Goal: Communication & Community: Answer question/provide support

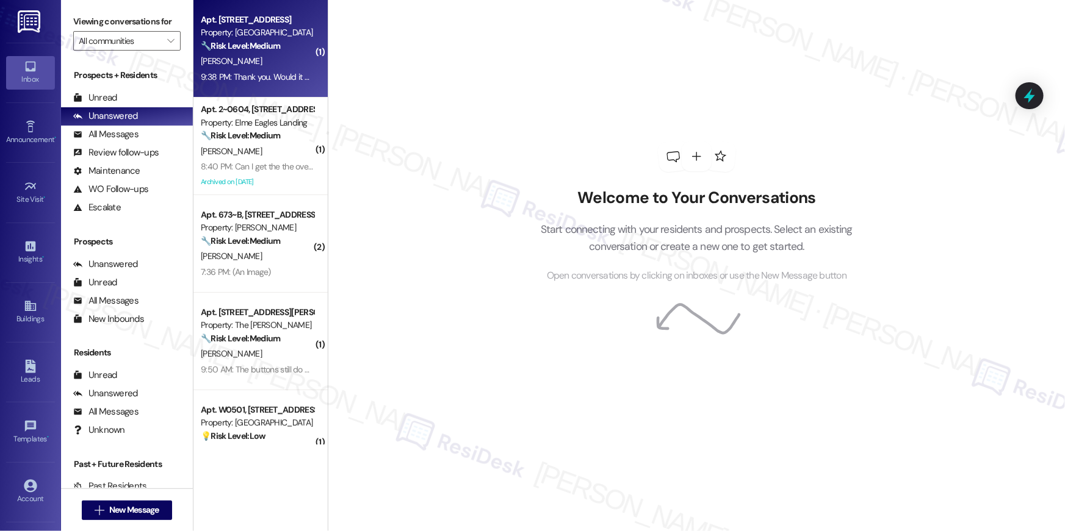
click at [246, 62] on div "[PERSON_NAME]" at bounding box center [256, 61] width 115 height 15
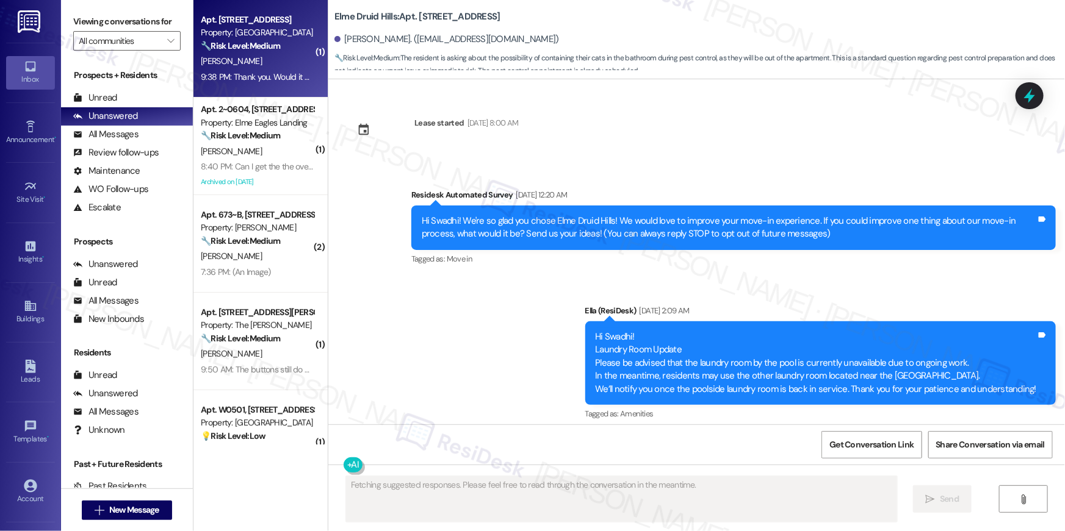
scroll to position [7334, 0]
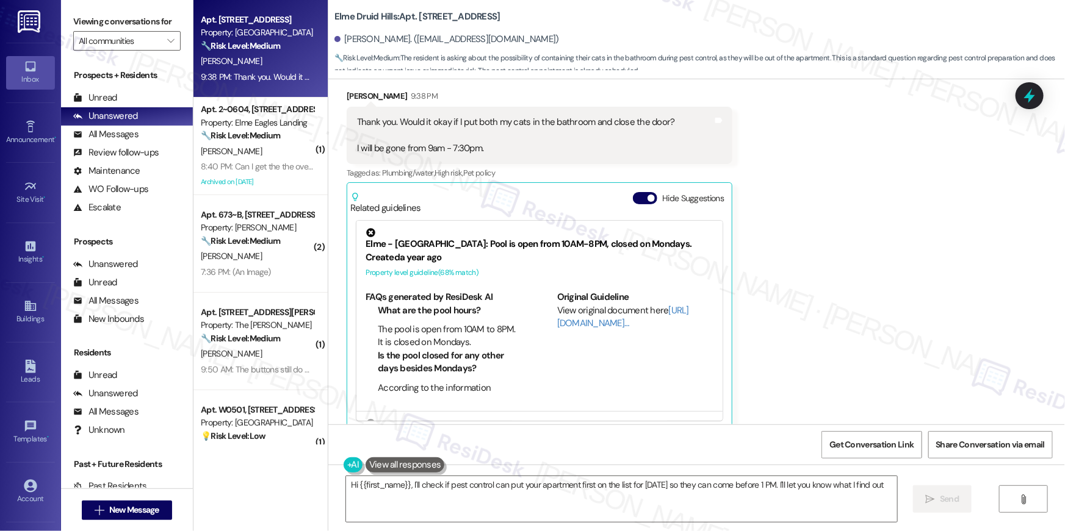
type textarea "Hi {{first_name}}, I'll check if pest control can put your apartment first on t…"
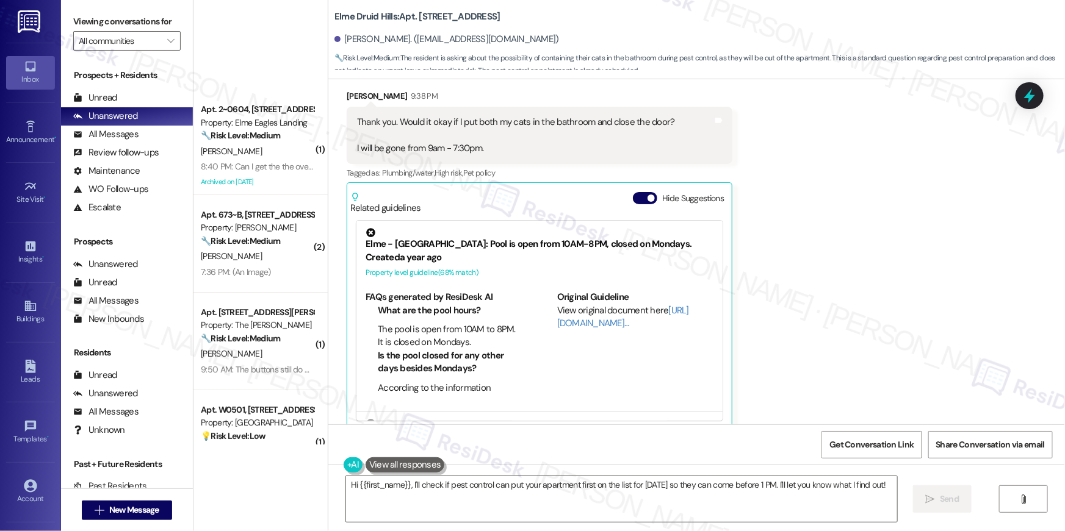
scroll to position [336, 0]
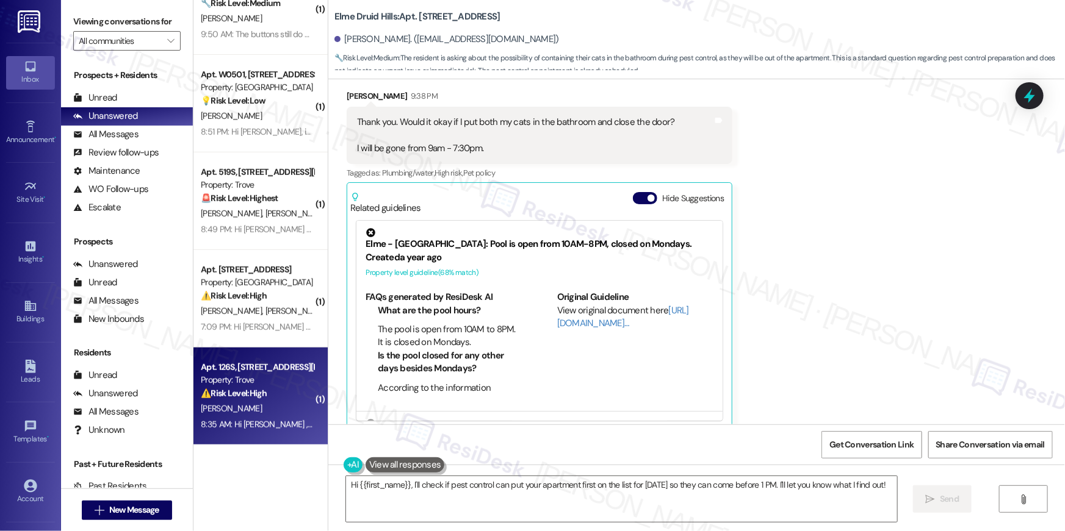
click at [275, 389] on div "⚠️ Risk Level: High The resident is locked out of their apartment and needs ass…" at bounding box center [257, 393] width 113 height 13
type textarea "Fetching suggested responses. Please feel free to read through the conversation…"
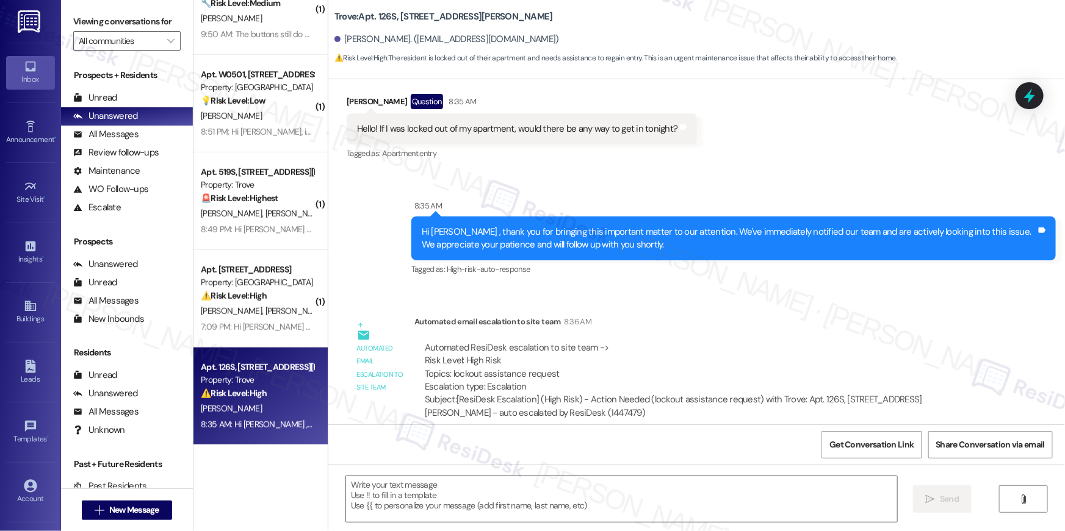
scroll to position [109, 0]
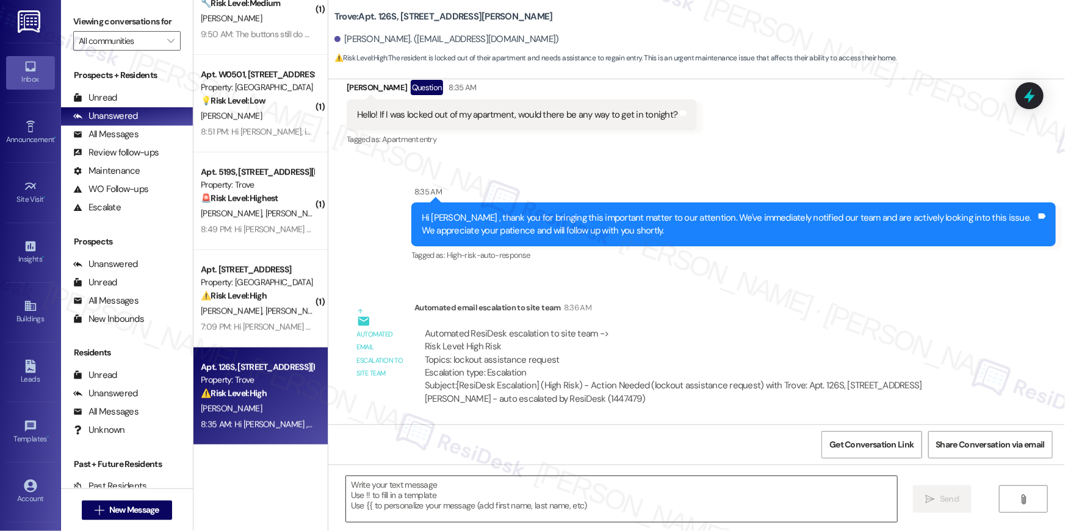
click at [542, 505] on textarea at bounding box center [621, 499] width 551 height 46
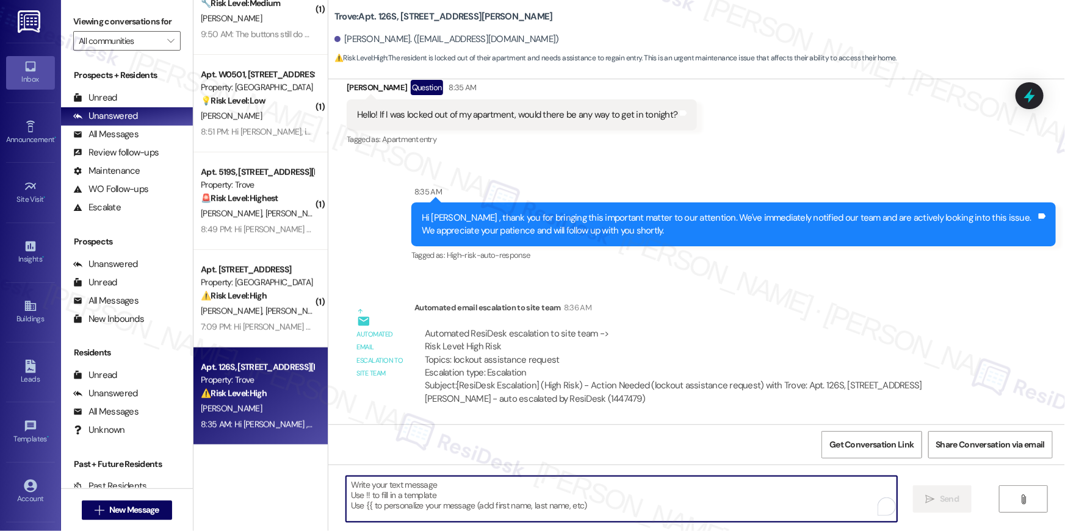
click at [543, 501] on textarea "To enrich screen reader interactions, please activate Accessibility in Grammarl…" at bounding box center [621, 499] width 551 height 46
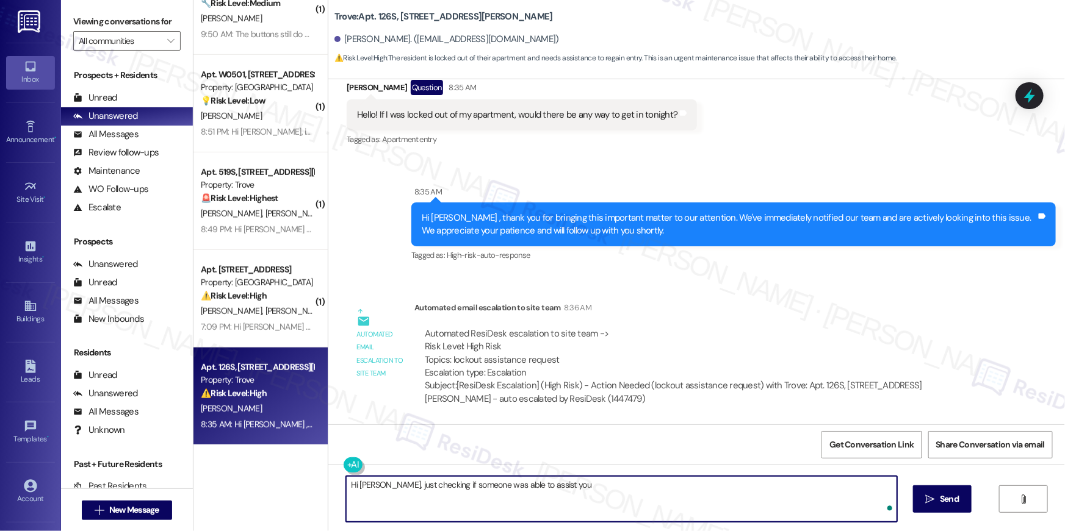
type textarea "Hi Sarah, just checking if someone was able to assist you?"
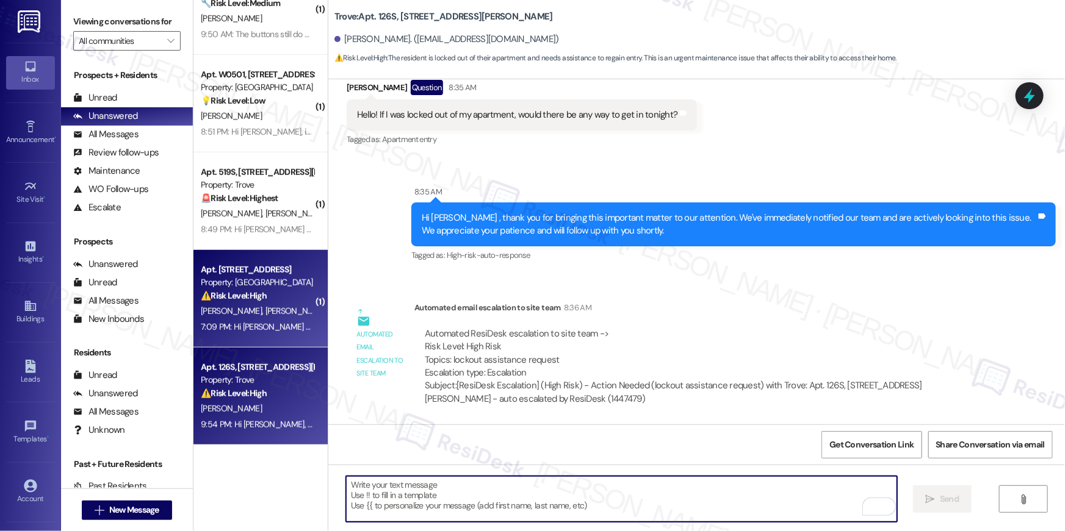
click at [265, 314] on span "S. Southerland" at bounding box center [295, 311] width 61 height 11
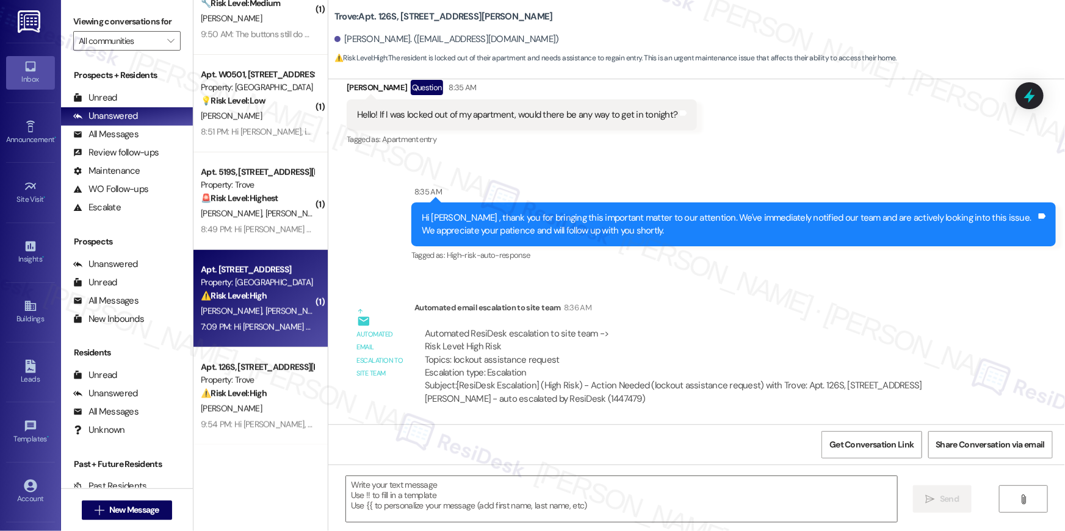
type textarea "Fetching suggested responses. Please feel free to read through the conversation…"
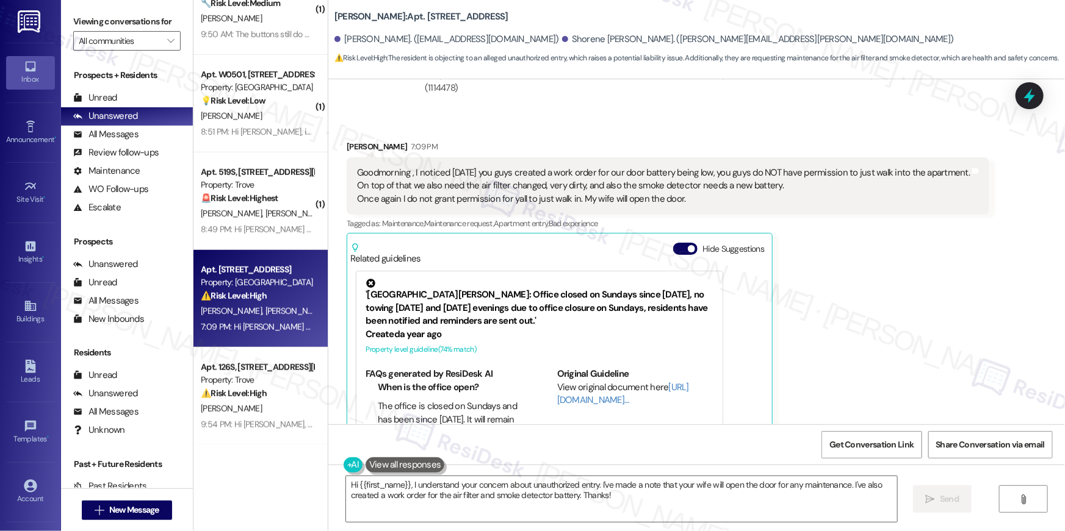
scroll to position [11072, 0]
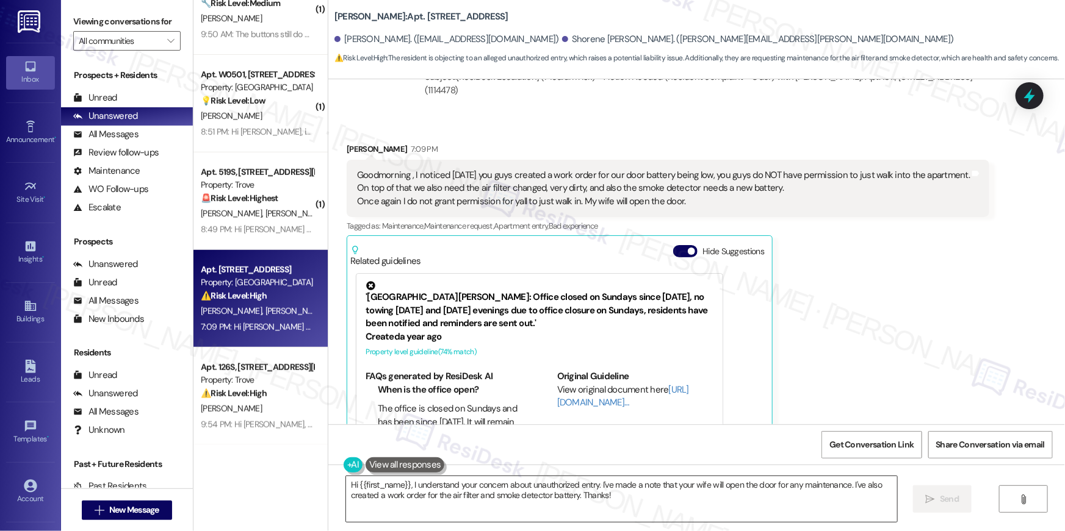
click at [616, 500] on textarea "Hi {{first_name}}, I understand your concern about unauthorized entry. I've mad…" at bounding box center [621, 499] width 551 height 46
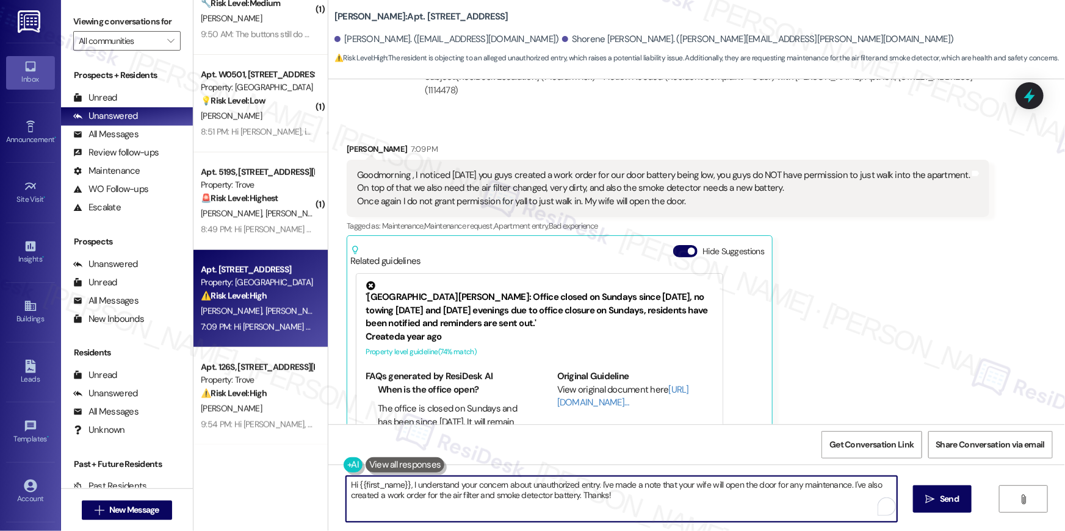
click at [634, 493] on textarea "Hi {{first_name}}, I understand your concern about unauthorized entry. I've mad…" at bounding box center [621, 499] width 551 height 46
drag, startPoint x: 636, startPoint y: 498, endPoint x: 406, endPoint y: 488, distance: 230.2
click at [406, 488] on textarea "Hi {{first_name}}, I understand your concern about unauthorized entry. I've mad…" at bounding box center [621, 499] width 551 height 46
type textarea "Hi {{first_name}}, thank you for bringing this to my attention. Let me inform t…"
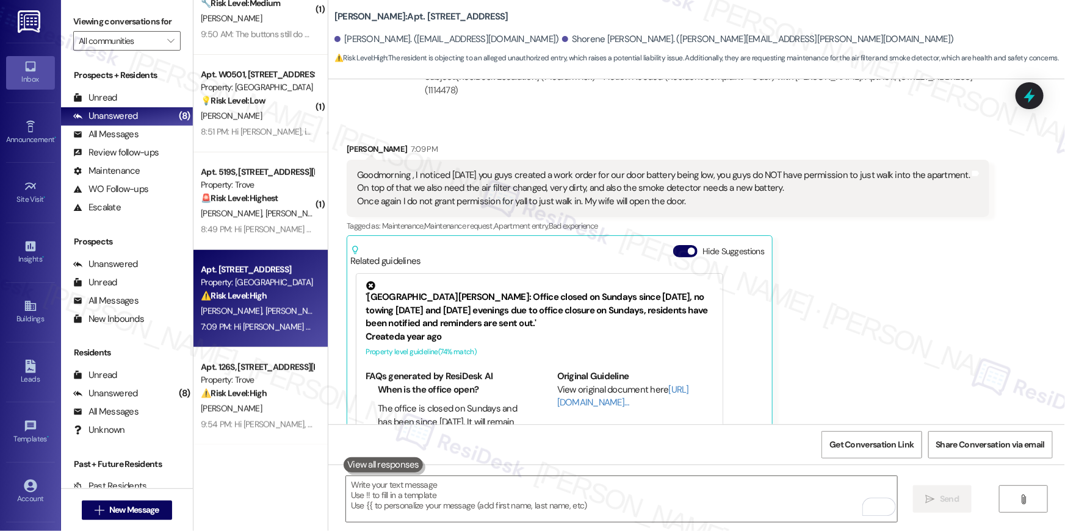
scroll to position [11134, 0]
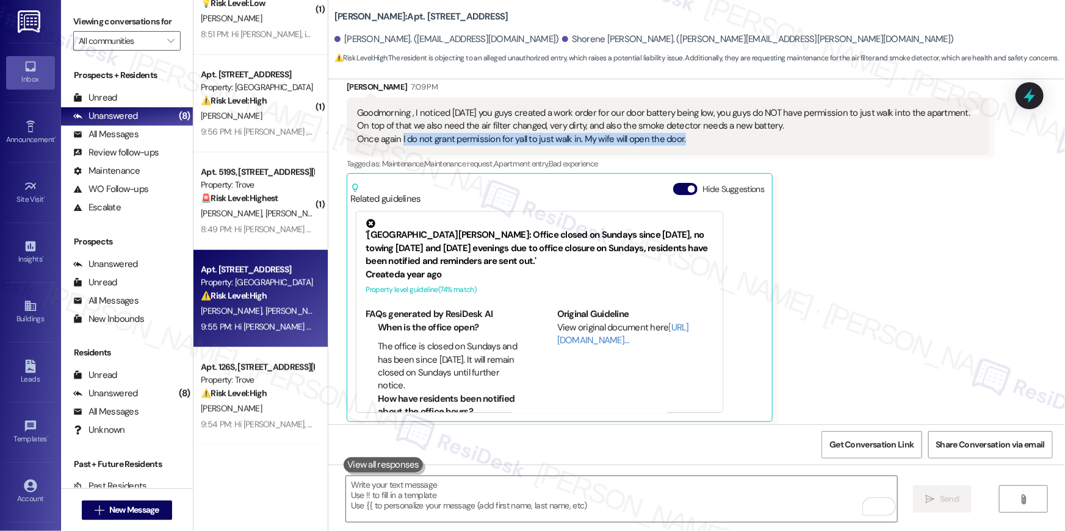
drag, startPoint x: 394, startPoint y: 133, endPoint x: 671, endPoint y: 131, distance: 277.0
click at [671, 131] on div "Goodmorning , I noticed yesterday you guys created a work order for our door ba…" at bounding box center [663, 126] width 613 height 39
copy div "I do not grant permission for yall to just walk in. My wife will open the door."
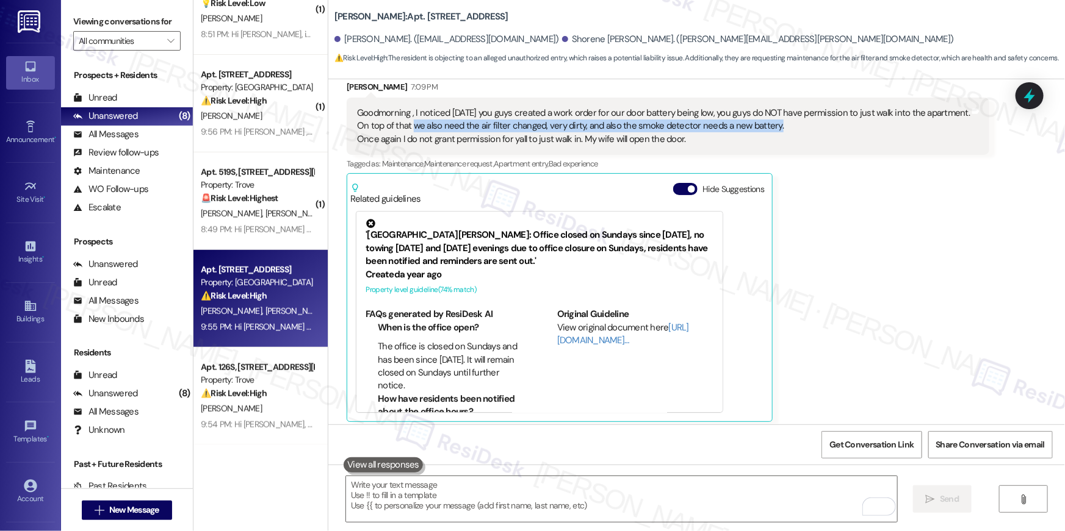
drag, startPoint x: 406, startPoint y: 120, endPoint x: 775, endPoint y: 119, distance: 368.5
click at [775, 119] on div "Goodmorning , I noticed yesterday you guys created a work order for our door ba…" at bounding box center [663, 126] width 613 height 39
copy div "we also need the air filter changed, very dirty, and also the smoke detector ne…"
click at [627, 138] on div "Goodmorning , I noticed yesterday you guys created a work order for our door ba…" at bounding box center [663, 126] width 613 height 39
click at [627, 137] on div "Goodmorning , I noticed yesterday you guys created a work order for our door ba…" at bounding box center [663, 126] width 613 height 39
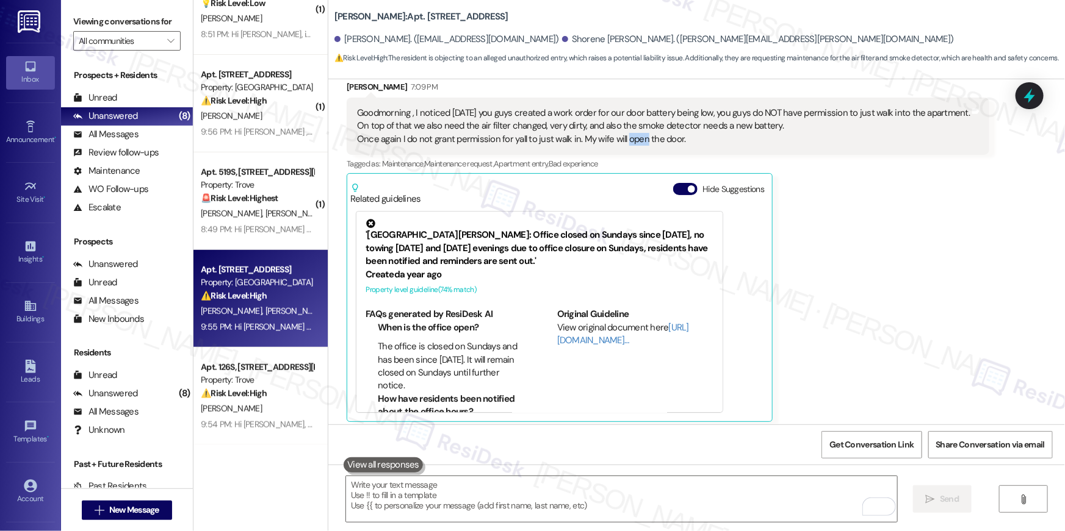
click at [627, 137] on div "Goodmorning , I noticed yesterday you guys created a work order for our door ba…" at bounding box center [663, 126] width 613 height 39
copy div "Once again I do not grant permission for yall to just walk in. My wife will ope…"
click at [767, 489] on textarea "To enrich screen reader interactions, please activate Accessibility in Grammarl…" at bounding box center [621, 499] width 551 height 46
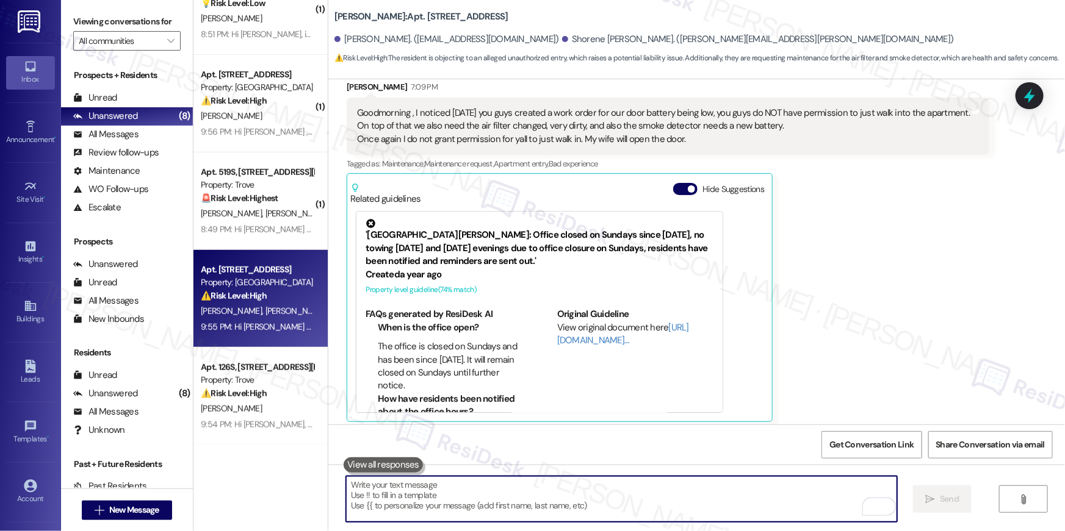
click at [766, 492] on textarea "To enrich screen reader interactions, please activate Accessibility in Grammarl…" at bounding box center [621, 499] width 551 height 46
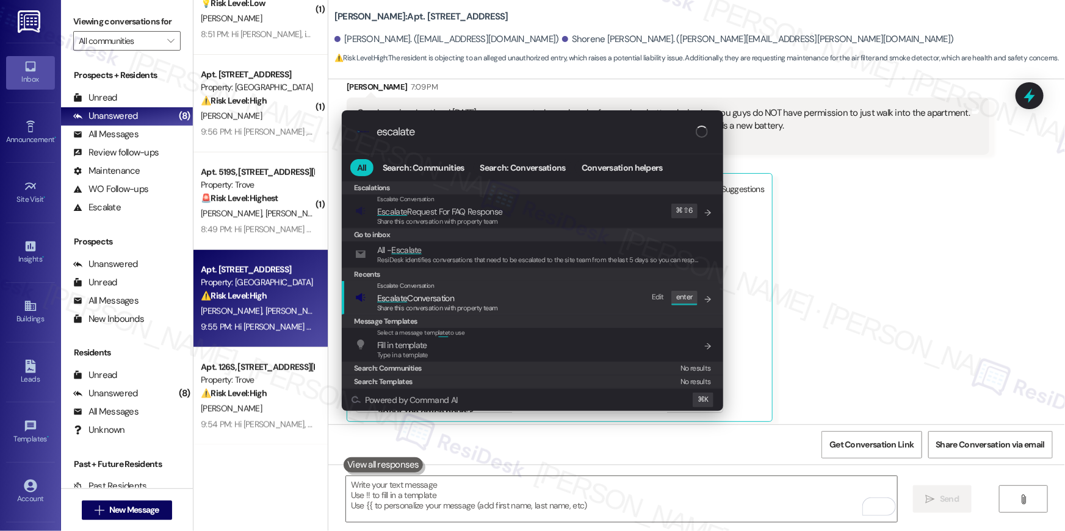
type input "escalate"
click at [547, 301] on div "Escalate Conversation Escalate Conversation Share this conversation with proper…" at bounding box center [533, 297] width 357 height 33
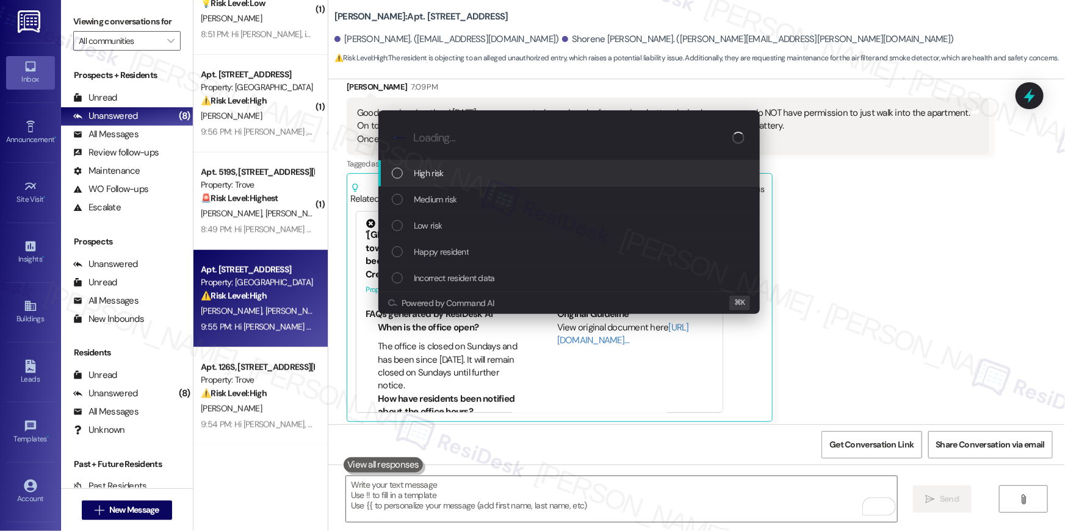
click at [476, 174] on div "High risk" at bounding box center [570, 173] width 357 height 13
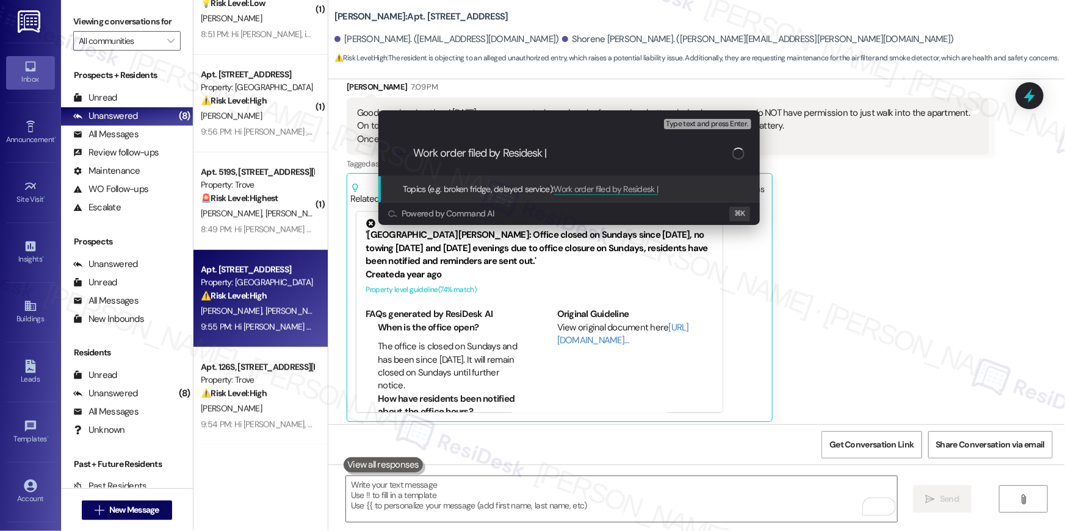
paste input "Work Order # 394020 Air filter and SD battery"
click at [701, 148] on input "Work order filed by Residesk | Work Order # 394020 Air filter and SD battery" at bounding box center [572, 153] width 319 height 13
type input "Work order filed by Residesk | Work Order # 394020 Air filter and SD battery"
click at [733, 149] on div "progress bar" at bounding box center [738, 154] width 14 height 14
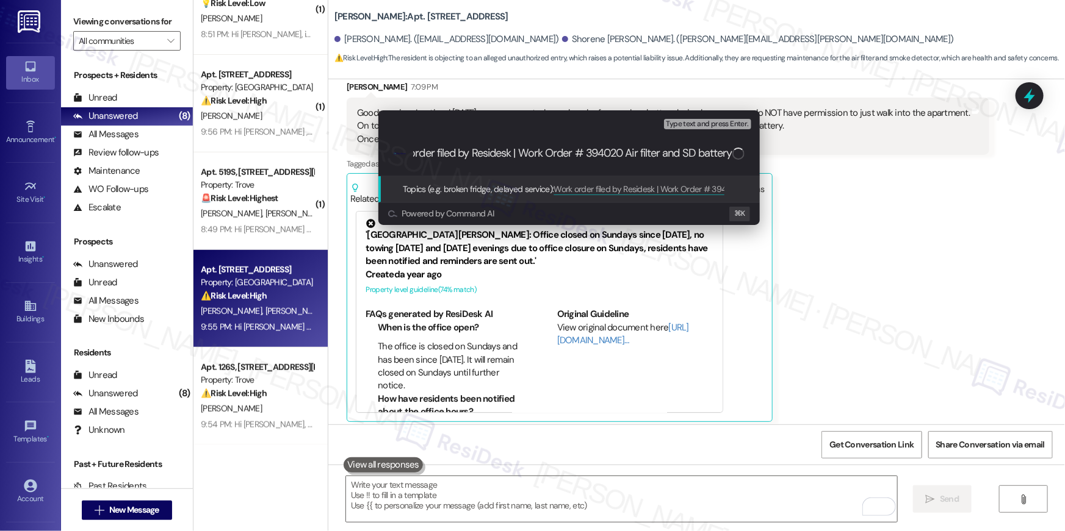
scroll to position [0, 0]
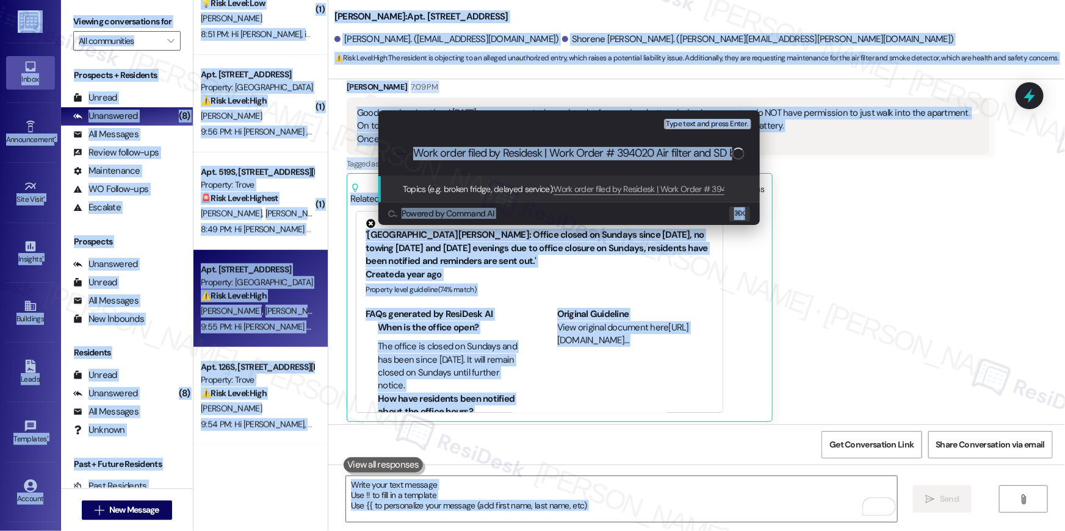
copy body "Inbox Go to Inbox Announcement • Send A Text Announcement Site Visit • Go to Si…"
click at [735, 149] on div "progress bar" at bounding box center [738, 154] width 14 height 14
click at [709, 157] on input "Work order filed by Residesk | Work Order # 394020 Air filter and SD battery" at bounding box center [572, 153] width 319 height 13
copy body "Inbox Go to Inbox Announcement • Send A Text Announcement Site Visit • Go to Si…"
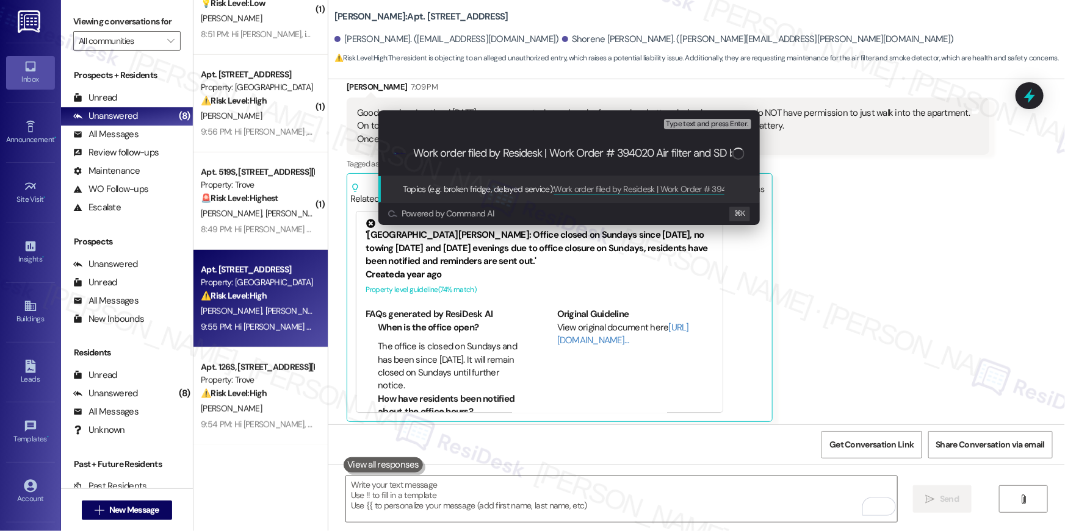
click at [739, 157] on div "progress bar" at bounding box center [738, 154] width 12 height 12
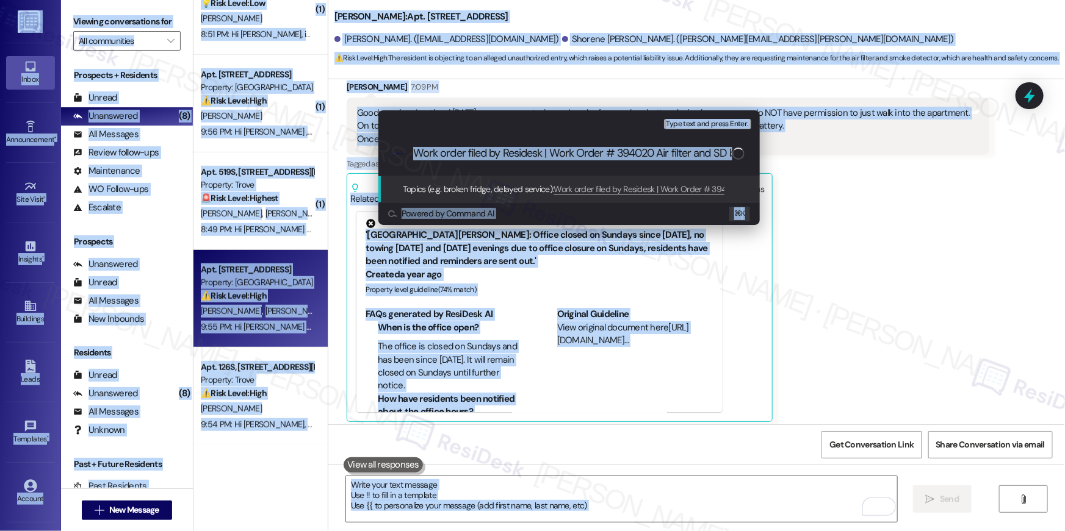
copy body "Inbox Go to Inbox Announcement • Send A Text Announcement Site Visit • Go to Si…"
click at [721, 156] on input "Work order filed by Residesk | Work Order # 394020 Air filter and SD battery" at bounding box center [572, 153] width 319 height 13
click at [661, 160] on div ".cls-1{fill:#0a055f;}.cls-2{fill:#0cc4c4;} resideskLogoBlueOrange Work order fi…" at bounding box center [568, 153] width 381 height 43
click at [661, 156] on input "Work order filed by Residesk | Work Order # 394020 Air filter and SD battery" at bounding box center [572, 153] width 319 height 13
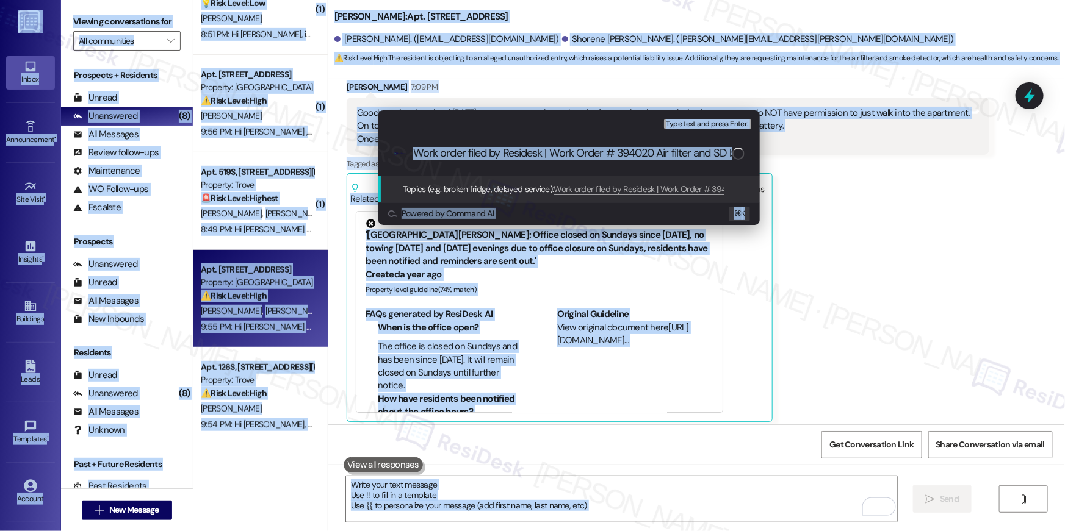
click at [702, 162] on div ".cls-1{fill:#0a055f;}.cls-2{fill:#0cc4c4;} resideskLogoBlueOrange Work order fi…" at bounding box center [568, 153] width 381 height 43
click at [716, 150] on input "Work order filed by Residesk | Work Order # 394020 Air filter and SD battery" at bounding box center [572, 153] width 319 height 13
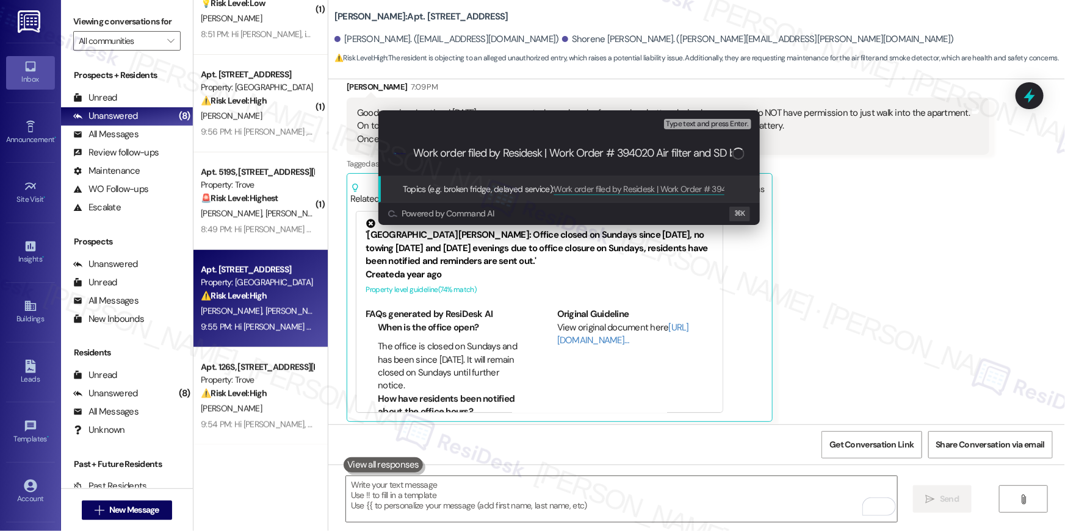
click at [550, 156] on input "Work order filed by Residesk | Work Order # 394020 Air filter and SD battery" at bounding box center [572, 153] width 319 height 13
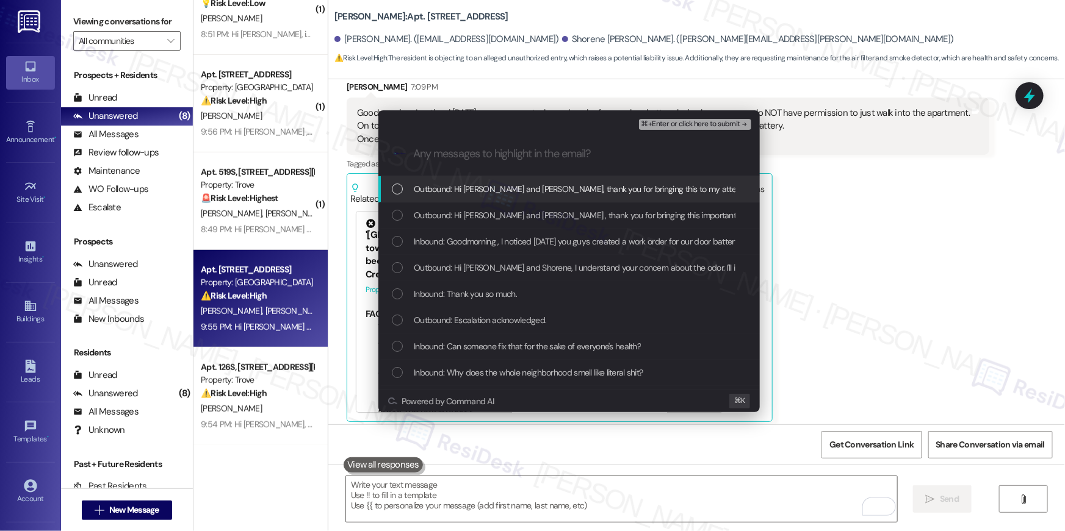
click at [396, 187] on div "List of options" at bounding box center [397, 189] width 11 height 11
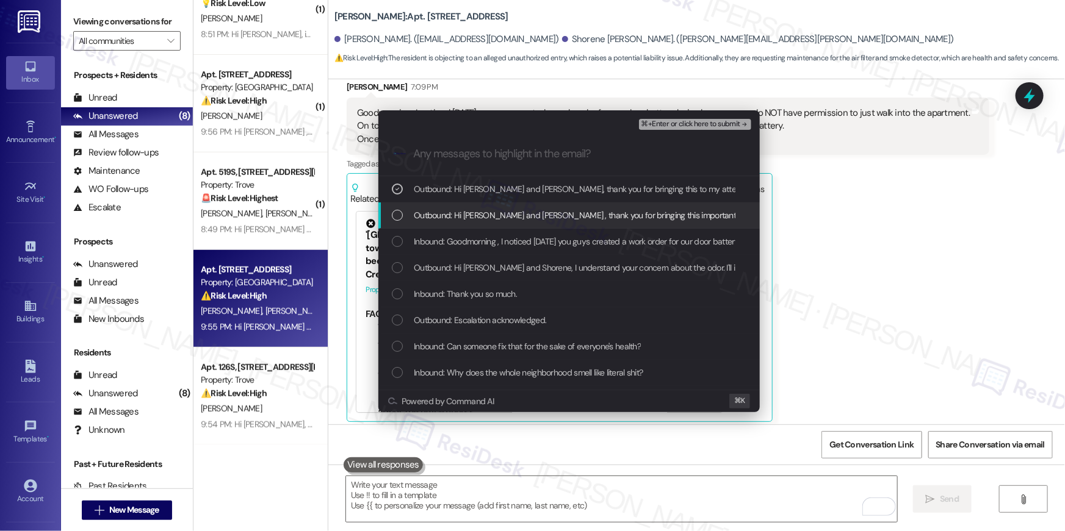
drag, startPoint x: 403, startPoint y: 212, endPoint x: 400, endPoint y: 245, distance: 33.1
click at [403, 214] on div "Outbound: Hi Jordan and Shorene , thank you for bringing this important matter …" at bounding box center [570, 215] width 357 height 13
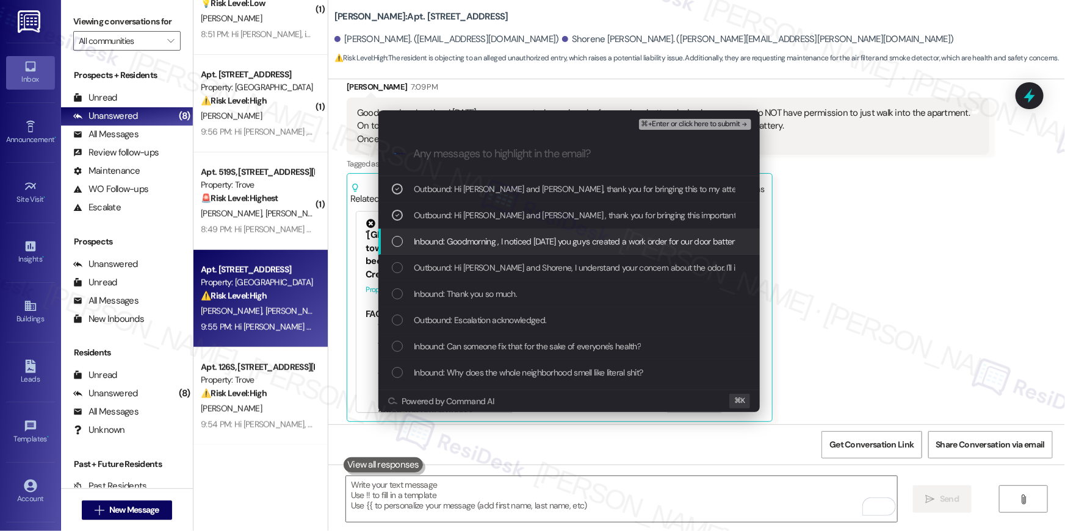
click at [400, 246] on div "List of options" at bounding box center [397, 241] width 11 height 11
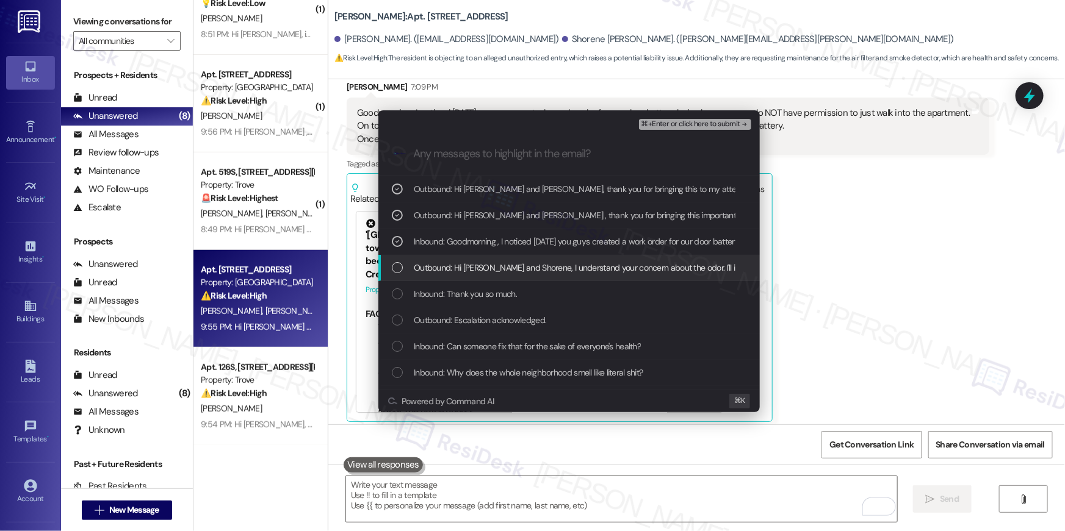
click at [392, 270] on div "List of options" at bounding box center [397, 267] width 11 height 11
click at [399, 267] on icon "List of options" at bounding box center [397, 268] width 9 height 9
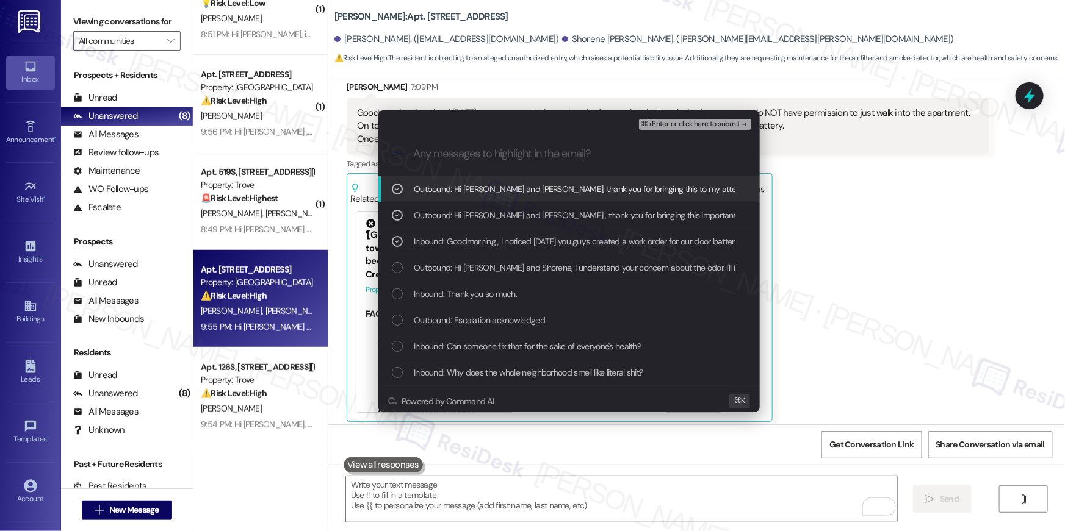
click at [678, 120] on span "⌘+Enter or click here to submit" at bounding box center [690, 124] width 99 height 9
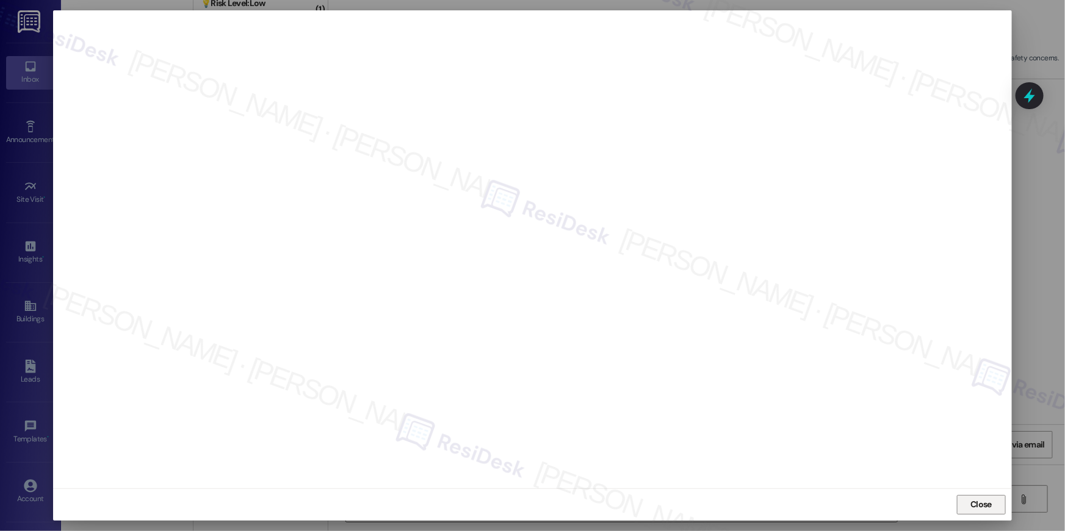
click at [980, 500] on span "Close" at bounding box center [980, 504] width 21 height 13
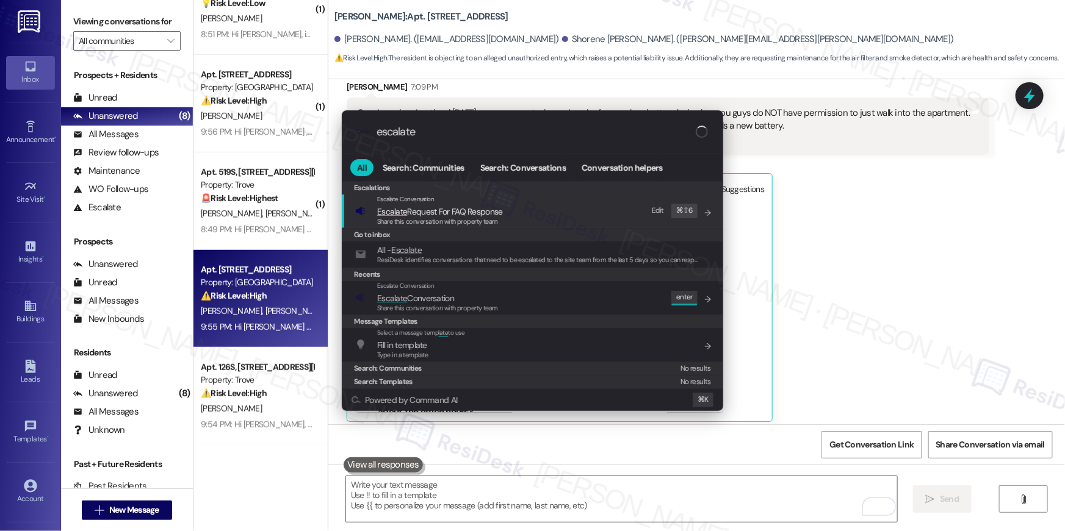
type input "escalate"
click at [529, 312] on div "Escalations Escalate Conversation Escalate Request For FAQ Response Share this …" at bounding box center [532, 284] width 381 height 207
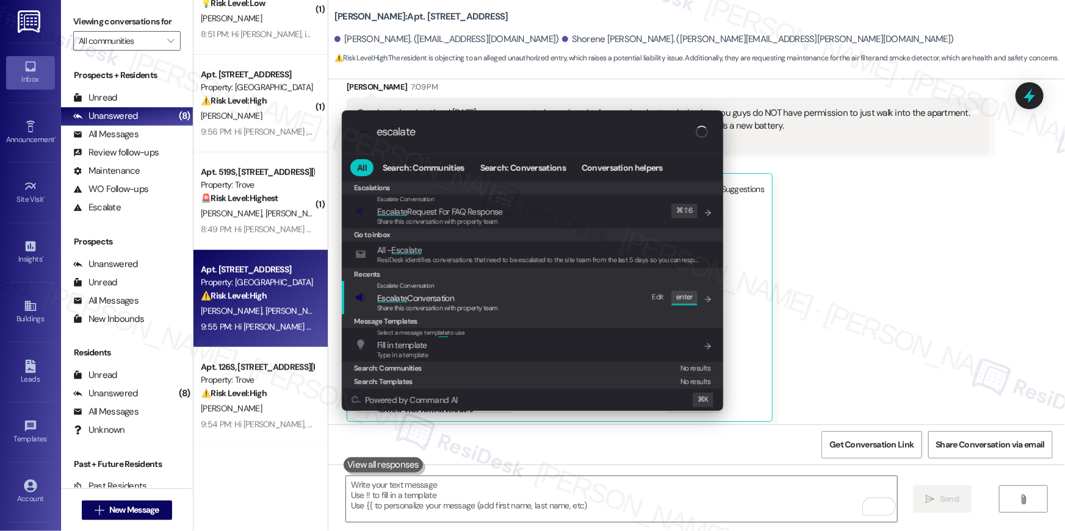
click at [529, 310] on div "Escalate Conversation Escalate Conversation Share this conversation with proper…" at bounding box center [533, 297] width 357 height 33
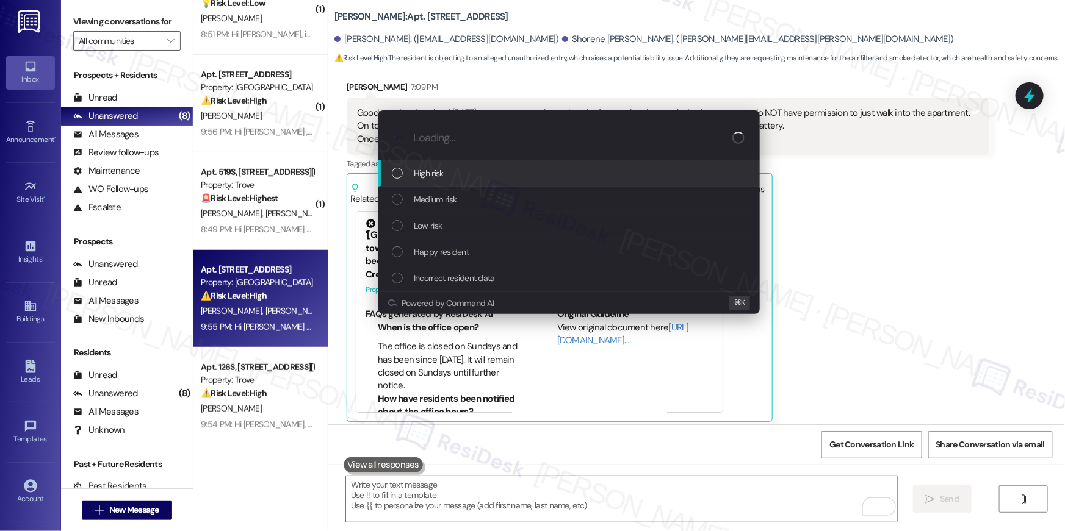
click at [425, 170] on span "High risk" at bounding box center [429, 173] width 30 height 13
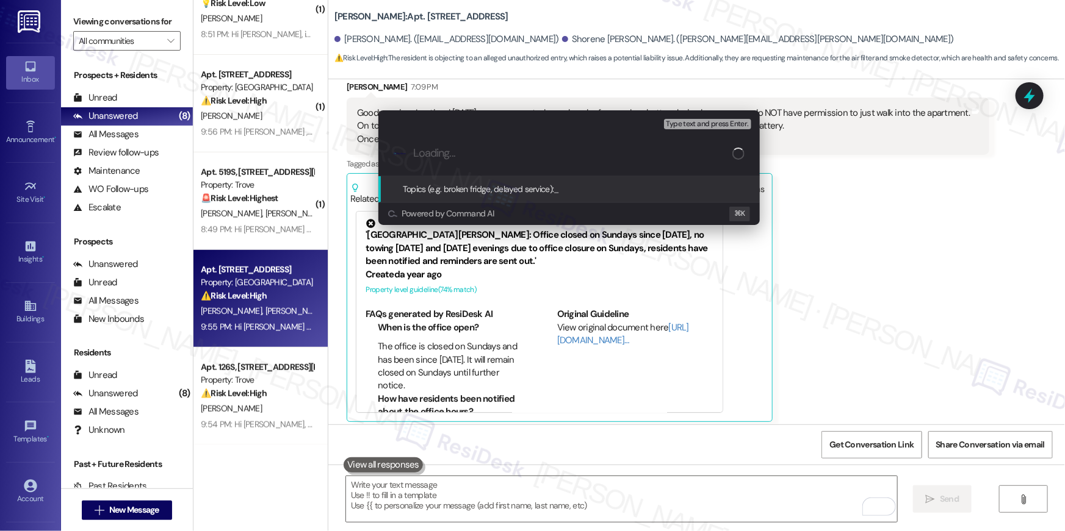
paste input "Work order filed by Residesk | Work Order # 394020 Air filter and SD battery"
type input "Work order filed by Residesk | Work Order # 394020 Air filter and SD battery"
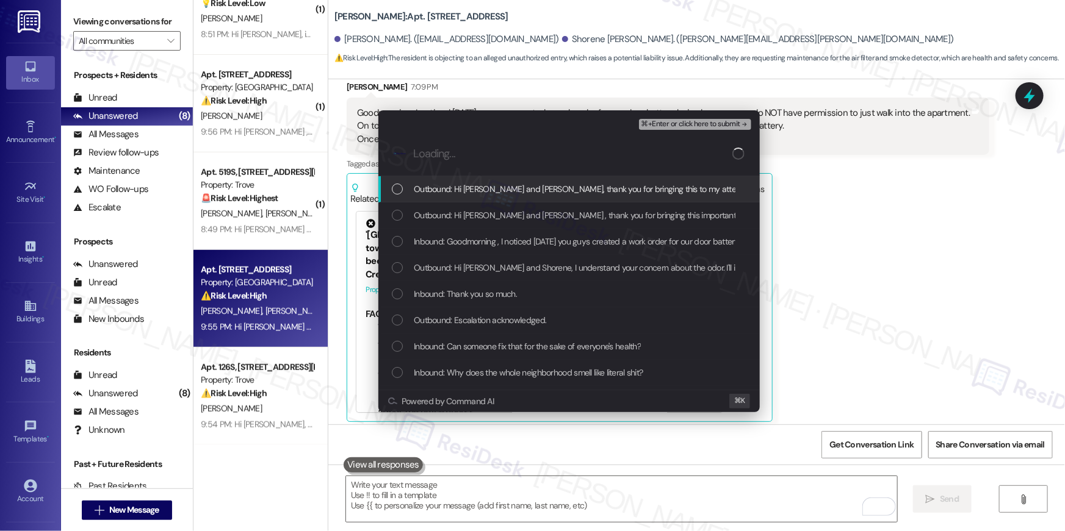
click at [401, 194] on div "Outbound: Hi Jordan and Shorene, thank you for bringing this to my attention. L…" at bounding box center [570, 188] width 357 height 13
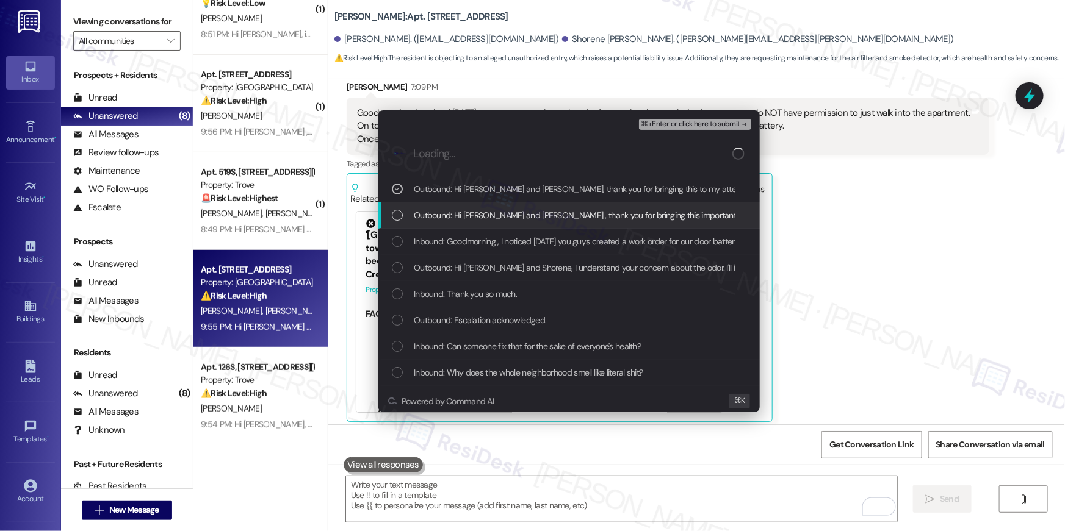
click at [400, 215] on div "List of options" at bounding box center [397, 215] width 11 height 11
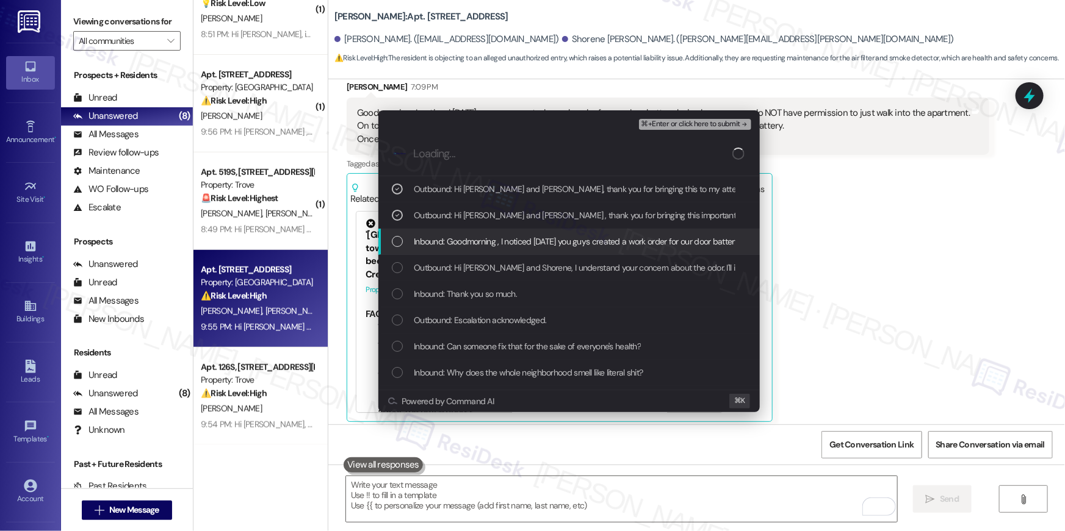
click at [398, 229] on div "Inbound: Goodmorning , I noticed yesterday you guys created a work order for ou…" at bounding box center [568, 242] width 381 height 26
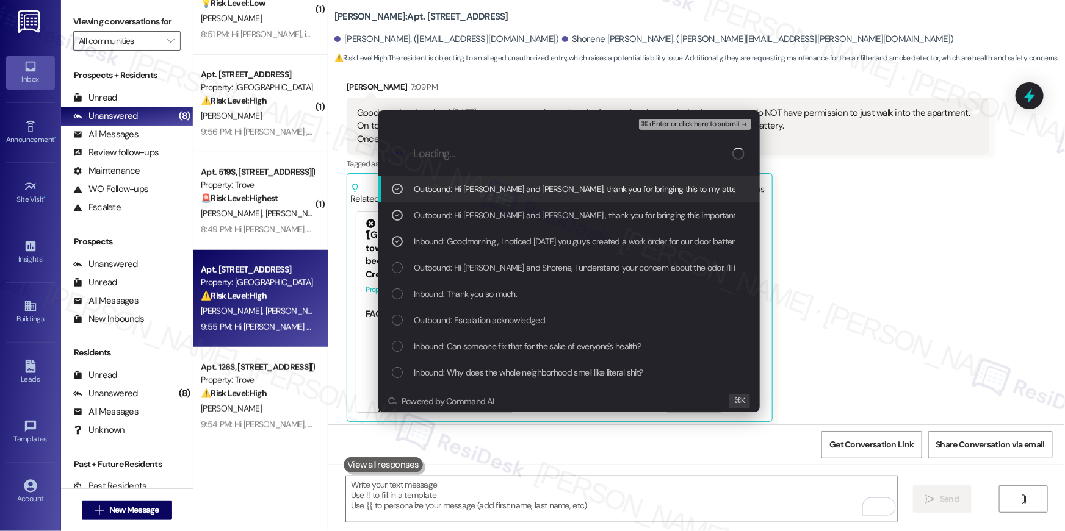
click at [648, 125] on span "⌘+Enter or click here to submit" at bounding box center [690, 124] width 99 height 9
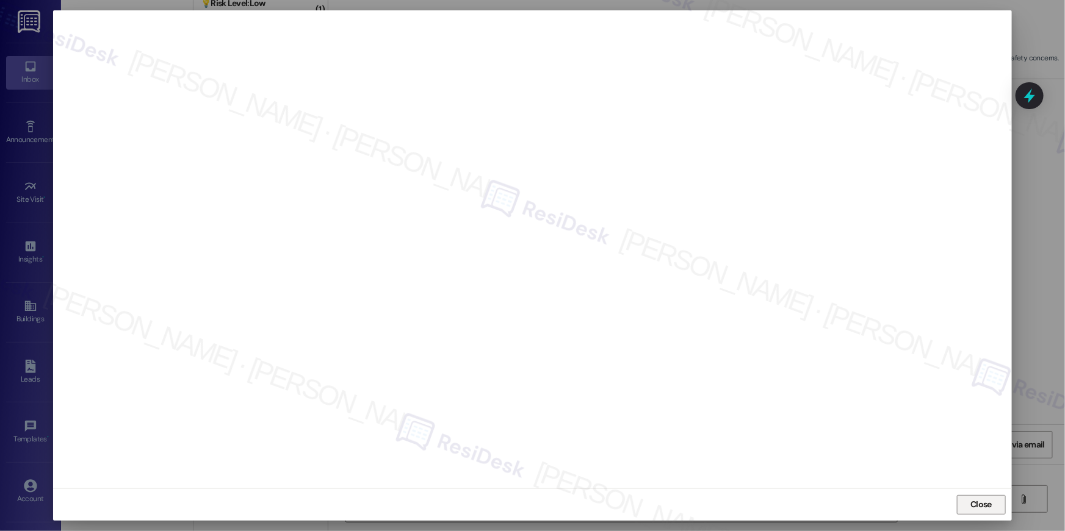
click at [990, 512] on span "Close" at bounding box center [981, 505] width 26 height 18
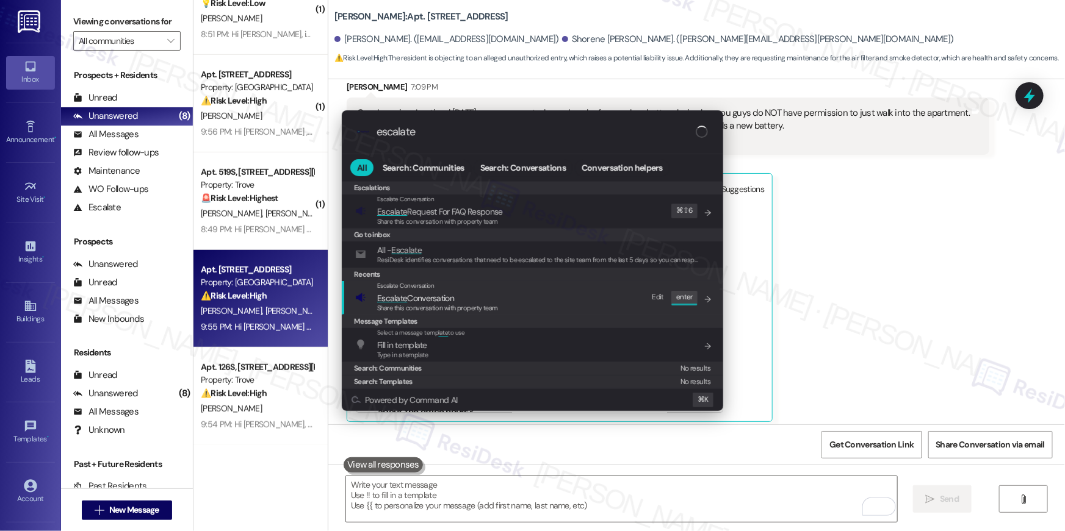
type input "escalate"
click at [624, 310] on div "Escalate Conversation Escalate Conversation Share this conversation with proper…" at bounding box center [533, 297] width 357 height 33
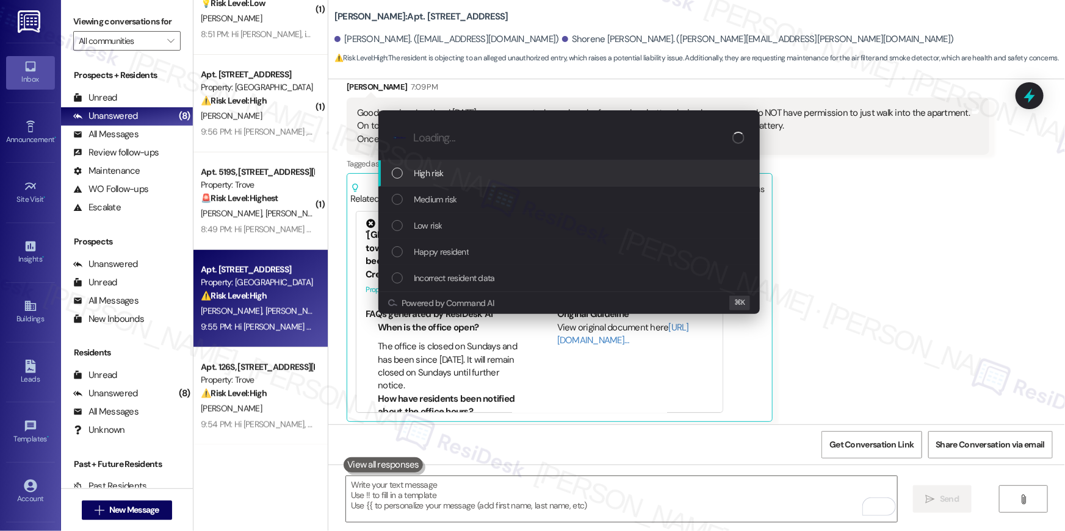
click at [459, 180] on div "High risk" at bounding box center [568, 173] width 381 height 26
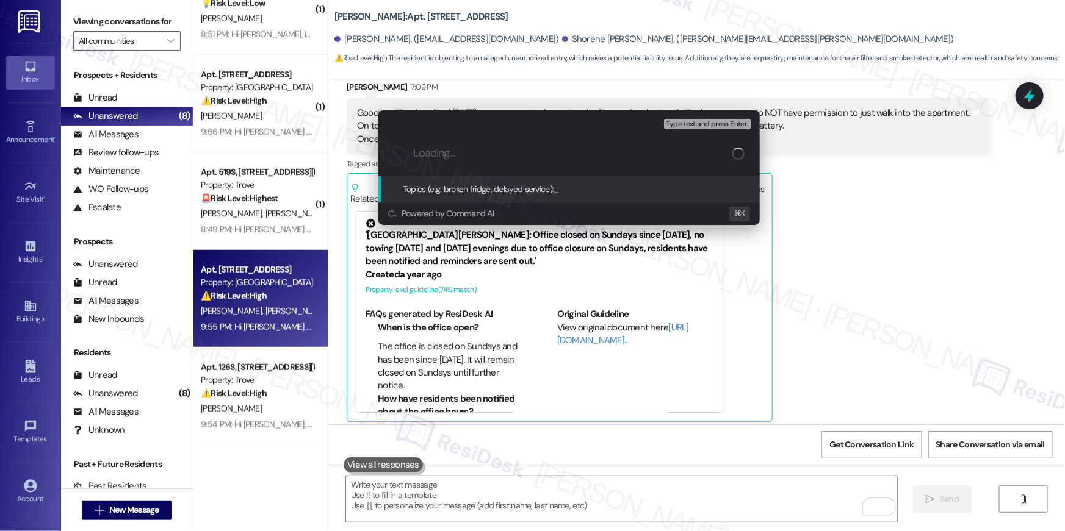
paste input "Work order filed by Residesk | Work Order # 394020 Air filter and SD battery"
type input "Work order filed by Residesk | Work Order # 394020 Air filter and SD battery"
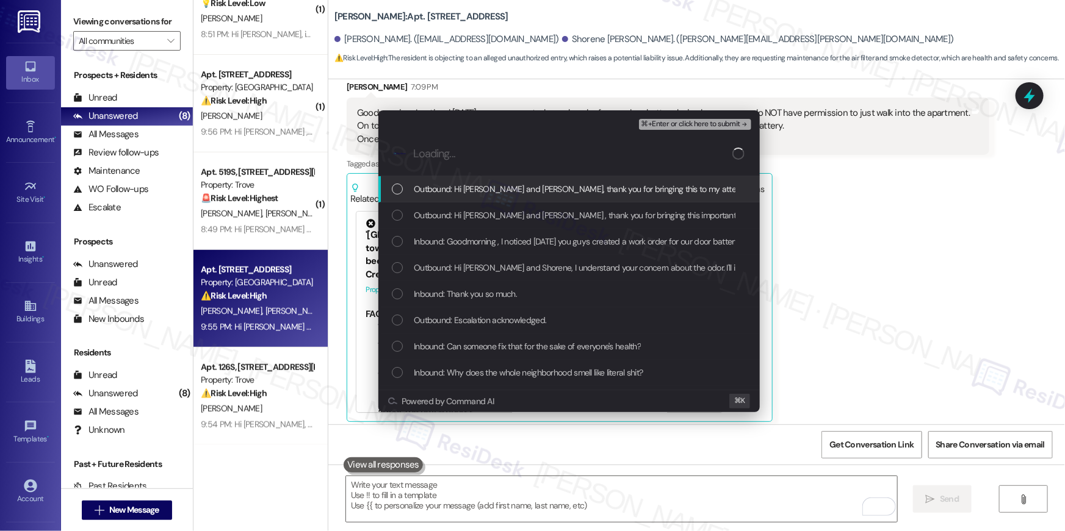
click at [442, 198] on div "Outbound: Hi Jordan and Shorene, thank you for bringing this to my attention. L…" at bounding box center [568, 189] width 381 height 26
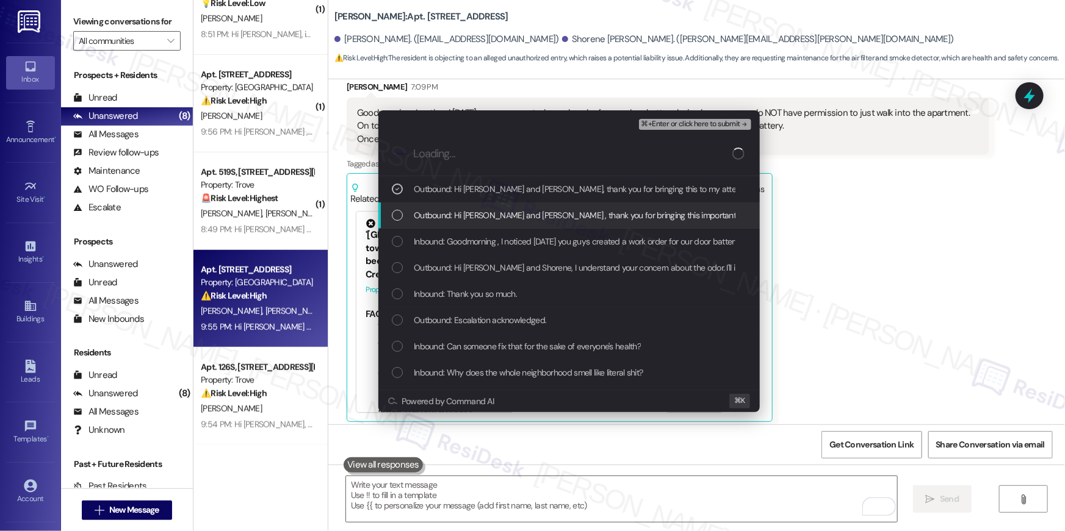
drag, startPoint x: 441, startPoint y: 214, endPoint x: 447, endPoint y: 240, distance: 27.5
click at [441, 214] on span "Outbound: Hi Jordan and Shorene , thank you for bringing this important matter …" at bounding box center [863, 215] width 899 height 13
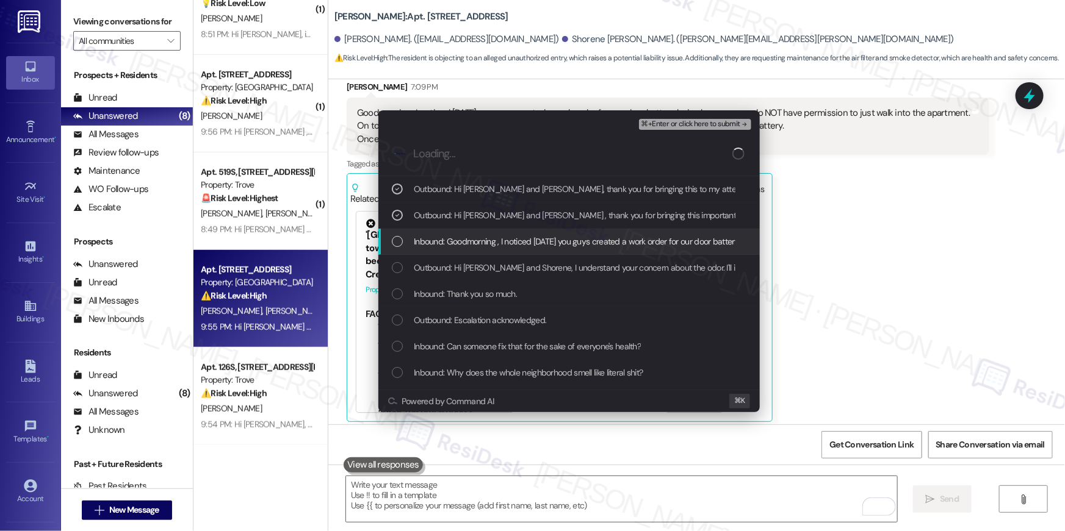
drag, startPoint x: 447, startPoint y: 242, endPoint x: 454, endPoint y: 264, distance: 23.0
click at [447, 242] on span "Inbound: Goodmorning , I noticed yesterday you guys created a work order for ou…" at bounding box center [1062, 241] width 1296 height 13
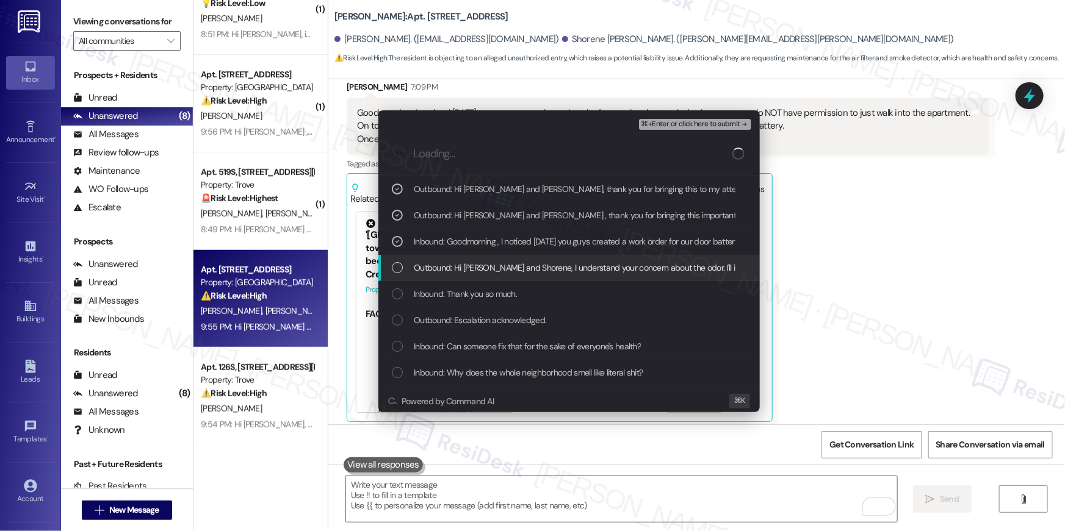
click at [454, 267] on span "Outbound: Hi Jordan and Shorene, I understand your concern about the odor. I'll…" at bounding box center [777, 267] width 726 height 13
click at [480, 275] on div "Outbound: Hi Jordan and Shorene, I understand your concern about the odor. I'll…" at bounding box center [568, 268] width 381 height 26
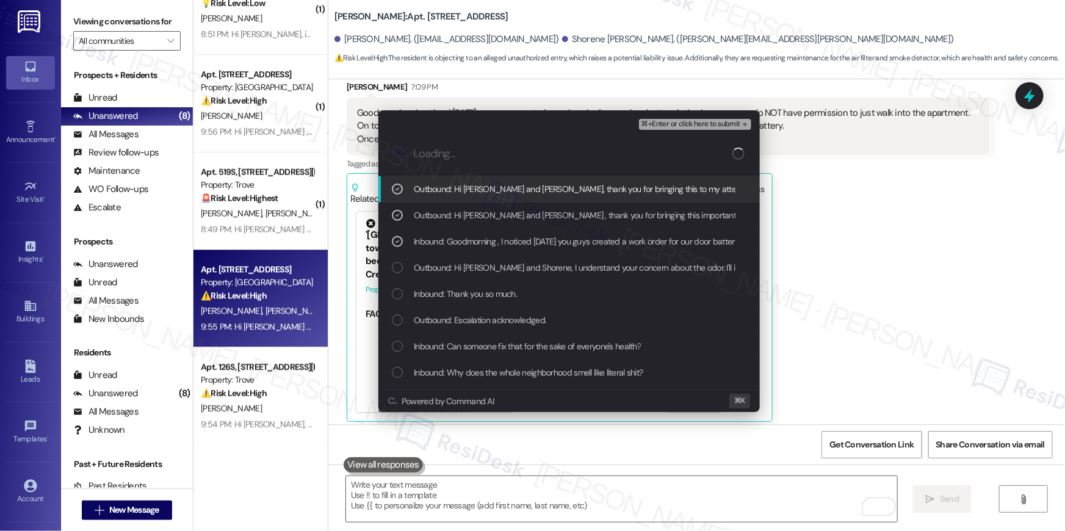
click at [664, 126] on span "⌘+Enter or click here to submit" at bounding box center [690, 124] width 99 height 9
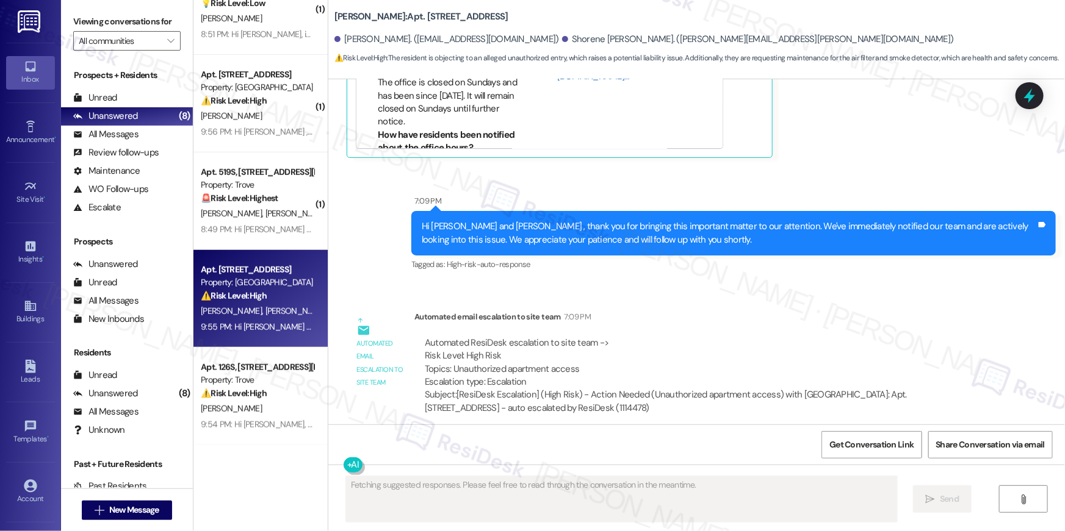
scroll to position [11505, 0]
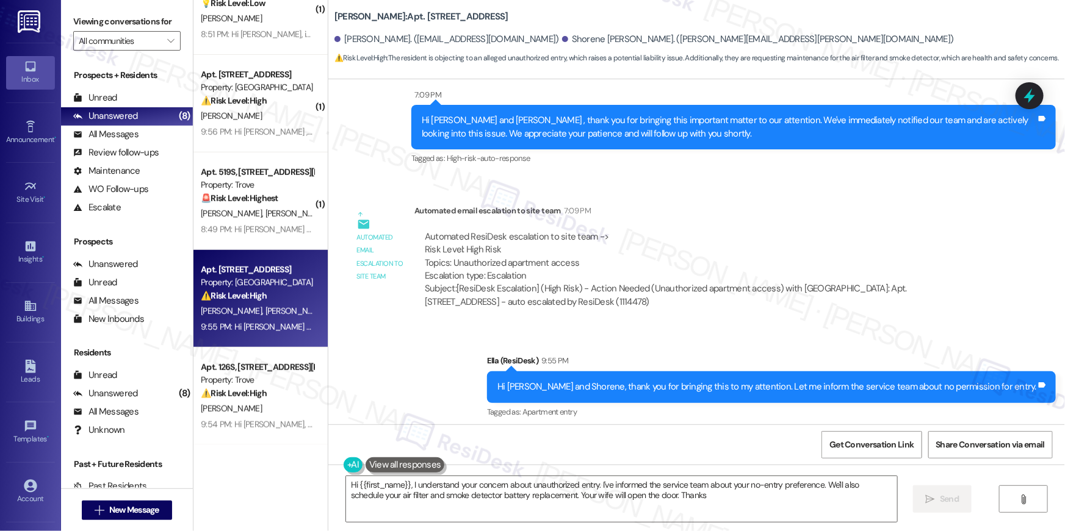
type textarea "Hi {{first_name}}, I understand your concern about unauthorized entry. I've inf…"
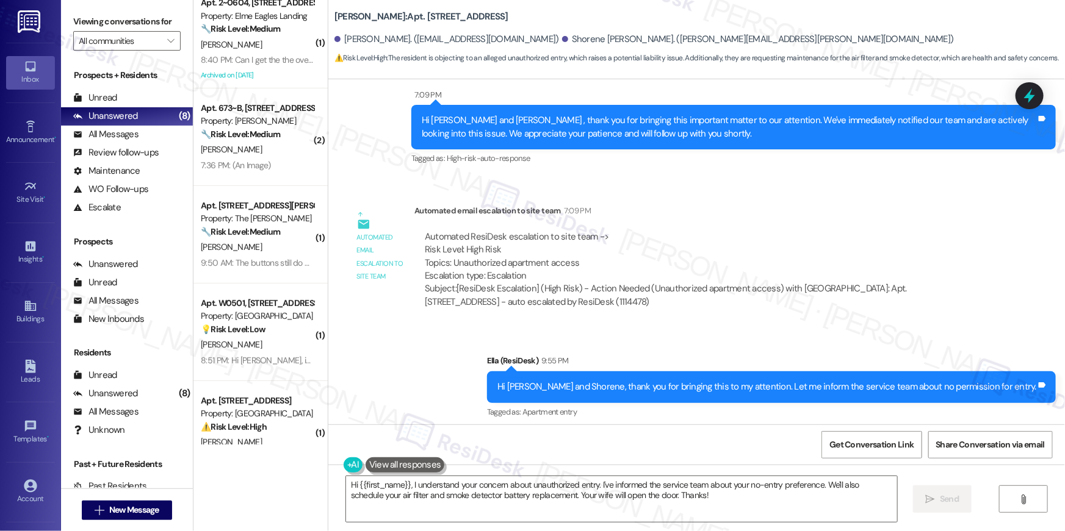
scroll to position [0, 0]
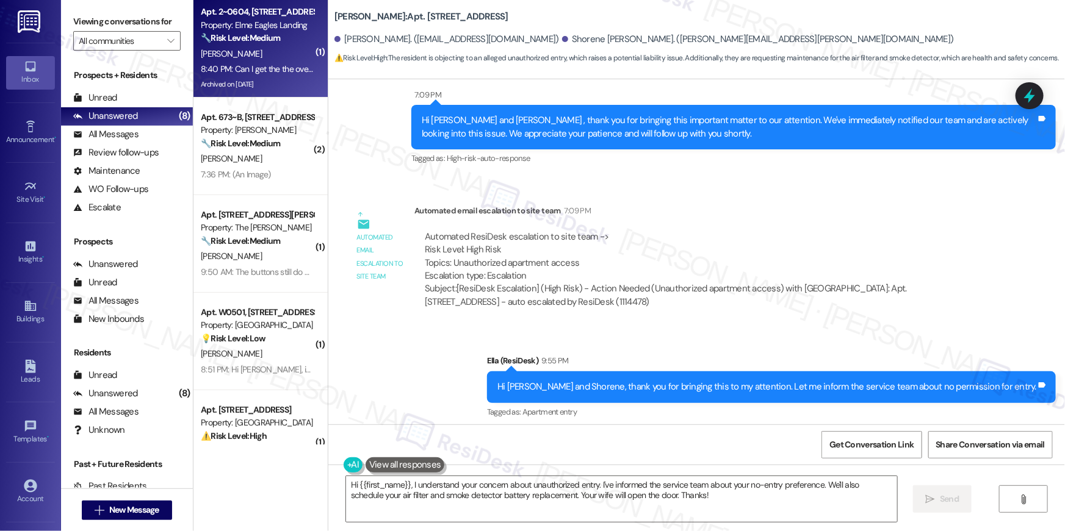
click at [267, 76] on div "Apt. 2~0604, 860 Rock Quarry Road Property: Elme Eagles Landing 🔧 Risk Level: M…" at bounding box center [260, 49] width 134 height 98
type textarea "Fetching suggested responses. Please feel free to read through the conversation…"
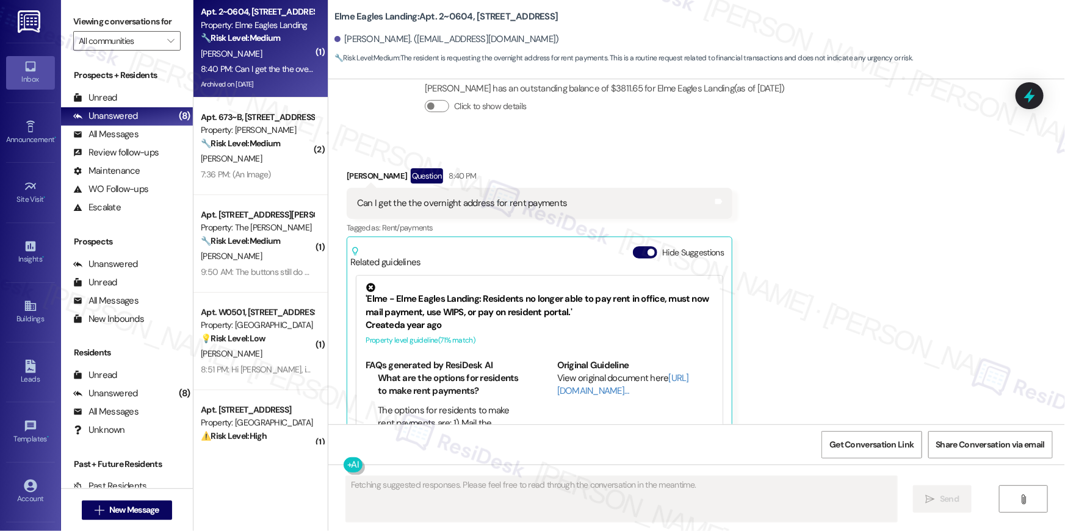
scroll to position [6799, 0]
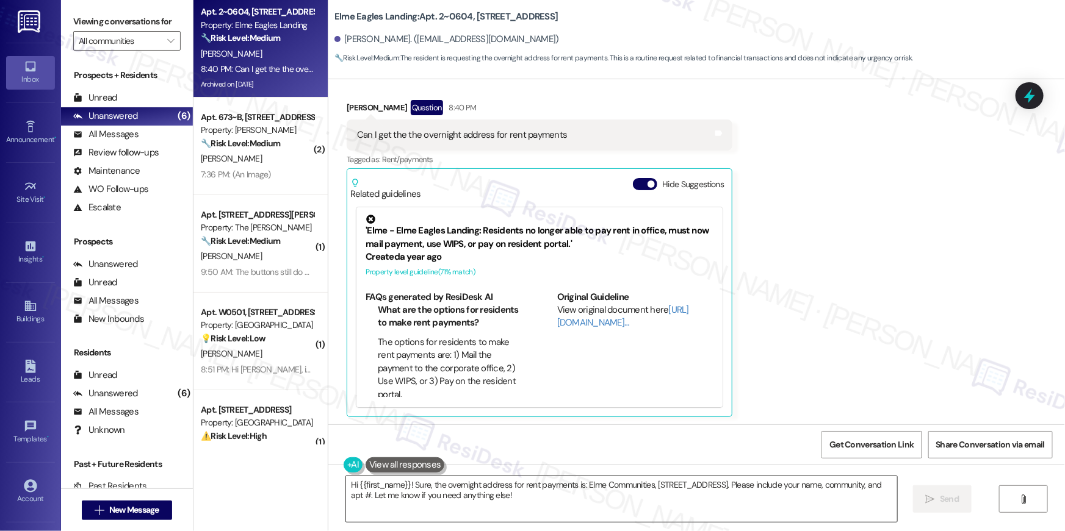
click at [758, 506] on textarea "Hi {{first_name}}! Sure, the overnight address for rent payments is: Elme Commu…" at bounding box center [621, 499] width 551 height 46
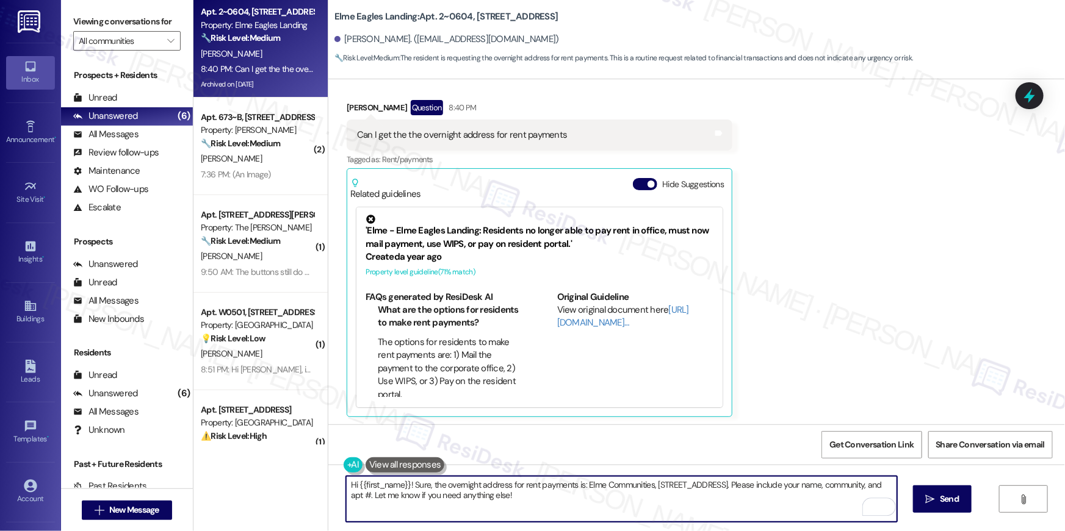
click at [452, 477] on textarea "Hi {{first_name}}! Sure, the overnight address for rent payments is: Elme Commu…" at bounding box center [621, 499] width 551 height 46
click at [453, 486] on textarea "Hi {{first_name}}! Sure, the overnight address for rent payments is: Elme Commu…" at bounding box center [621, 499] width 551 height 46
click at [705, 502] on textarea "Hi {{first_name}}! Sure, the address for rent payments is: Elme Communities, 49…" at bounding box center [621, 499] width 551 height 46
type textarea "Hi {{first_name}}! Sure, the address for rent payments is: Elme Communities, 49…"
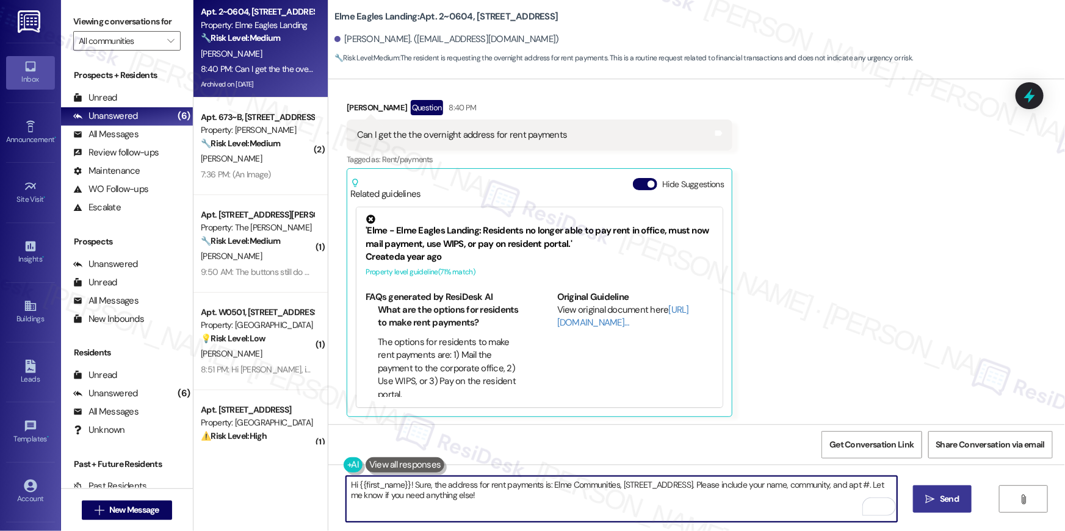
click at [929, 495] on icon "" at bounding box center [929, 500] width 9 height 10
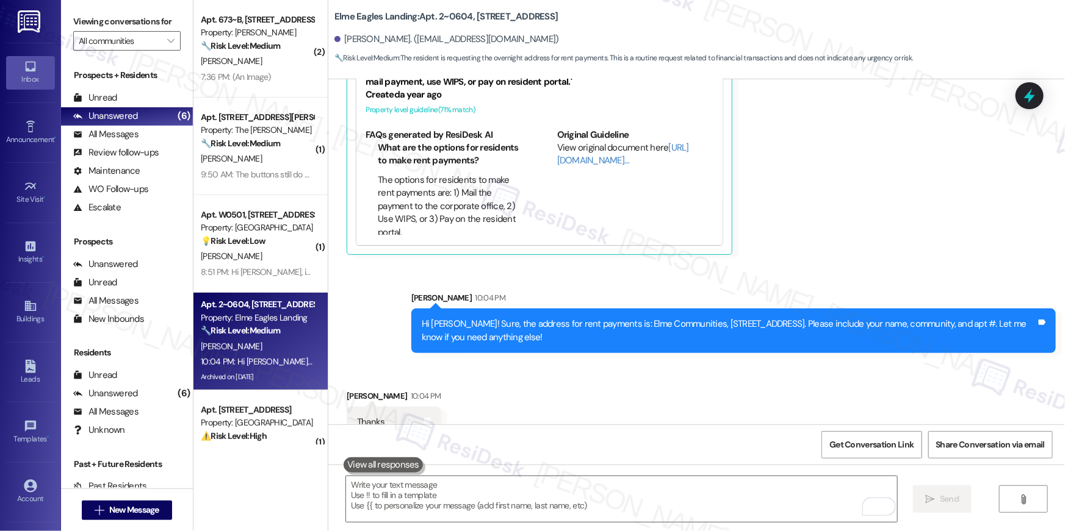
scroll to position [6982, 0]
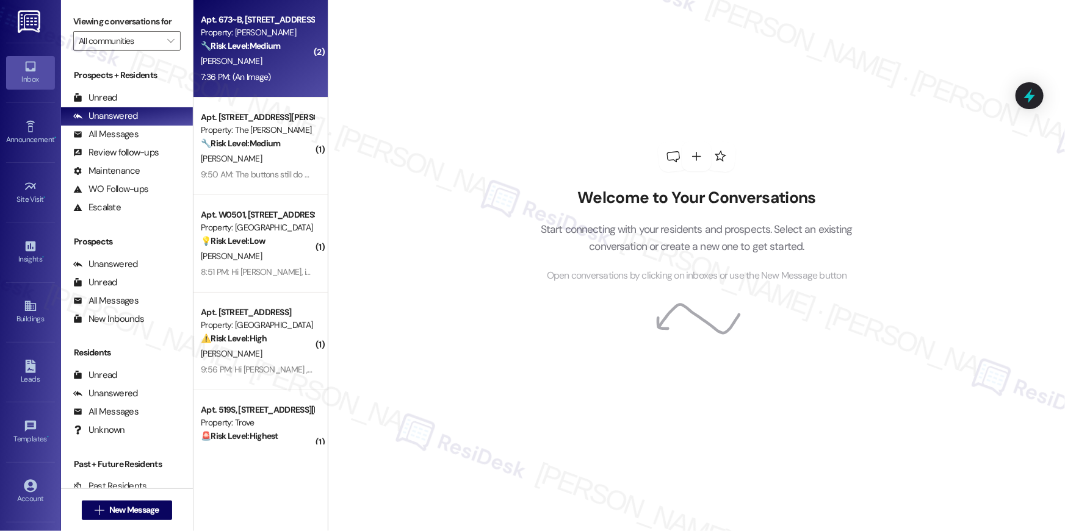
click at [247, 58] on div "[PERSON_NAME]" at bounding box center [256, 61] width 115 height 15
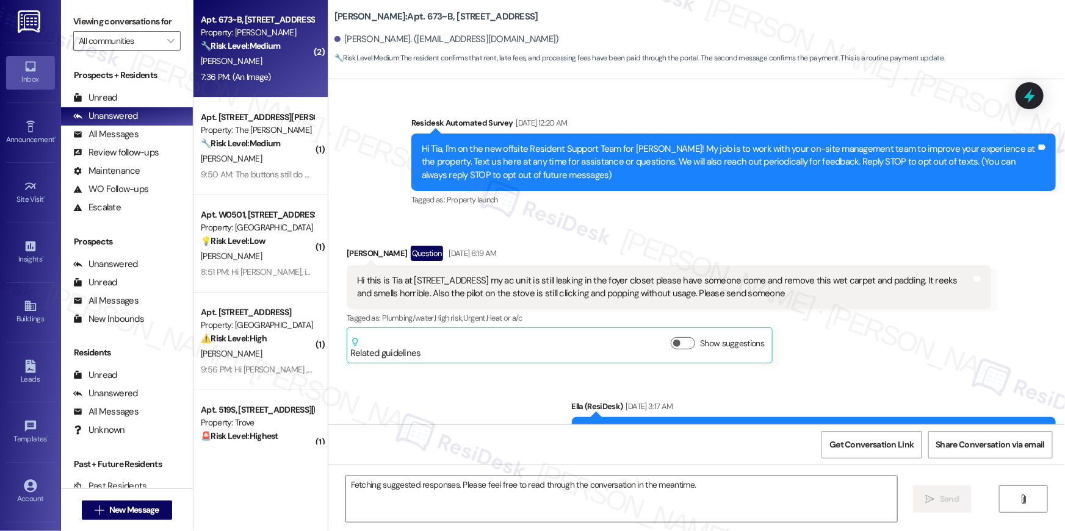
scroll to position [19319, 0]
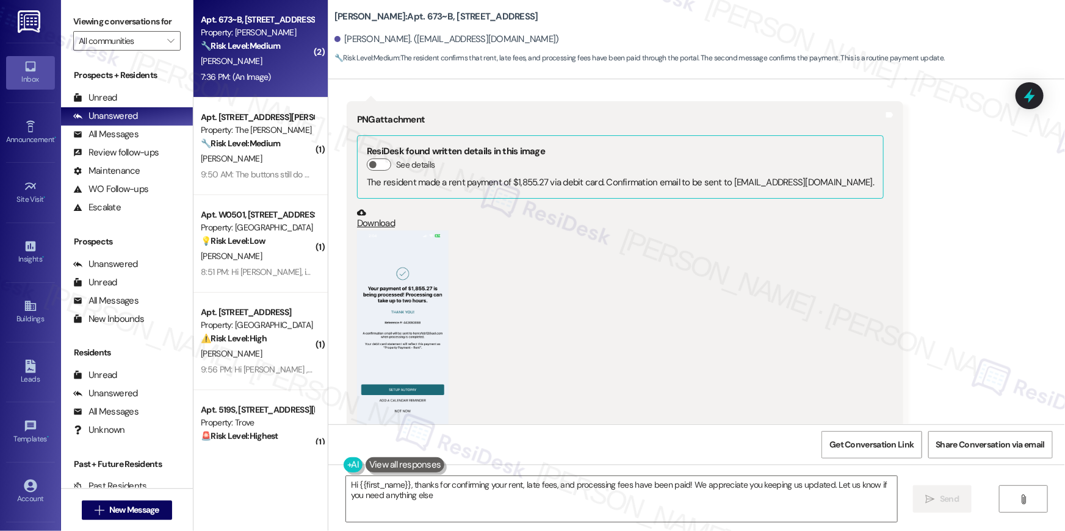
type textarea "Hi {{first_name}}, thanks for confirming your rent, late fees, and processing f…"
click at [799, 231] on div "(Click to zoom)" at bounding box center [620, 338] width 526 height 215
click at [631, 494] on textarea "Hi {{first_name}}, thanks for letting us know! I'm so glad to hear your rent, l…" at bounding box center [621, 499] width 551 height 46
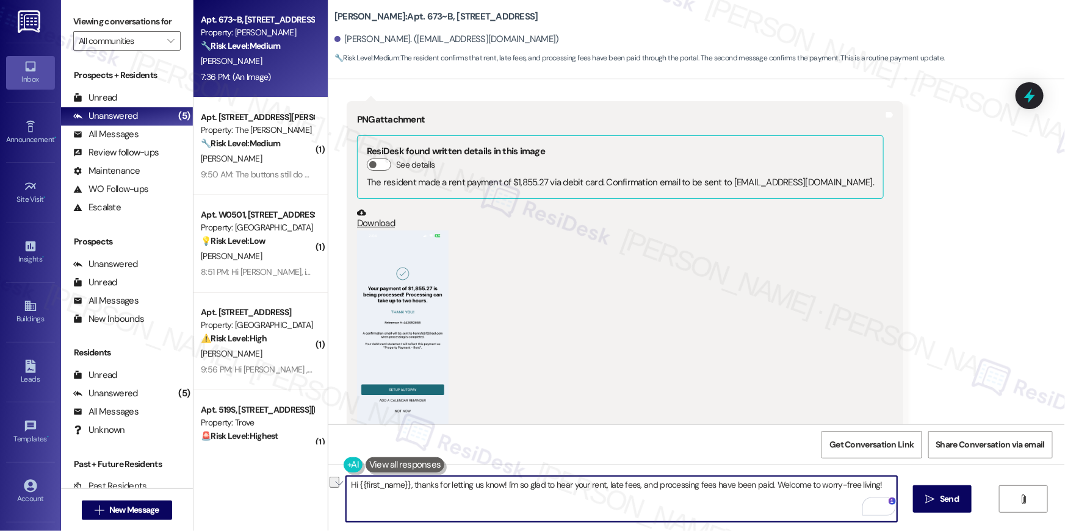
drag, startPoint x: 500, startPoint y: 486, endPoint x: 533, endPoint y: 501, distance: 36.0
click at [533, 501] on textarea "Hi {{first_name}}, thanks for letting us know! I'm so glad to hear your rent, l…" at bounding box center [621, 499] width 551 height 46
type textarea "Hi {{first_name}}, thanks for letting us know! We appreciate your payment!"
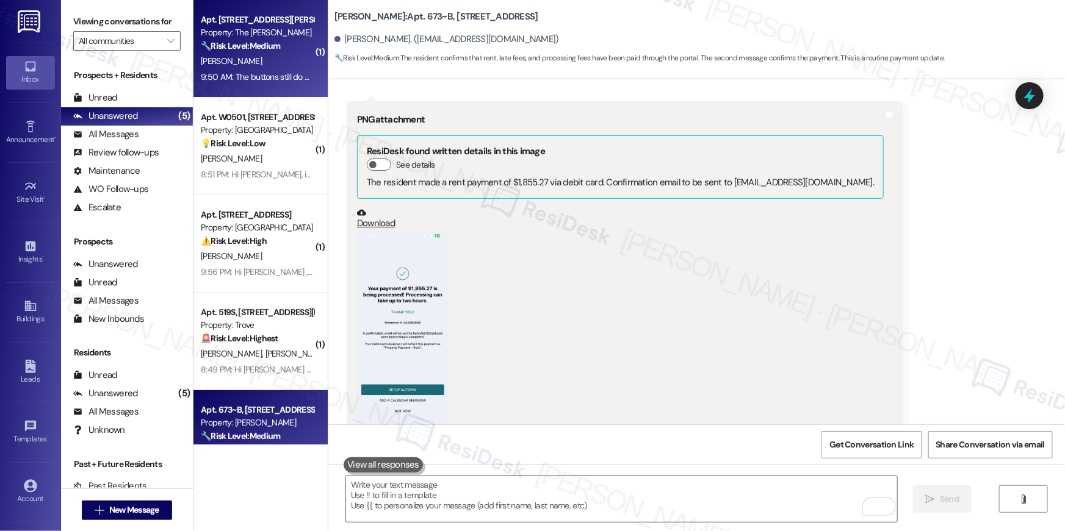
click at [302, 65] on div "K. Burgauer" at bounding box center [256, 61] width 115 height 15
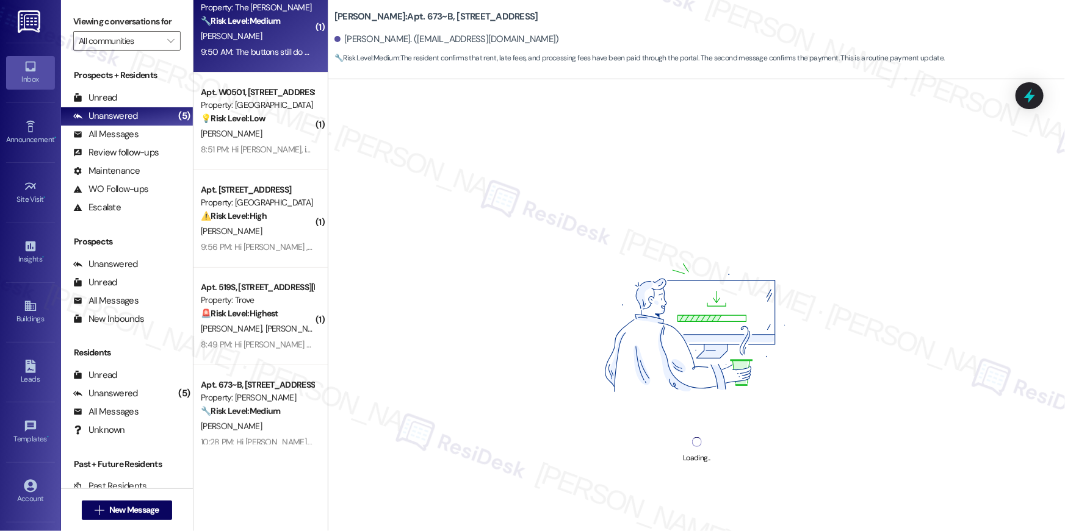
scroll to position [43, 0]
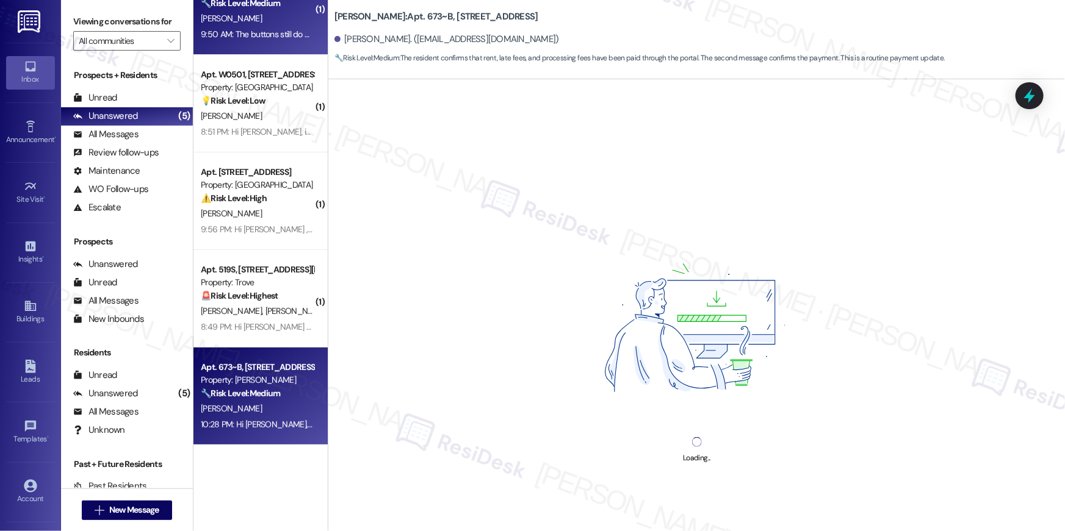
click at [262, 419] on div "10:28 PM: Hi Tia, thanks for letting us know! We appreciate your payment! 10:28…" at bounding box center [356, 424] width 310 height 11
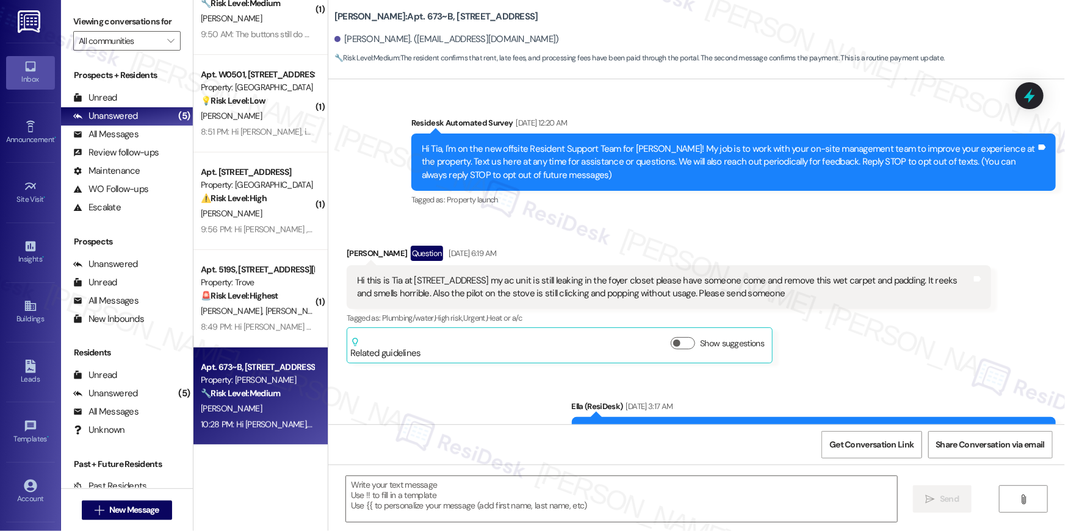
scroll to position [19319, 0]
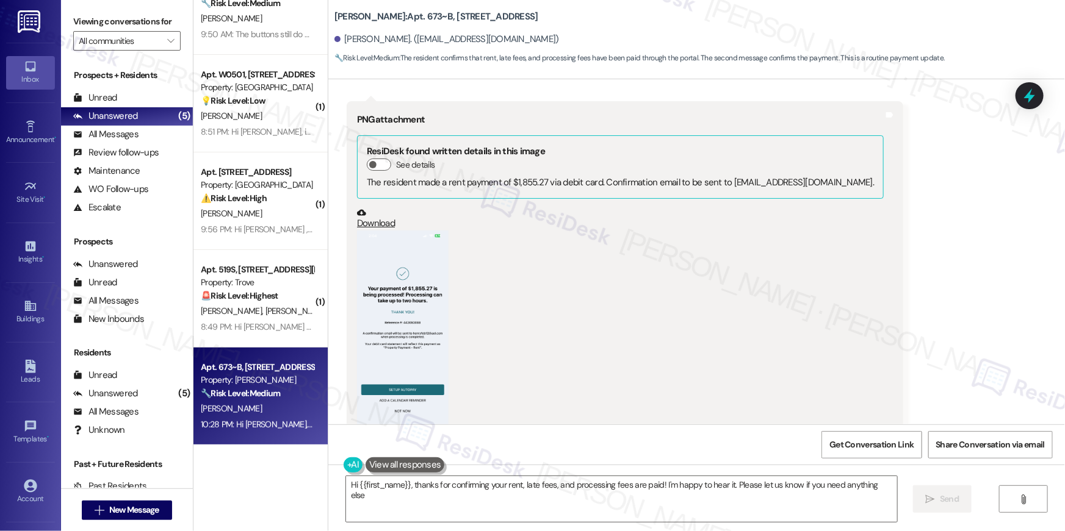
type textarea "Hi {{first_name}}, thanks for confirming your rent, late fees, and processing f…"
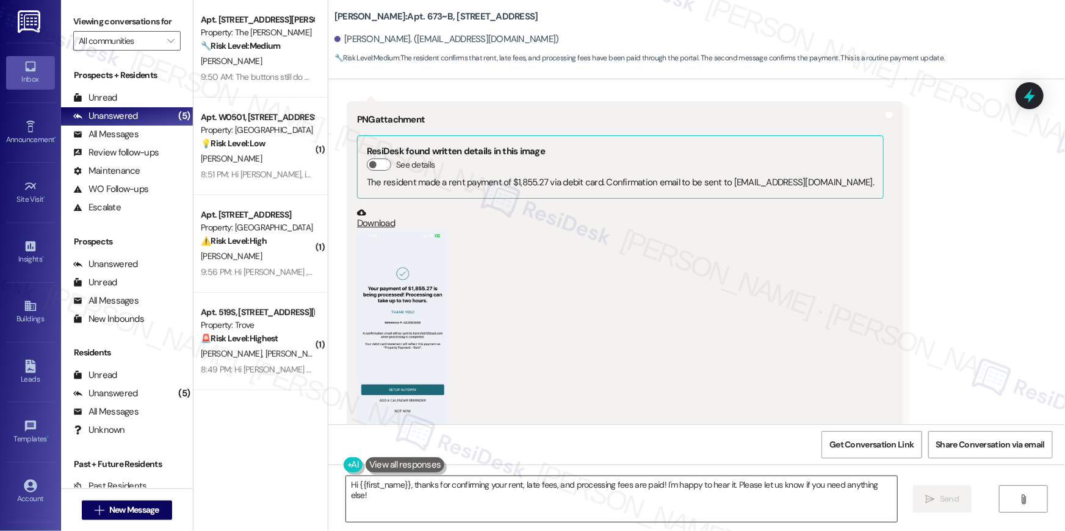
scroll to position [0, 0]
click at [281, 33] on div "Property: The Maxwell" at bounding box center [257, 32] width 113 height 13
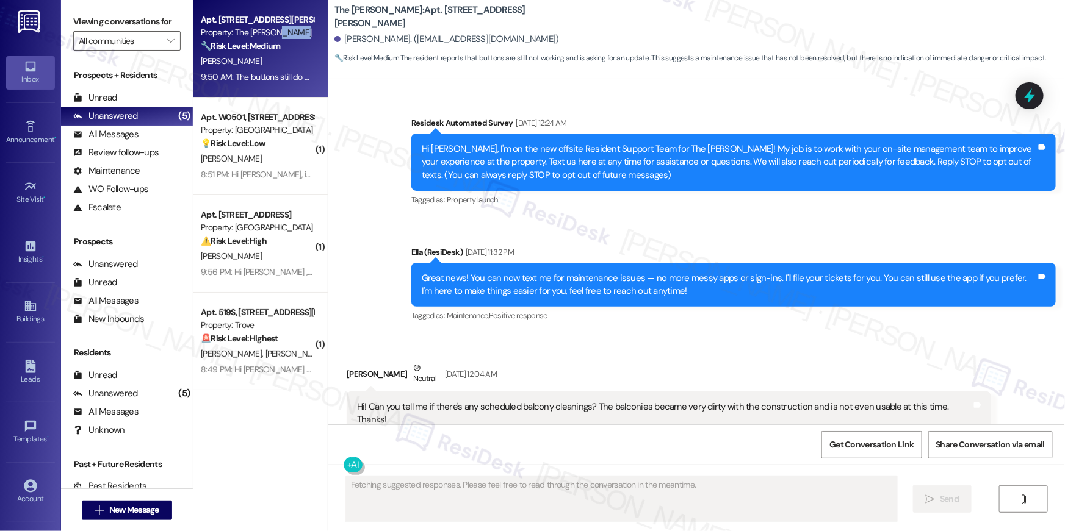
scroll to position [22908, 0]
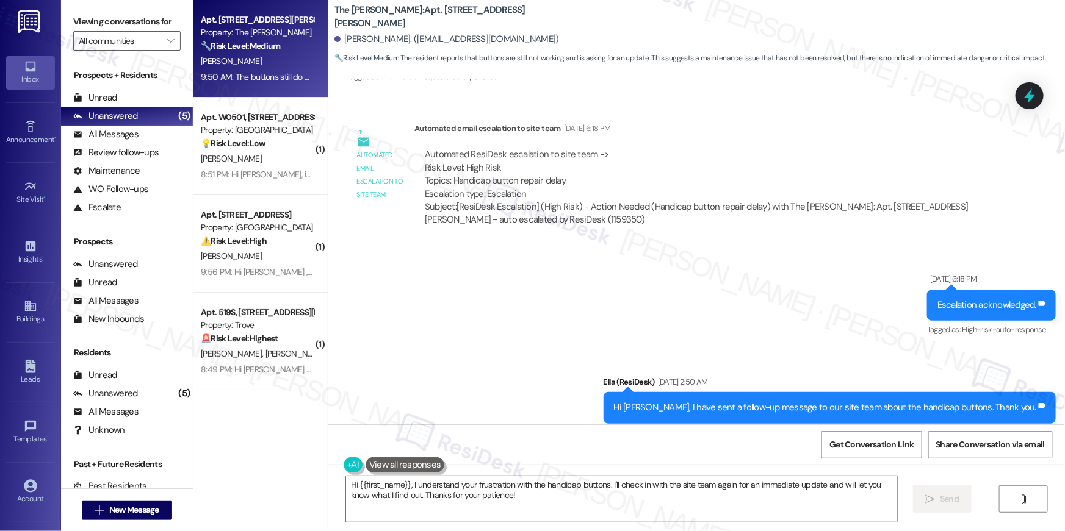
scroll to position [22649, 0]
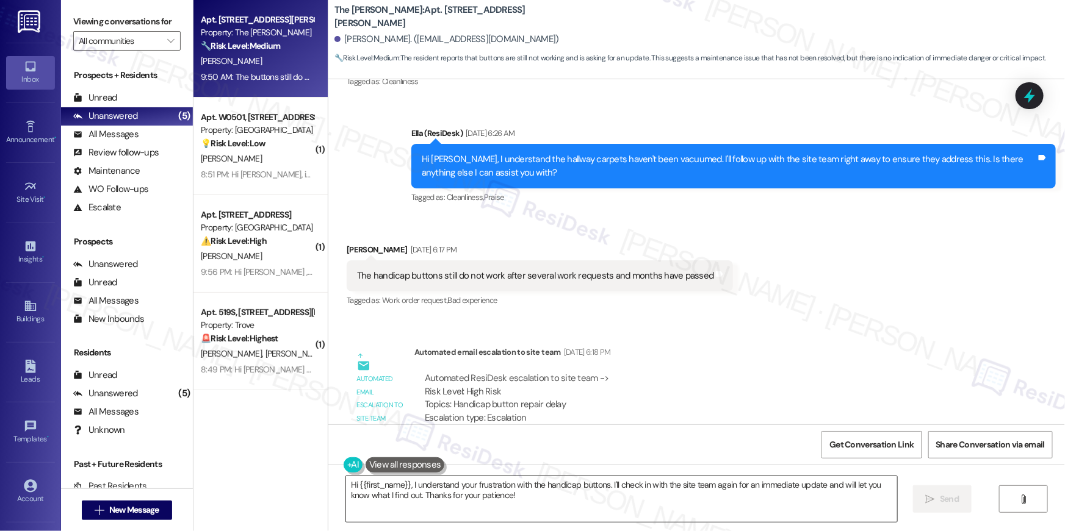
click at [520, 500] on textarea "Hi {{first_name}}, I understand your frustration with the handicap buttons. I'l…" at bounding box center [621, 499] width 551 height 46
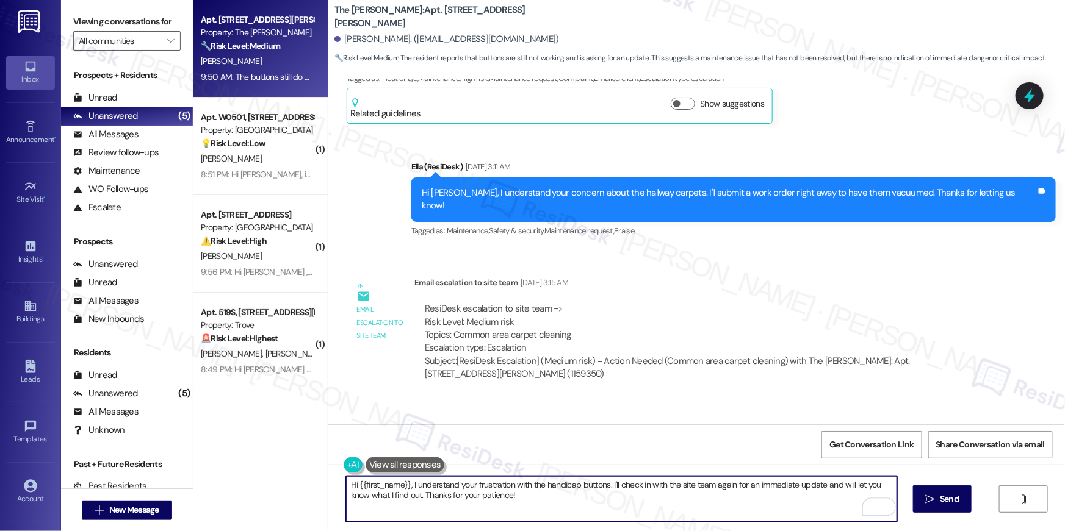
scroll to position [22080, 0]
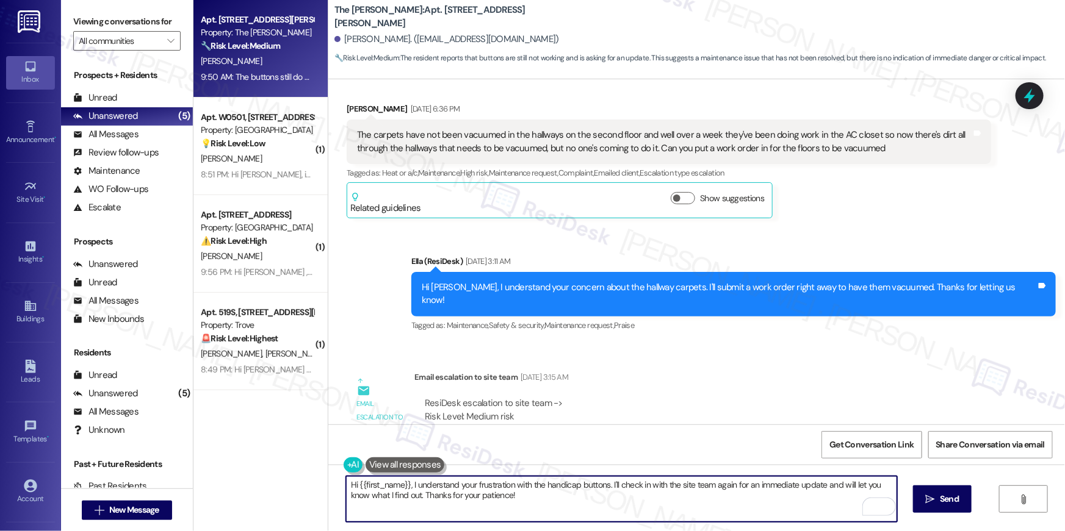
click at [534, 494] on textarea "Hi {{first_name}}, I understand your frustration with the handicap buttons. I'l…" at bounding box center [621, 499] width 551 height 46
drag, startPoint x: 523, startPoint y: 495, endPoint x: 412, endPoint y: 482, distance: 111.8
click at [412, 482] on textarea "Hi {{first_name}}, I understand your frustration with the handicap buttons. I'l…" at bounding box center [621, 499] width 551 height 46
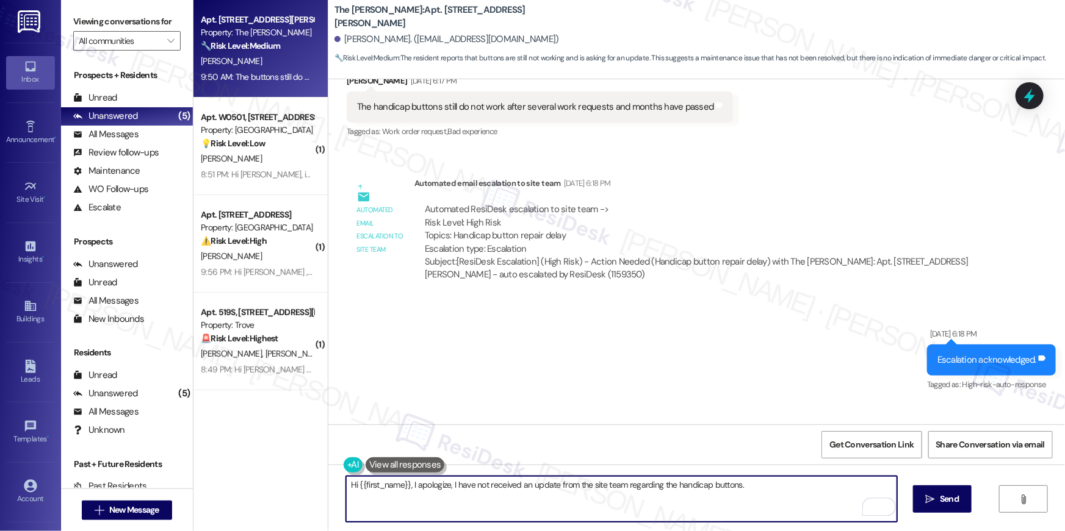
scroll to position [22908, 0]
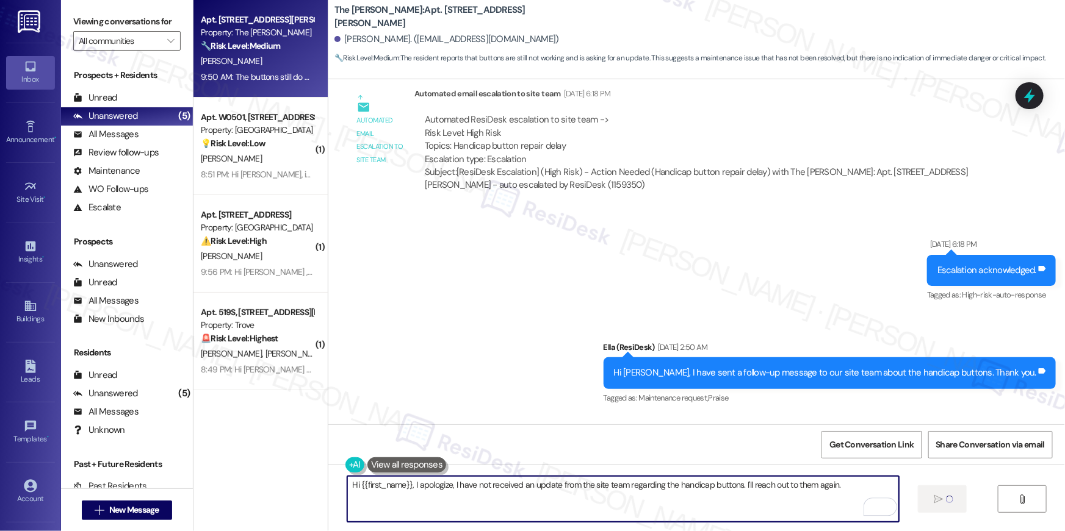
type textarea "Hi {{first_name}}, I apologize, I have not received an update from the site tea…"
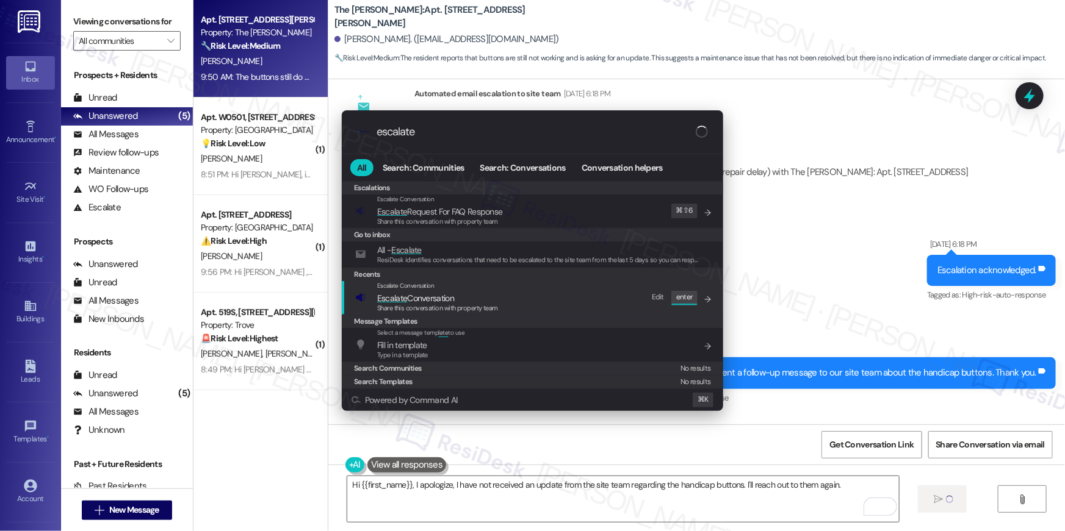
type input "escalate"
click at [509, 307] on div "Escalate Conversation Escalate Conversation Share this conversation with proper…" at bounding box center [533, 297] width 357 height 33
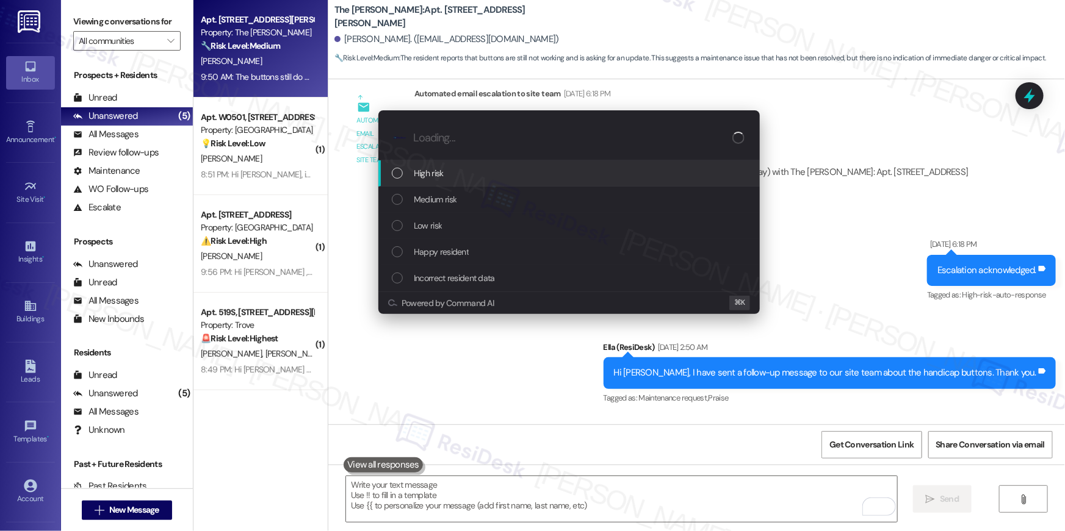
click at [422, 172] on span "High risk" at bounding box center [429, 173] width 30 height 13
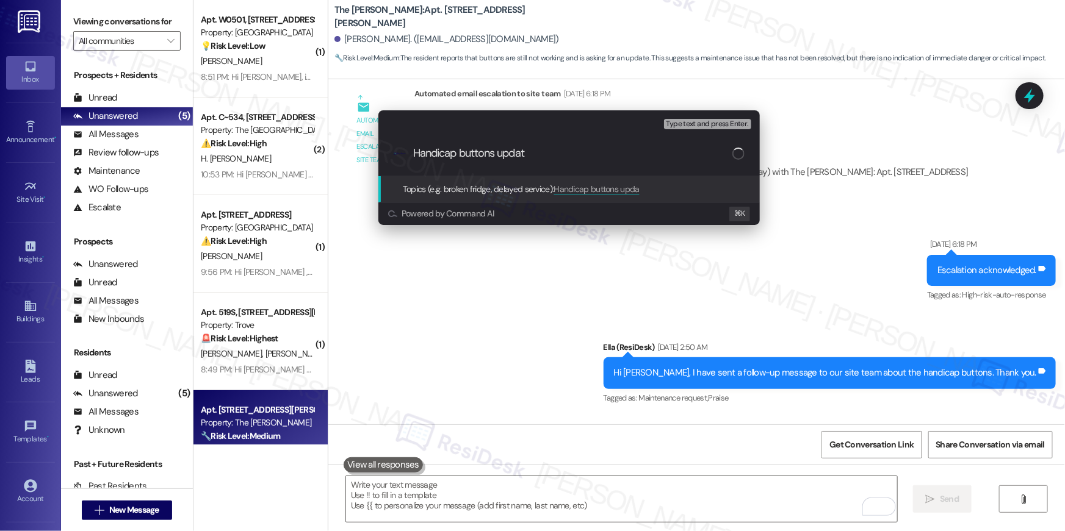
type input "Handicap buttons update"
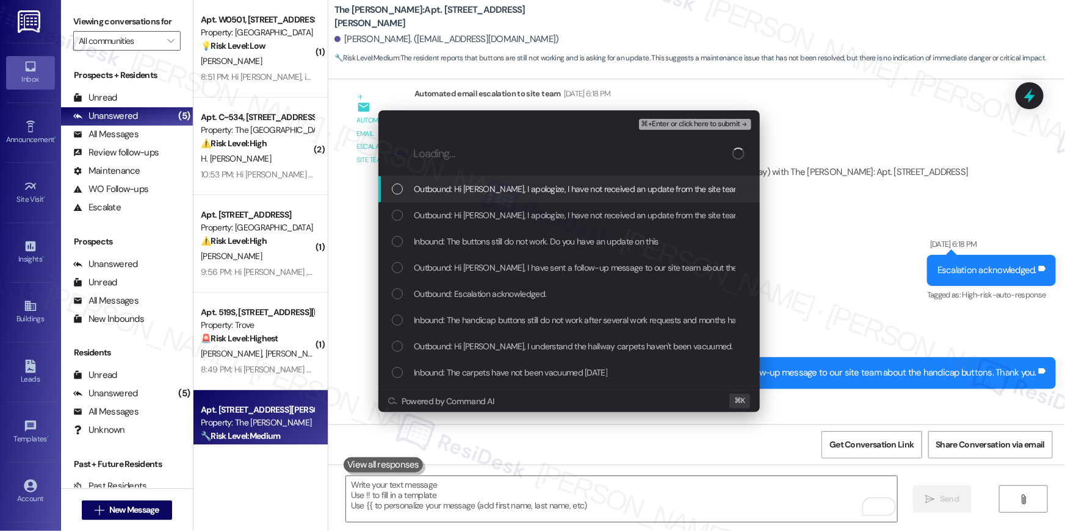
click at [456, 195] on span "Outbound: Hi Katie, I apologize, I have not received an update from the site te…" at bounding box center [683, 188] width 538 height 13
click at [458, 212] on span "Outbound: Hi Katie, I apologize, I have not received an update from the site te…" at bounding box center [683, 215] width 538 height 13
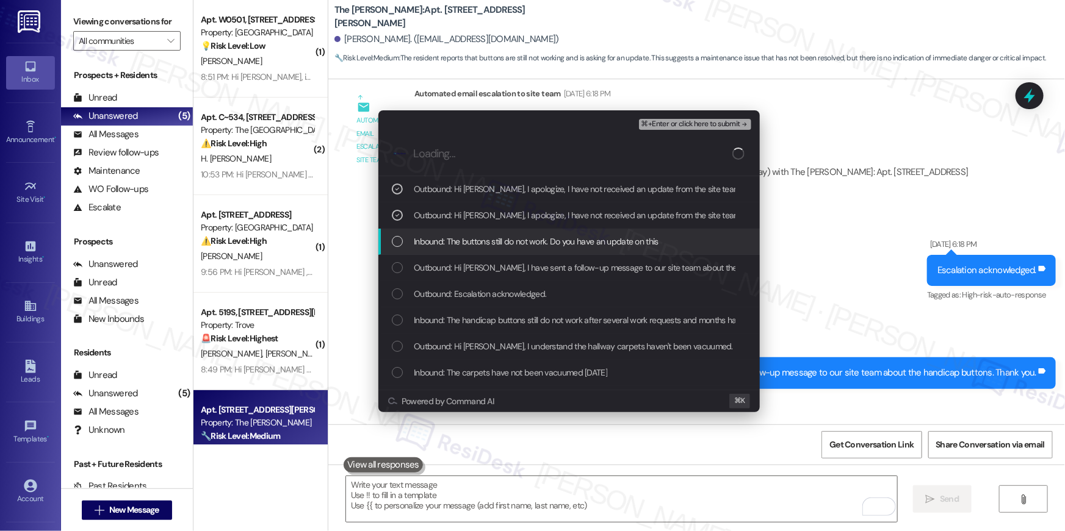
click at [464, 231] on div "Inbound: The buttons still do not work. Do you have an update on this" at bounding box center [568, 242] width 381 height 26
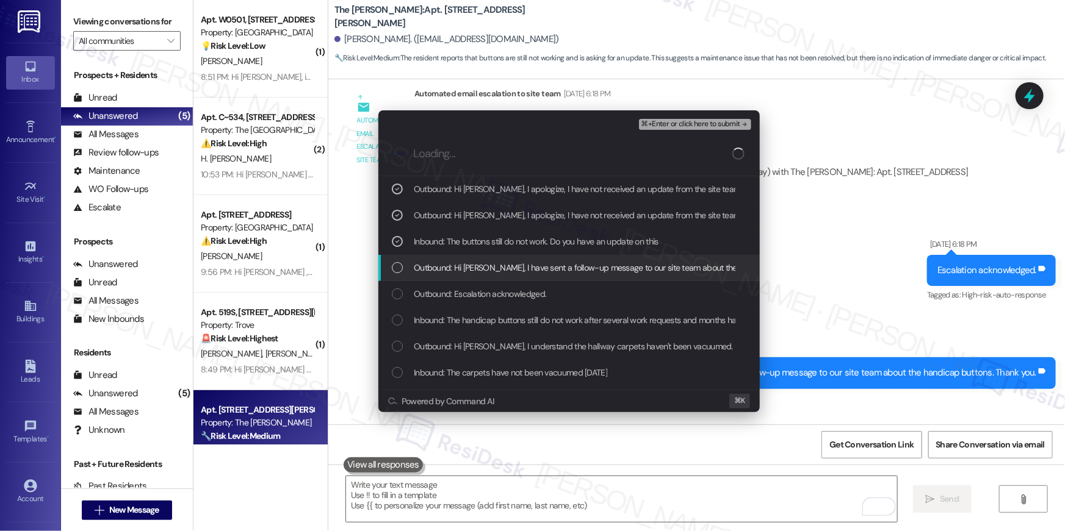
click at [470, 256] on div "Outbound: Hi Katie, I have sent a follow-up message to our site team about the …" at bounding box center [568, 268] width 381 height 26
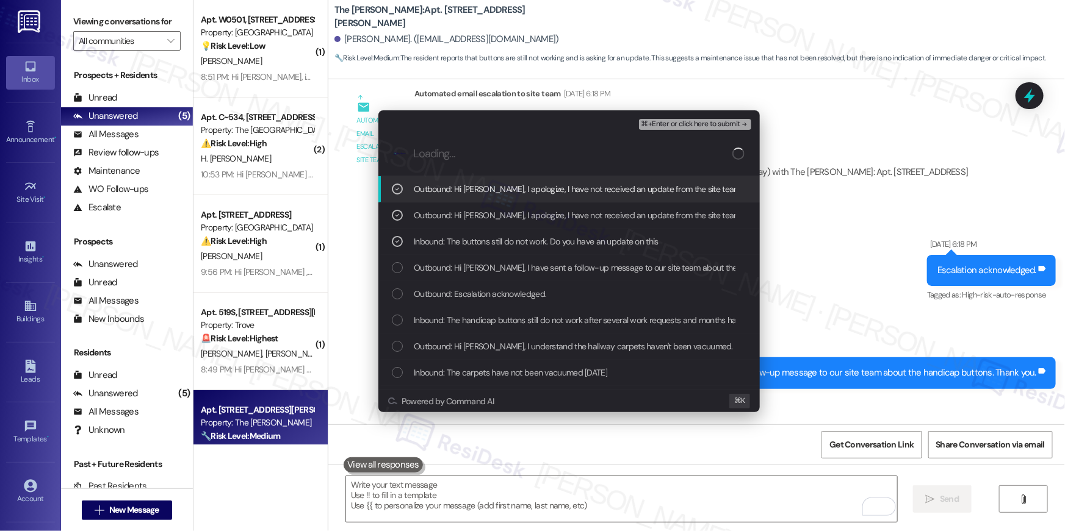
click at [669, 127] on span "⌘+Enter or click here to submit" at bounding box center [690, 124] width 99 height 9
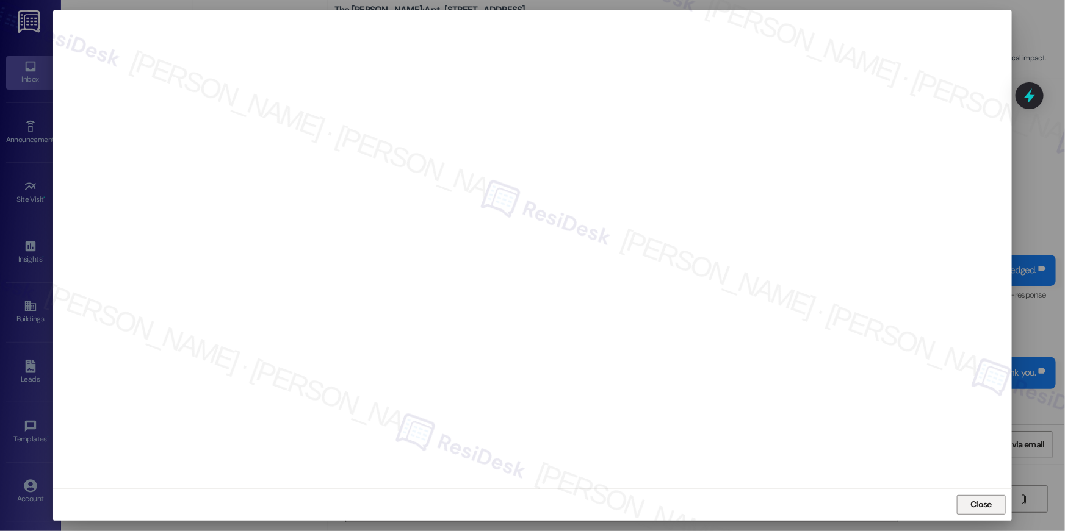
click at [999, 501] on button "Close" at bounding box center [981, 505] width 49 height 20
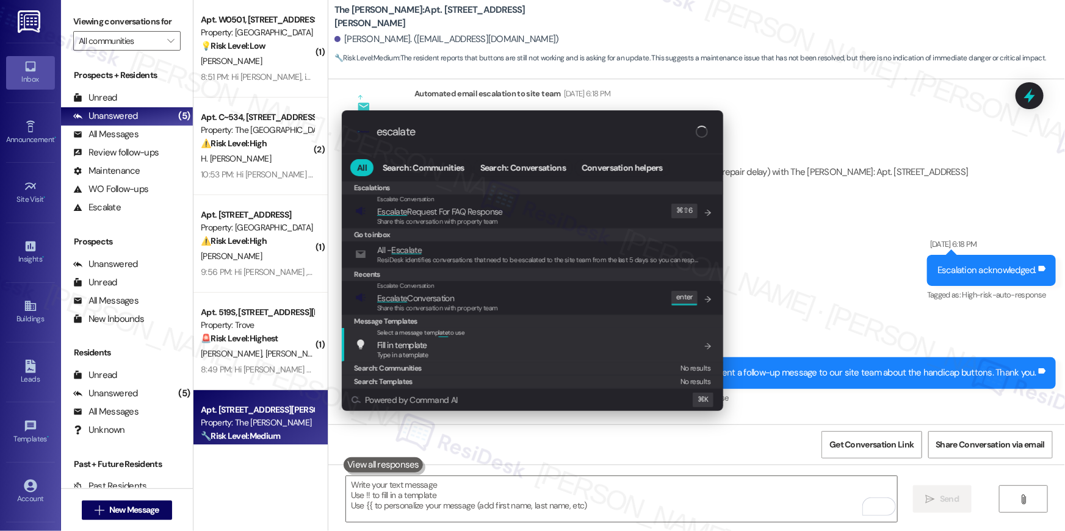
type input "escalate"
click at [525, 317] on div "Message Templates" at bounding box center [532, 321] width 381 height 13
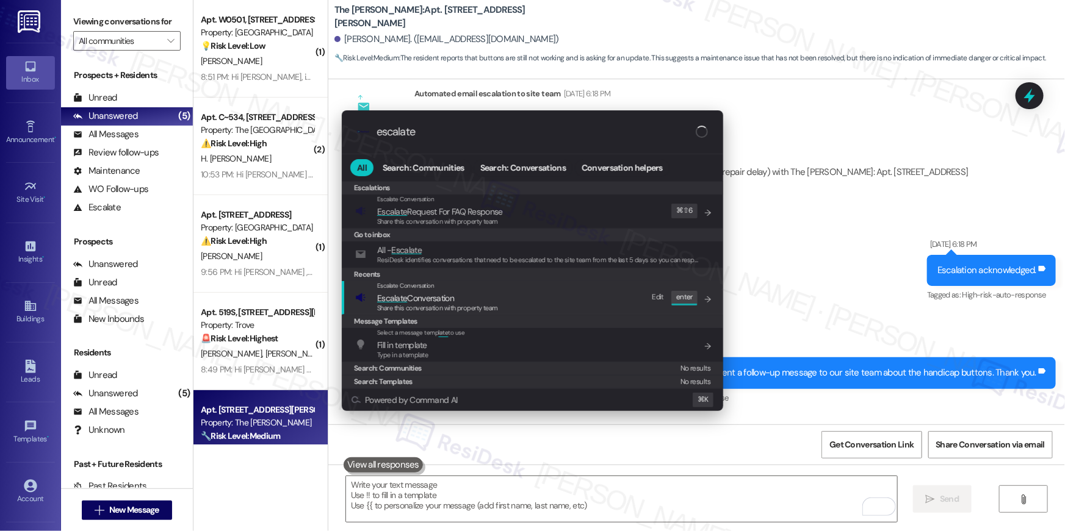
click at [528, 308] on div "Escalate Conversation Escalate Conversation Share this conversation with proper…" at bounding box center [533, 297] width 357 height 33
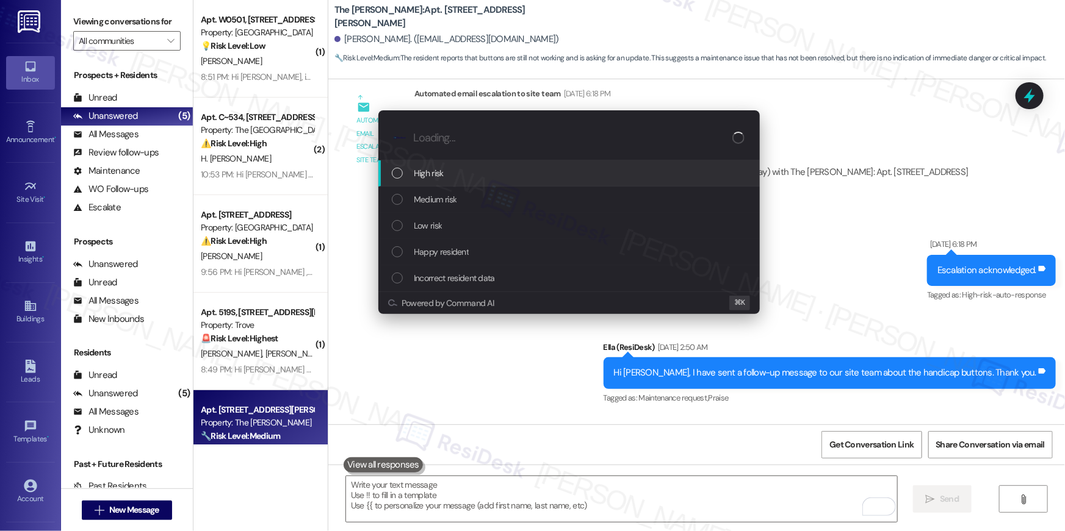
click at [476, 173] on div "High risk" at bounding box center [570, 173] width 357 height 13
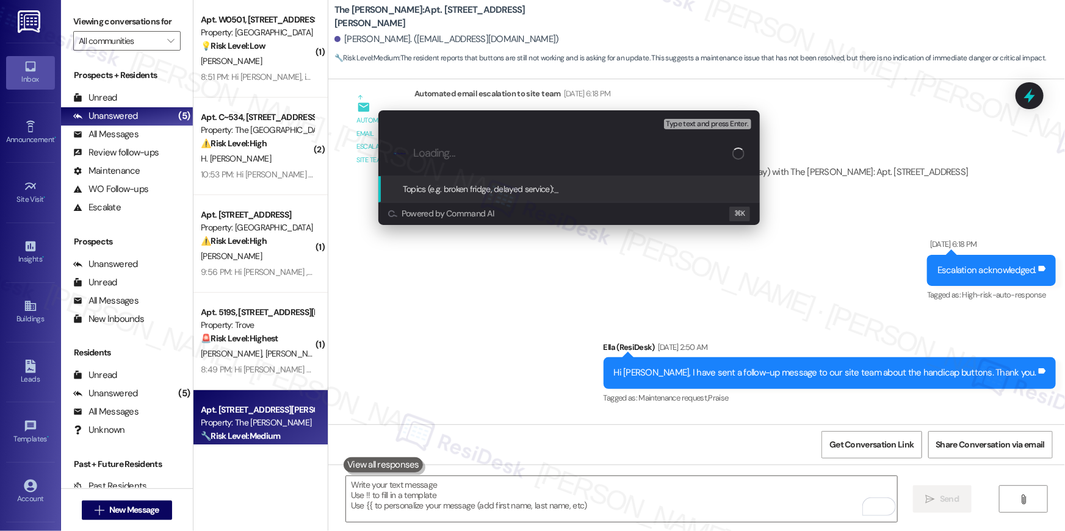
paste input "Handicap buttons update"
type input "Handicap buttons update"
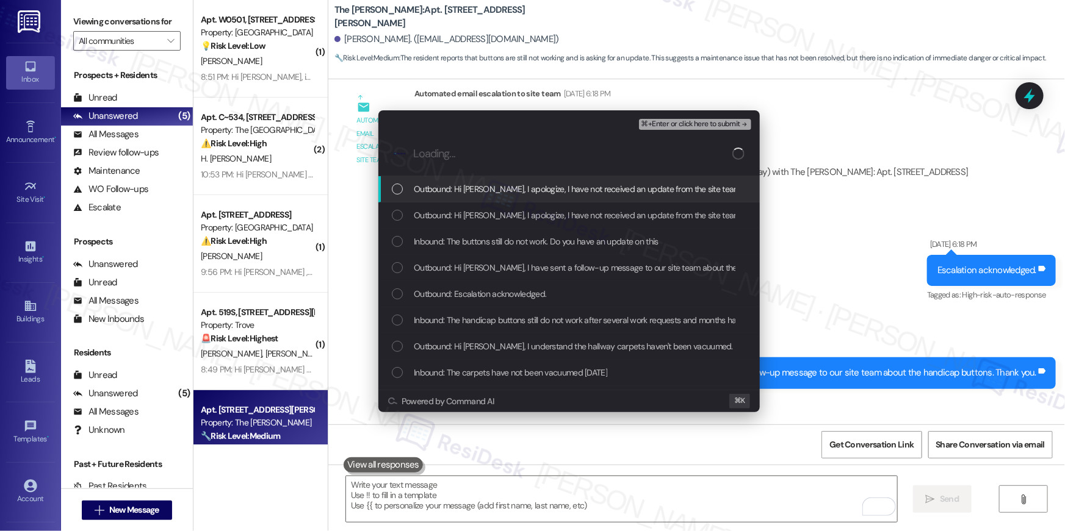
click at [475, 188] on span "Outbound: Hi Katie, I apologize, I have not received an update from the site te…" at bounding box center [683, 188] width 538 height 13
drag, startPoint x: 471, startPoint y: 208, endPoint x: 471, endPoint y: 219, distance: 11.0
click at [471, 209] on span "Outbound: Hi Katie, I apologize, I have not received an update from the site te…" at bounding box center [683, 215] width 538 height 13
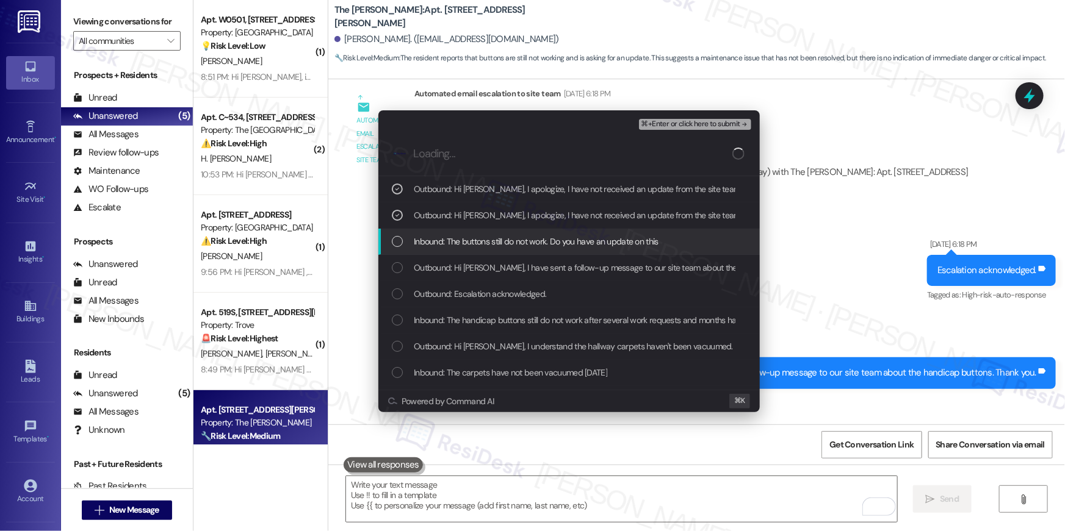
click at [472, 237] on span "Inbound: The buttons still do not work. Do you have an update on this" at bounding box center [536, 241] width 245 height 13
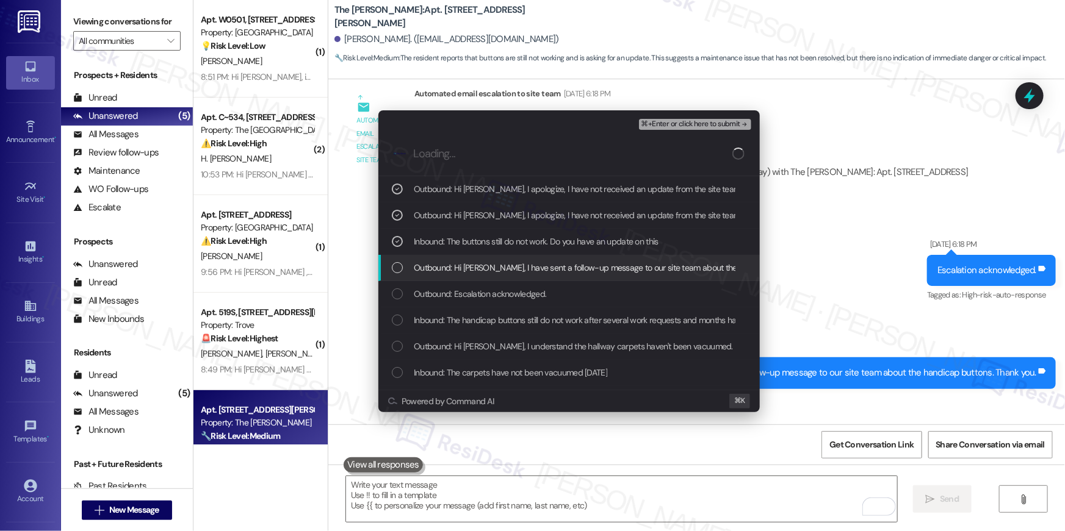
drag, startPoint x: 470, startPoint y: 264, endPoint x: 474, endPoint y: 277, distance: 13.5
click at [472, 269] on span "Outbound: Hi Katie, I have sent a follow-up message to our site team about the …" at bounding box center [629, 267] width 430 height 13
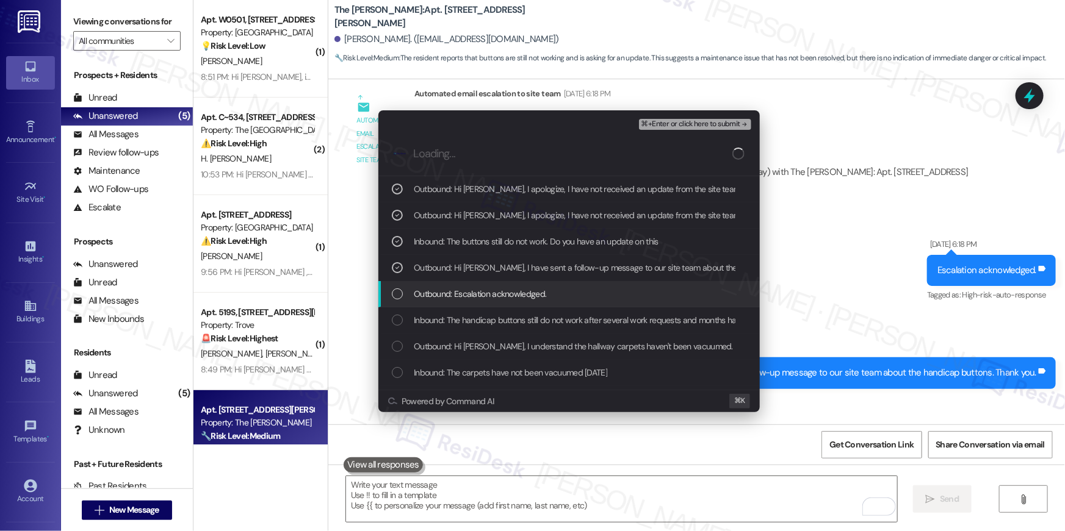
click at [473, 293] on span "Outbound: Escalation acknowledged." at bounding box center [480, 293] width 132 height 13
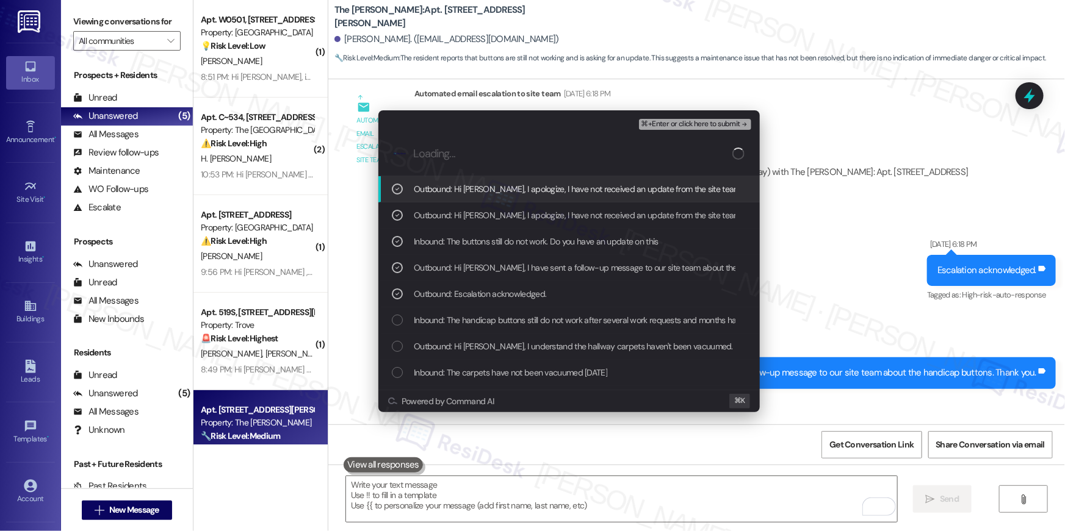
click at [667, 124] on span "⌘+Enter or click here to submit" at bounding box center [690, 124] width 99 height 9
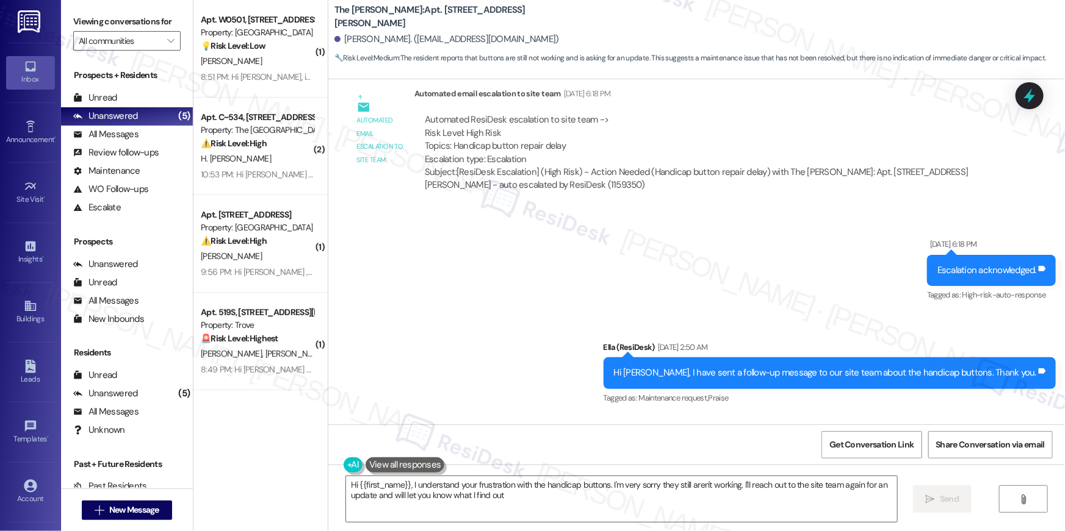
type textarea "Hi {{first_name}}, I understand your frustration with the handicap buttons. I'm…"
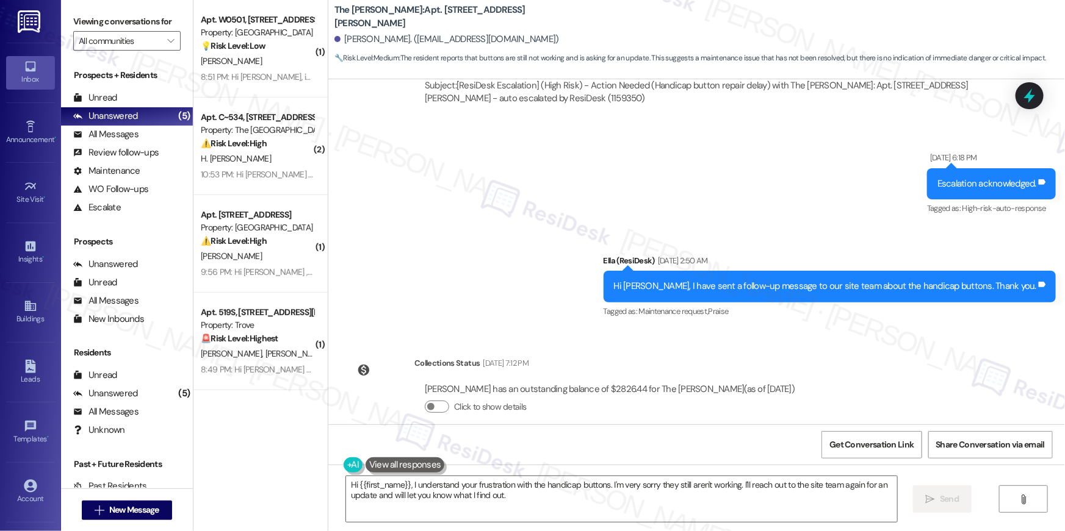
scroll to position [23097, 0]
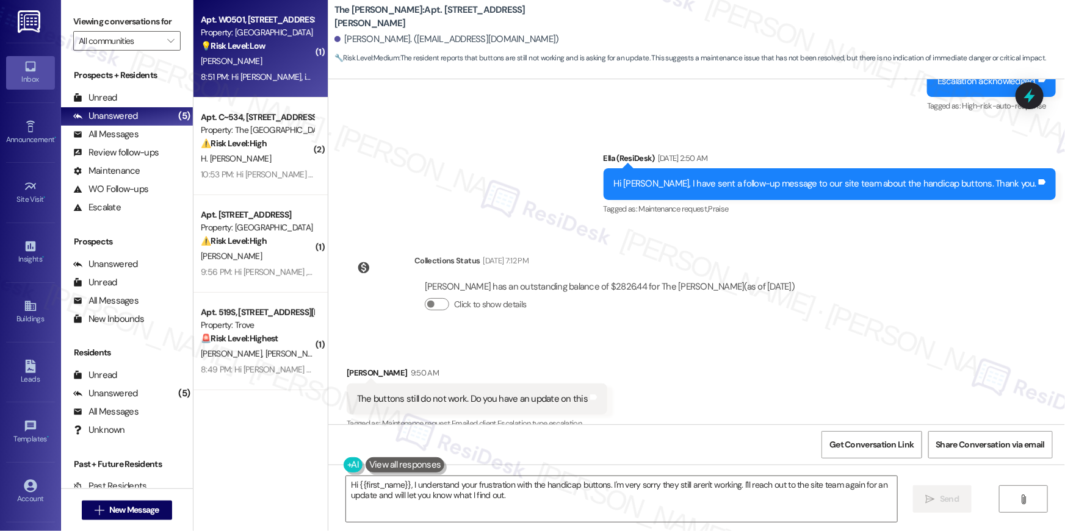
click at [227, 44] on strong "💡 Risk Level: Low" at bounding box center [233, 45] width 65 height 11
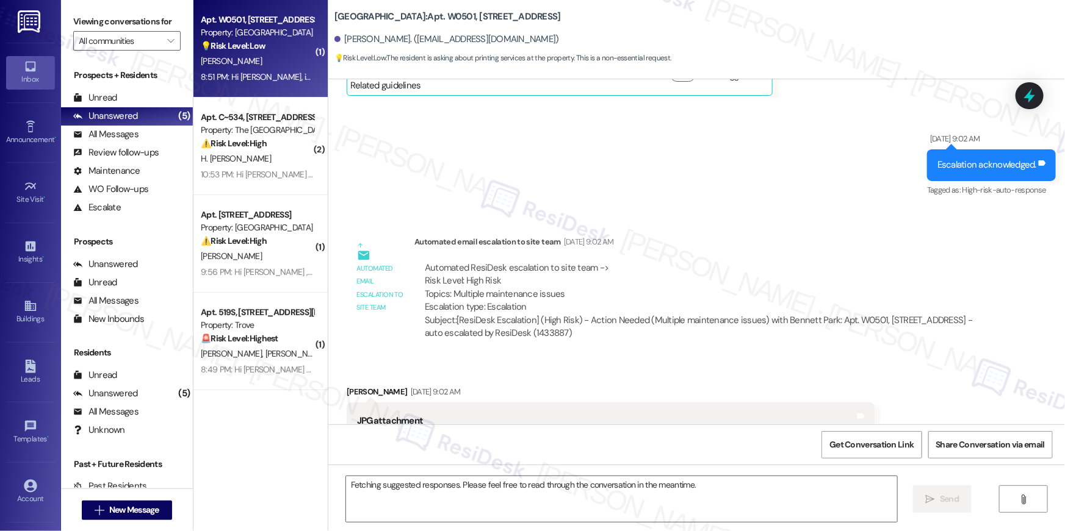
scroll to position [2348, 0]
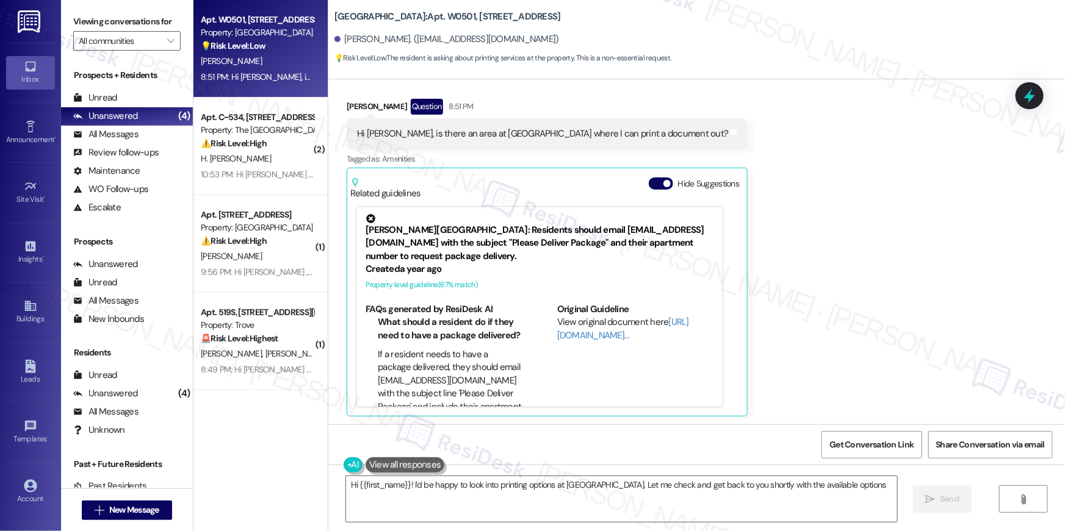
type textarea "Hi {{first_name}}! I'd be happy to look into printing options at Bennett Park. …"
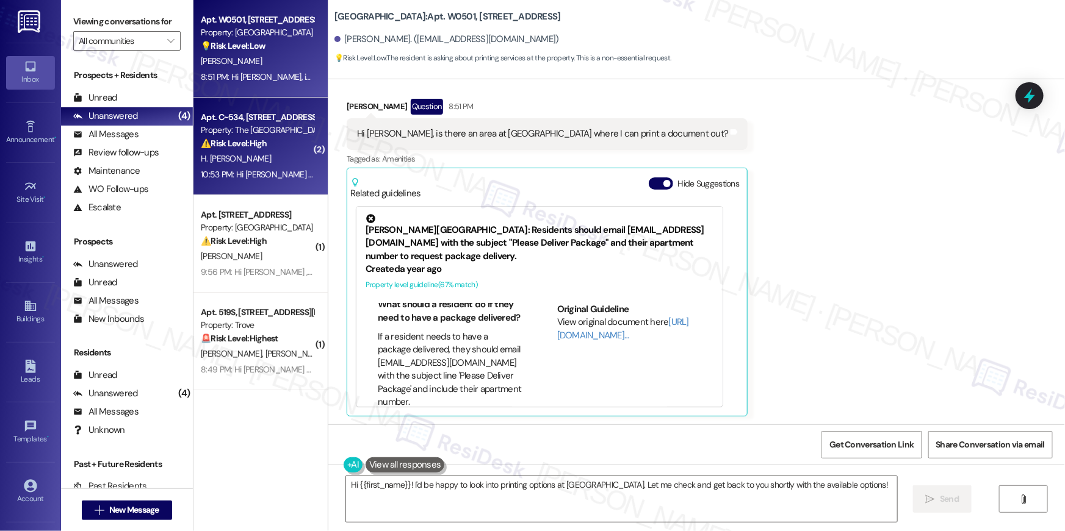
click at [295, 187] on div "Apt. C~534, 1850 Columbia Pike Property: The Wellington ⚠️ Risk Level: High The…" at bounding box center [260, 147] width 134 height 98
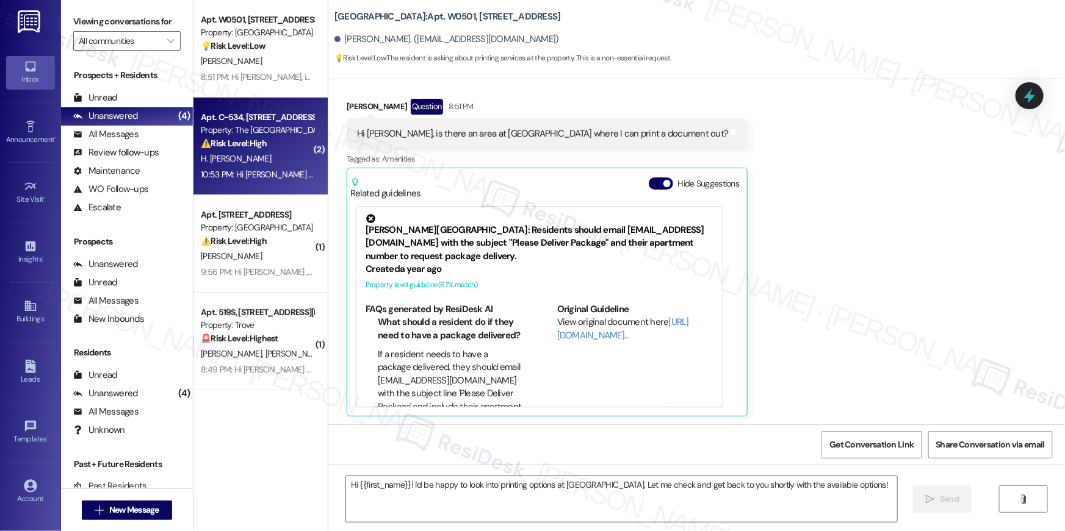
type textarea "Fetching suggested responses. Please feel free to read through the conversation…"
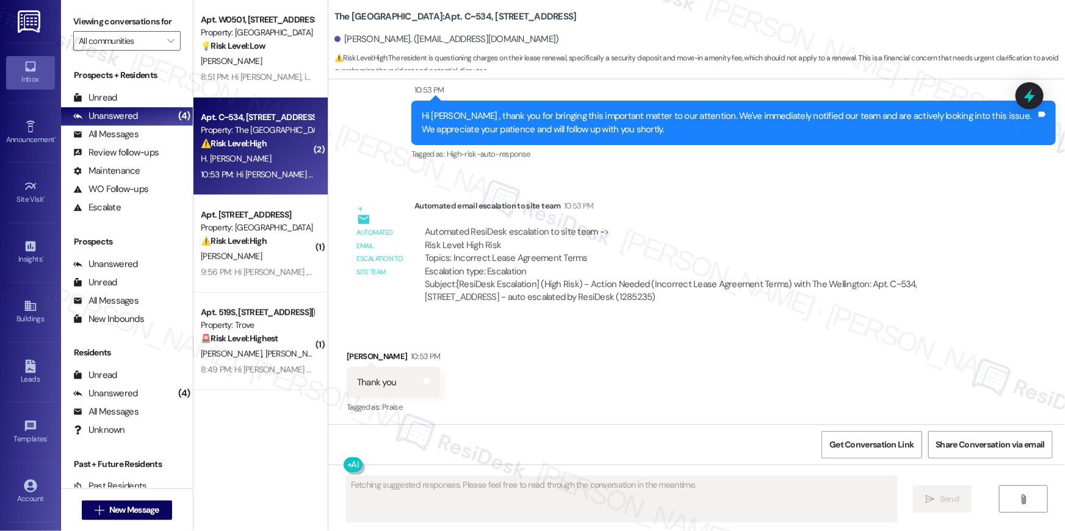
scroll to position [3864, 0]
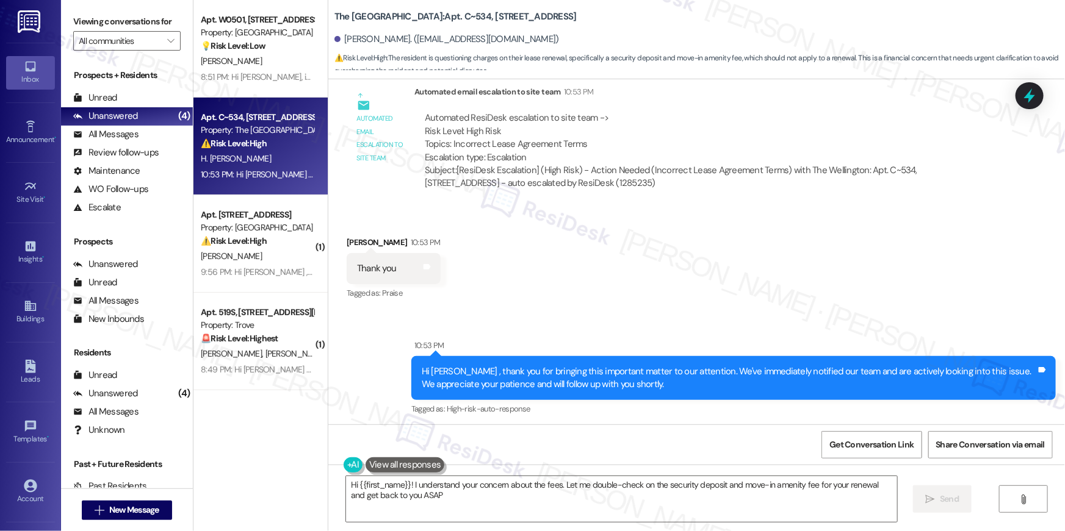
type textarea "Hi {{first_name}}! I understand your concern about the fees. Let me double-chec…"
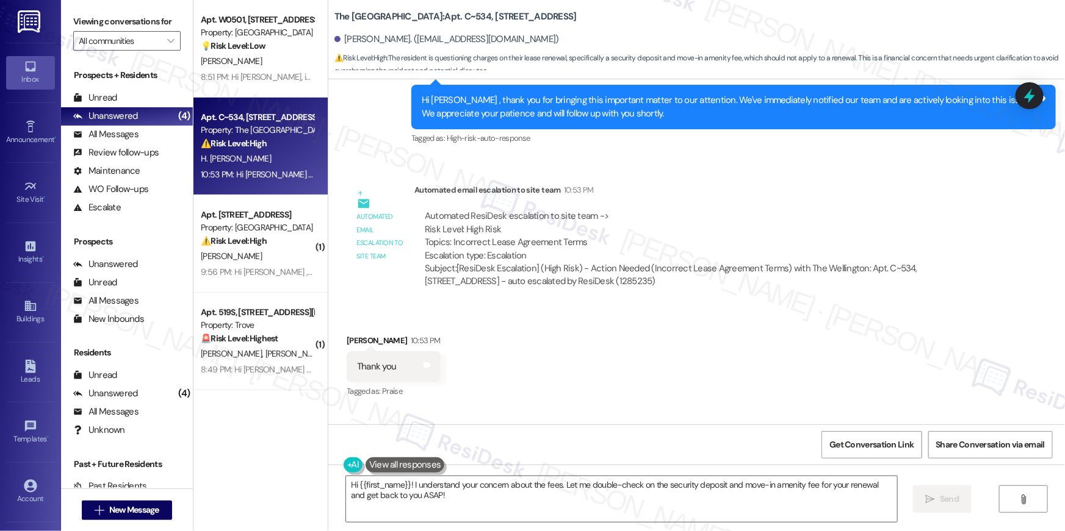
scroll to position [3536, 0]
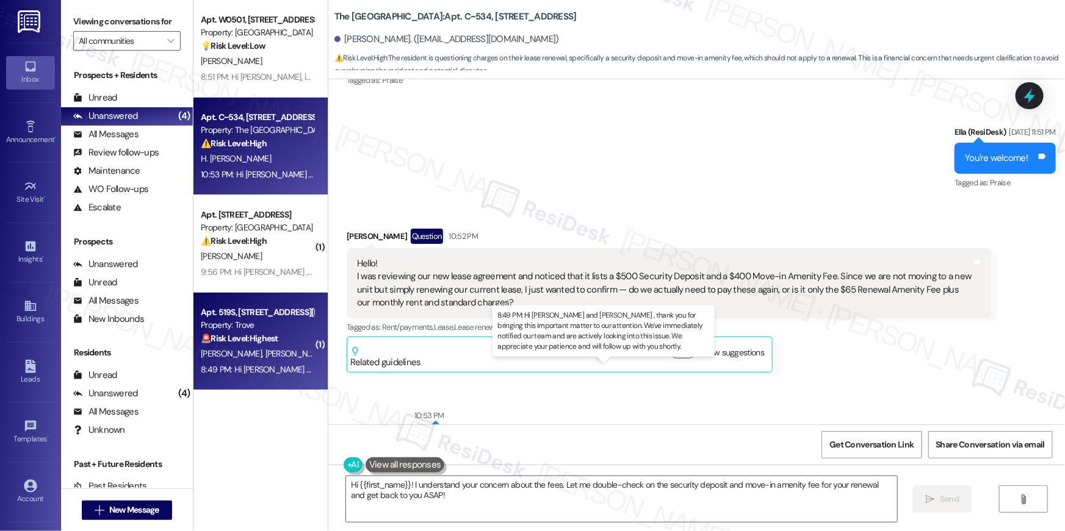
click at [269, 367] on div "8:49 PM: Hi Joshua and Richard , thank you for bringing this important matter t…" at bounding box center [646, 369] width 891 height 11
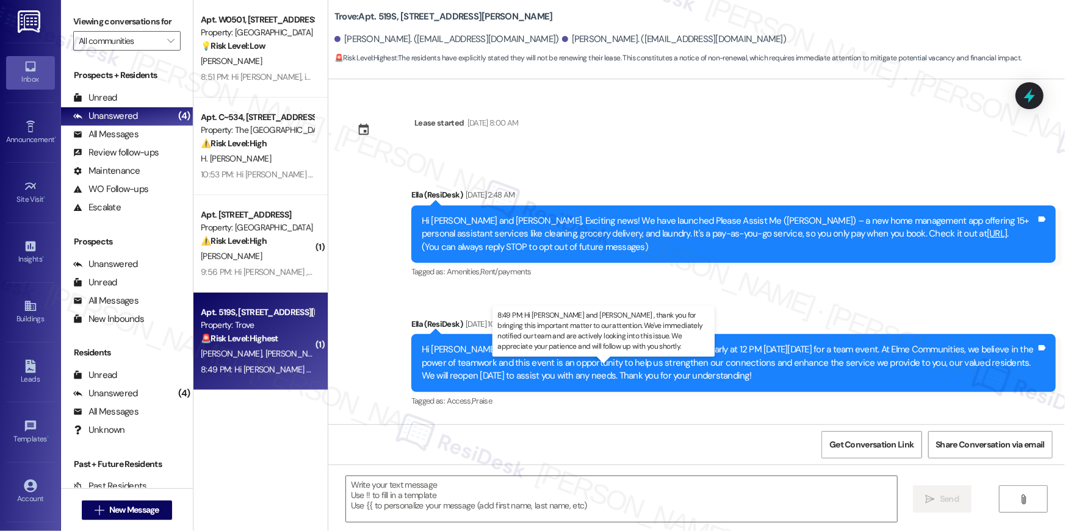
scroll to position [6735, 0]
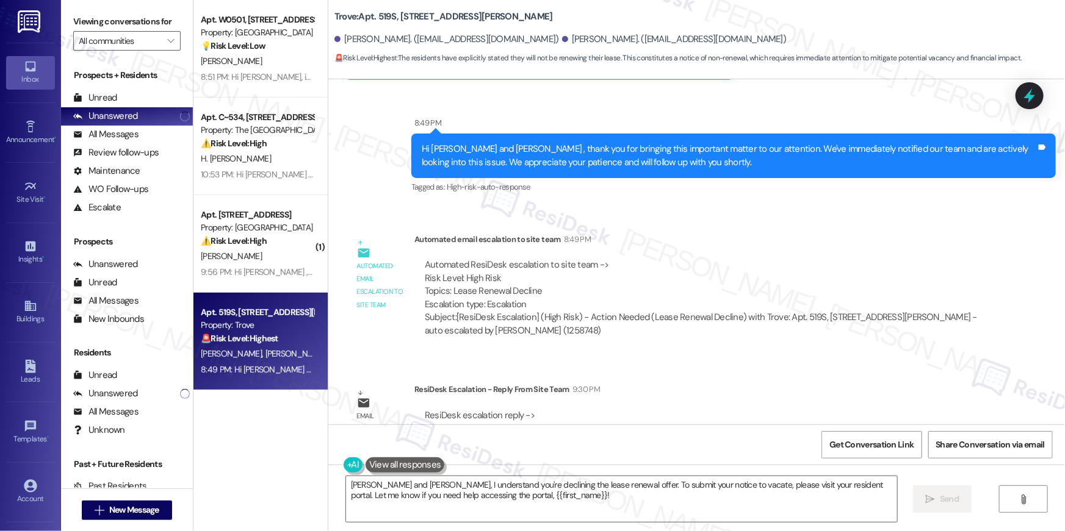
click at [727, 383] on div "ResiDesk Escalation - Reply From Site Team 9:30 PM" at bounding box center [702, 391] width 577 height 17
click at [737, 497] on textarea "Okay Joshua and Richard, I understand you're declining the lease renewal offer.…" at bounding box center [621, 499] width 551 height 46
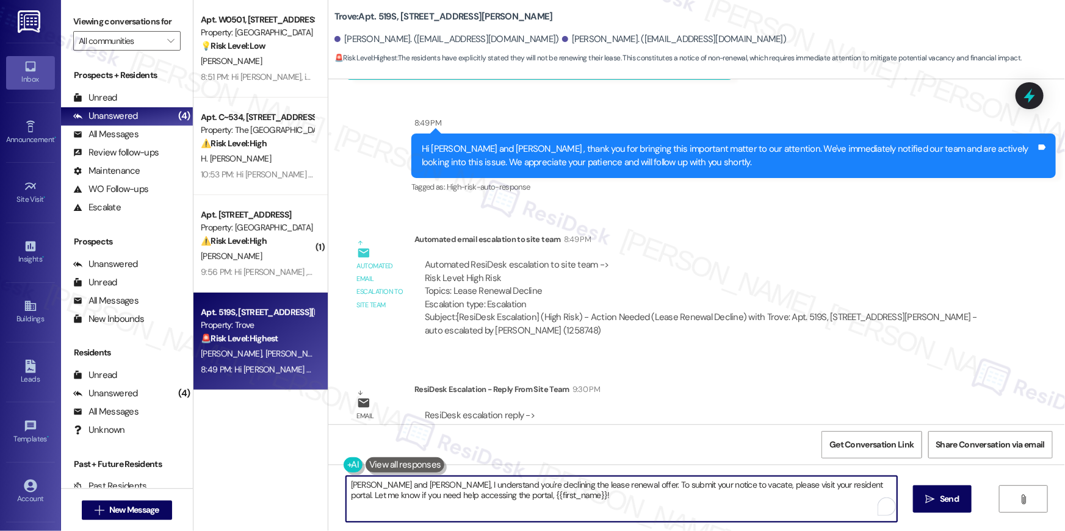
click at [737, 497] on textarea "Okay Joshua and Richard, I understand you're declining the lease renewal offer.…" at bounding box center [621, 499] width 551 height 46
paste textarea "NOT_ALLOWED"
type textarea "NOT_ALLOWED"
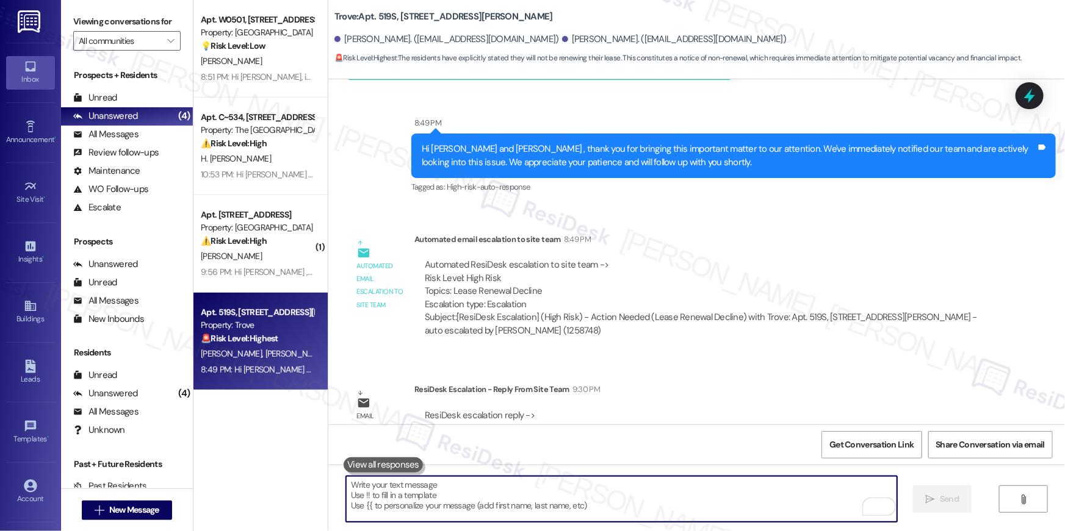
click at [752, 494] on textarea "To enrich screen reader interactions, please activate Accessibility in Grammarl…" at bounding box center [621, 499] width 551 height 46
paste textarea "Hi {{first_name}}, we’re sorry to see you go and appreciate your residency. To …"
type textarea "Hi {{first_name}}, we’re sorry to see you go and appreciate your residency. To …"
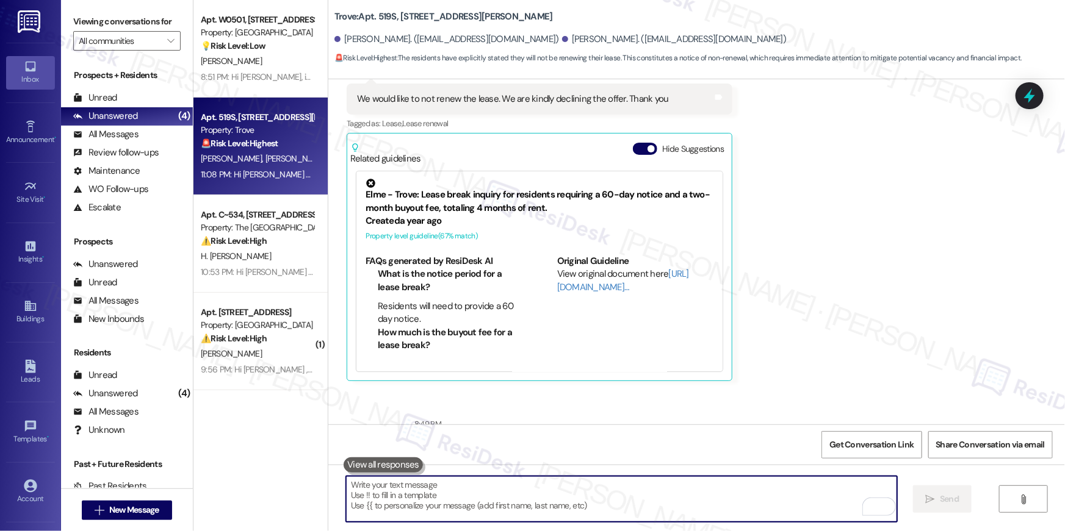
scroll to position [6847, 0]
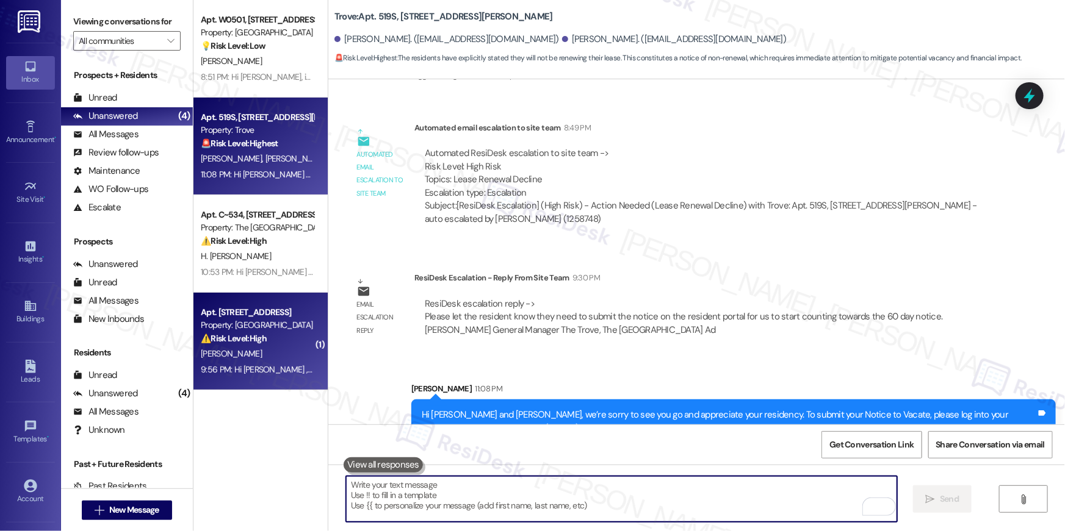
click at [279, 332] on div "⚠️ Risk Level: High The resident is asking about pest control spraying while th…" at bounding box center [257, 338] width 113 height 13
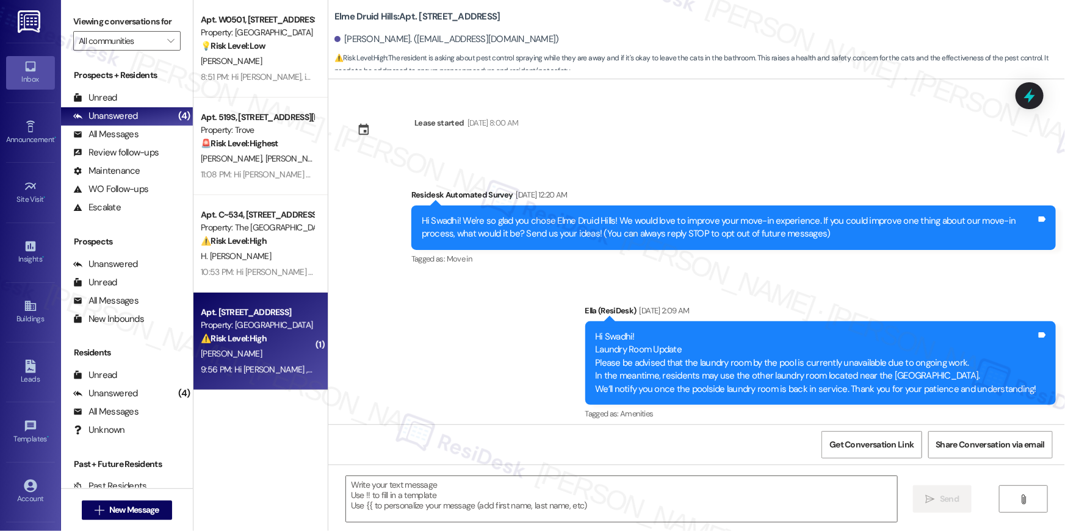
scroll to position [7852, 0]
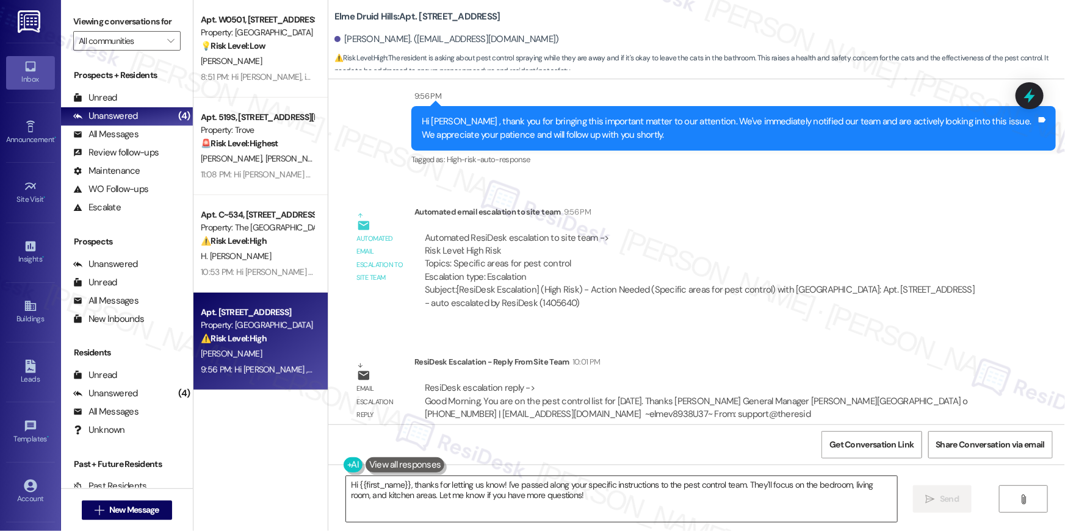
click at [637, 506] on textarea "Hi {{first_name}}, thanks for letting us know! I've passed along your specific …" at bounding box center [621, 499] width 551 height 46
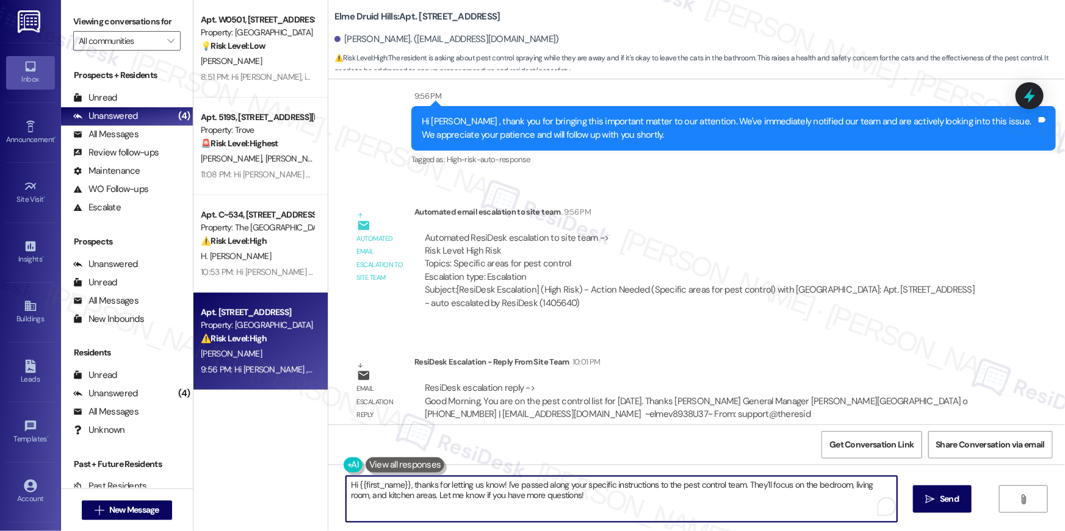
click at [637, 506] on textarea "Hi {{first_name}}, thanks for letting us know! I've passed along your specific …" at bounding box center [621, 499] width 551 height 46
click at [613, 497] on textarea "Hi {{first_name}}, thanks for letting us know! I've passed along your specific …" at bounding box center [621, 499] width 551 height 46
drag, startPoint x: 586, startPoint y: 506, endPoint x: 408, endPoint y: 487, distance: 179.1
click at [408, 487] on textarea "Hi {{first_name}}, thanks for letting us know! I've passed along your specific …" at bounding box center [621, 499] width 551 height 46
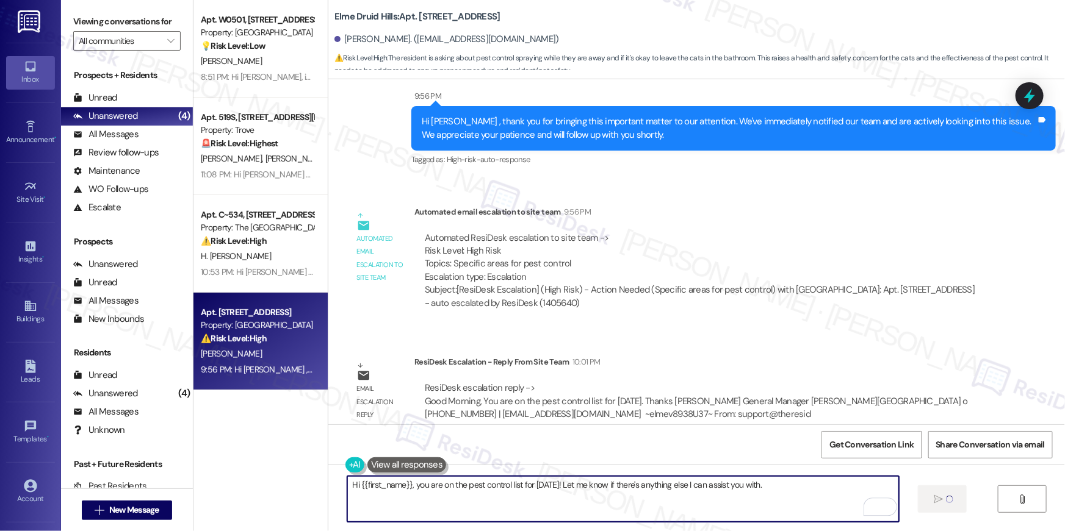
type textarea "Hi {{first_name}}, you are on the pest control list for today! Let me know if t…"
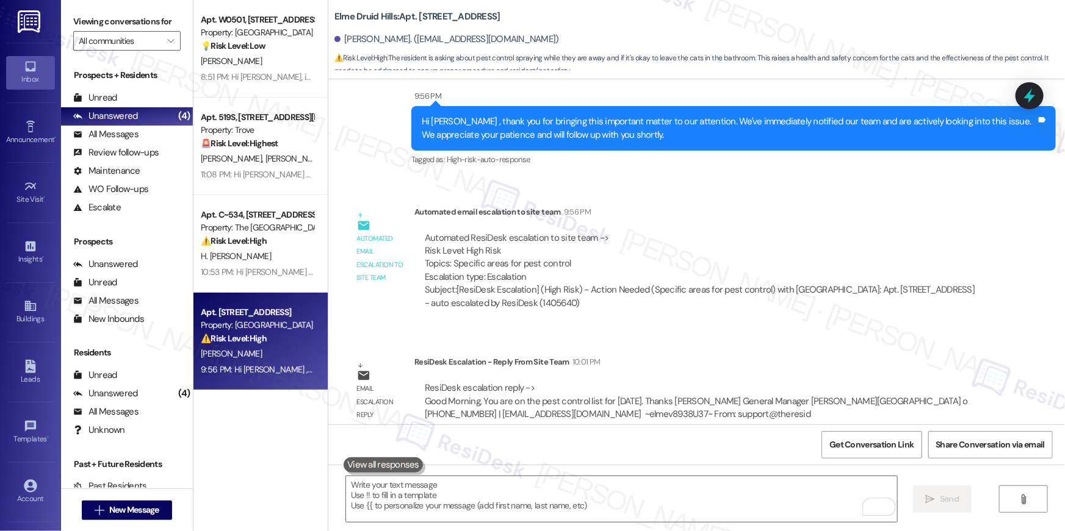
scroll to position [7473, 0]
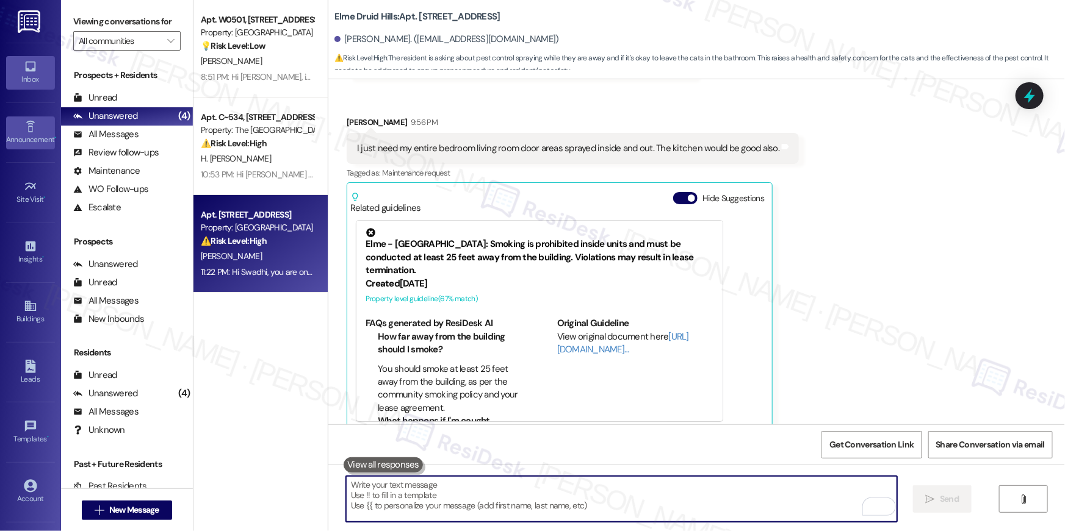
click at [29, 135] on div "Announcement •" at bounding box center [30, 140] width 61 height 12
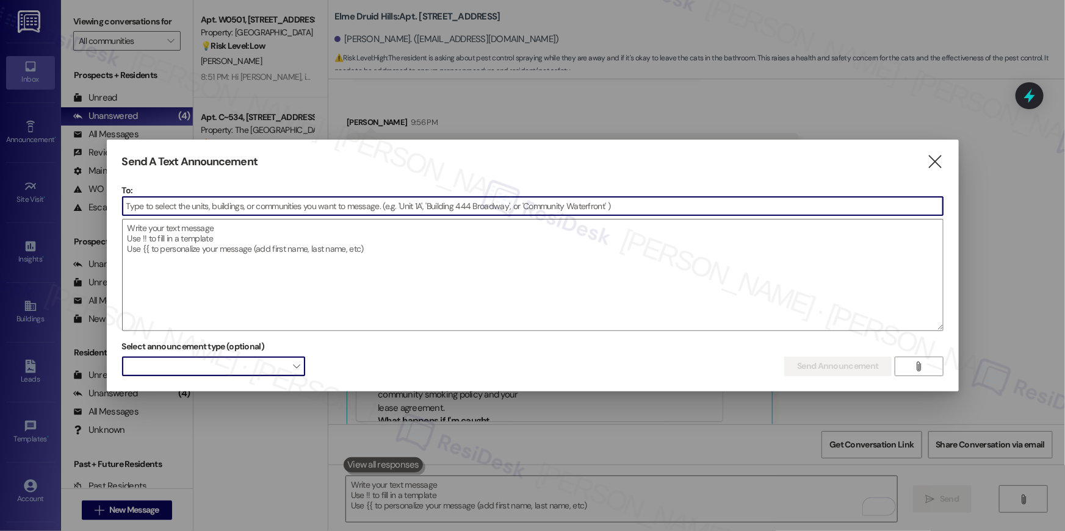
click at [295, 367] on span "" at bounding box center [296, 367] width 7 height 20
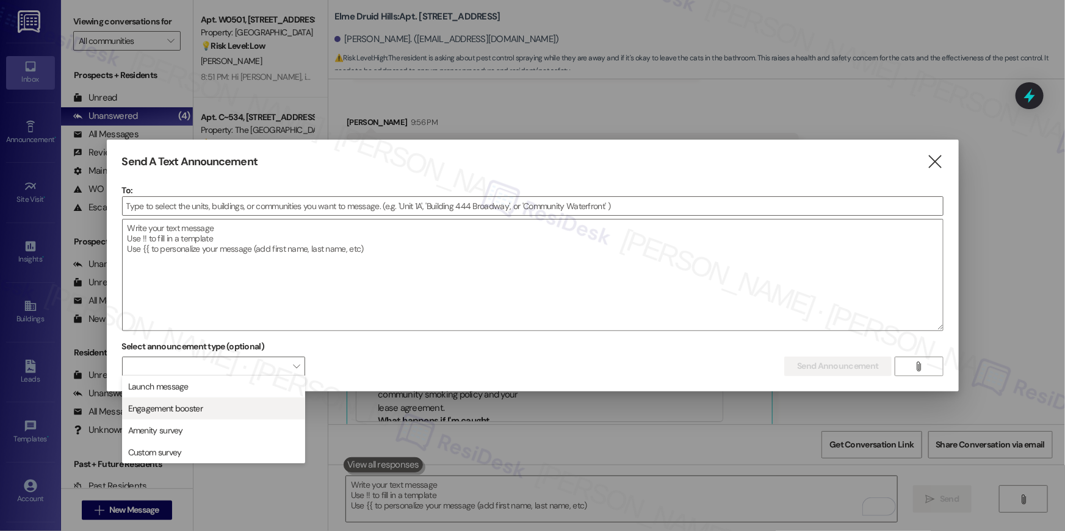
click at [174, 412] on span "Engagement booster" at bounding box center [165, 409] width 74 height 12
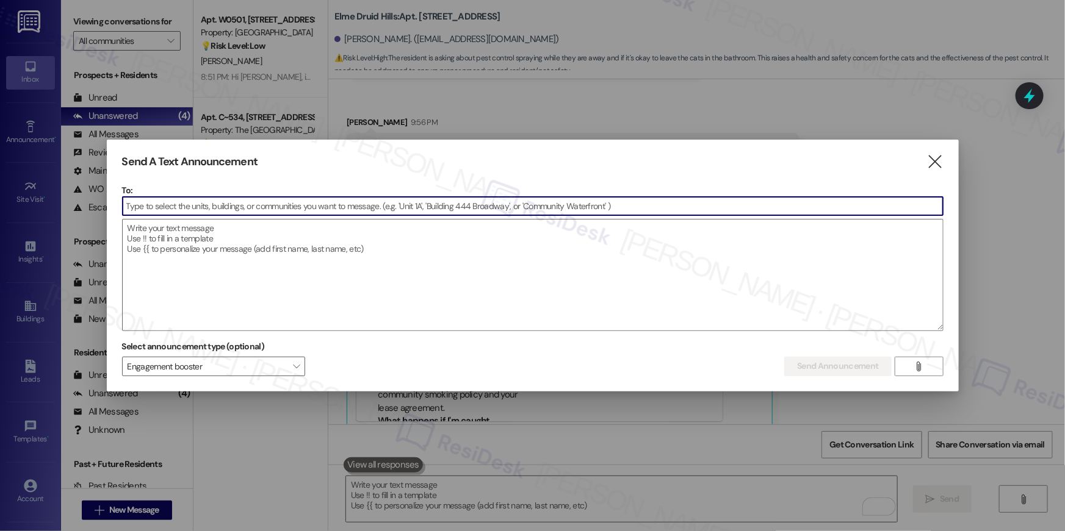
click at [489, 208] on input at bounding box center [533, 206] width 820 height 18
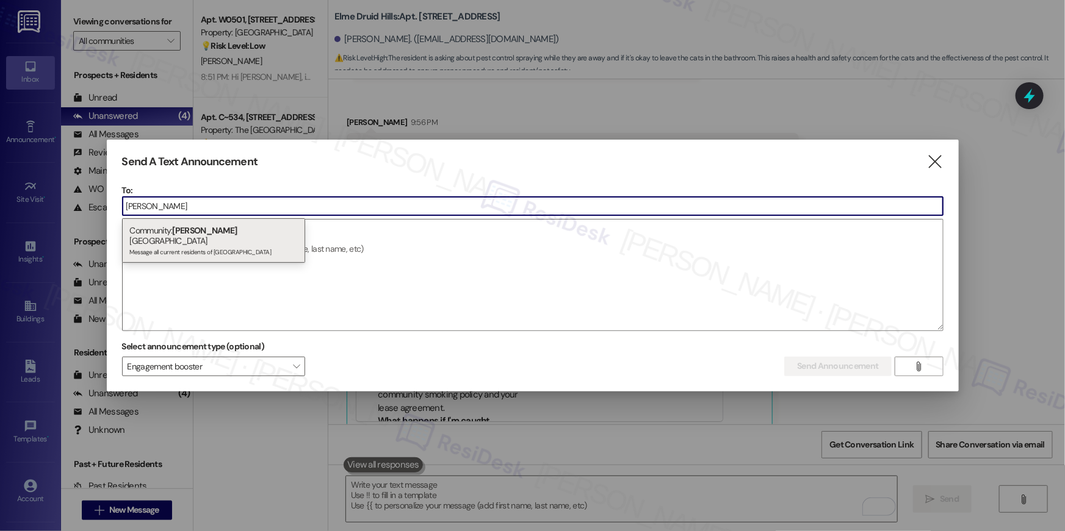
type input "benn"
click at [235, 226] on div "Community: Benne tt Park Message all current residents of Bennett Park" at bounding box center [213, 240] width 183 height 45
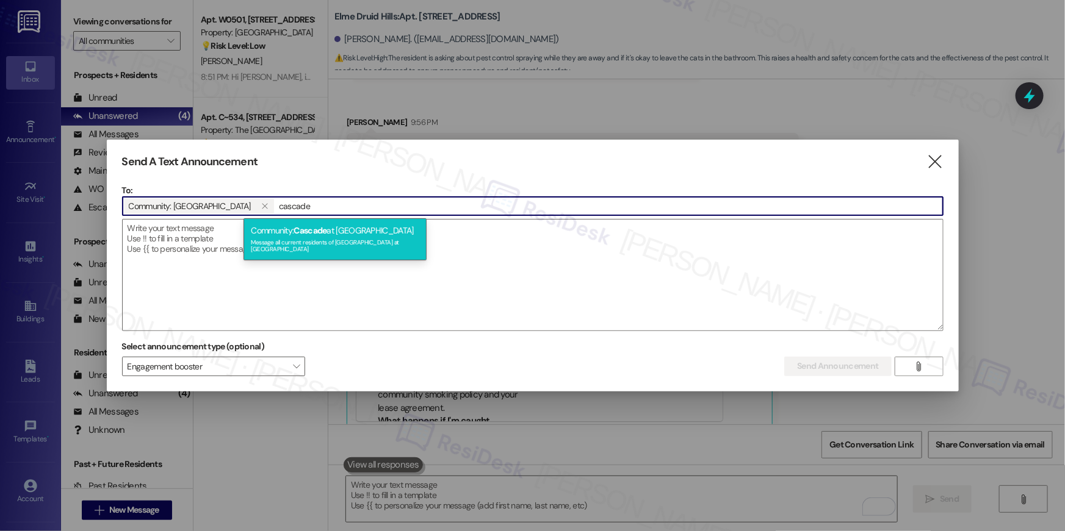
type input "cascade"
click at [306, 230] on span "Cascade" at bounding box center [309, 230] width 33 height 11
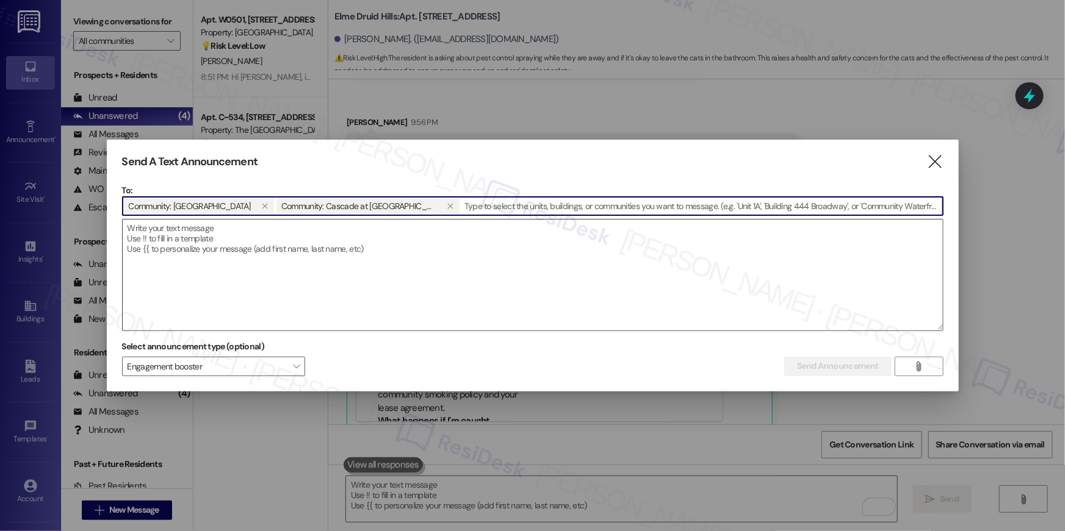
paste input "Hey {{first_name}}, we're always looking for opportunities to create a strong s…"
type input "Hey {{first_name}}, we're always looking for opportunities to create a strong s…"
click at [559, 271] on textarea at bounding box center [533, 275] width 820 height 111
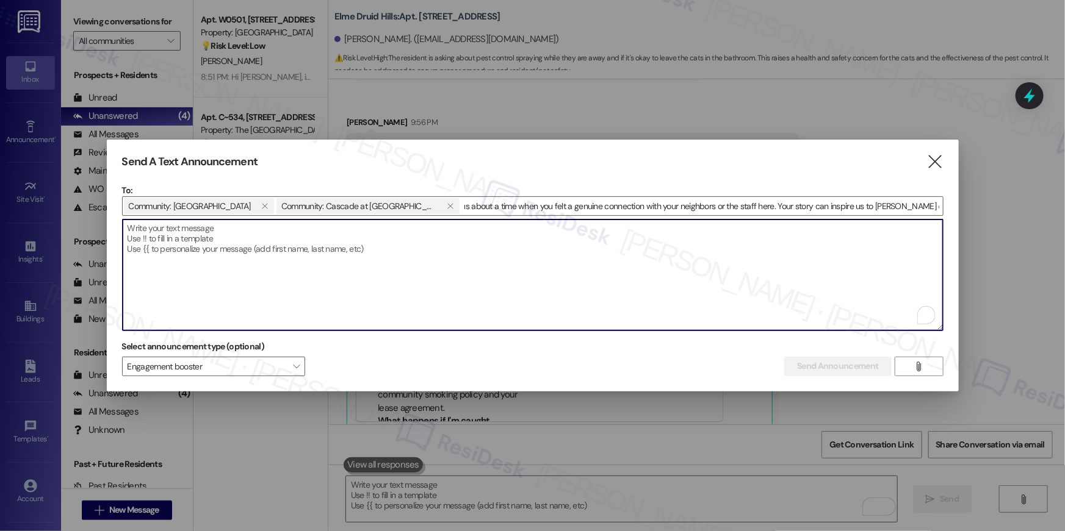
scroll to position [0, 0]
click at [619, 209] on input "Hey {{first_name}}, we're always looking for opportunities to create a strong s…" at bounding box center [702, 206] width 482 height 18
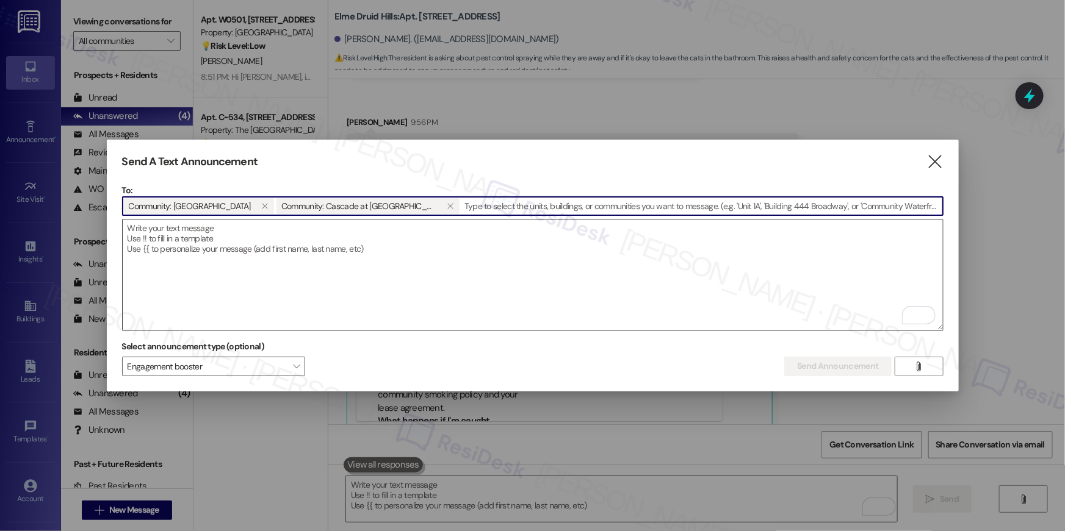
click at [524, 260] on textarea "To enrich screen reader interactions, please activate Accessibility in Grammarl…" at bounding box center [533, 275] width 820 height 111
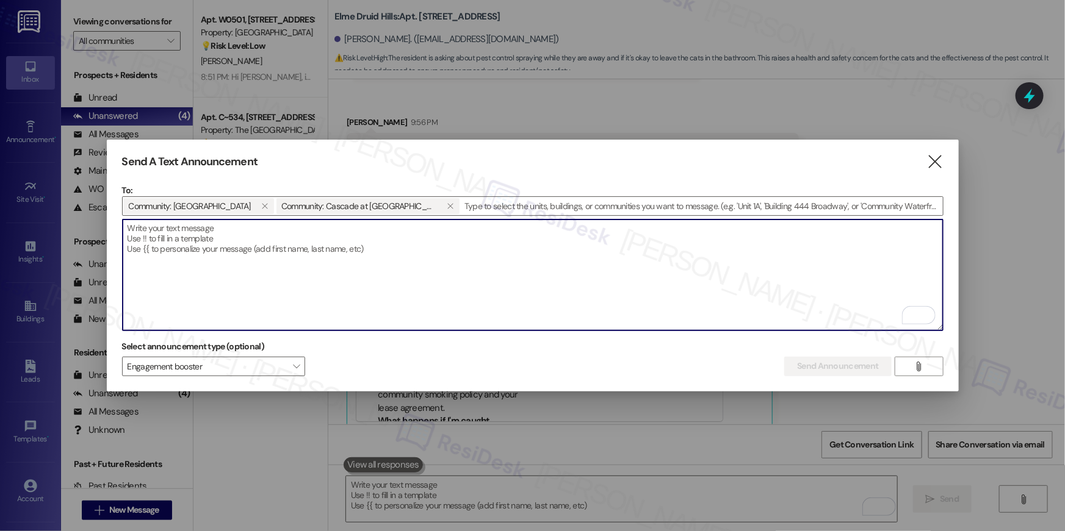
click at [296, 256] on textarea "To enrich screen reader interactions, please activate Accessibility in Grammarl…" at bounding box center [533, 275] width 820 height 111
paste textarea "Hey {{first_name}}, we're always looking for opportunities to create a strong s…"
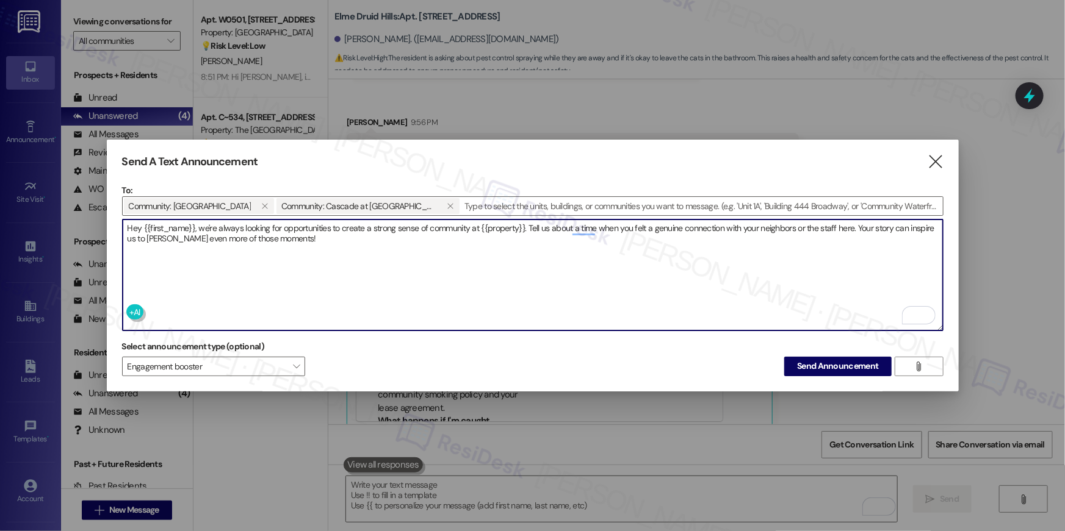
click at [526, 223] on textarea "Hey {{first_name}}, we're always looking for opportunities to create a strong s…" at bounding box center [533, 275] width 820 height 111
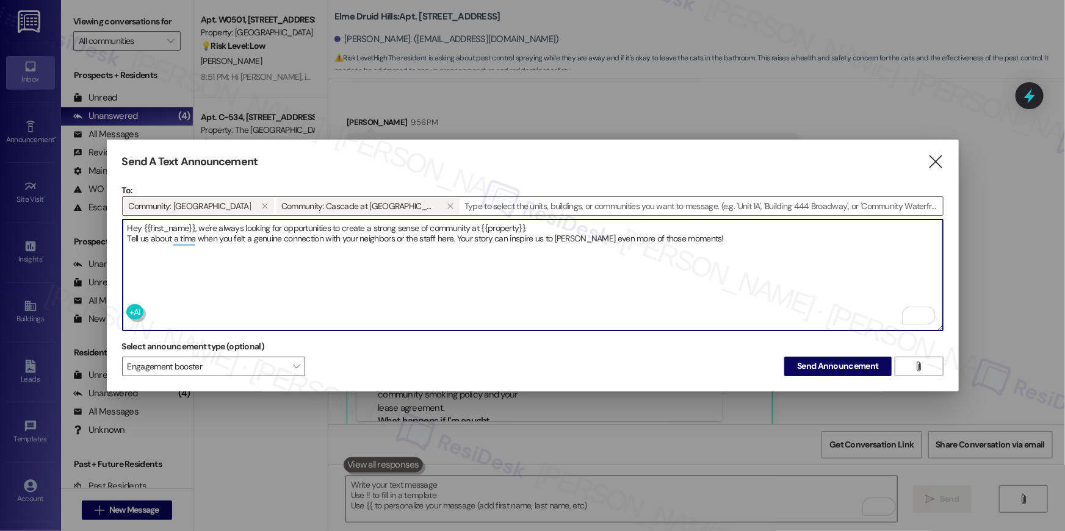
click at [458, 235] on textarea "Hey {{first_name}}, we're always looking for opportunities to create a strong s…" at bounding box center [533, 275] width 820 height 111
click at [373, 244] on textarea "Hey {{first_name}}, we're always looking for opportunities to create a strong s…" at bounding box center [533, 275] width 820 height 111
type textarea "Hey {{first_name}}, we're always looking for opportunities to create a strong s…"
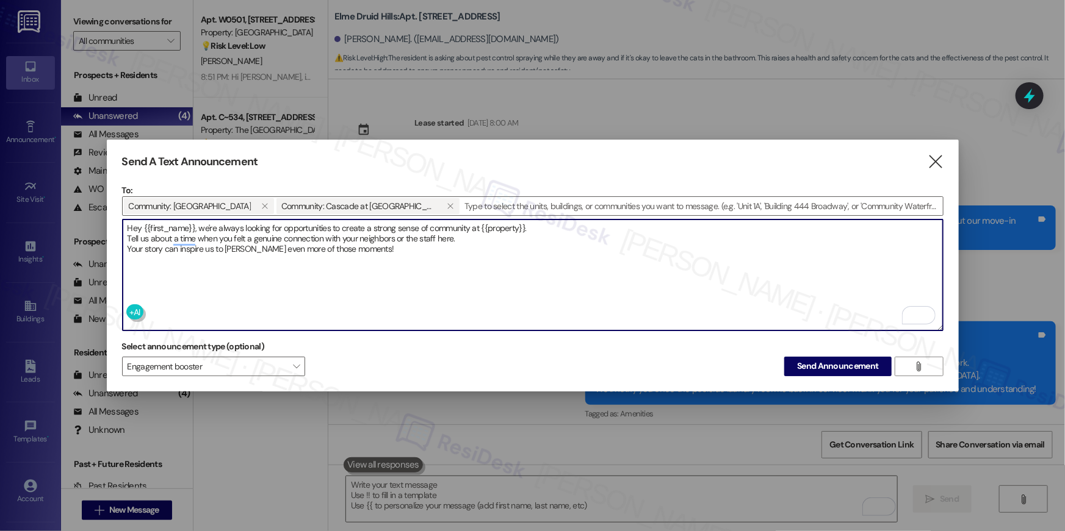
scroll to position [7473, 0]
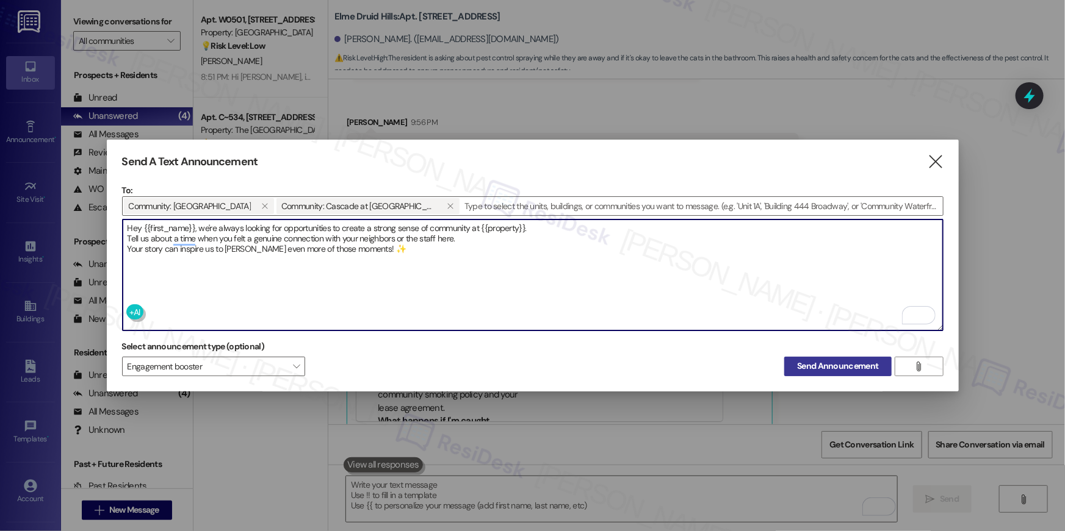
type textarea "Hey {{first_name}}, we're always looking for opportunities to create a strong s…"
click at [799, 360] on span "Send Announcement" at bounding box center [837, 366] width 81 height 13
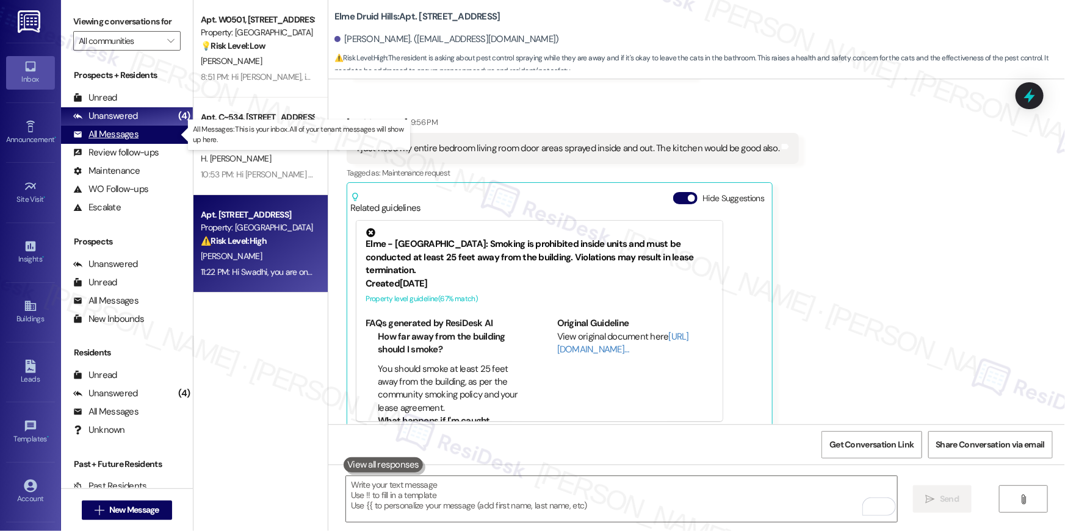
click at [137, 134] on div "All Messages" at bounding box center [105, 134] width 65 height 13
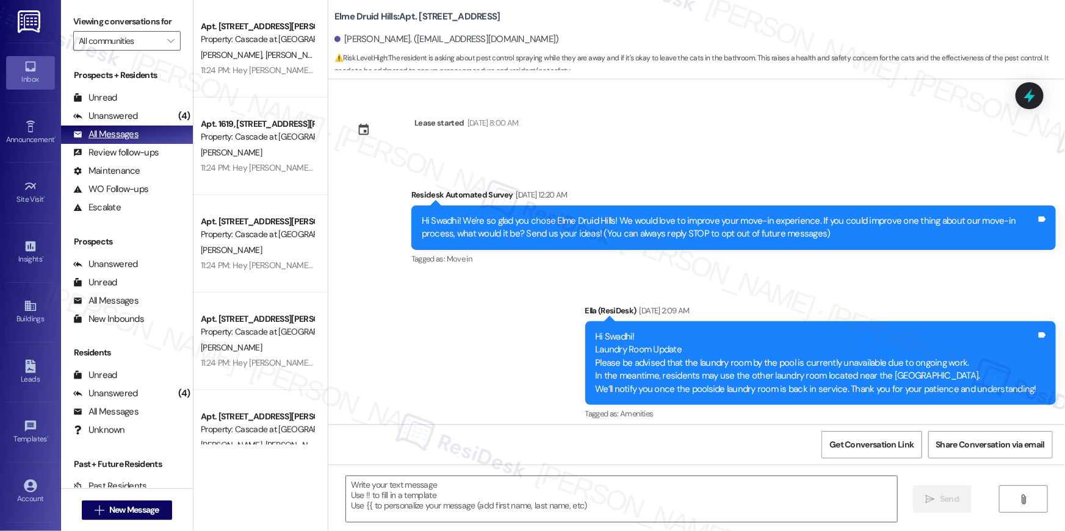
type textarea "Fetching suggested responses. Please feel free to read through the conversation…"
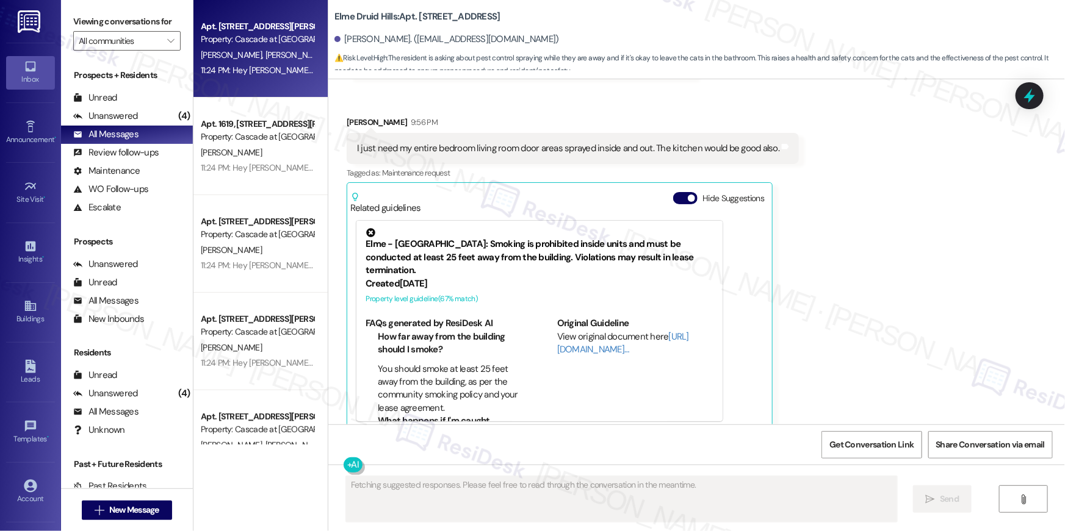
click at [265, 59] on span "[PERSON_NAME] [PERSON_NAME]" at bounding box center [327, 54] width 124 height 11
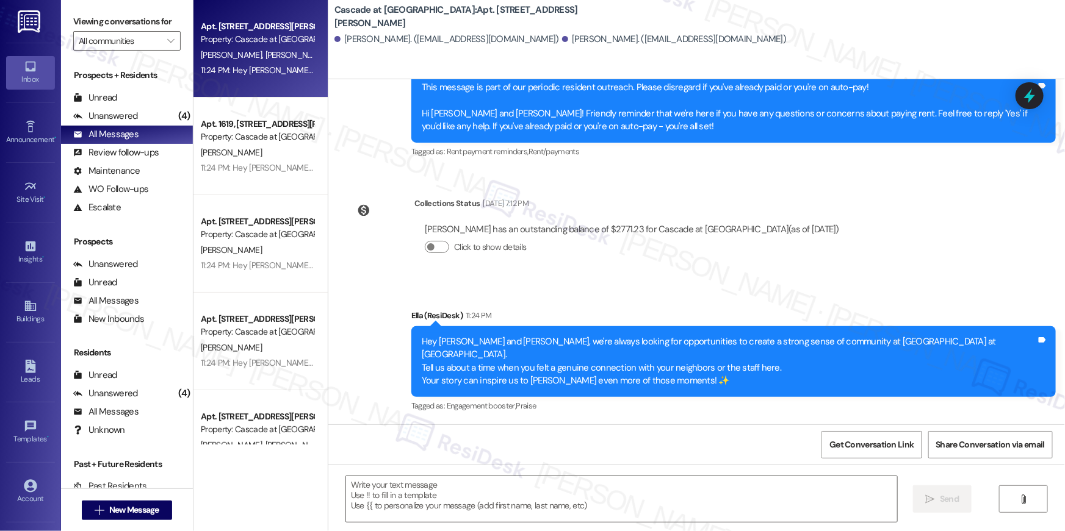
scroll to position [3503, 0]
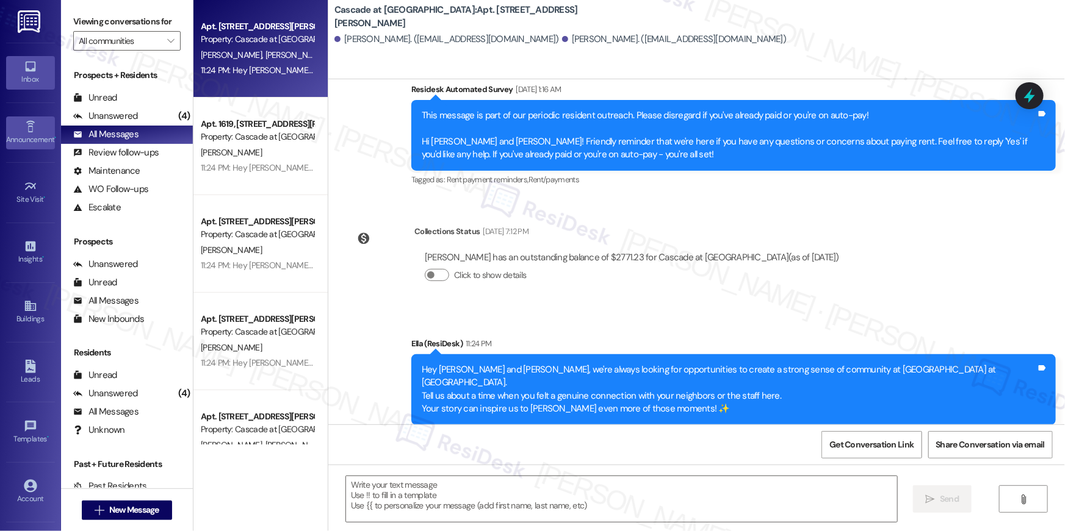
click at [29, 125] on icon at bounding box center [30, 127] width 9 height 12
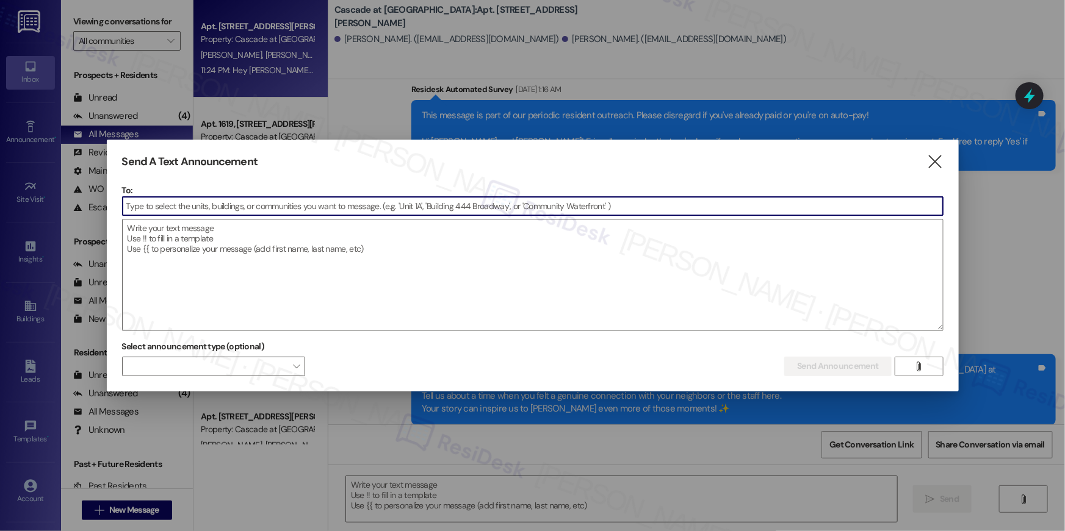
click at [638, 212] on input at bounding box center [533, 206] width 820 height 18
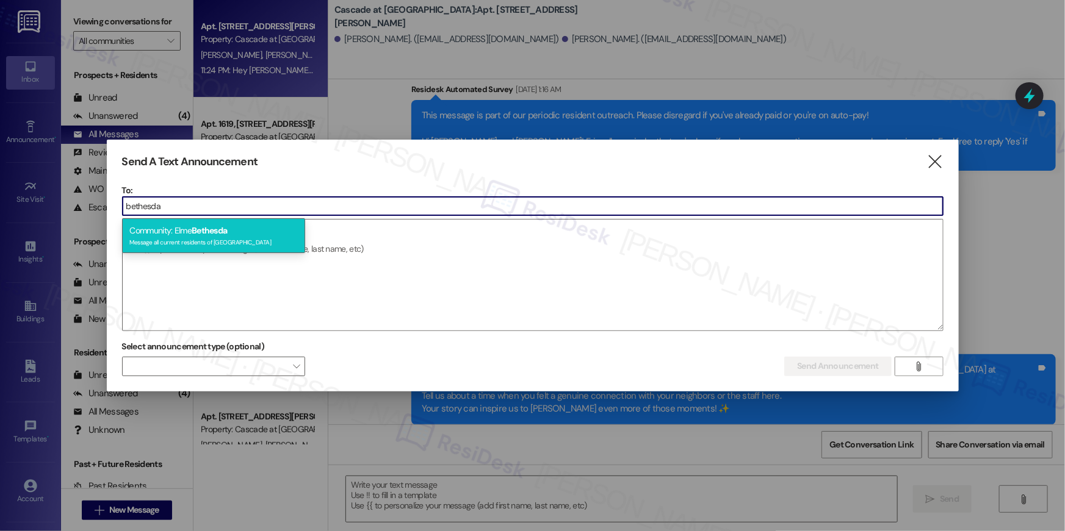
type input "bethesda"
click at [171, 230] on div "Community: Elme Bethesda Message all current residents of [GEOGRAPHIC_DATA]" at bounding box center [213, 235] width 183 height 35
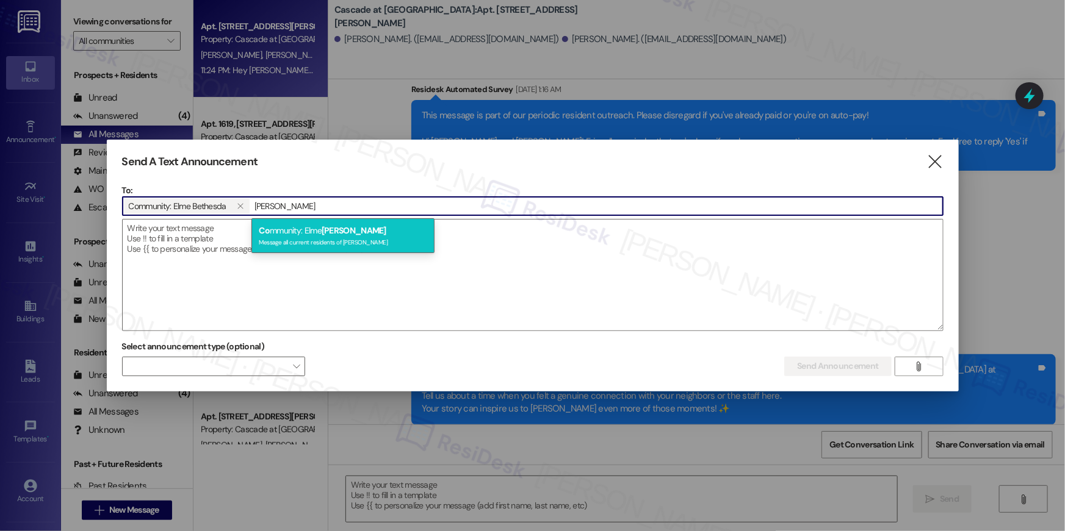
type input "conyers"
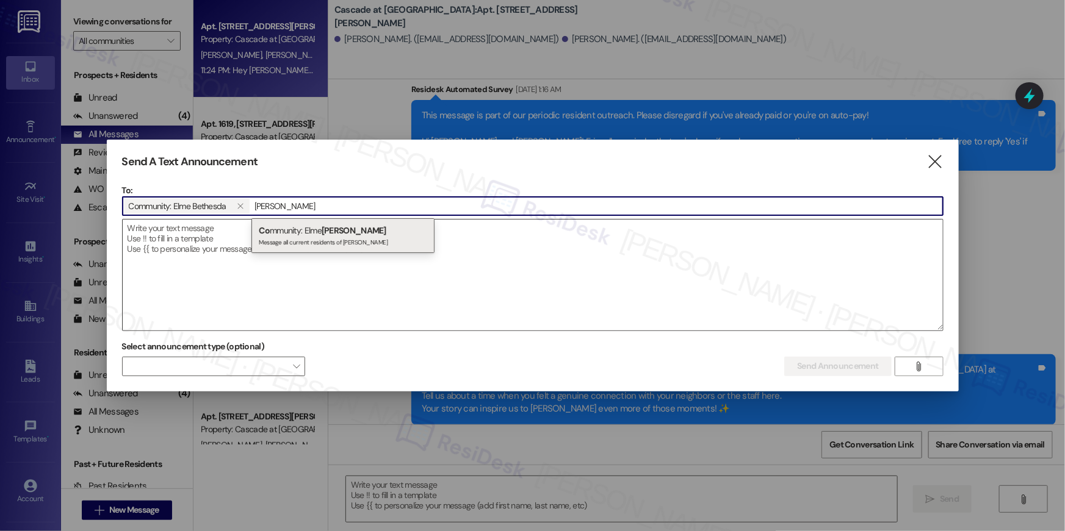
drag, startPoint x: 303, startPoint y: 234, endPoint x: 312, endPoint y: 234, distance: 9.8
click at [303, 234] on div "Co mmunity: Elme Conyers Message all current residents of Elme Conyers" at bounding box center [342, 235] width 183 height 35
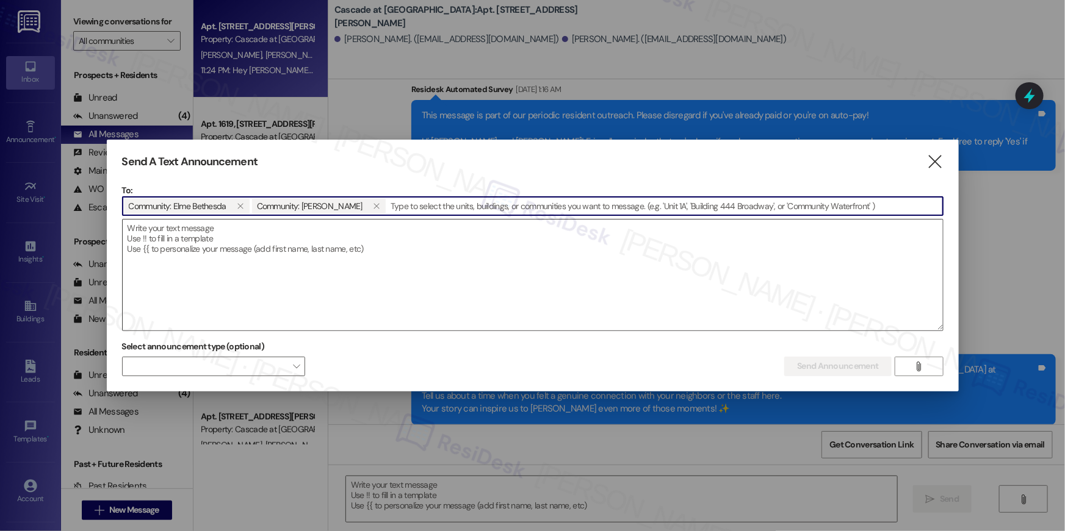
click at [282, 259] on textarea at bounding box center [533, 275] width 820 height 111
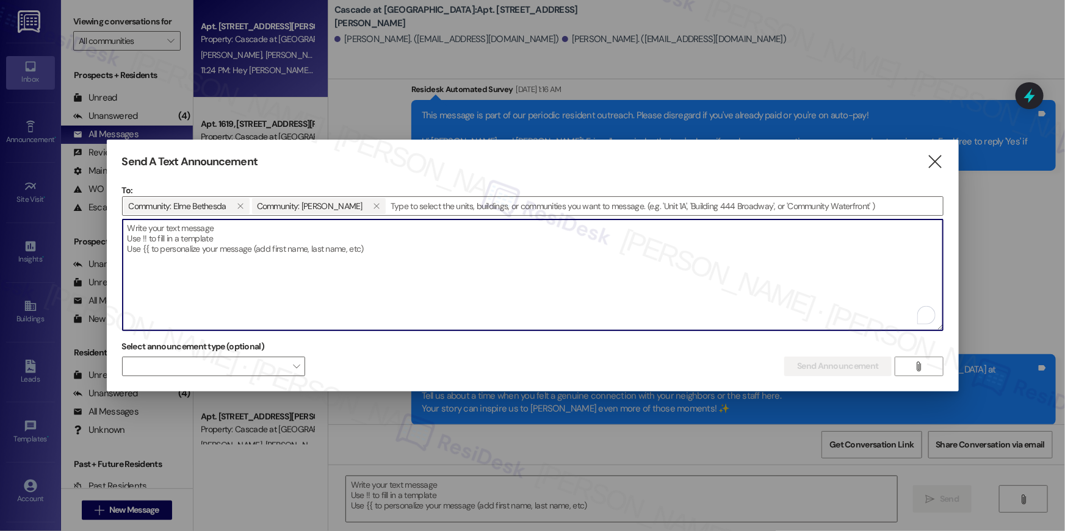
click at [258, 231] on textarea "To enrich screen reader interactions, please activate Accessibility in Grammarl…" at bounding box center [533, 275] width 820 height 111
paste textarea "Hey {{first_name}}, we're always looking for opportunities to create a strong s…"
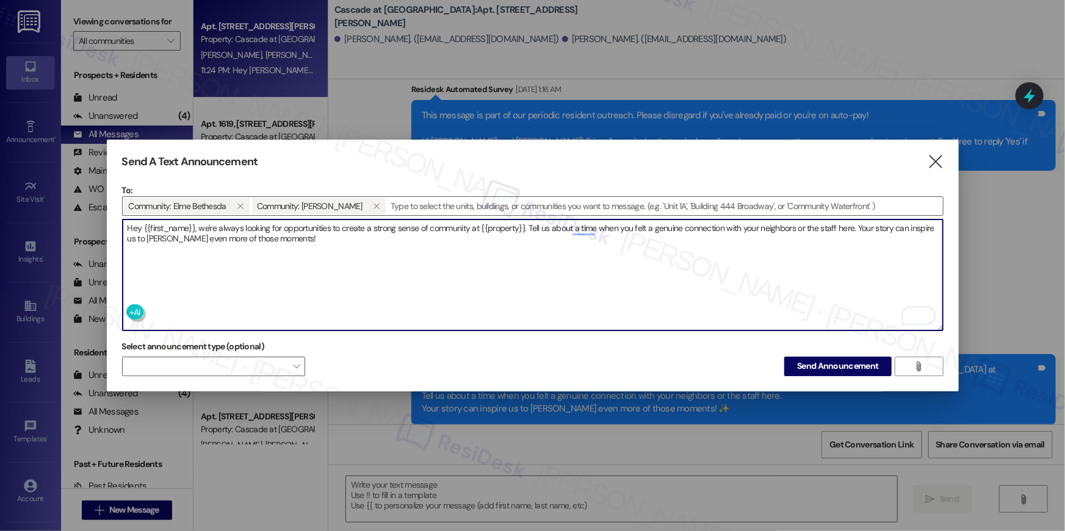
click at [526, 229] on textarea "Hey {{first_name}}, we're always looking for opportunities to create a strong s…" at bounding box center [533, 275] width 820 height 111
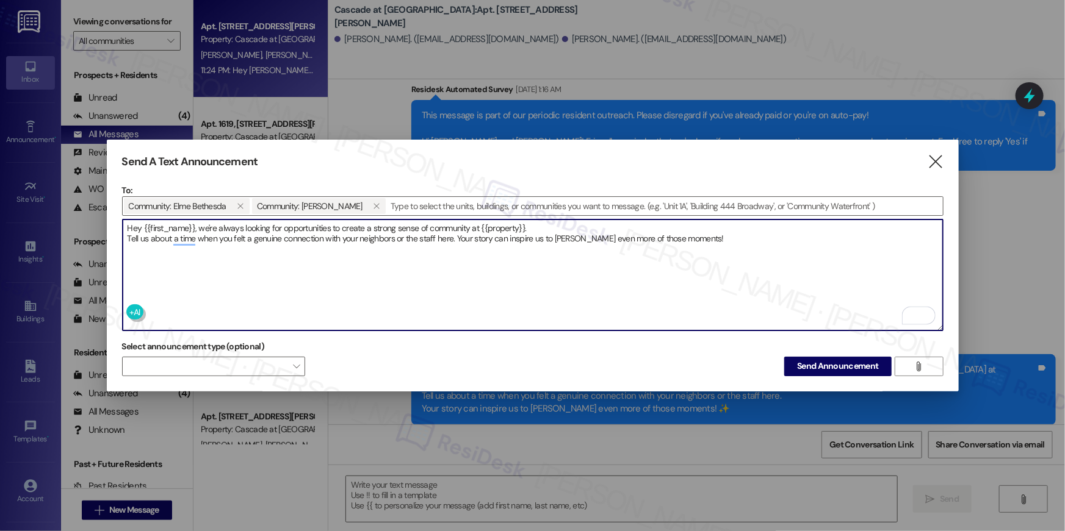
click at [458, 239] on textarea "Hey {{first_name}}, we're always looking for opportunities to create a strong s…" at bounding box center [533, 275] width 820 height 111
click at [401, 247] on textarea "Hey {{first_name}}, we're always looking for opportunities to create a strong s…" at bounding box center [533, 275] width 820 height 111
click at [423, 256] on textarea "Hey {{first_name}}, we're always looking for opportunities to create a strong s…" at bounding box center [533, 275] width 820 height 111
click at [617, 282] on textarea "Hey {{first_name}}, we're always looking for opportunities to create a strong s…" at bounding box center [533, 275] width 820 height 111
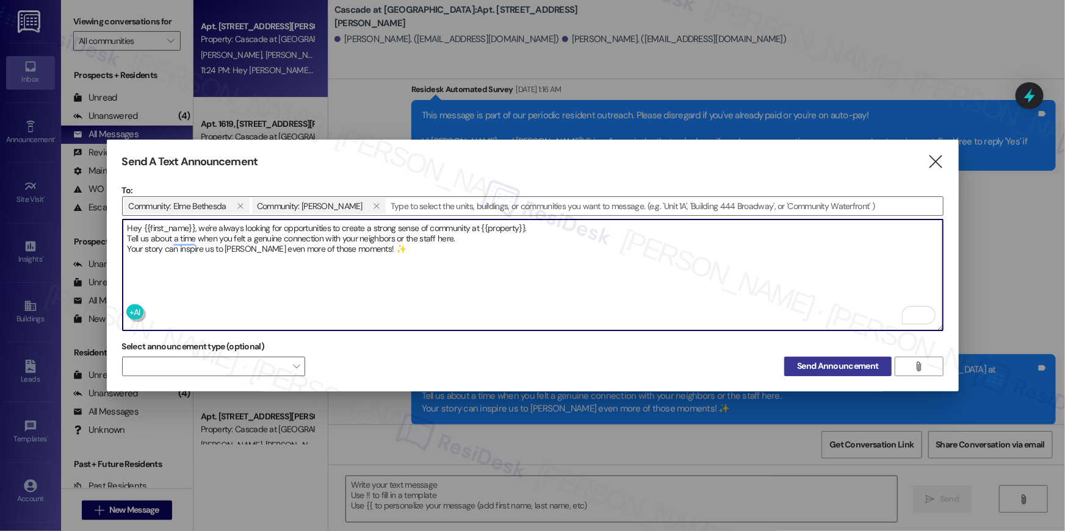
type textarea "Hey {{first_name}}, we're always looking for opportunities to create a strong s…"
click at [808, 360] on span "Send Announcement" at bounding box center [837, 366] width 81 height 13
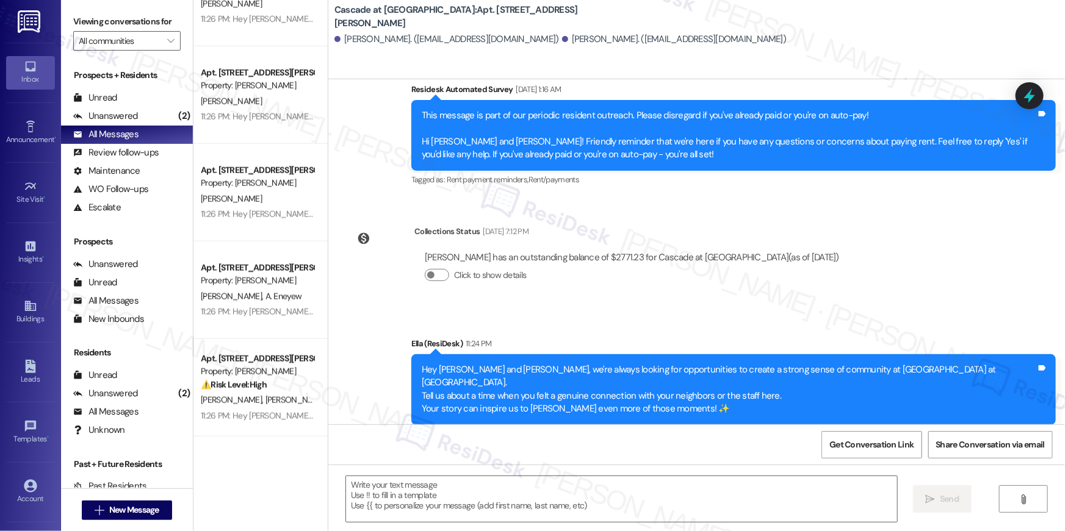
scroll to position [0, 0]
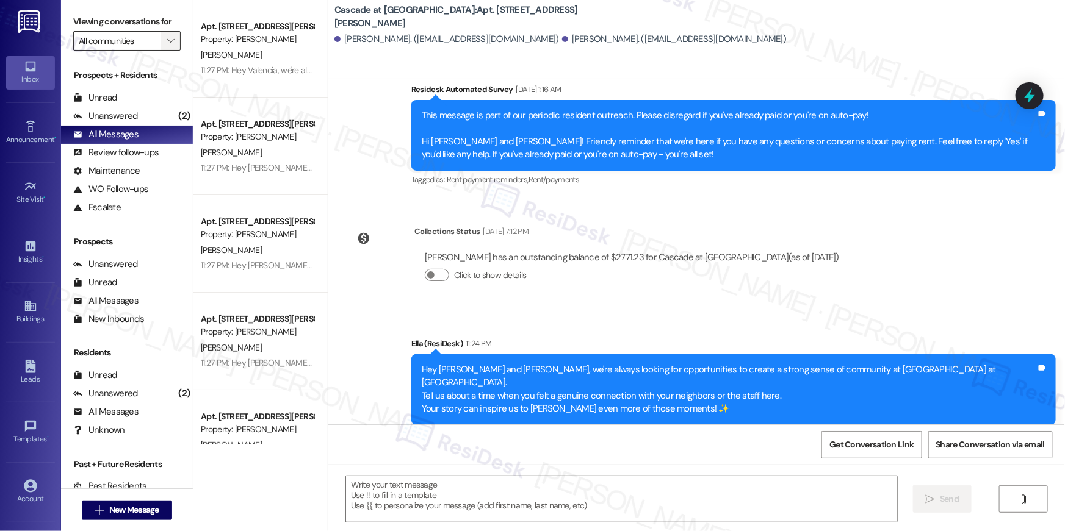
click at [167, 41] on icon "" at bounding box center [170, 41] width 7 height 10
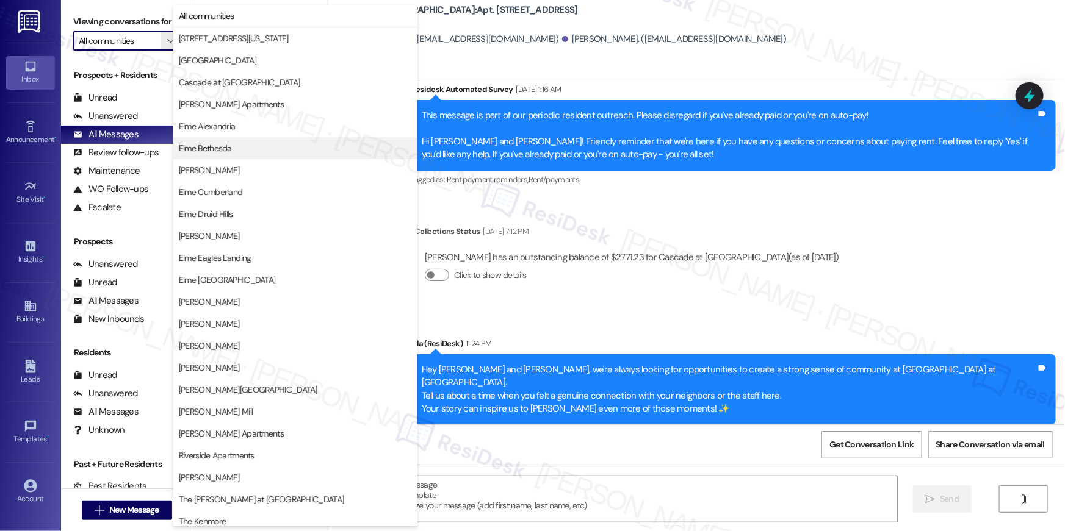
click at [213, 153] on span "Elme Bethesda" at bounding box center [205, 148] width 53 height 12
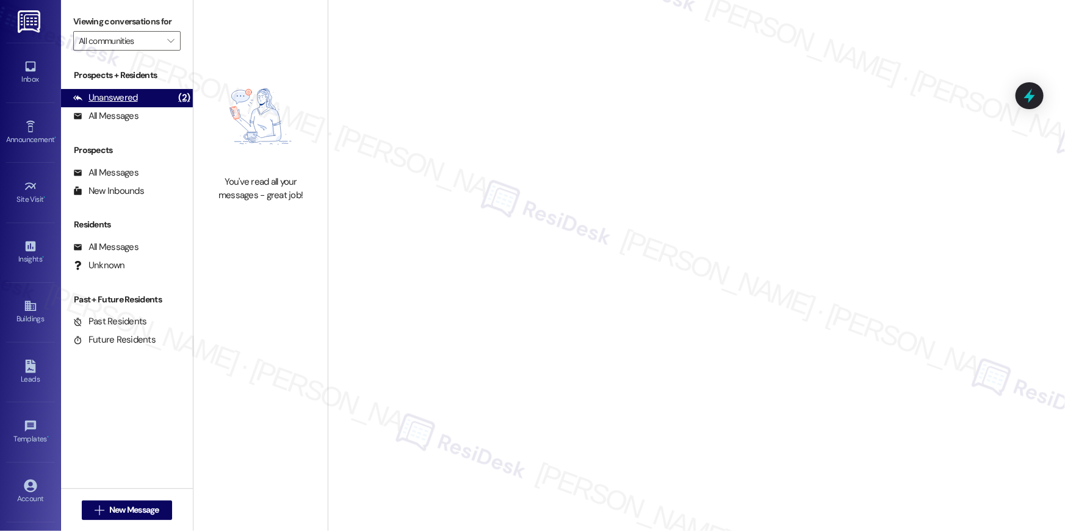
type input "Elme Bethesda"
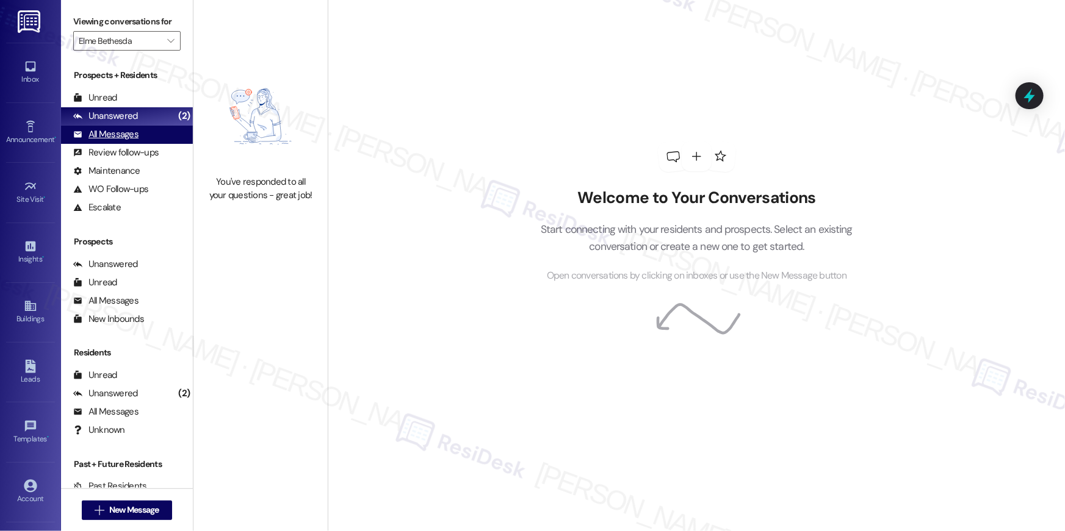
click at [135, 135] on div "All Messages" at bounding box center [105, 134] width 65 height 13
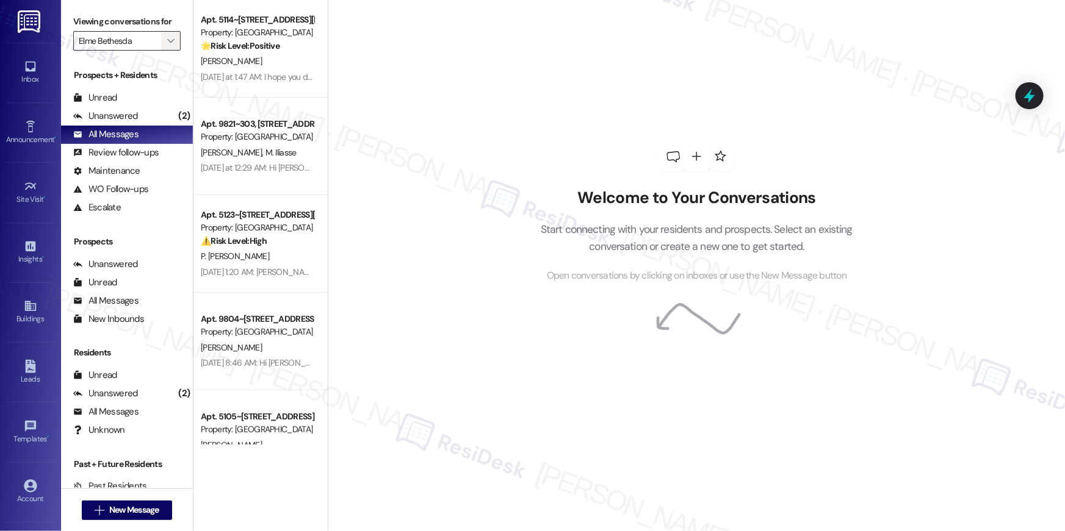
click at [167, 45] on icon "" at bounding box center [170, 41] width 7 height 10
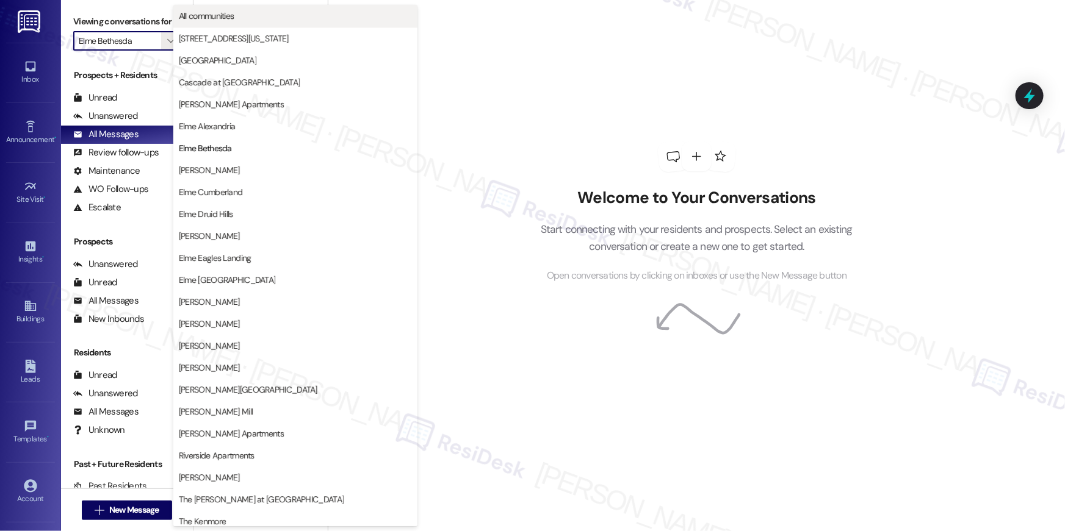
click at [226, 21] on span "All communities" at bounding box center [207, 16] width 56 height 12
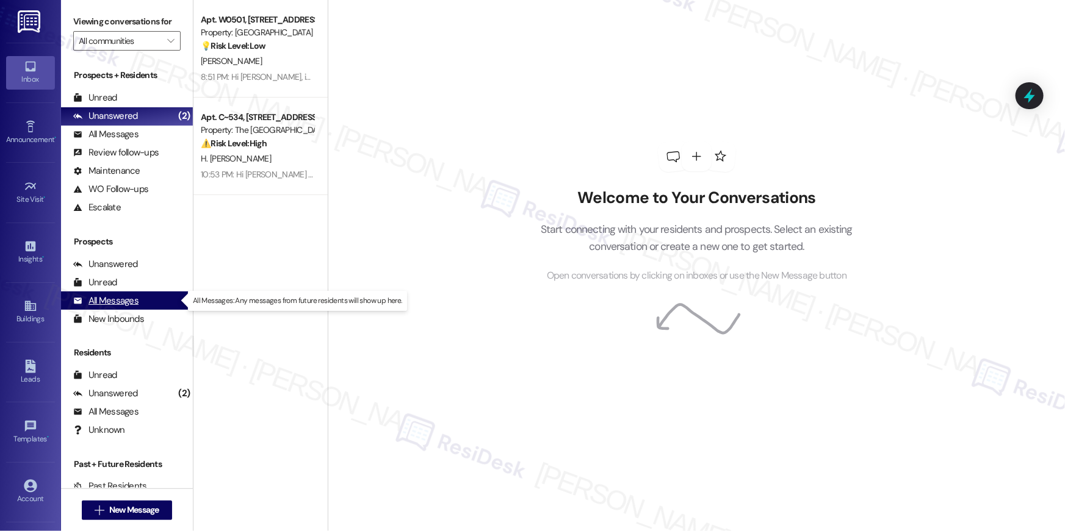
click at [129, 306] on div "All Messages" at bounding box center [105, 301] width 65 height 13
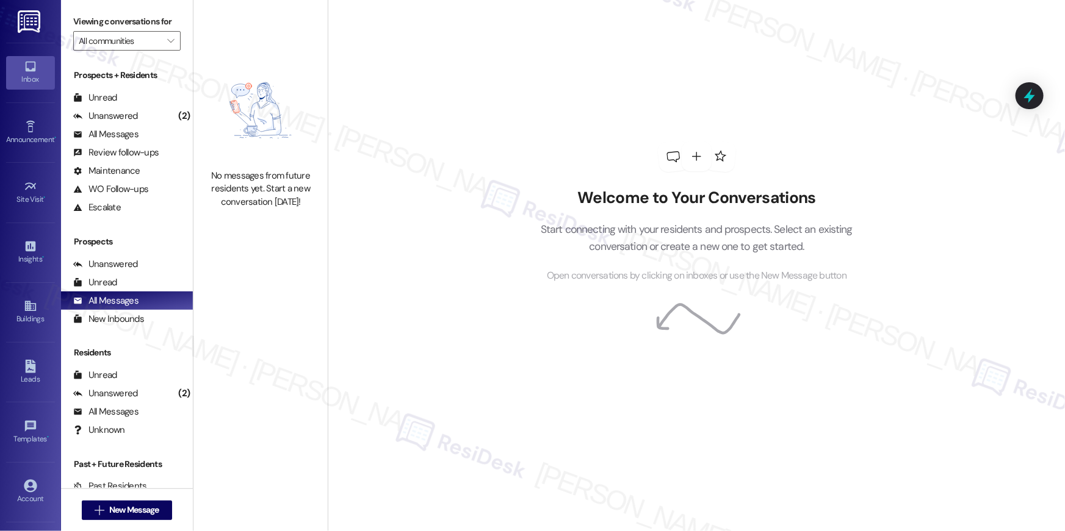
click at [240, 92] on img at bounding box center [260, 110] width 107 height 106
click at [163, 113] on div "Unanswered (2)" at bounding box center [127, 116] width 132 height 18
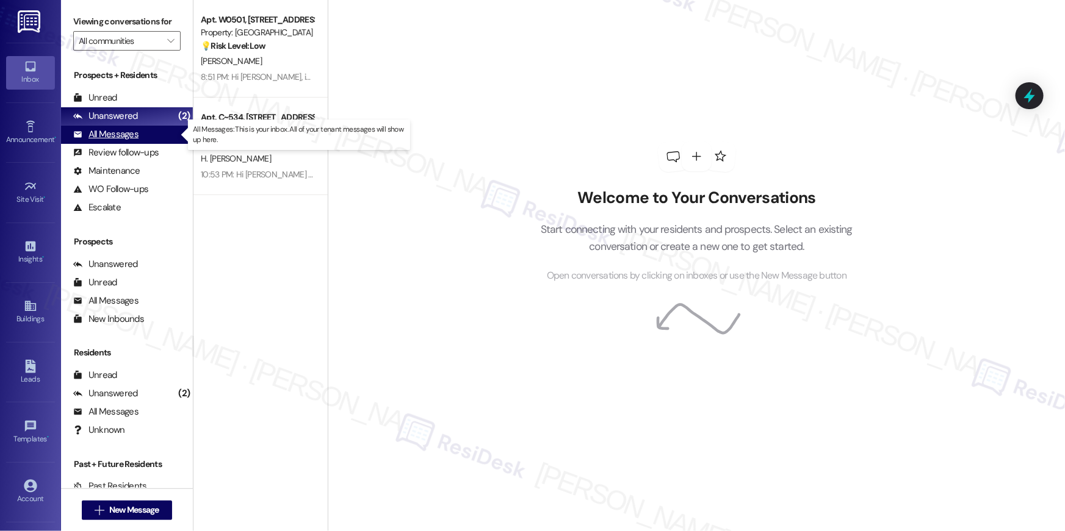
click at [142, 134] on div "All Messages (undefined)" at bounding box center [127, 135] width 132 height 18
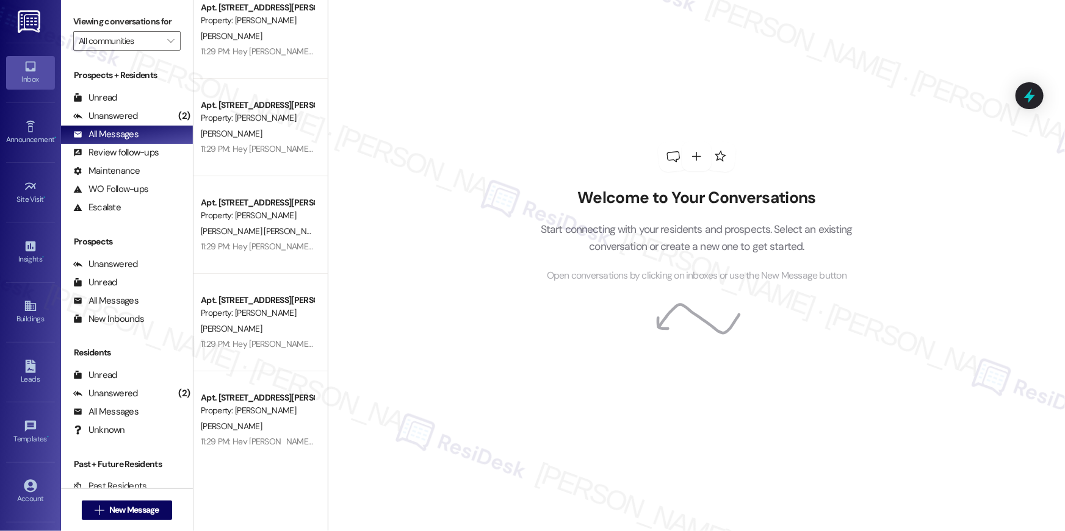
scroll to position [4435, 0]
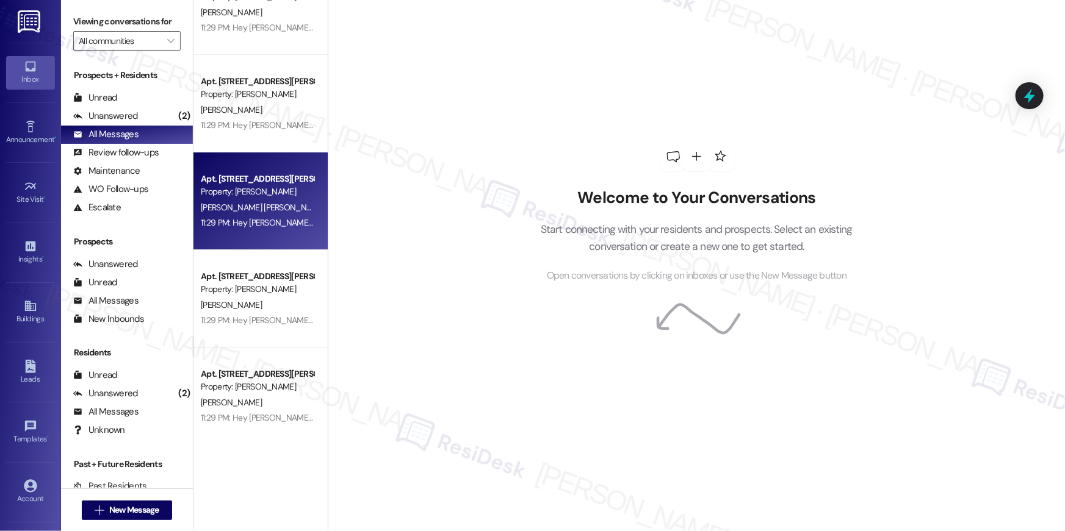
click at [245, 173] on div "Apt. 729, 50 Greenleaf Road" at bounding box center [257, 179] width 113 height 13
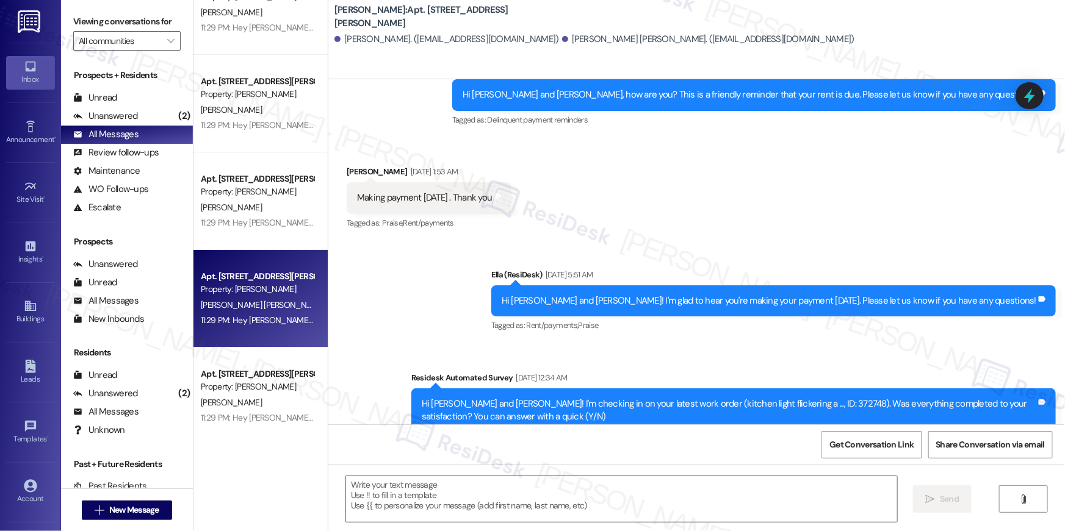
type textarea "Fetching suggested responses. Please feel free to read through the conversation…"
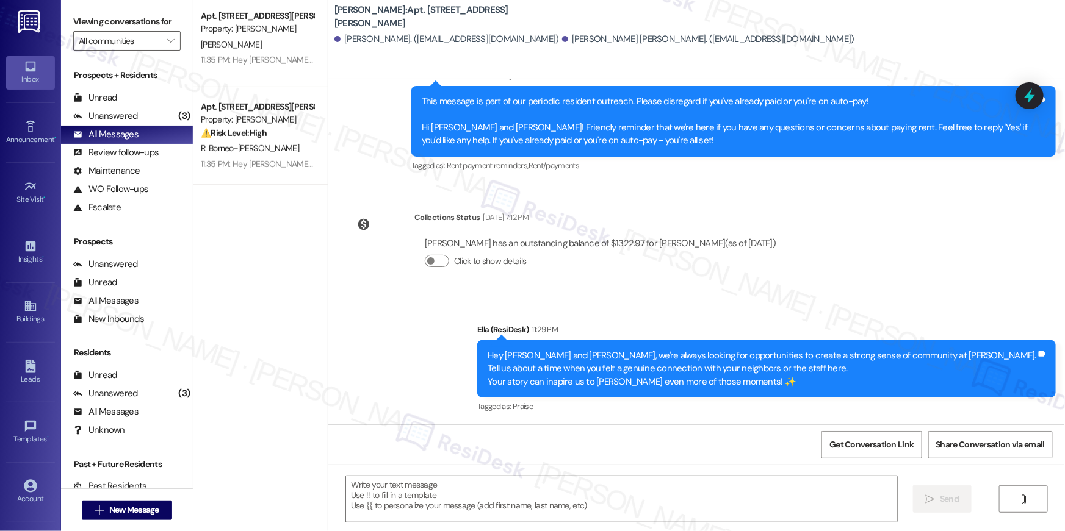
scroll to position [0, 0]
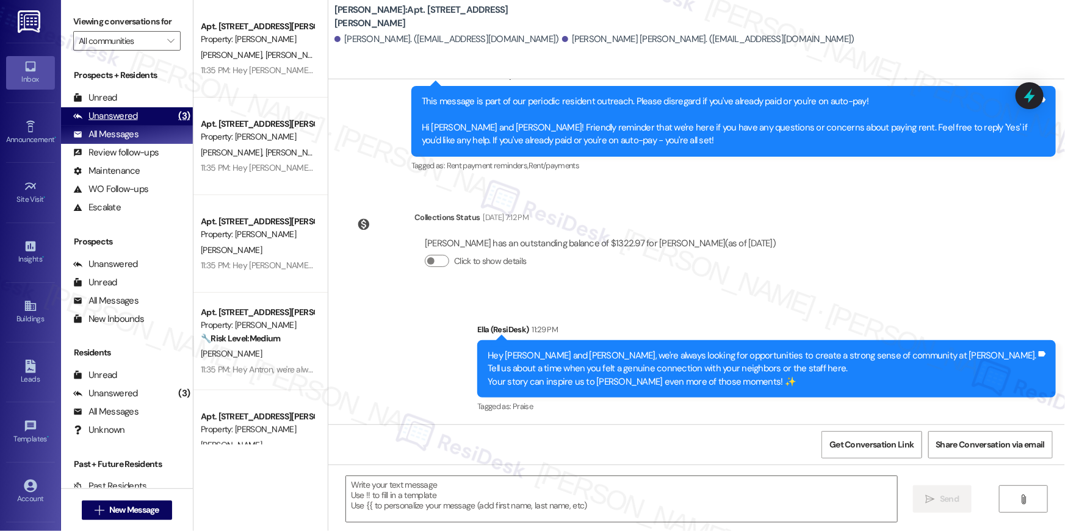
click at [155, 118] on div "Unanswered (3)" at bounding box center [127, 116] width 132 height 18
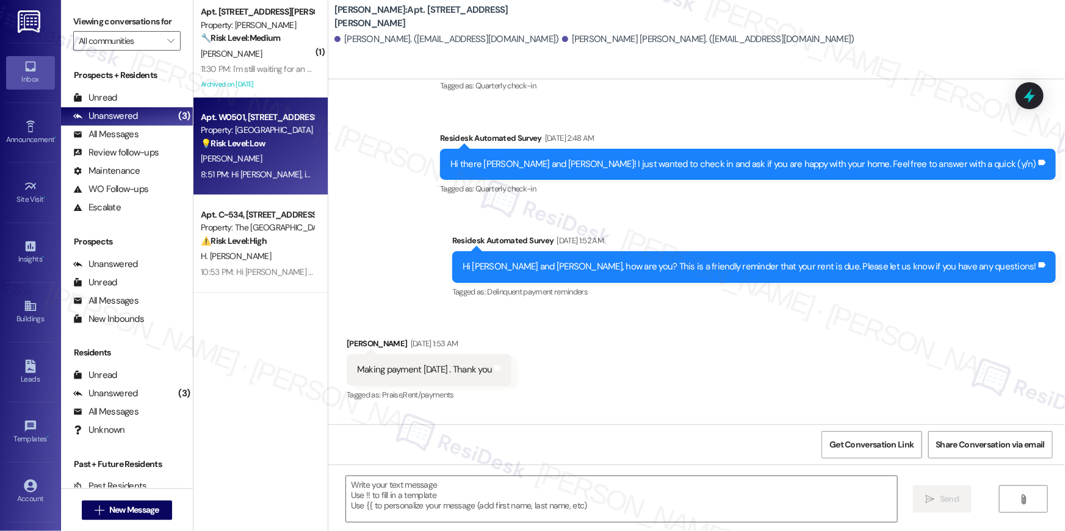
type textarea "Fetching suggested responses. Please feel free to read through the conversation…"
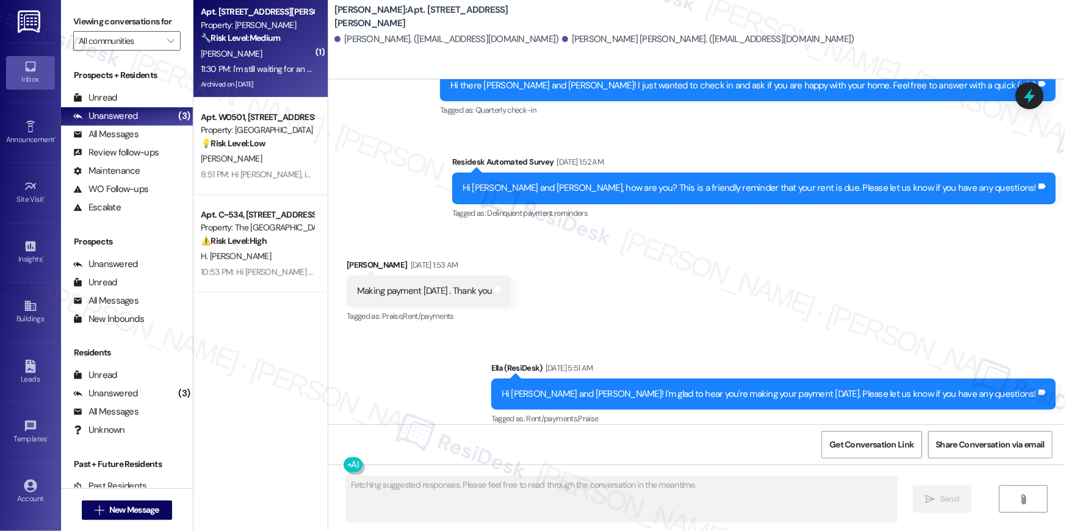
scroll to position [612, 0]
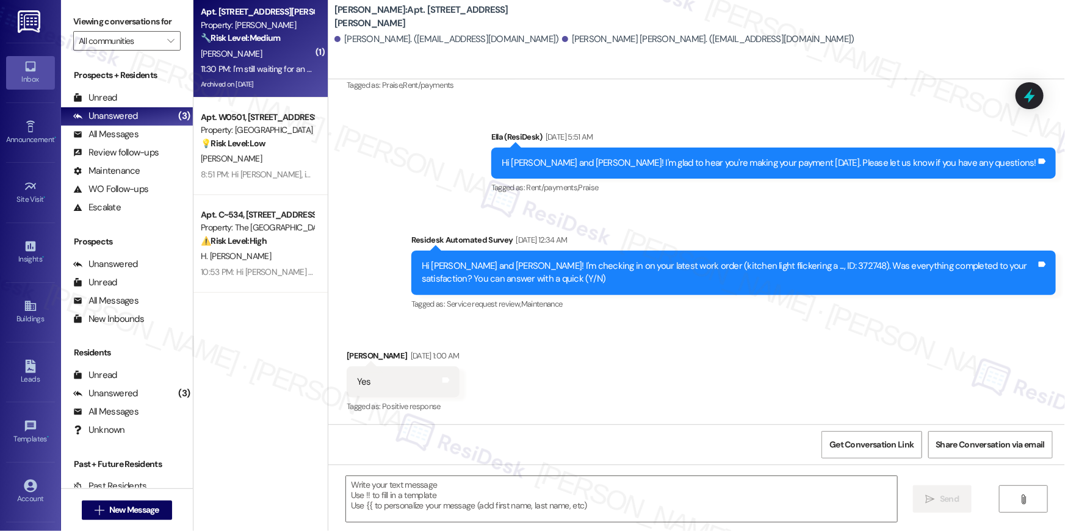
click at [247, 87] on div "Archived on [DATE]" at bounding box center [256, 84] width 115 height 15
type textarea "Fetching suggested responses. Please feel free to read through the conversation…"
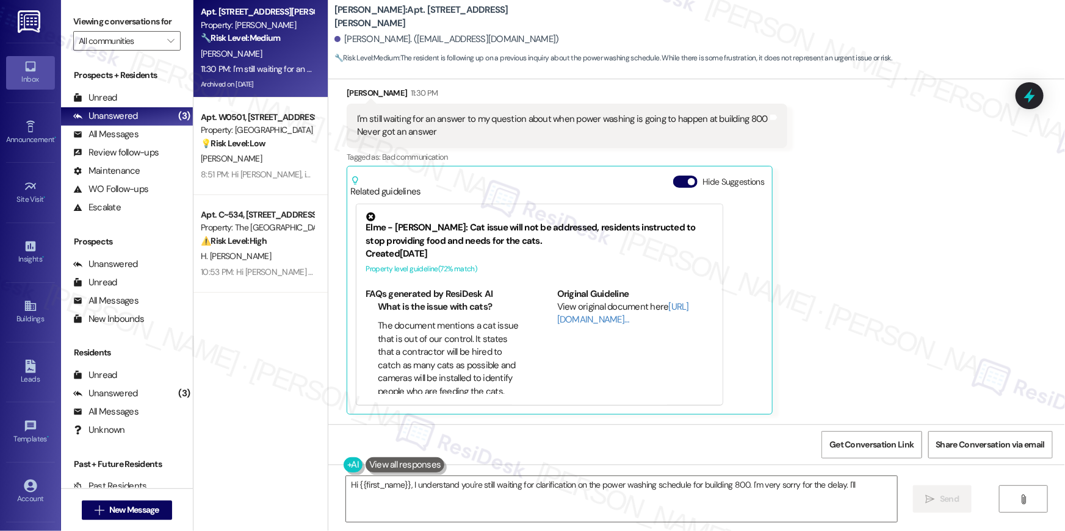
scroll to position [30273, 0]
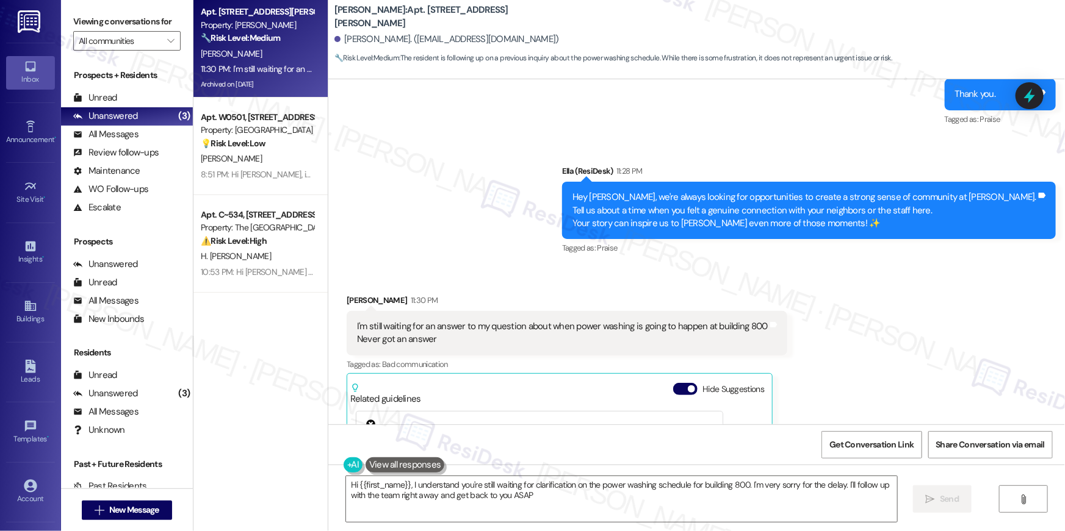
type textarea "Hi {{first_name}}, I understand you're still waiting for clarification on the p…"
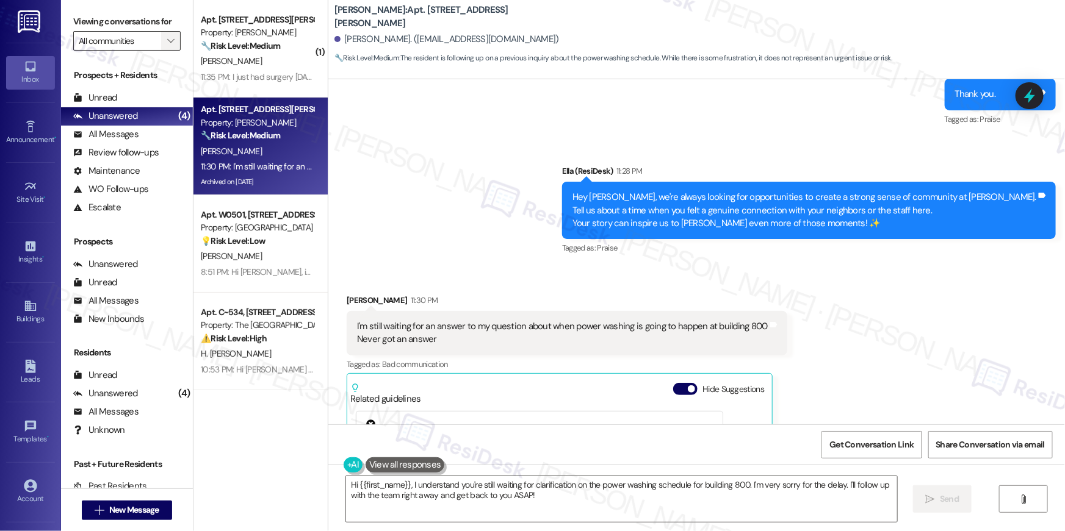
click at [165, 46] on span "" at bounding box center [171, 41] width 12 height 20
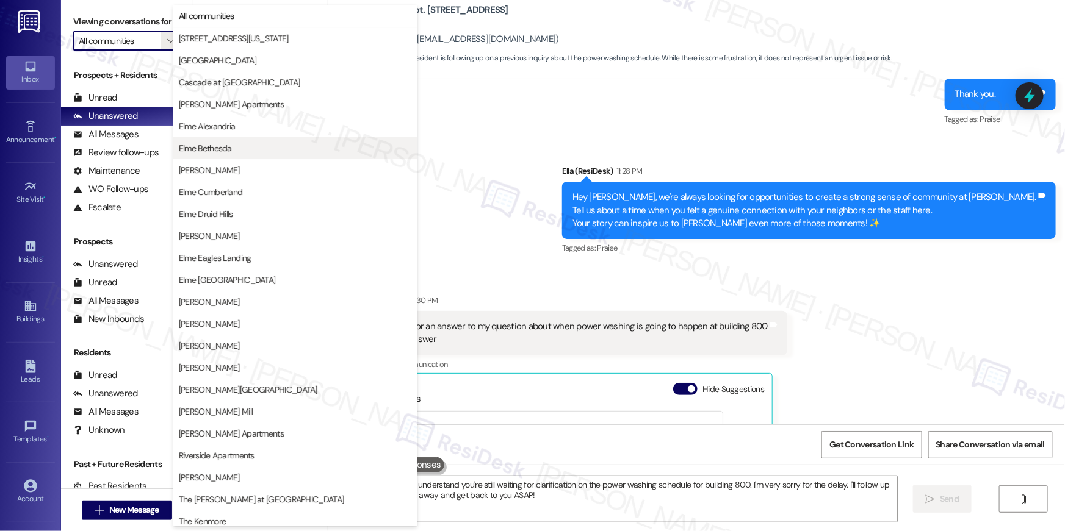
click at [220, 150] on span "Elme Bethesda" at bounding box center [205, 148] width 53 height 12
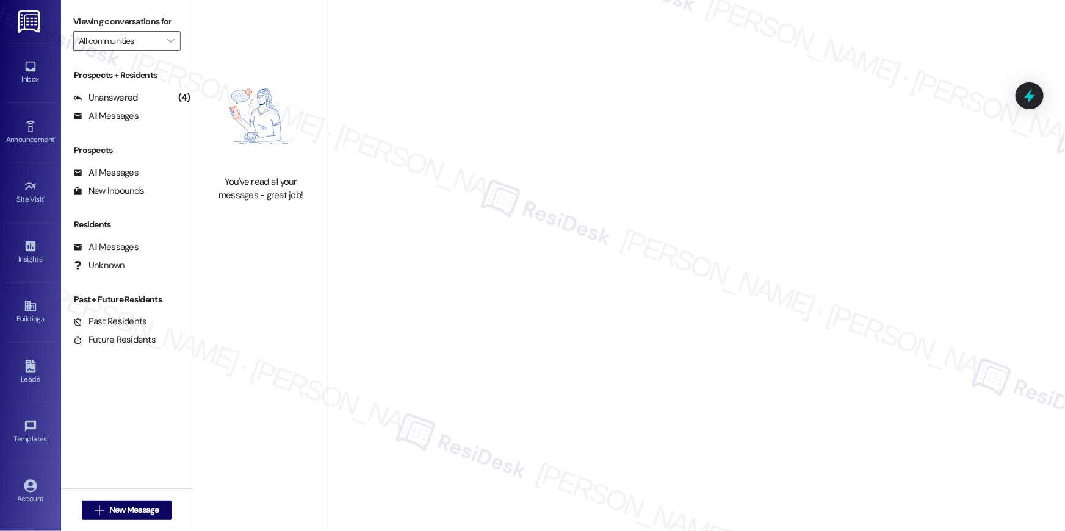
type input "Elme Bethesda"
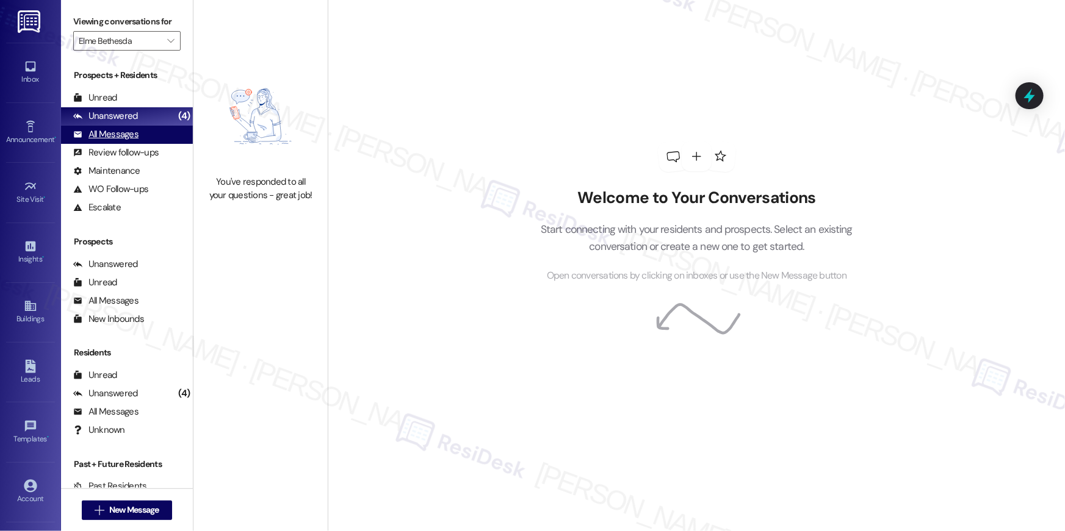
click at [145, 134] on div "All Messages (undefined)" at bounding box center [127, 135] width 132 height 18
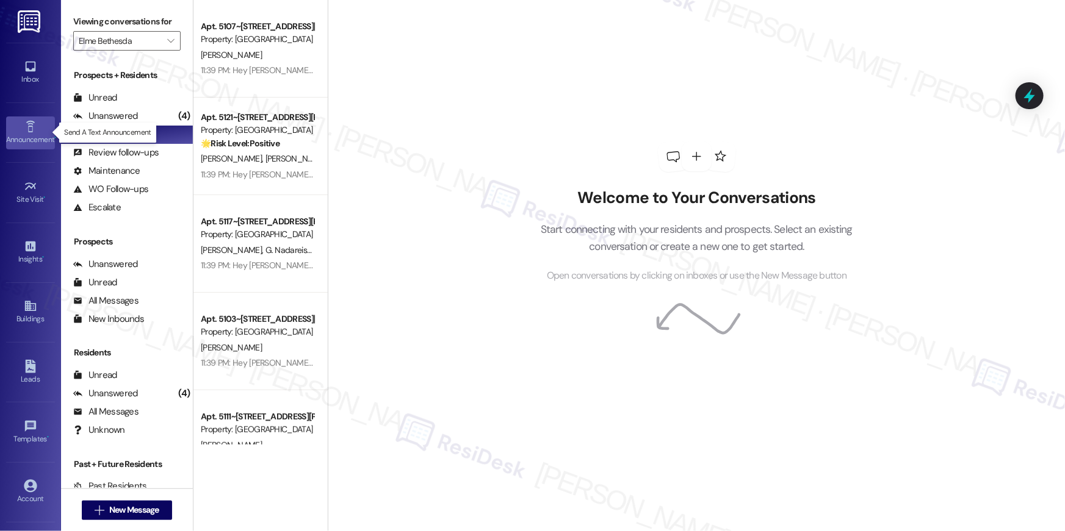
click at [27, 137] on div "Announcement •" at bounding box center [30, 140] width 61 height 12
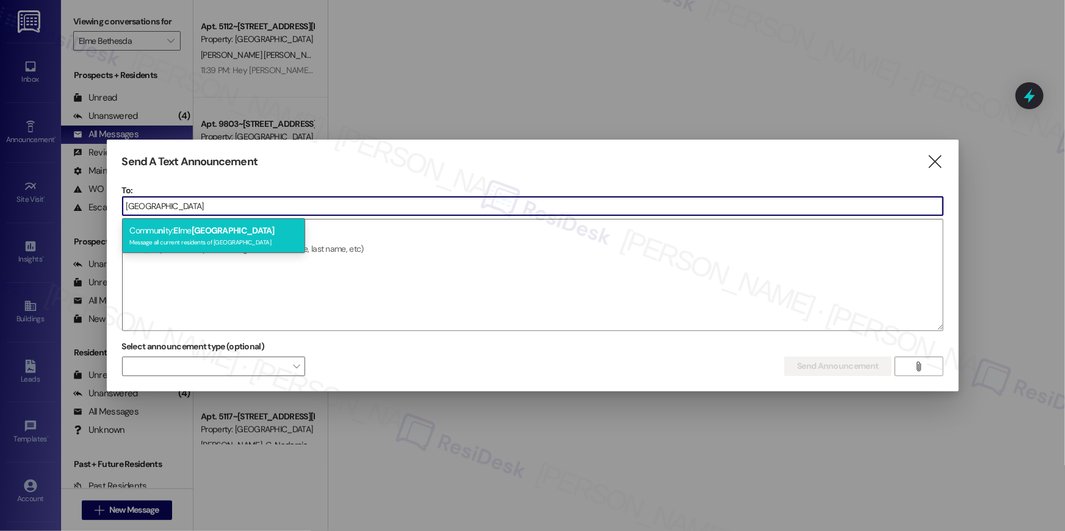
type input "alexandria"
click at [184, 235] on div "Commu ni ty: El me Alexandria Message all current residents of Elme Alexandria" at bounding box center [213, 235] width 183 height 35
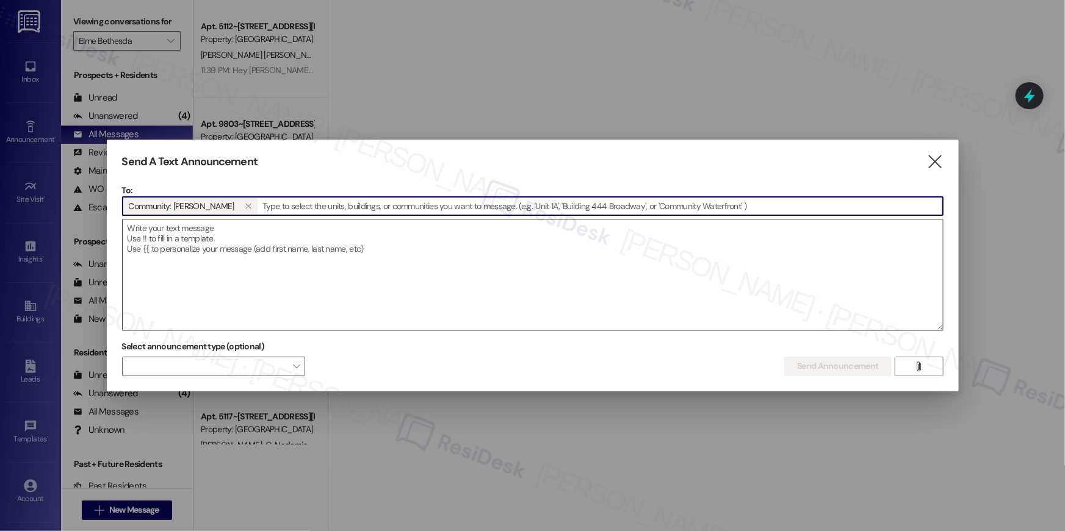
click at [256, 253] on textarea at bounding box center [533, 275] width 820 height 111
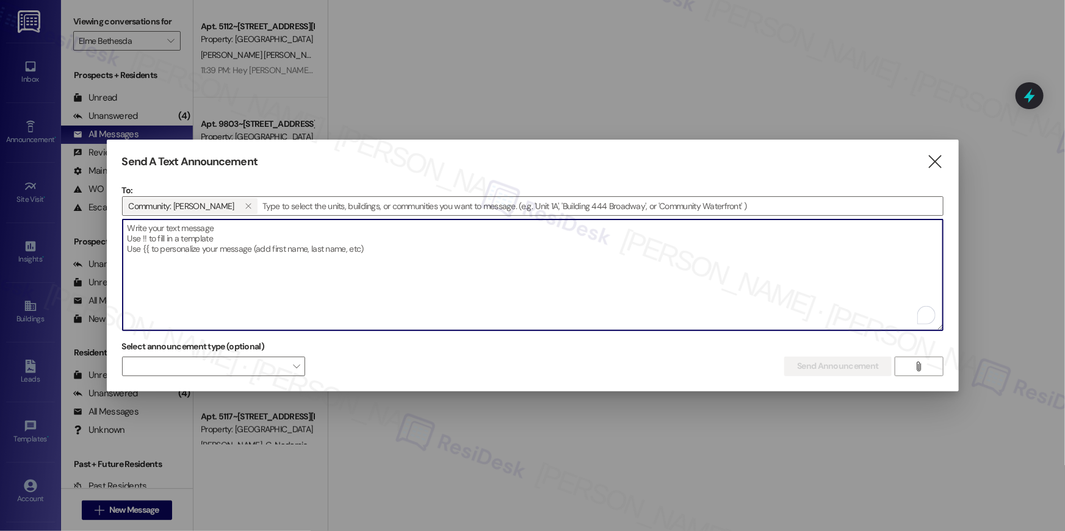
click at [253, 245] on textarea "To enrich screen reader interactions, please activate Accessibility in Grammarl…" at bounding box center [533, 275] width 820 height 111
paste textarea "Hey {{first_name}}, we're always looking for opportunities to create a strong s…"
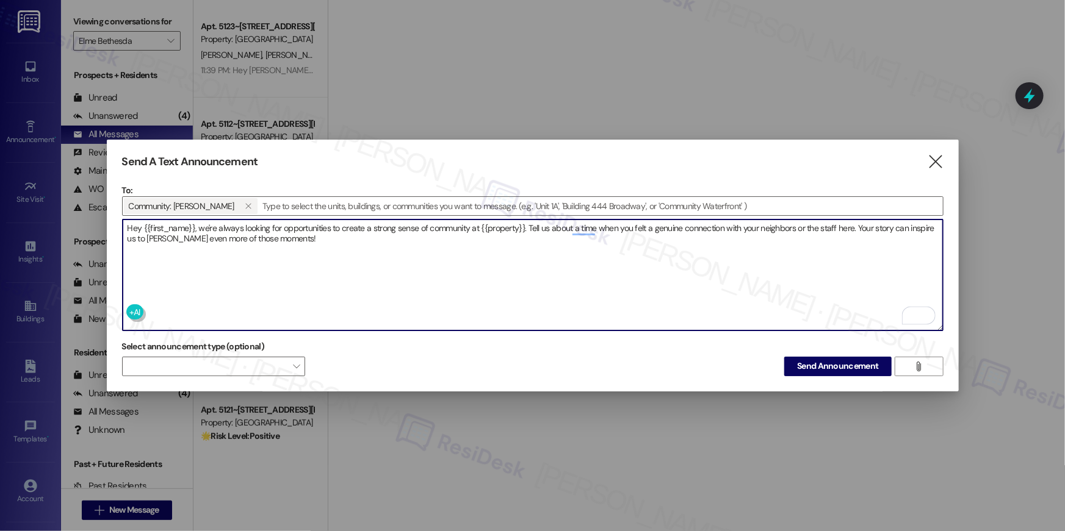
click at [527, 231] on textarea "Hey {{first_name}}, we're always looking for opportunities to create a strong s…" at bounding box center [533, 275] width 820 height 111
click at [530, 223] on textarea "Hey {{first_name}}, we're always looking for opportunities to create a strong s…" at bounding box center [533, 275] width 820 height 111
type textarea "Hey {{first_name}}, we're always looking for opportunities to create a strong s…"
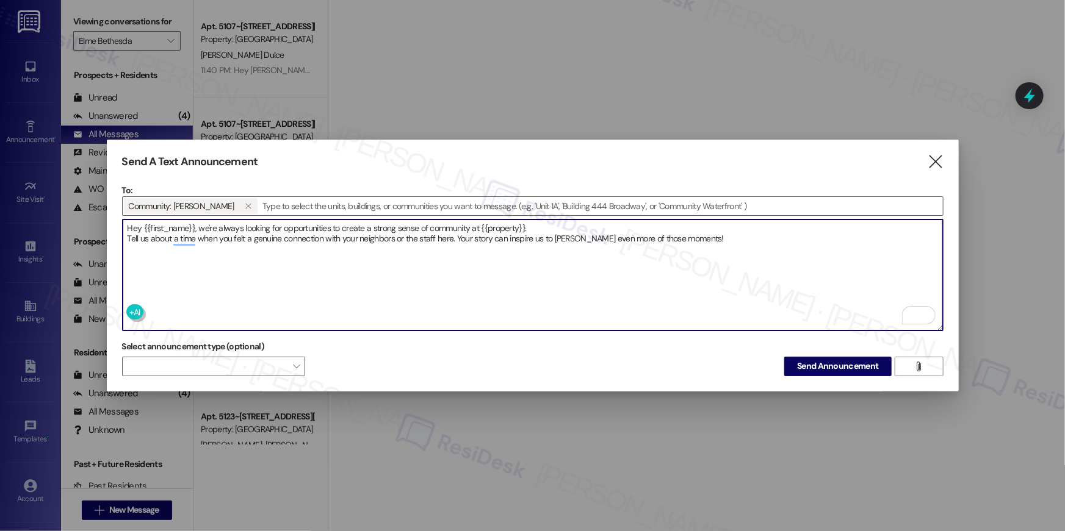
click at [459, 234] on textarea "Hey {{first_name}}, we're always looking for opportunities to create a strong s…" at bounding box center [533, 275] width 820 height 111
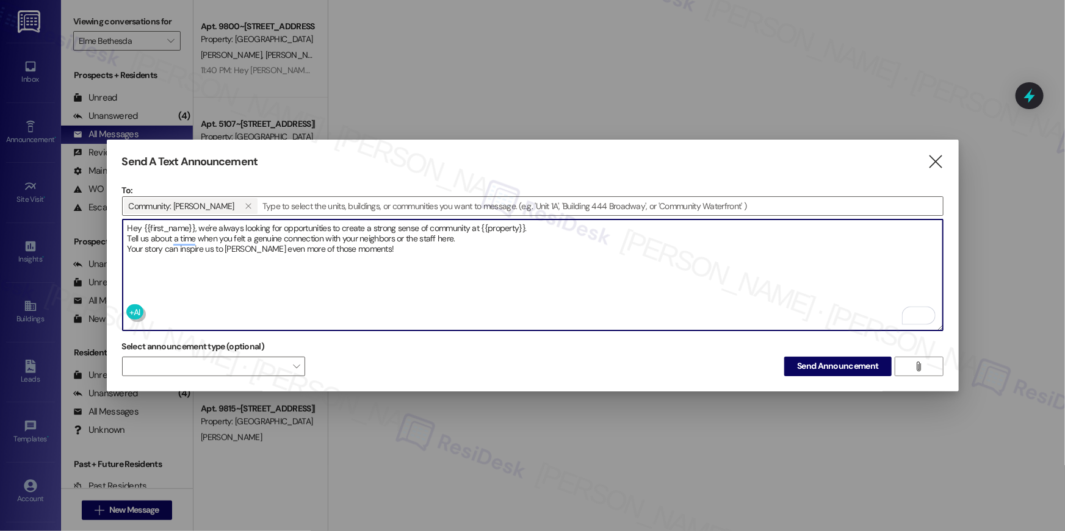
click at [366, 243] on textarea "Hey {{first_name}}, we're always looking for opportunities to create a strong s…" at bounding box center [533, 275] width 820 height 111
type textarea "Hey {{first_name}}, we're always looking for opportunities to create a strong s…"
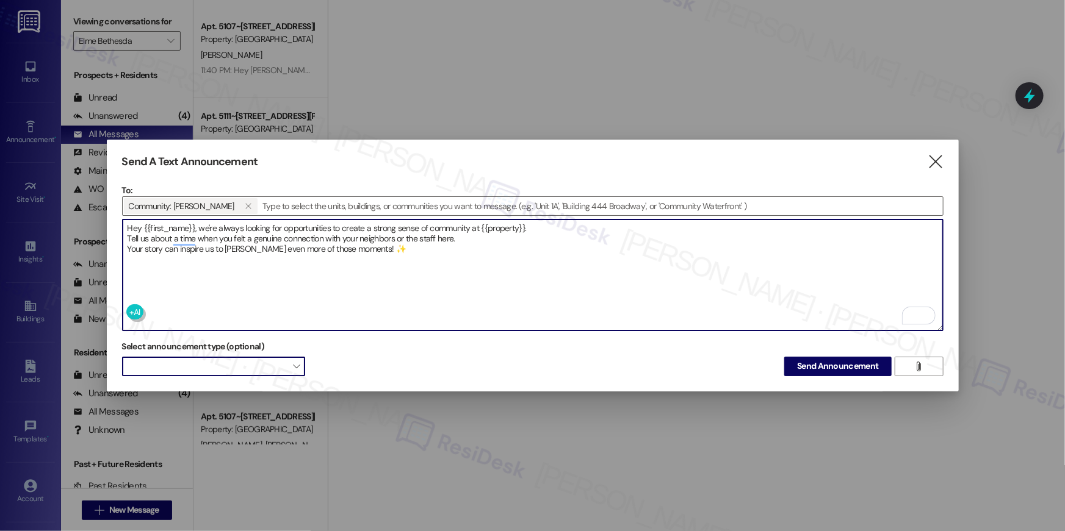
click at [286, 366] on span at bounding box center [213, 367] width 183 height 20
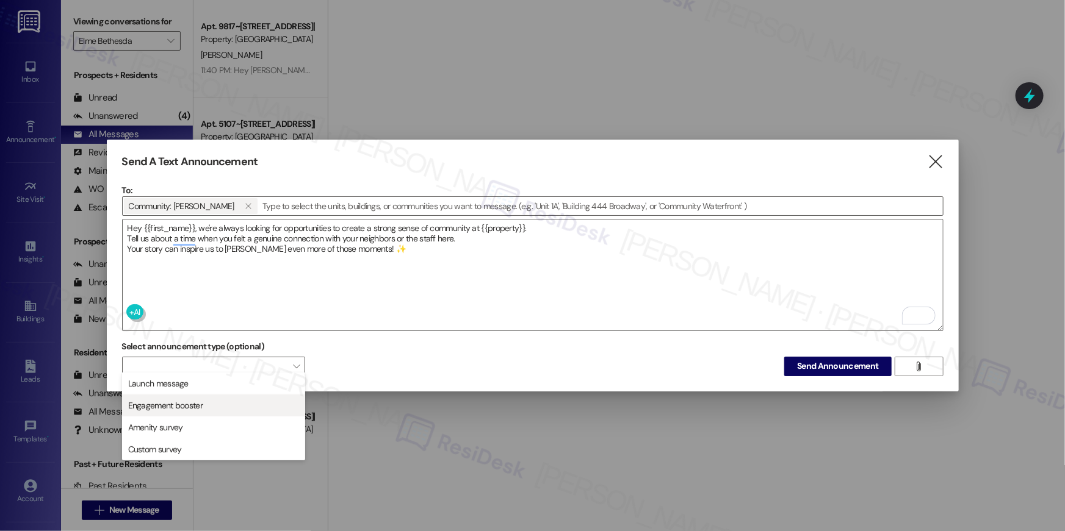
click at [196, 412] on span "Engagement booster" at bounding box center [214, 405] width 172 height 13
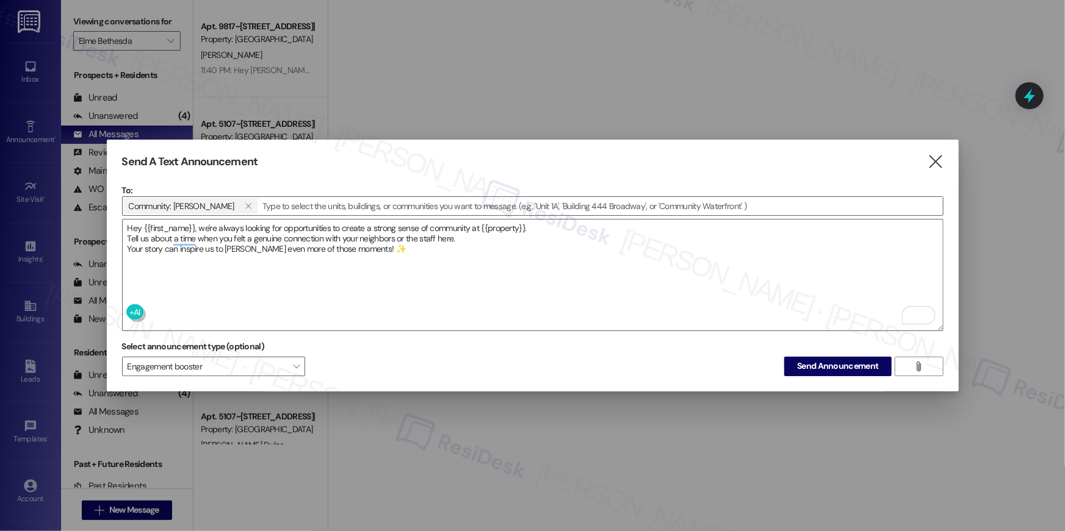
click at [714, 368] on div "Select announcement type (optional) Engagement booster  Send Announcement " at bounding box center [532, 356] width 821 height 38
click at [817, 366] on span "Send Announcement" at bounding box center [837, 366] width 81 height 13
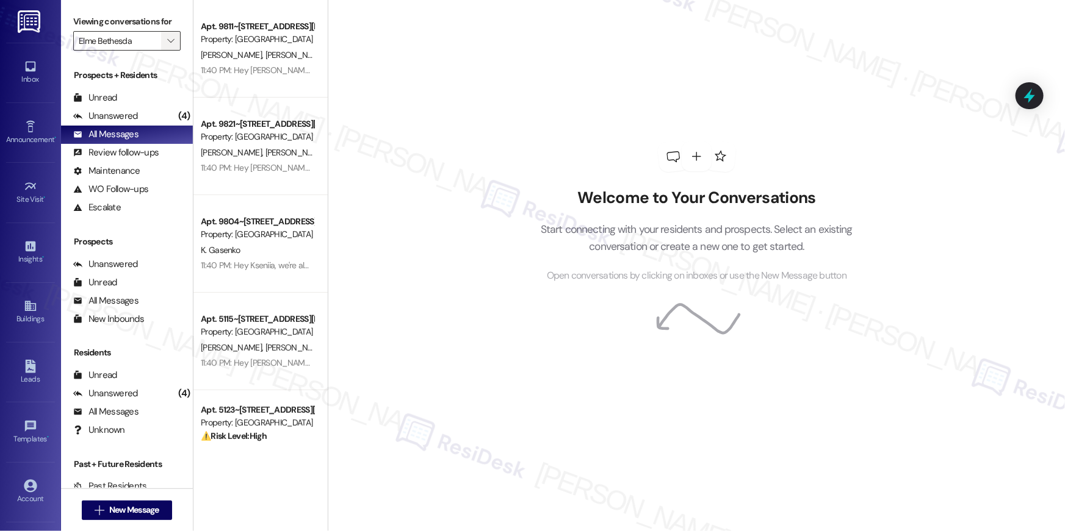
click at [167, 41] on icon "" at bounding box center [170, 41] width 7 height 10
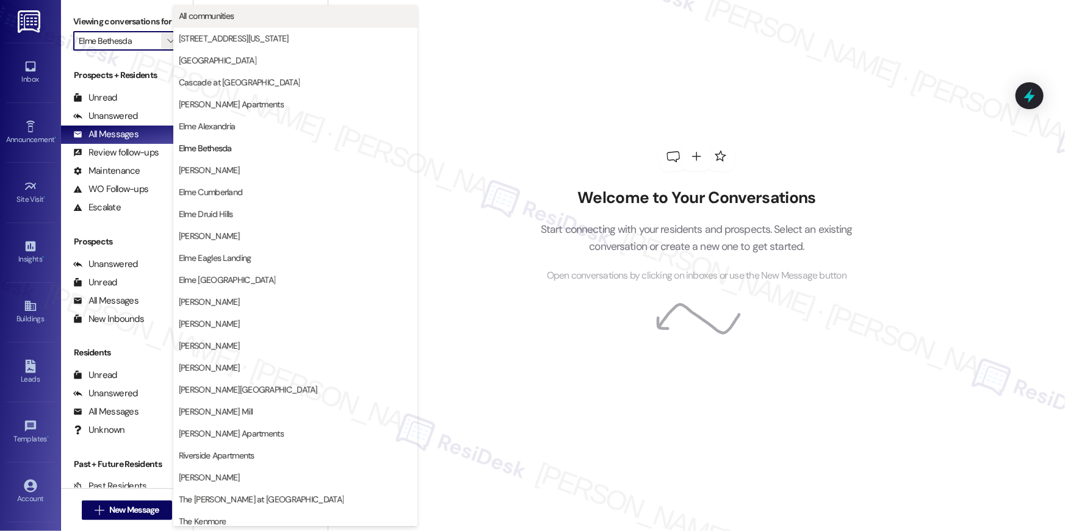
click at [218, 19] on span "All communities" at bounding box center [207, 16] width 56 height 12
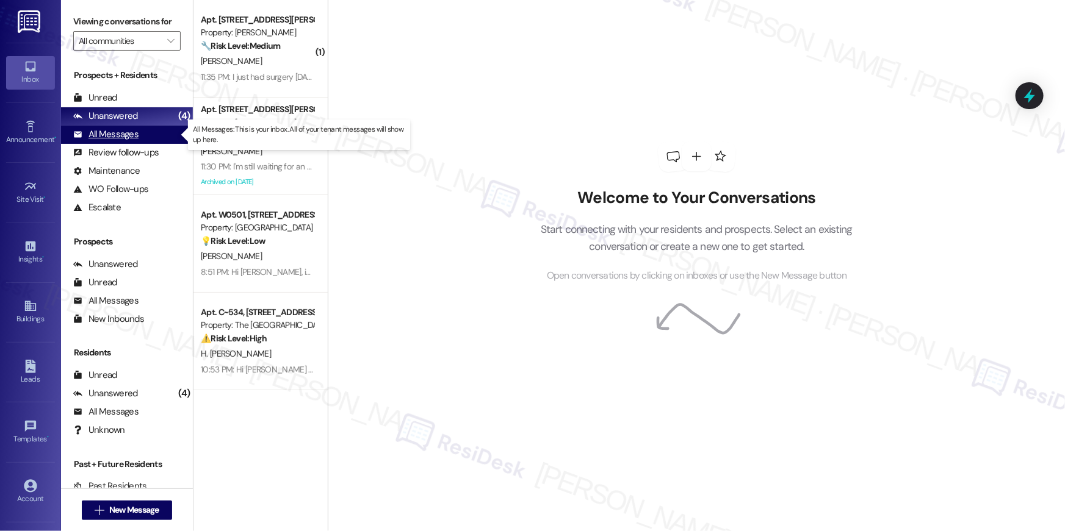
click at [126, 132] on div "All Messages" at bounding box center [105, 134] width 65 height 13
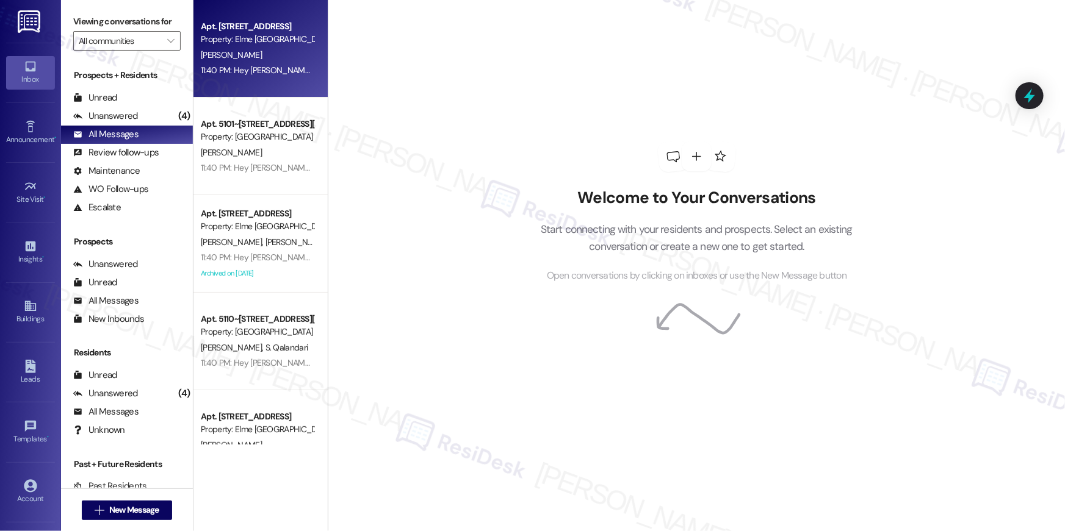
click at [253, 78] on div "Apt. 1106, 205 Century Place Property: Elme Alexandria T. Forbes 11:40 PM: Hey …" at bounding box center [260, 49] width 134 height 98
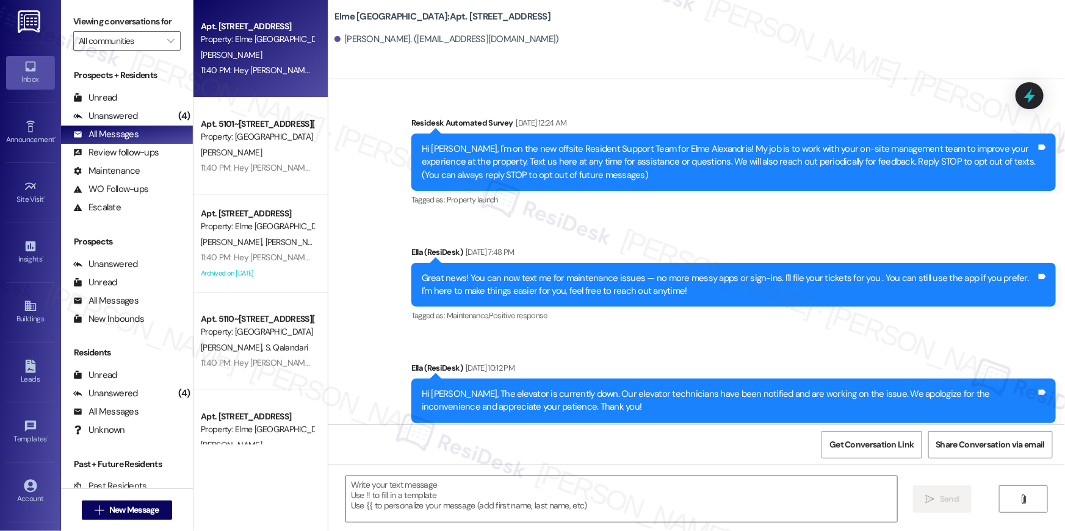
type textarea "Fetching suggested responses. Please feel free to read through the conversation…"
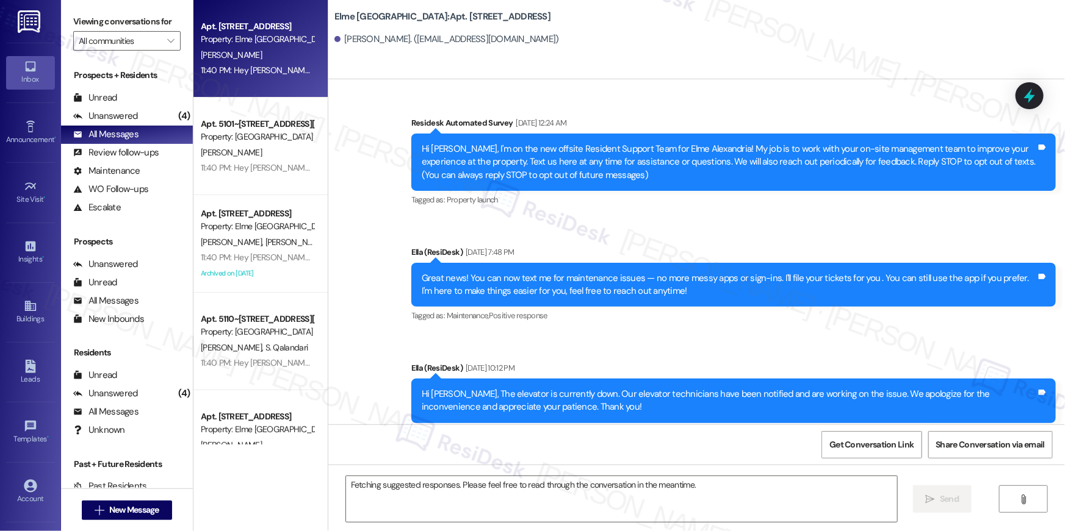
scroll to position [13087, 0]
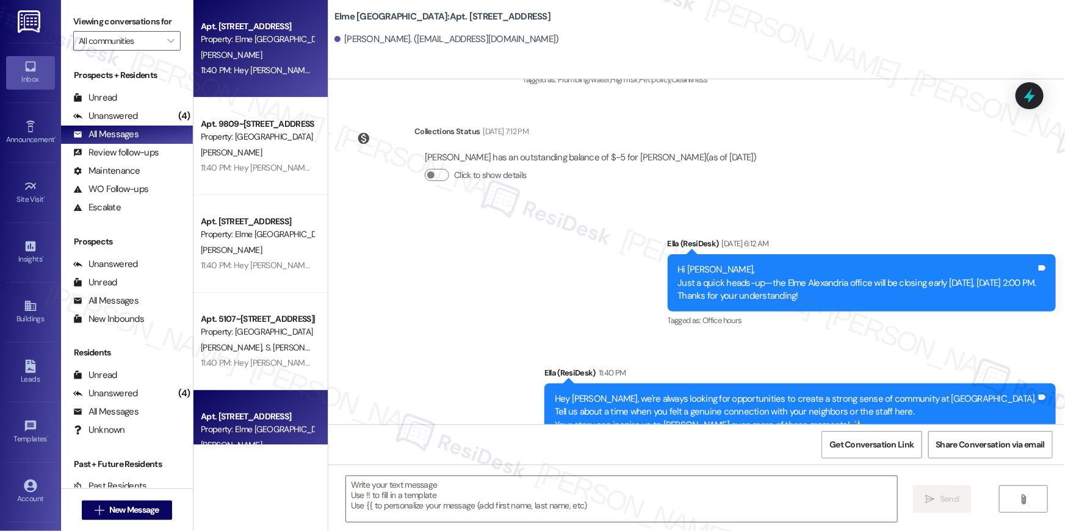
click at [238, 65] on div "11:40 PM: Hey John, we're always looking for opportunities to create a strong s…" at bounding box center [744, 70] width 1086 height 11
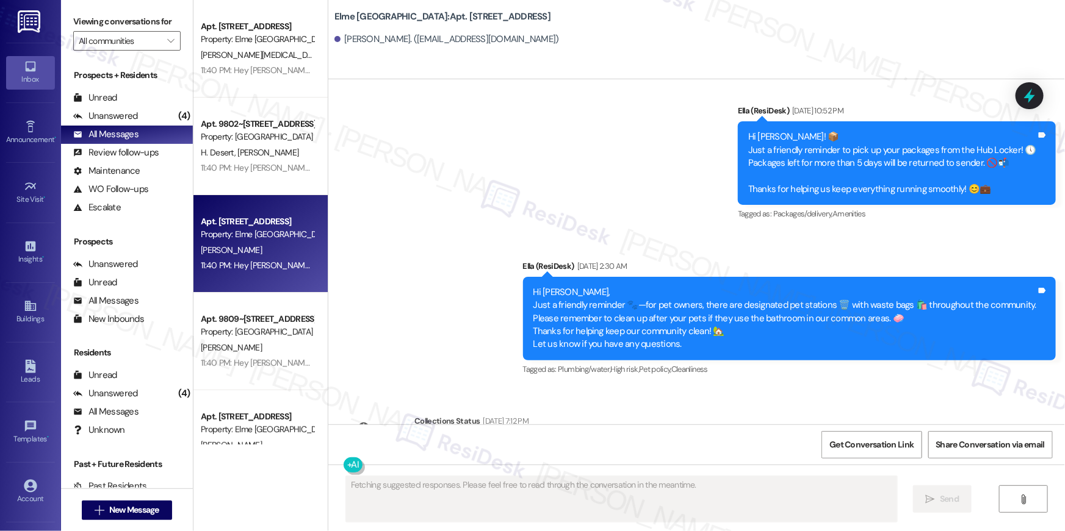
scroll to position [13506, 0]
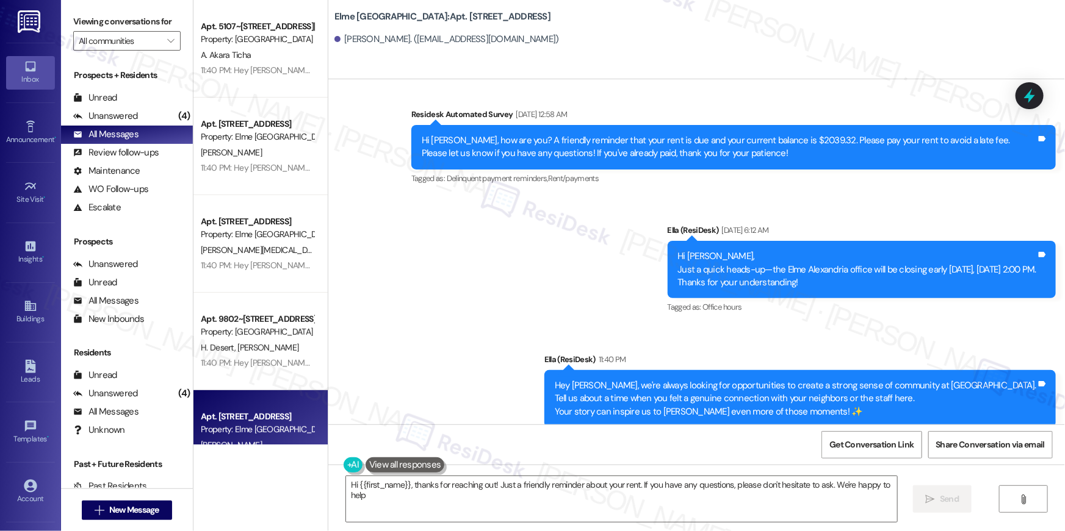
type textarea "Hi {{first_name}}, thanks for reaching out! Just a friendly reminder about your…"
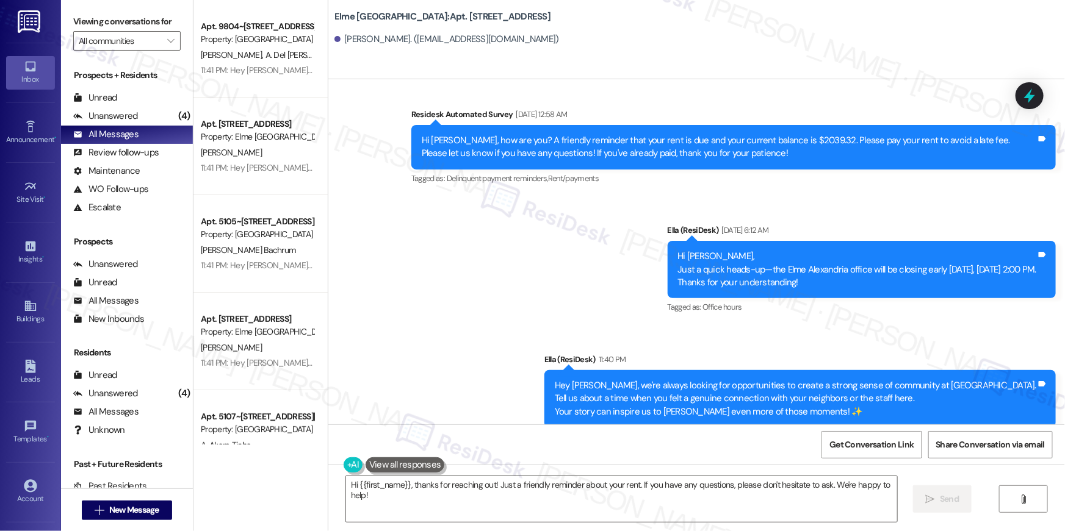
scroll to position [13102, 0]
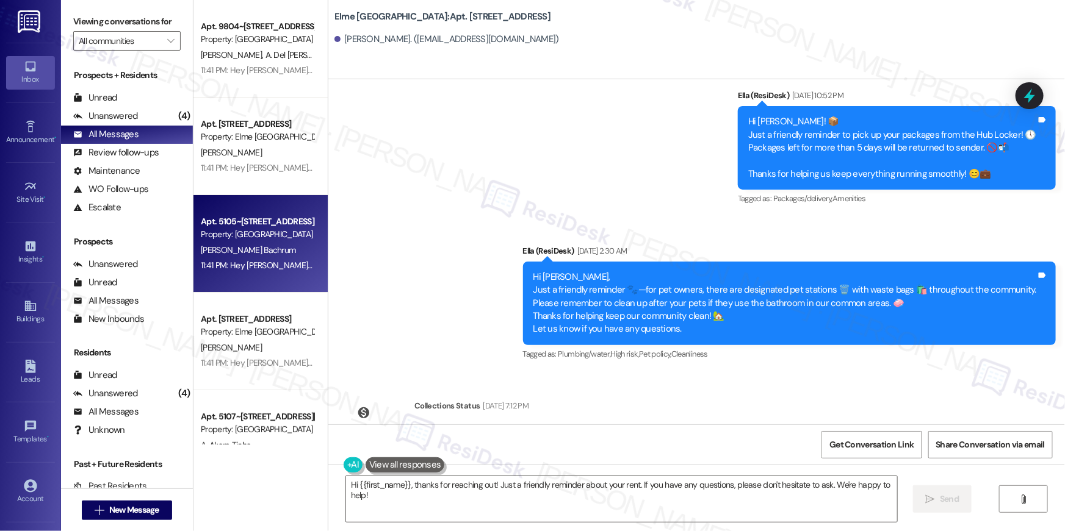
click at [265, 252] on div "J. Bachrum" at bounding box center [256, 250] width 115 height 15
type textarea "Fetching suggested responses. Please feel free to read through the conversation…"
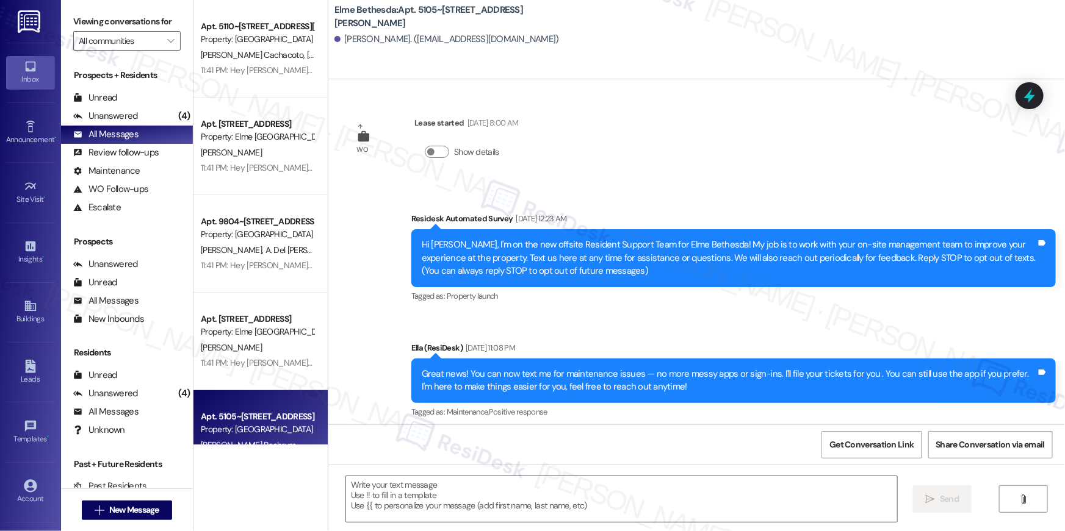
scroll to position [6807, 0]
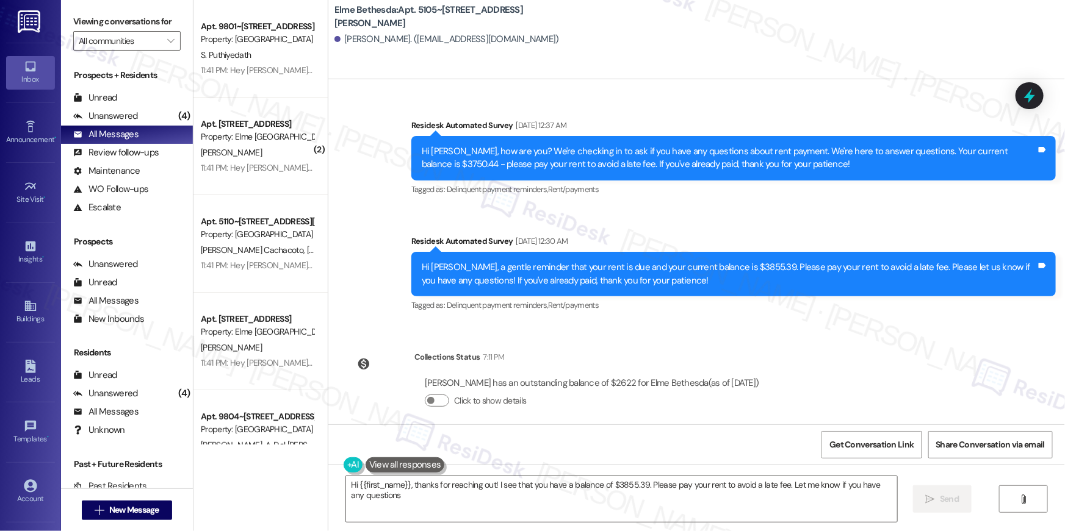
type textarea "Hi {{first_name}}, thanks for reaching out! I see that you have a balance of $3…"
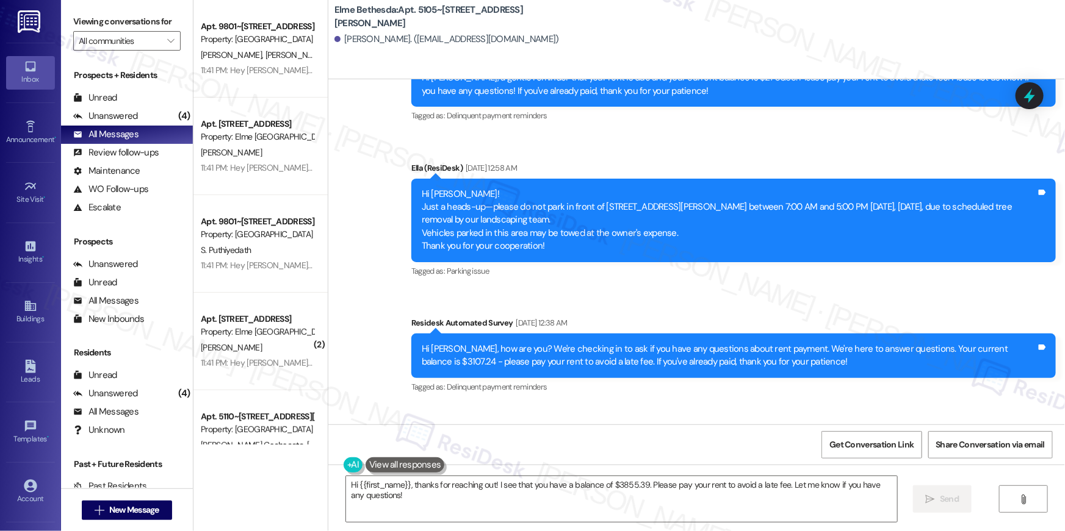
scroll to position [6242, 0]
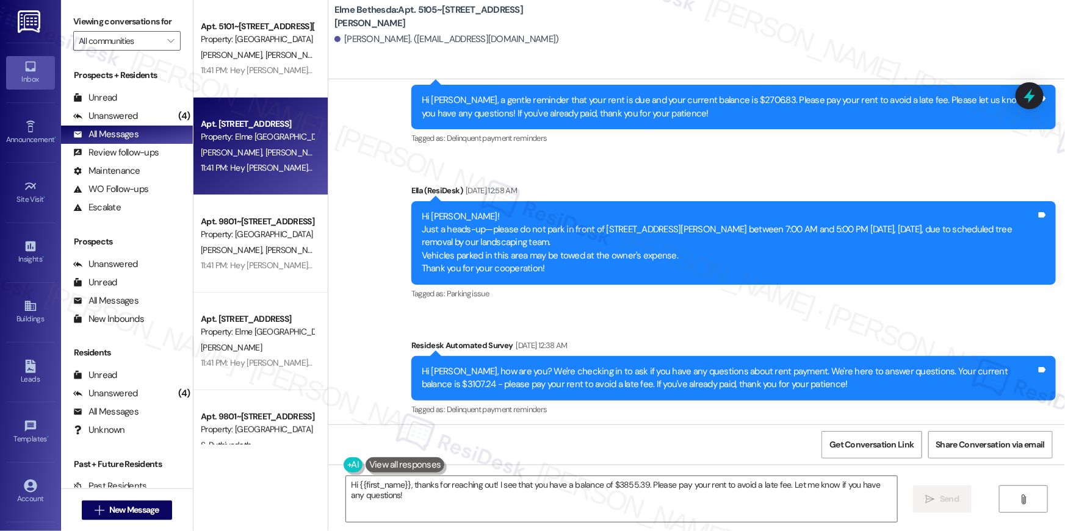
click at [263, 170] on div "11:41 PM: Hey Vasilis and Adina, we're always looking for opportunities to crea…" at bounding box center [781, 167] width 1161 height 11
type textarea "Fetching suggested responses. Please feel free to read through the conversation…"
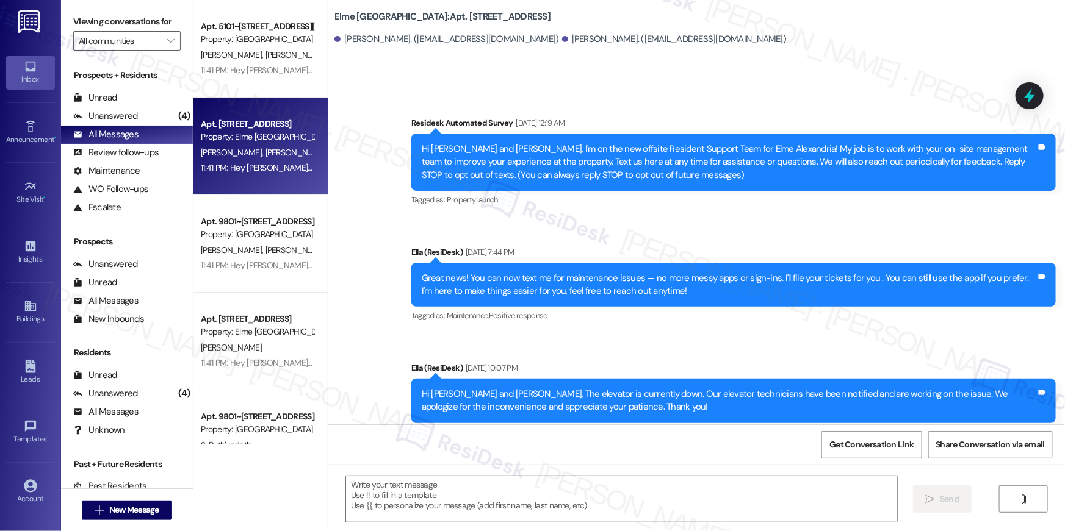
type textarea "Fetching suggested responses. Please feel free to read through the conversation…"
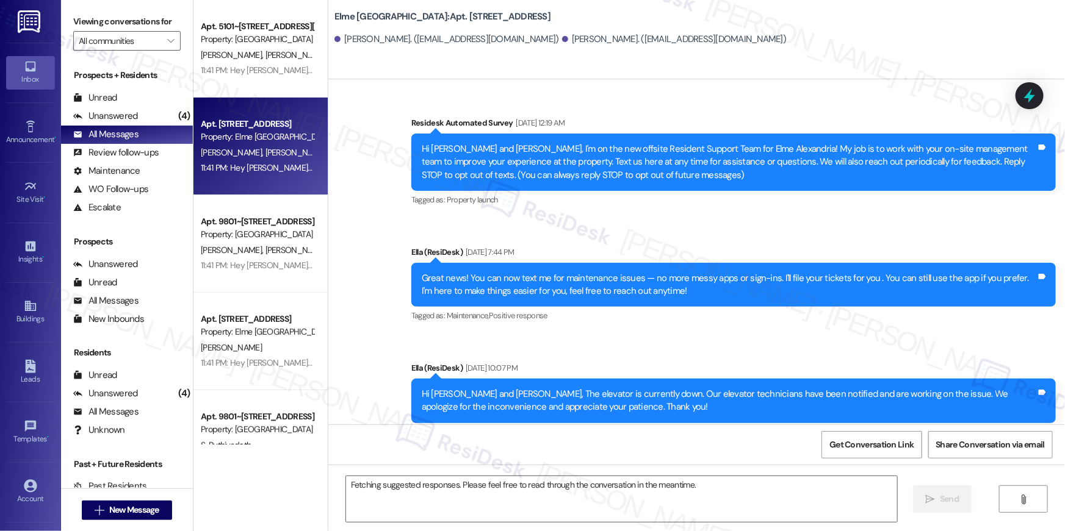
scroll to position [13271, 0]
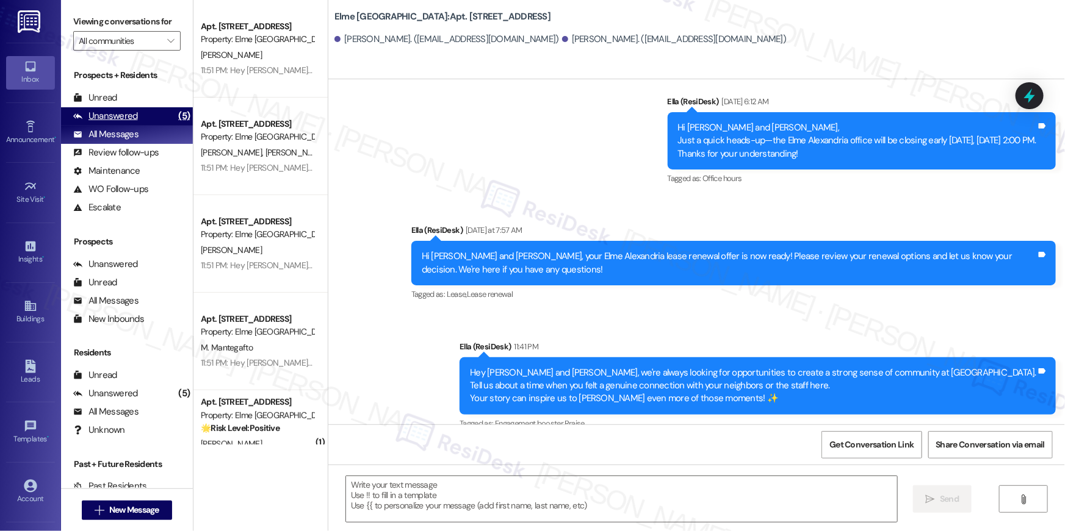
click at [175, 110] on div "(5)" at bounding box center [184, 116] width 18 height 19
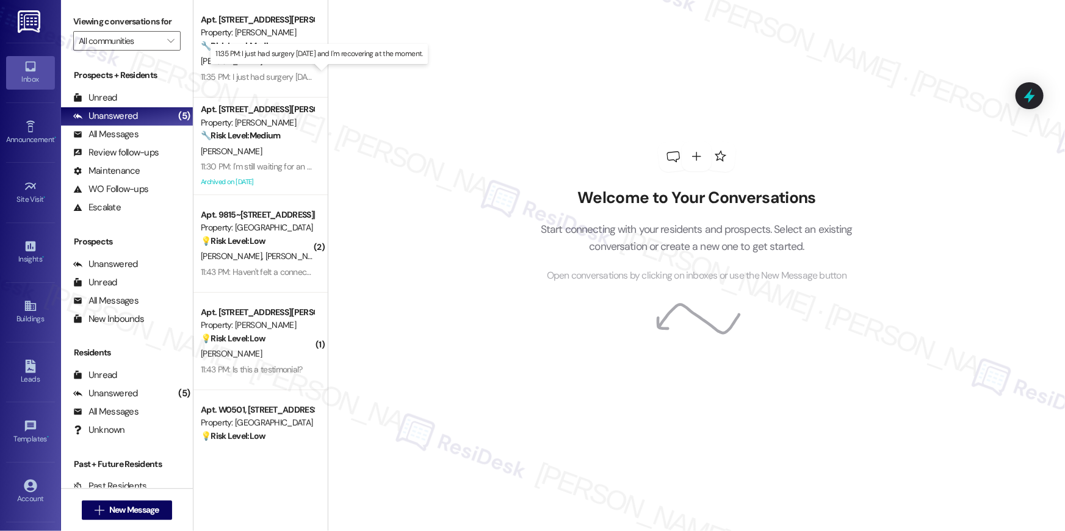
click at [213, 76] on div "11:35 PM: I just had surgery on Tuesday and I'm recovering at the moment. 11:35…" at bounding box center [320, 76] width 239 height 11
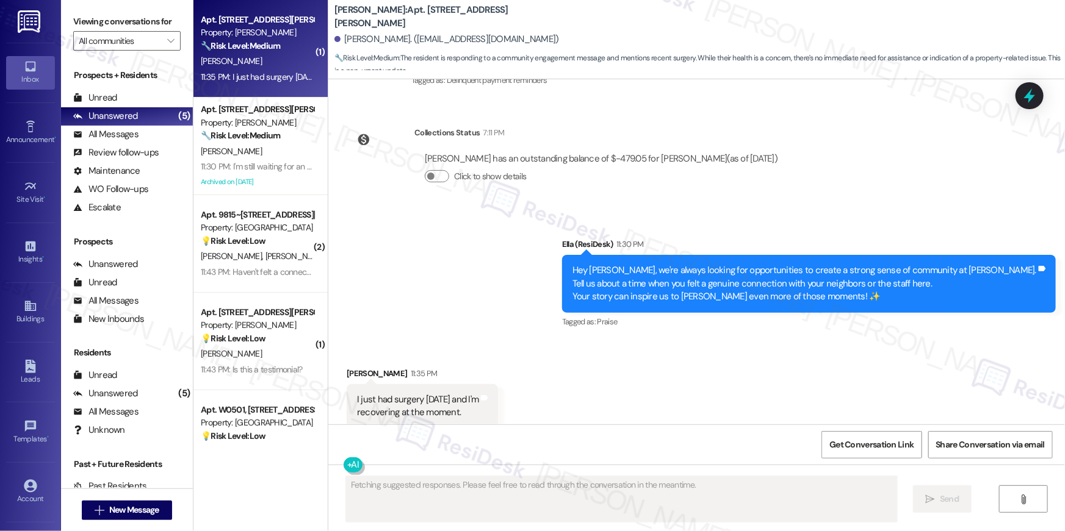
scroll to position [336, 0]
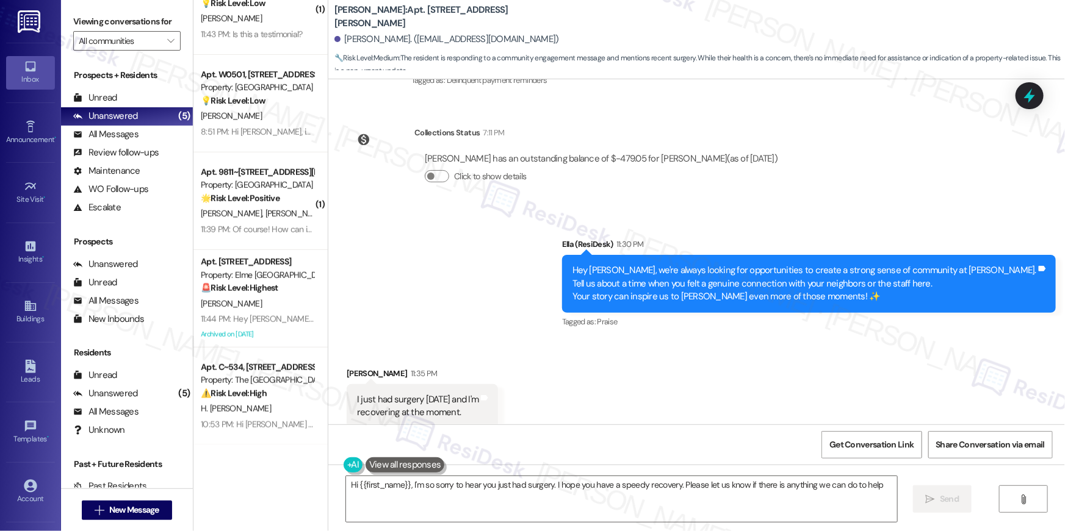
type textarea "Hi {{first_name}}, I'm so sorry to hear you just had surgery. I hope you have a…"
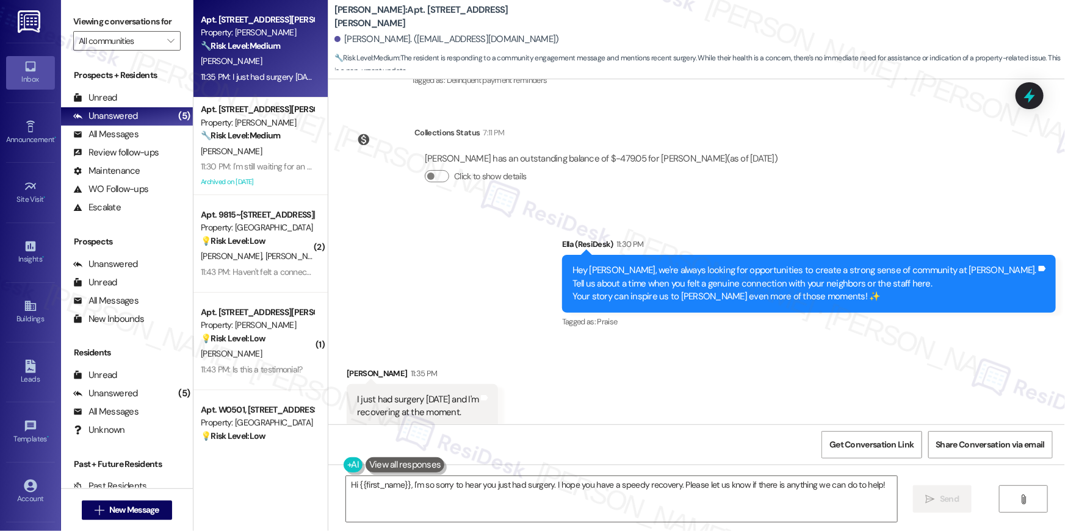
click at [490, 266] on div "Announcement, sent via SMS Ella (ResiDesk) 11:30 PM Hey Kenneth, we're always l…" at bounding box center [696, 274] width 736 height 129
click at [503, 276] on div "Announcement, sent via SMS Ella (ResiDesk) 11:30 PM Hey Kenneth, we're always l…" at bounding box center [696, 274] width 736 height 129
click at [490, 293] on div "Announcement, sent via SMS Ella (ResiDesk) 11:30 PM Hey Kenneth, we're always l…" at bounding box center [696, 274] width 736 height 129
drag, startPoint x: 596, startPoint y: 492, endPoint x: 609, endPoint y: 492, distance: 12.8
click at [596, 492] on textarea "Hi {{first_name}}, I'm so sorry to hear you just had surgery. I hope you have a…" at bounding box center [621, 499] width 551 height 46
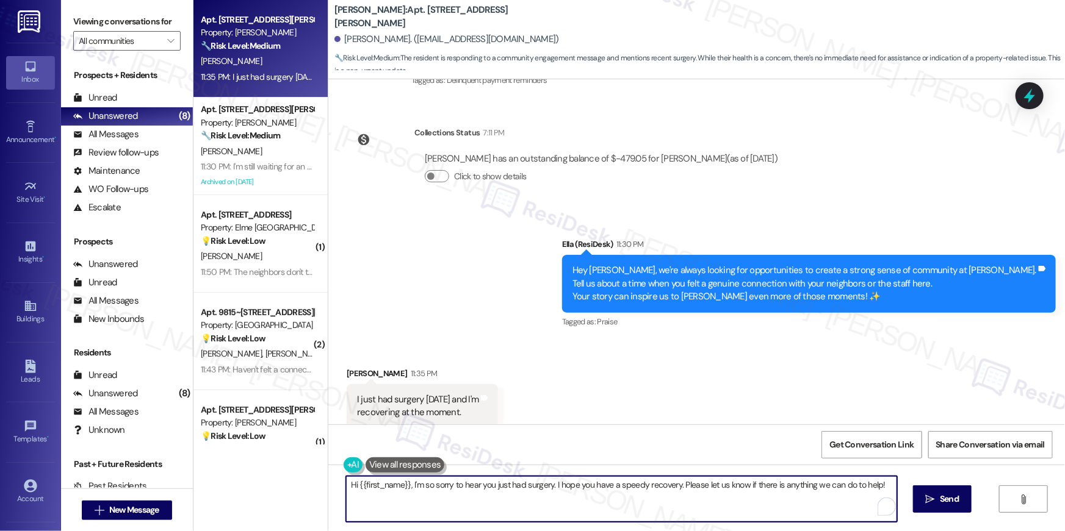
click at [630, 496] on textarea "Hi {{first_name}}, I'm so sorry to hear you just had surgery. I hope you have a…" at bounding box center [621, 499] width 551 height 46
click at [650, 497] on textarea "Hi {{first_name}}, I'm so sorry to hear you just had surgery. I hope you have a…" at bounding box center [621, 499] width 551 height 46
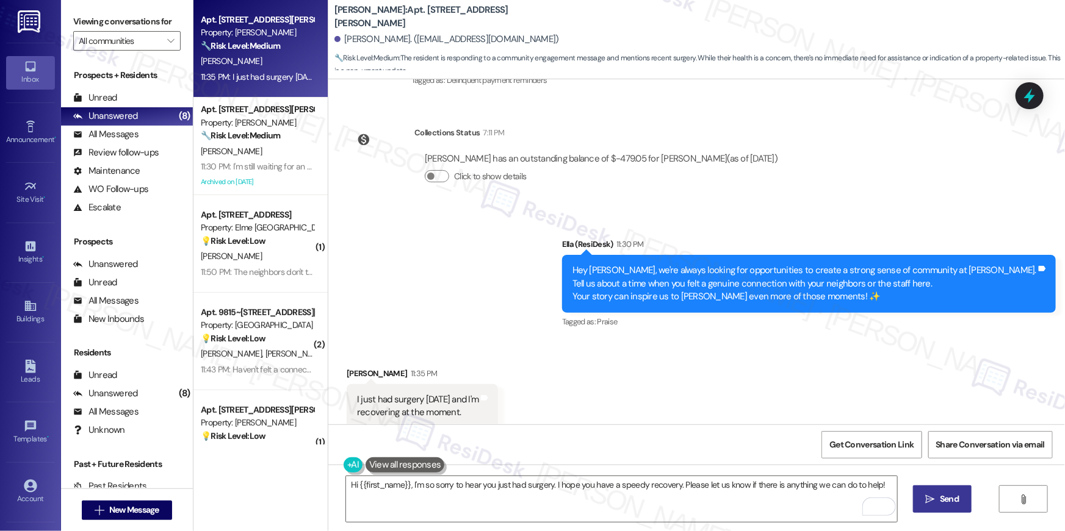
click at [946, 498] on span "Send" at bounding box center [949, 499] width 19 height 13
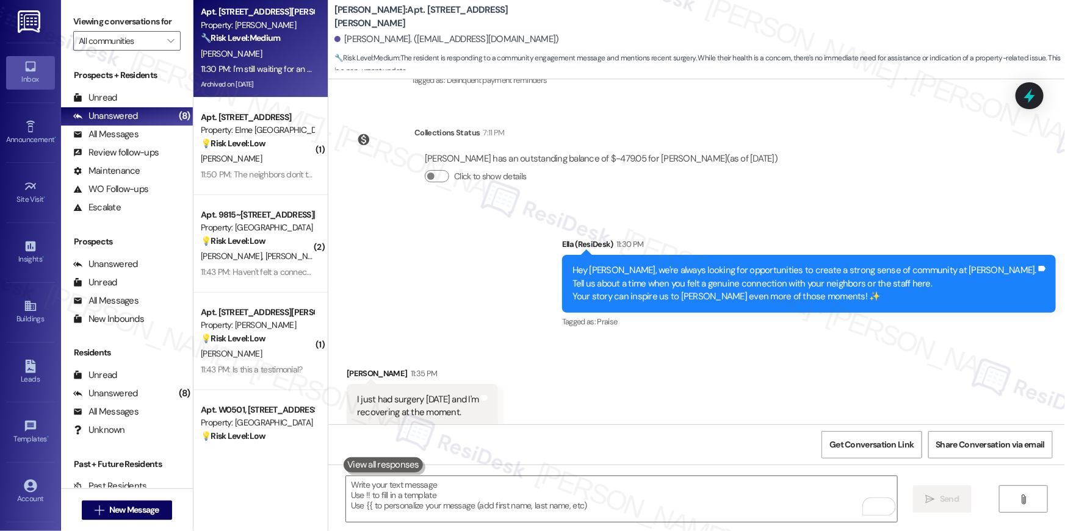
click at [247, 83] on div "Archived on [DATE]" at bounding box center [256, 84] width 115 height 15
type textarea "Fetching suggested responses. Please feel free to read through the conversation…"
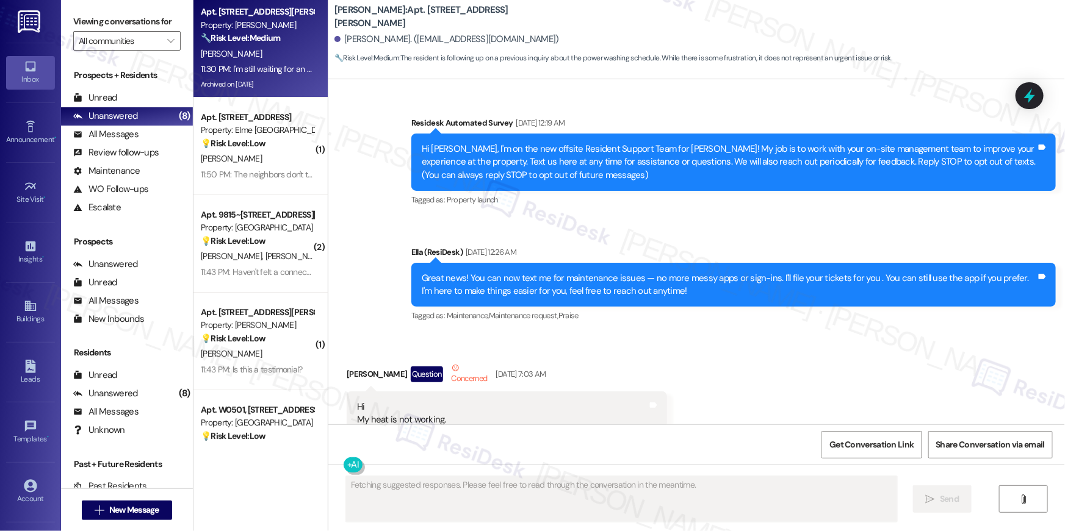
type textarea "Fetching suggested responses. Please feel free to read through the conversation…"
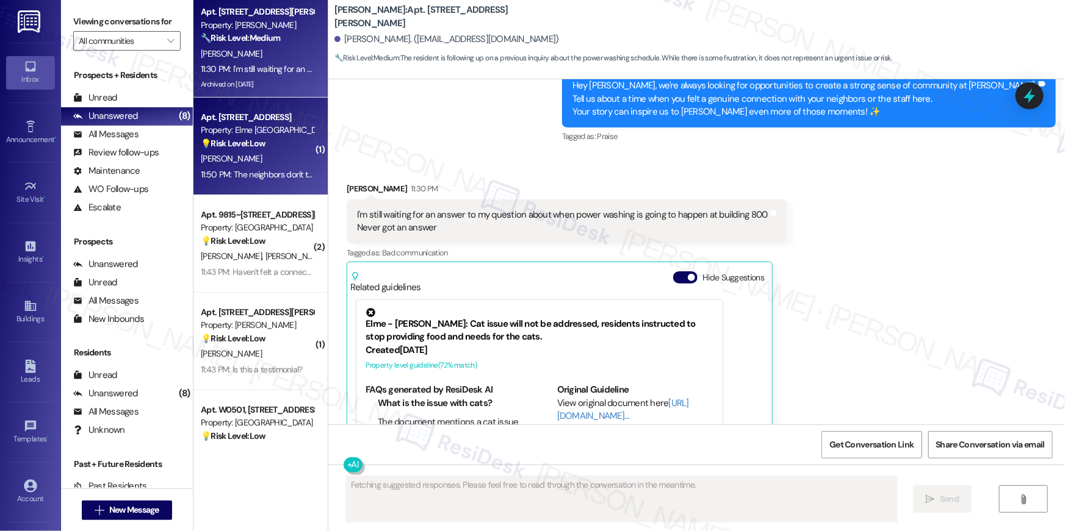
click at [220, 136] on div "Property: Elme [GEOGRAPHIC_DATA]" at bounding box center [257, 130] width 113 height 13
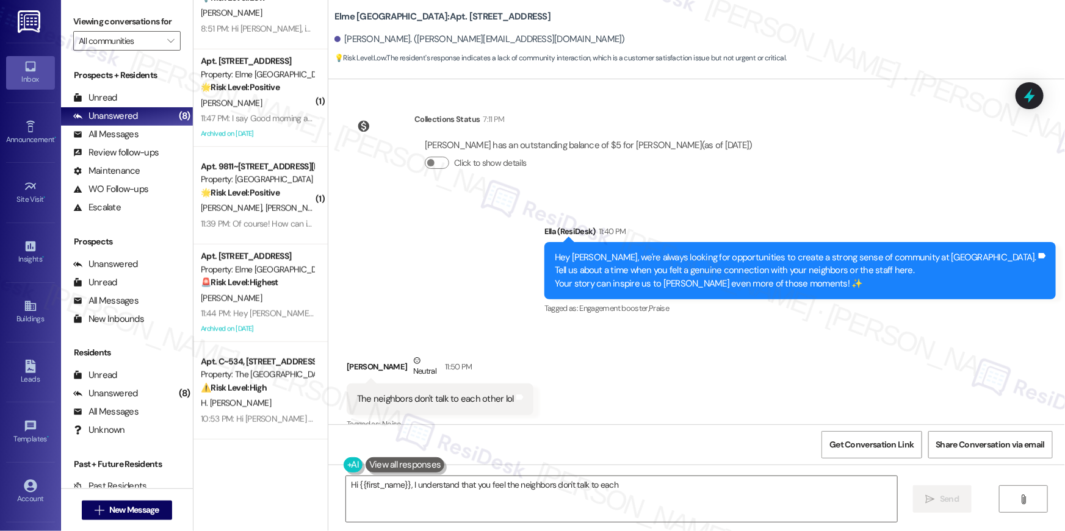
scroll to position [531, 0]
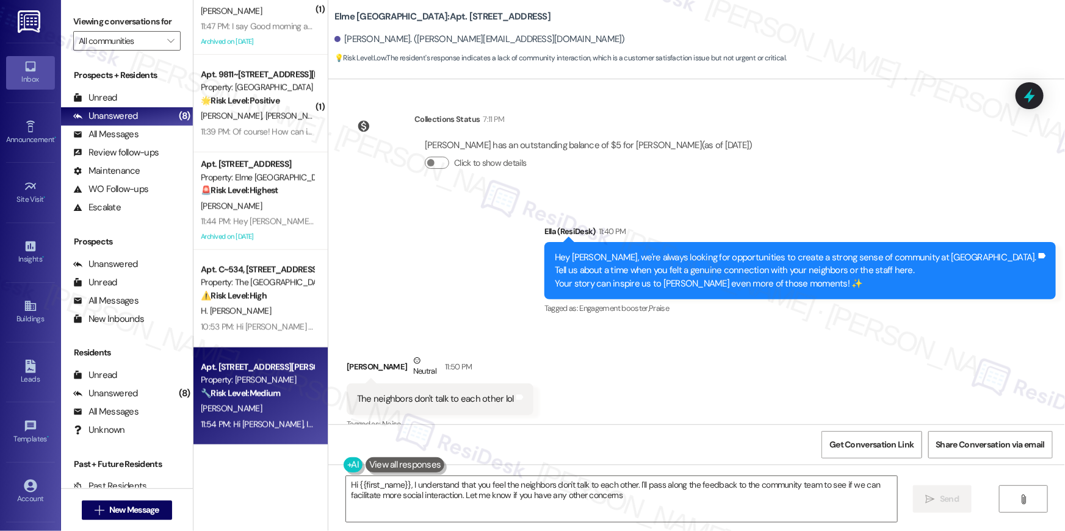
type textarea "Hi {{first_name}}, I understand that you feel the neighbors don't talk to each …"
click at [272, 382] on div "Property: [PERSON_NAME]" at bounding box center [257, 380] width 113 height 13
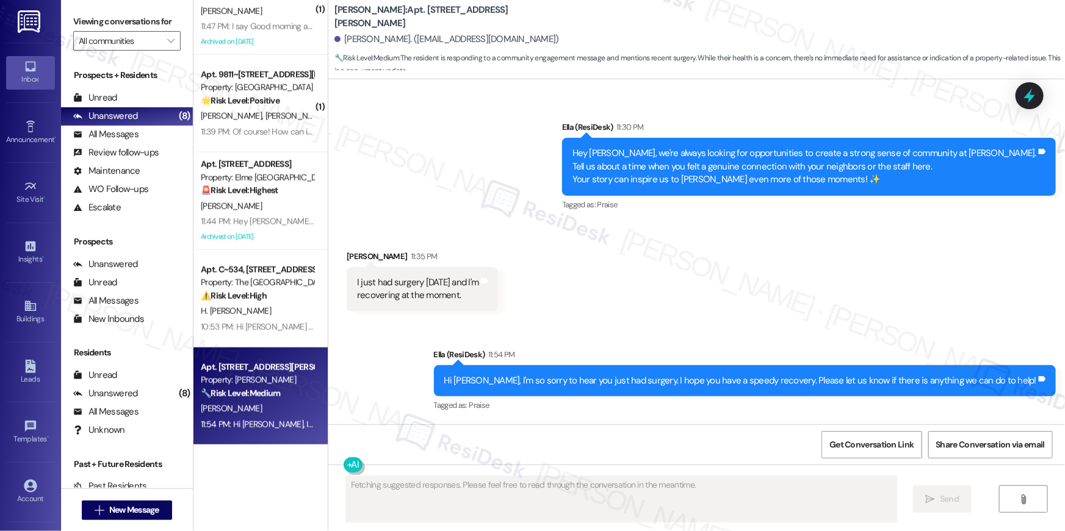
scroll to position [411, 0]
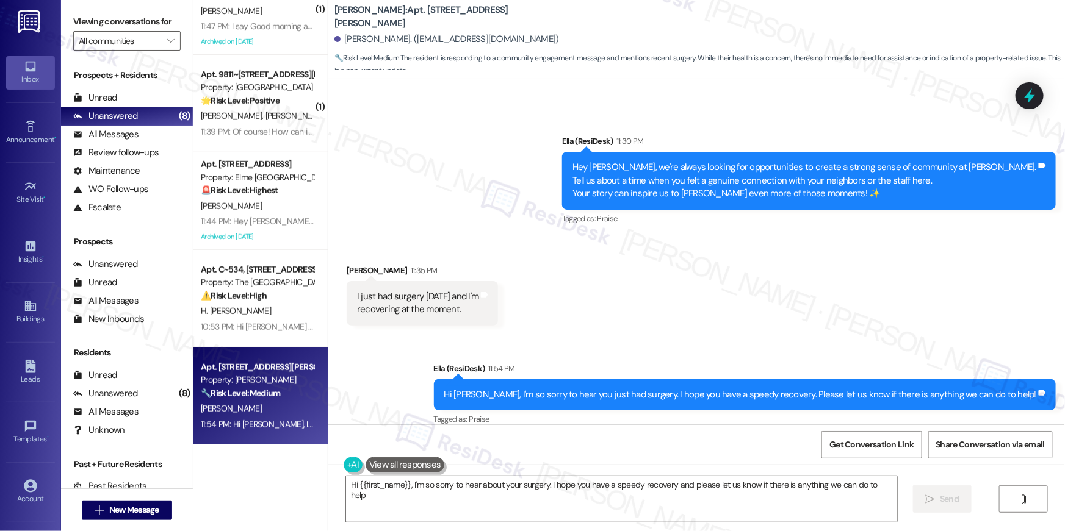
type textarea "Hi {{first_name}}, I'm so sorry to hear about your surgery. I hope you have a s…"
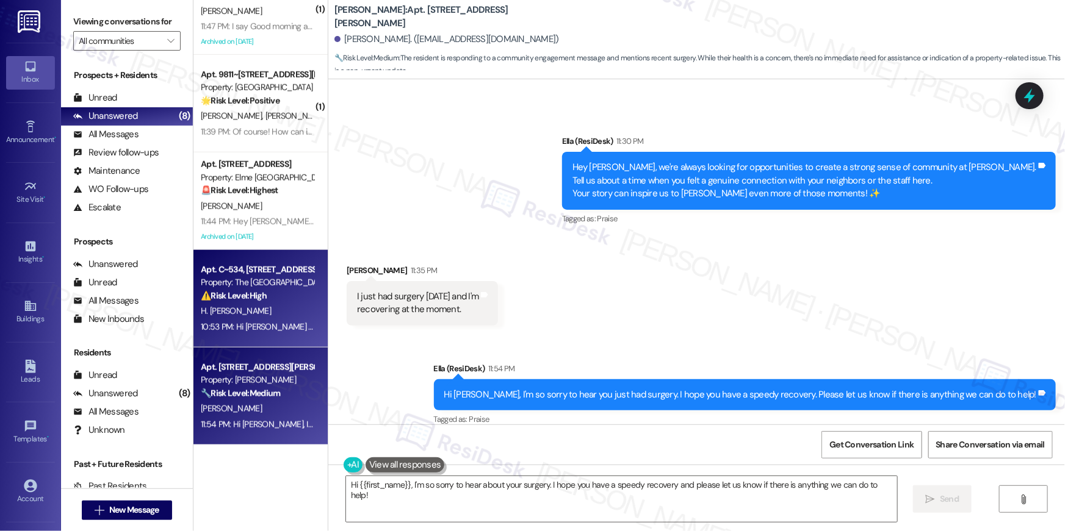
click at [265, 341] on div "Apt. C~534, 1850 Columbia Pike Property: The Wellington ⚠️ Risk Level: High The…" at bounding box center [260, 299] width 134 height 98
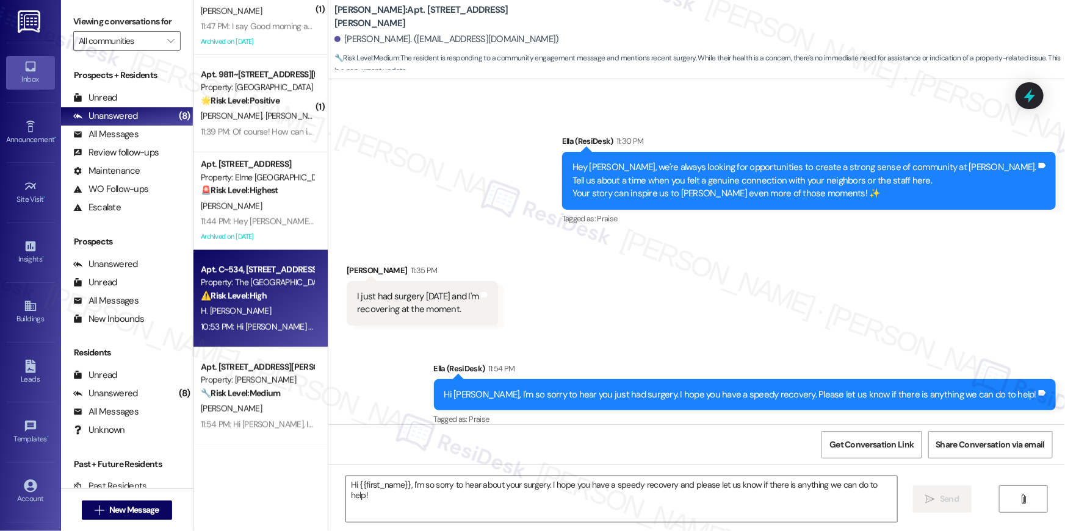
type textarea "Fetching suggested responses. Please feel free to read through the conversation…"
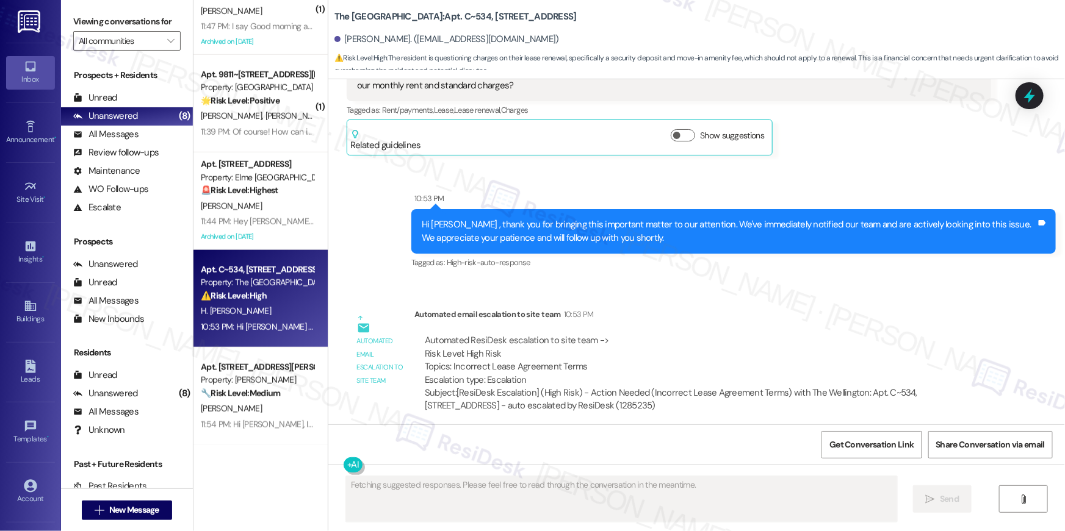
scroll to position [3862, 0]
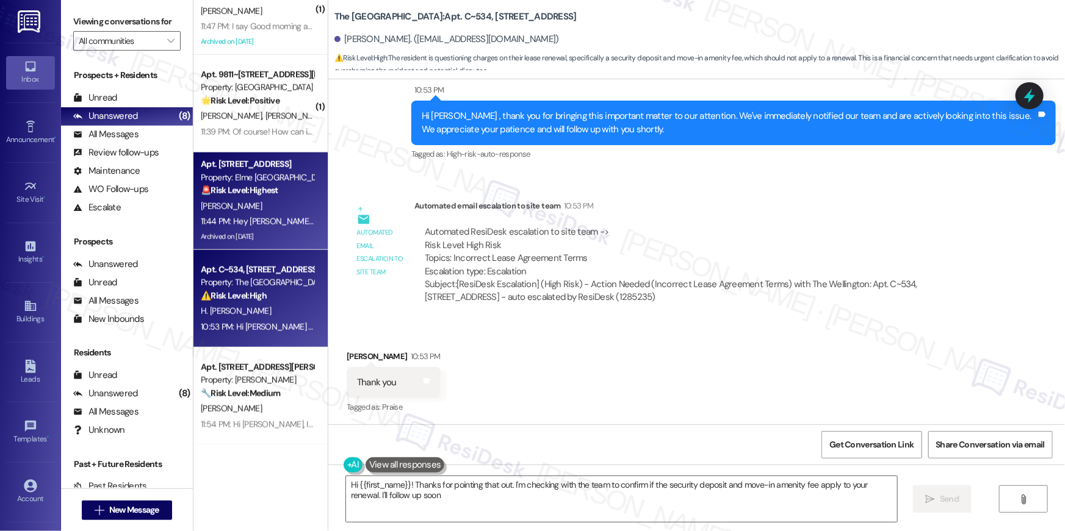
type textarea "Hi {{first_name}}! Thanks for pointing that out. I'm checking with the team to …"
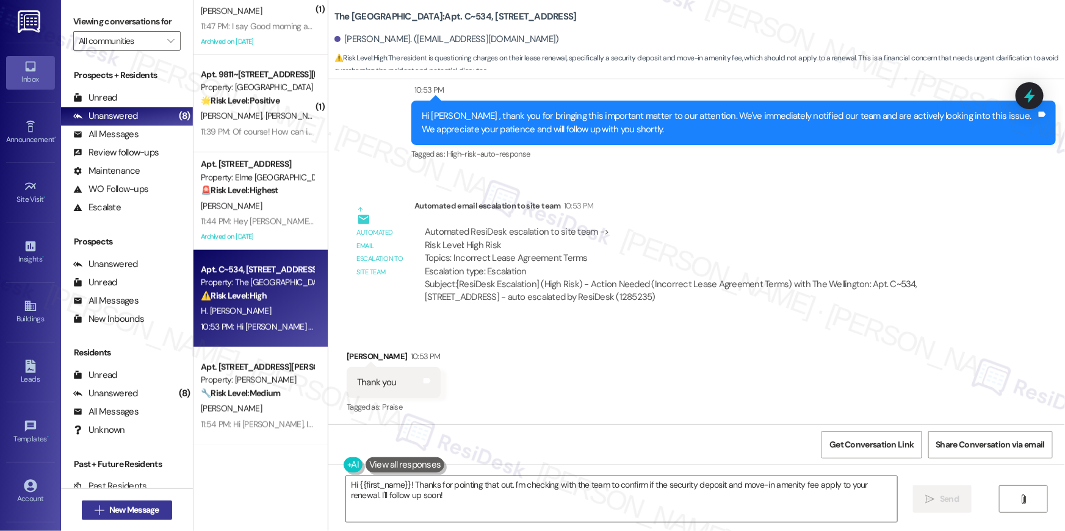
click at [151, 511] on span "New Message" at bounding box center [134, 510] width 50 height 13
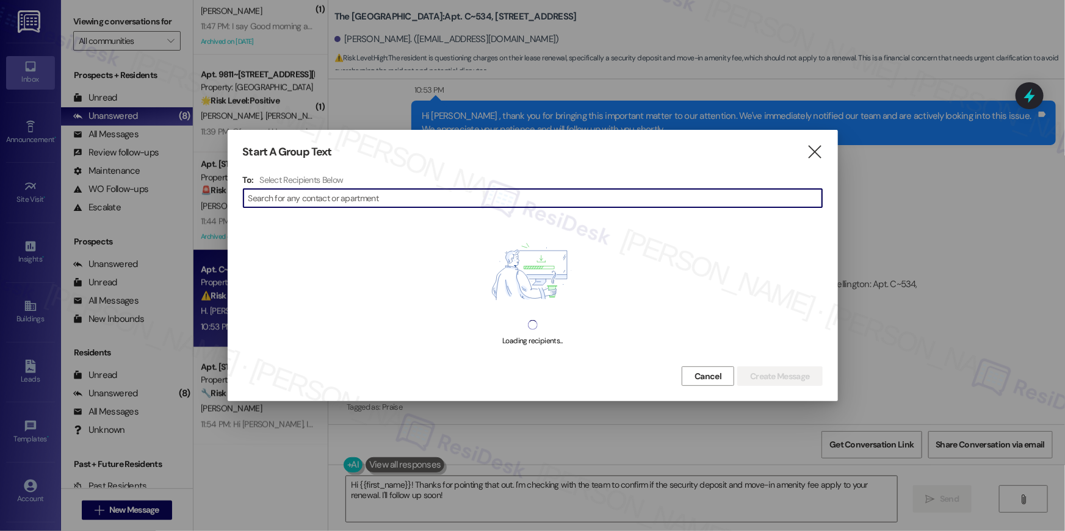
click at [434, 195] on input at bounding box center [534, 198] width 573 height 17
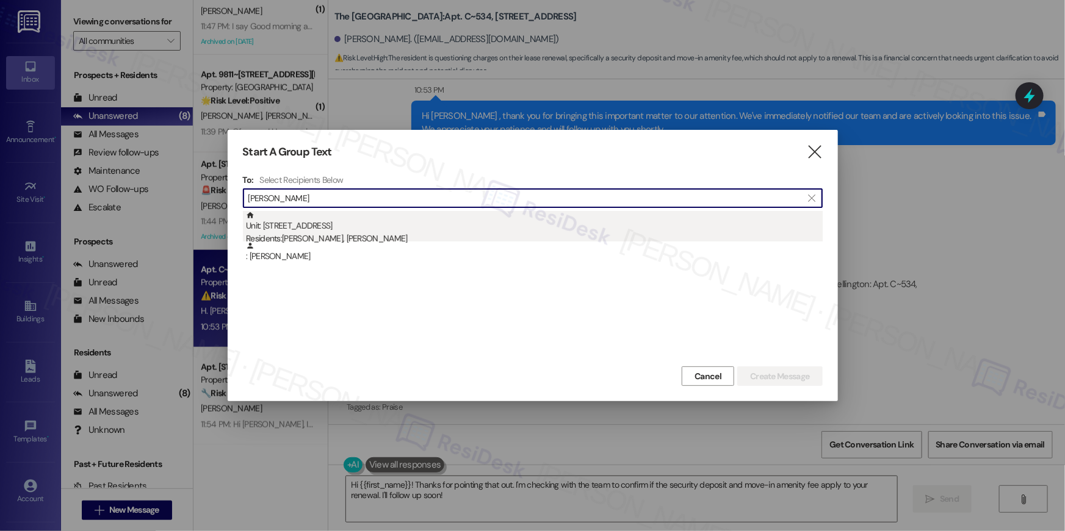
type input "rudy gue"
click at [434, 225] on div "Unit: 508 - 2511 Farmcrest Drive Residents: Rudy Guevara Hernandez, Nancy Bermu…" at bounding box center [534, 228] width 577 height 35
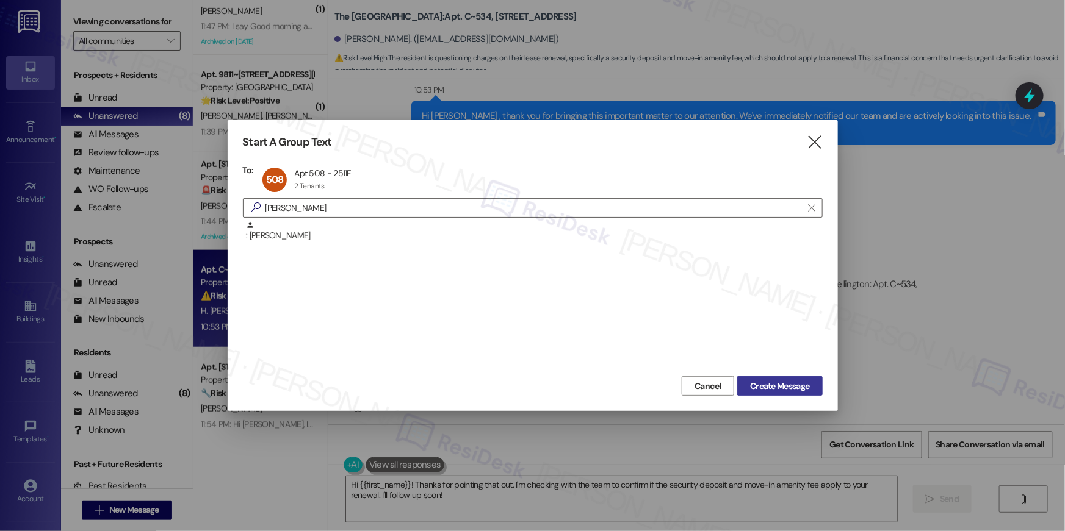
click at [790, 384] on span "Create Message" at bounding box center [779, 386] width 59 height 13
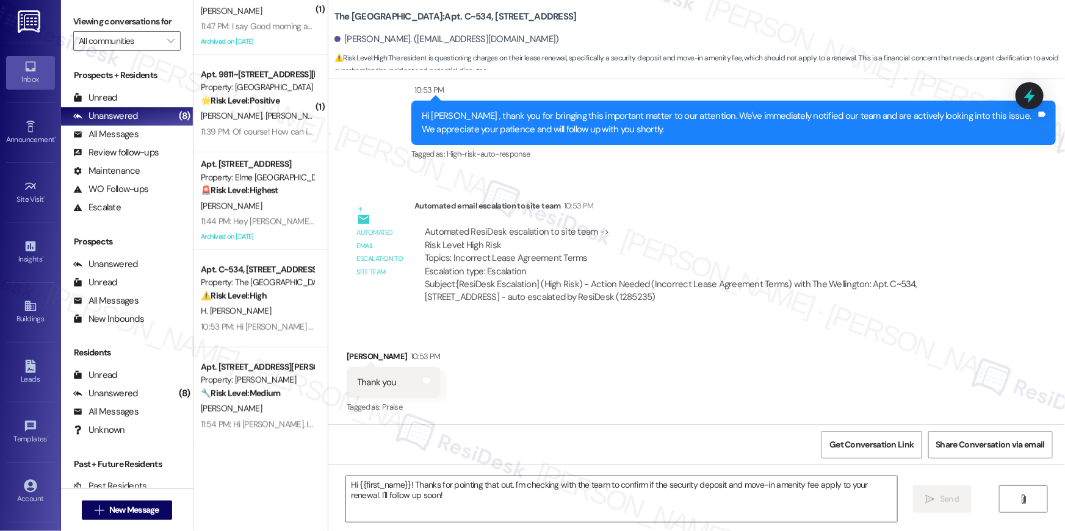
type textarea "Fetching suggested responses. Please feel free to read through the conversation…"
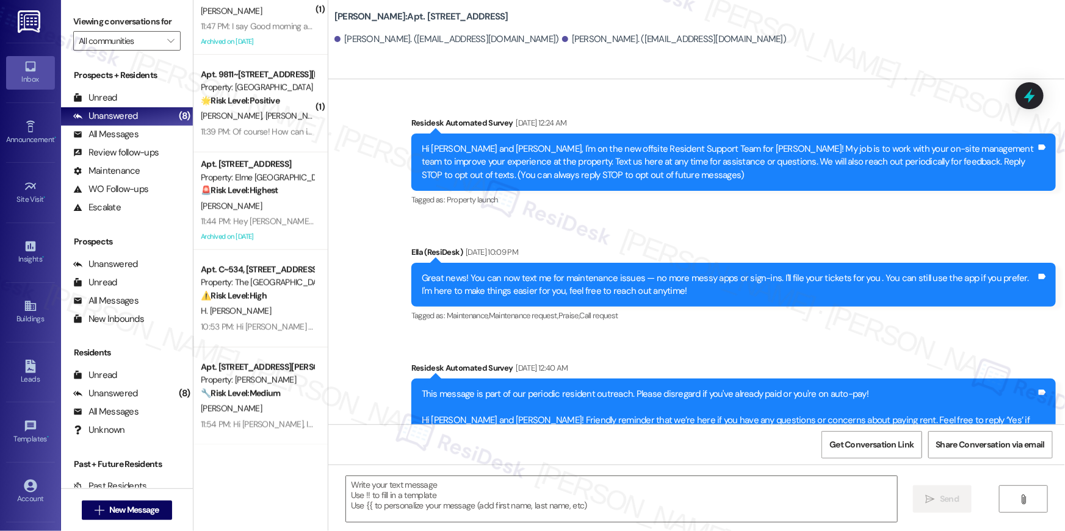
type textarea "Fetching suggested responses. Please feel free to read through the conversation…"
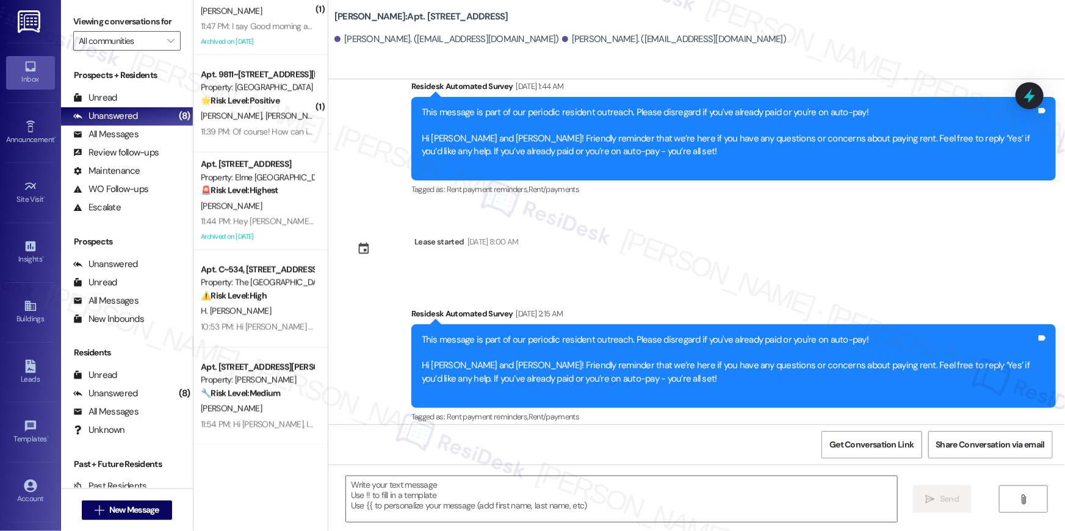
scroll to position [881, 0]
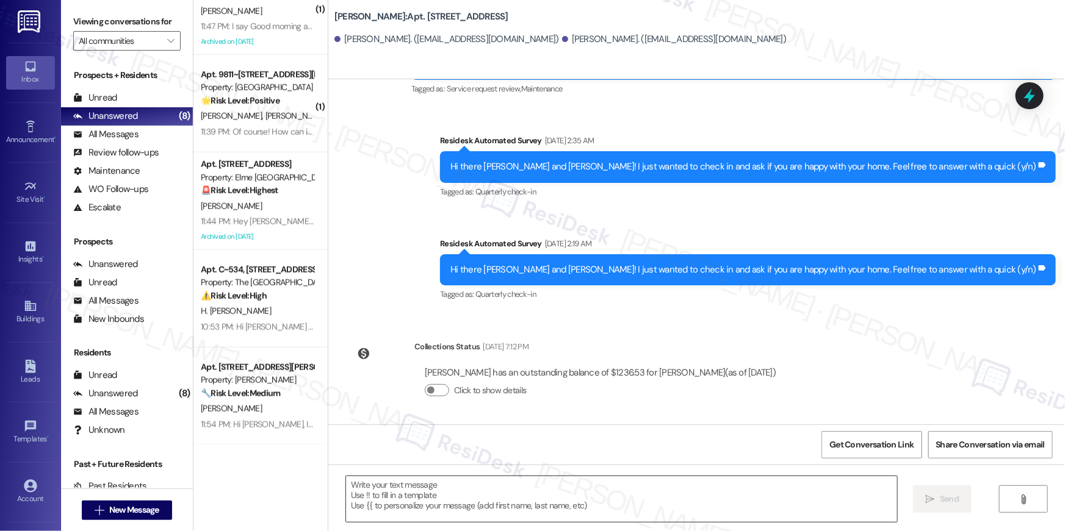
click at [641, 495] on textarea at bounding box center [621, 499] width 551 height 46
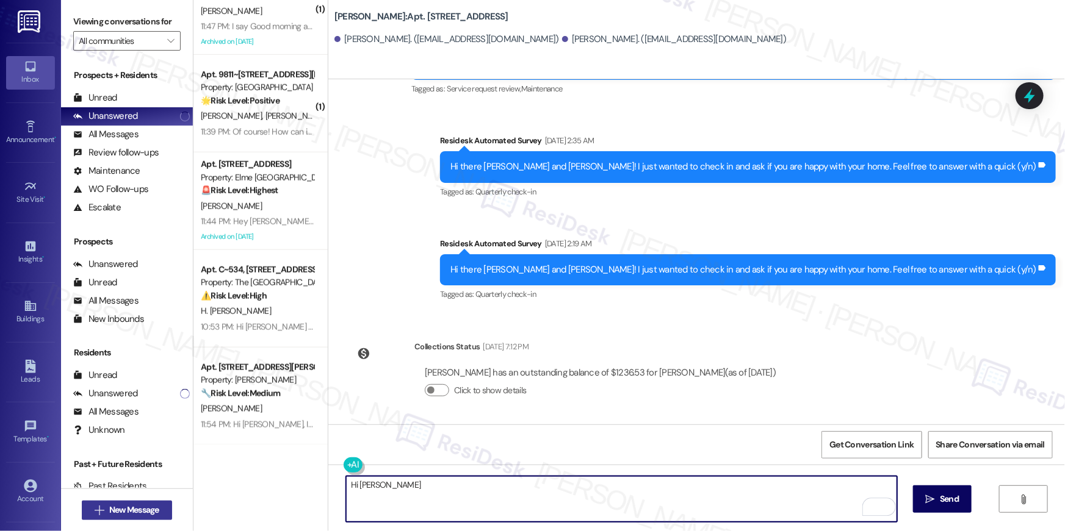
type textarea "Hi Rudy"
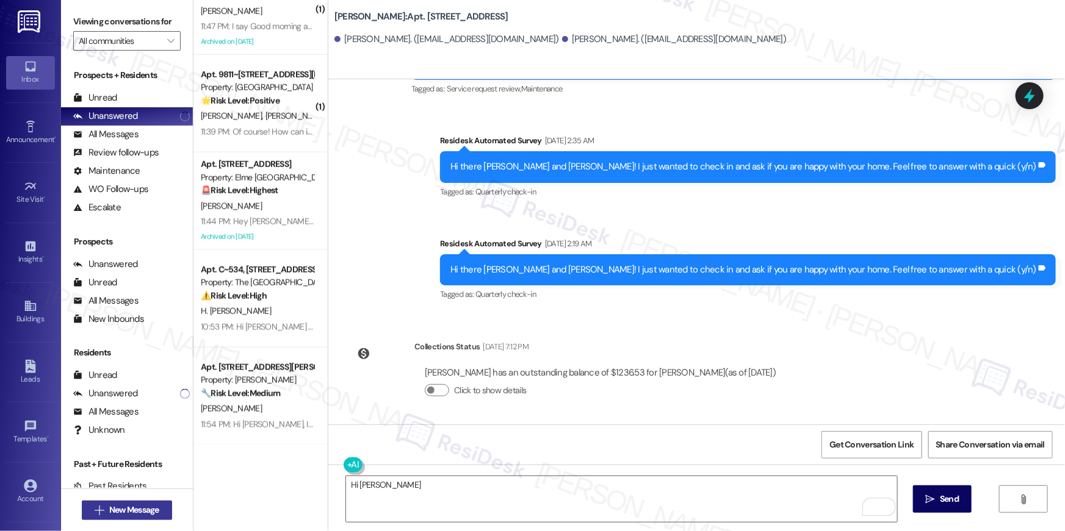
click at [140, 507] on span "New Message" at bounding box center [134, 510] width 50 height 13
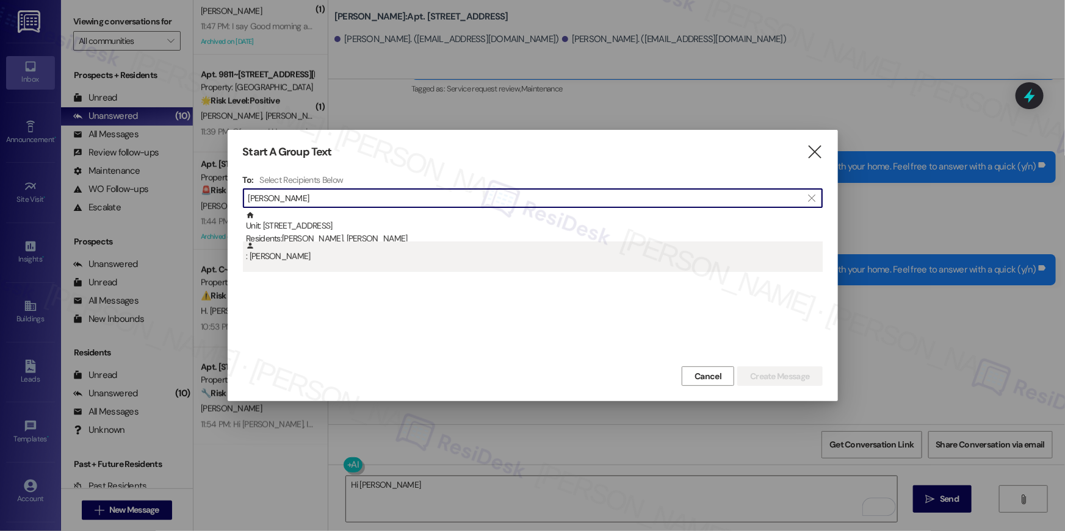
type input "rudy gu"
click at [418, 254] on div ": Rudy Guevara Hernandez" at bounding box center [534, 252] width 577 height 21
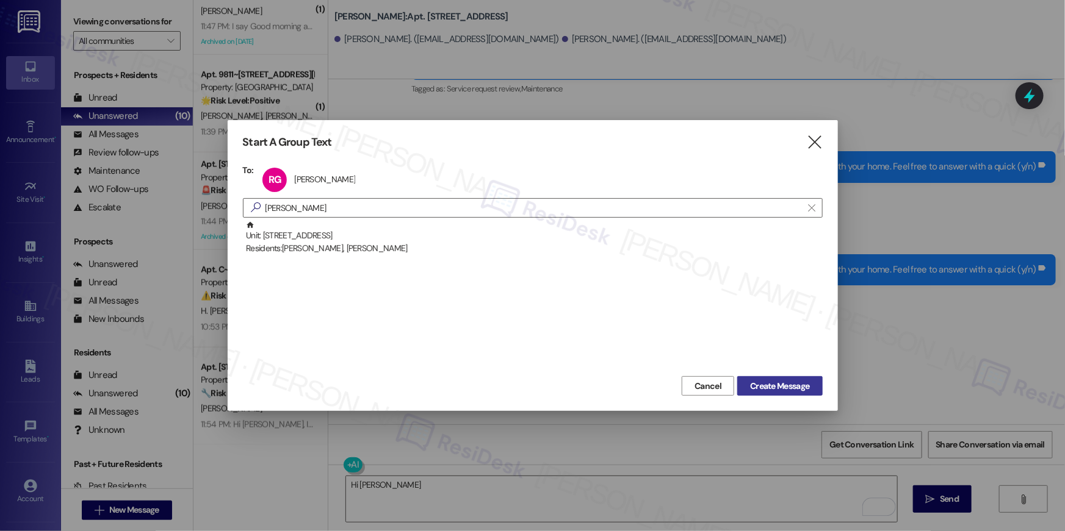
click at [750, 384] on span "Create Message" at bounding box center [779, 386] width 59 height 13
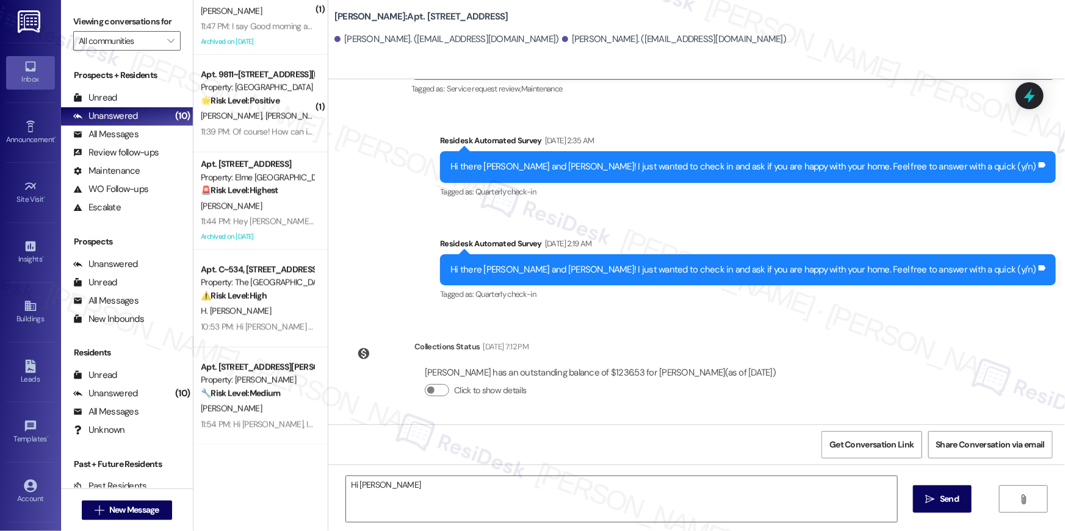
type textarea "Fetching suggested responses. Please feel free to read through the conversation…"
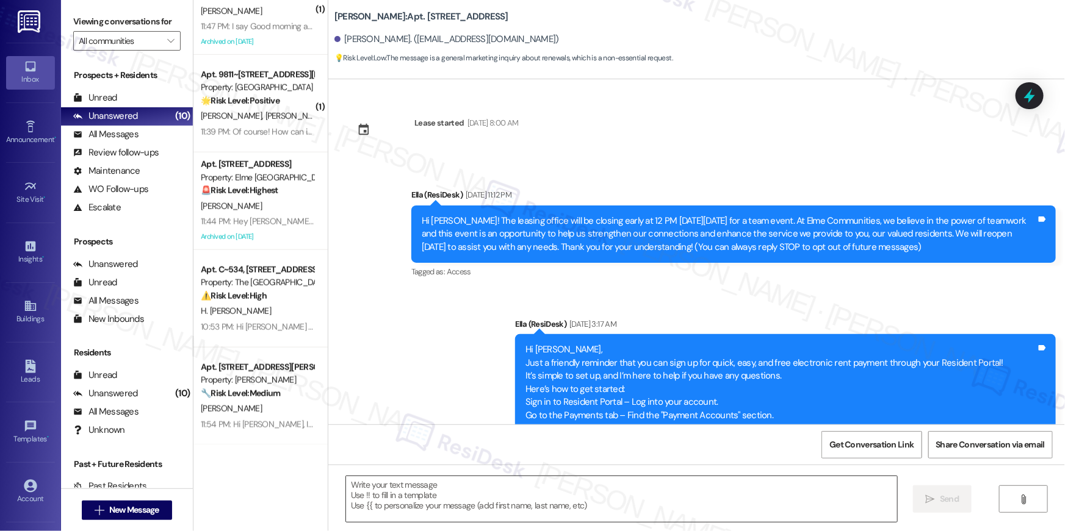
scroll to position [2759, 0]
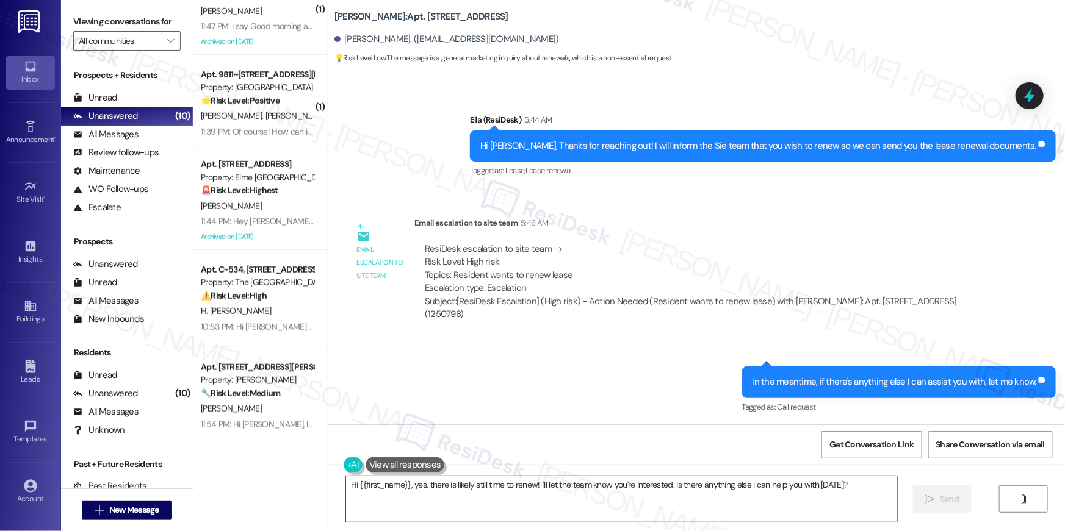
click at [536, 497] on textarea "Hi {{first_name}}, yes, there is likely still time to renew! I'll let the team …" at bounding box center [621, 499] width 551 height 46
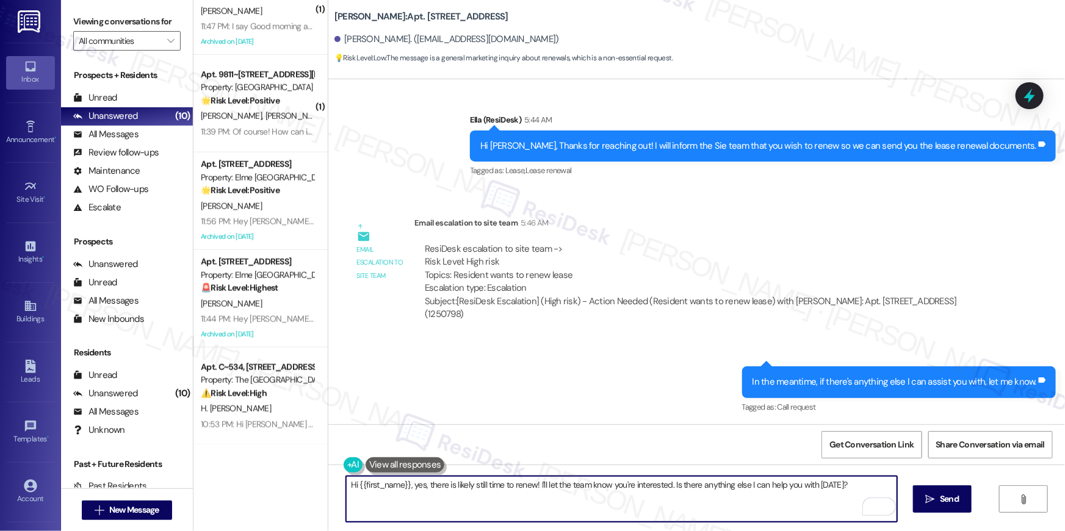
drag, startPoint x: 408, startPoint y: 485, endPoint x: 418, endPoint y: 511, distance: 27.6
click at [418, 511] on textarea "Hi {{first_name}}, yes, there is likely still time to renew! I'll let the team …" at bounding box center [621, 499] width 551 height 46
click at [408, 485] on textarea "Hi {{first_name}}, you need to call or stop by the office to let them know that…" at bounding box center [621, 499] width 551 height 46
click at [885, 486] on textarea "Hi {{first_name}}, I just got an update from the site team- you need to call or…" at bounding box center [621, 499] width 551 height 46
type textarea "Hi {{first_name}}, I just got an update from the site team- you need to call or…"
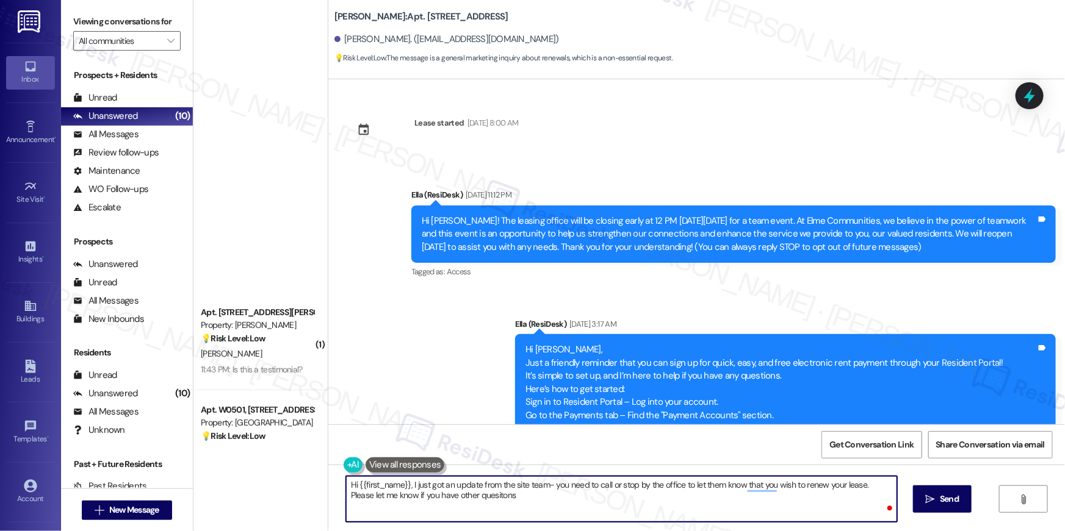
scroll to position [2759, 0]
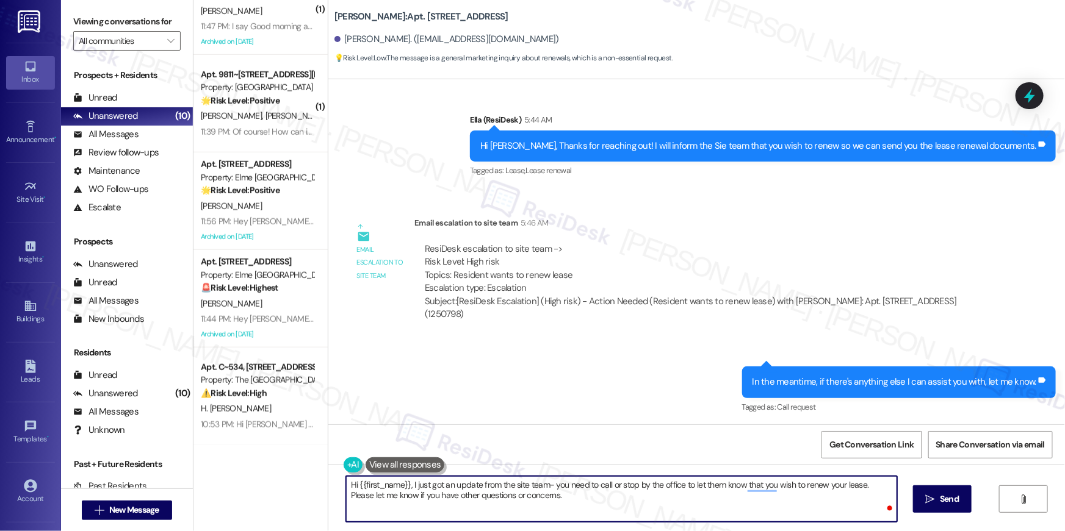
type textarea "Hi {{first_name}}, I just got an update from the site team- you need to call or…"
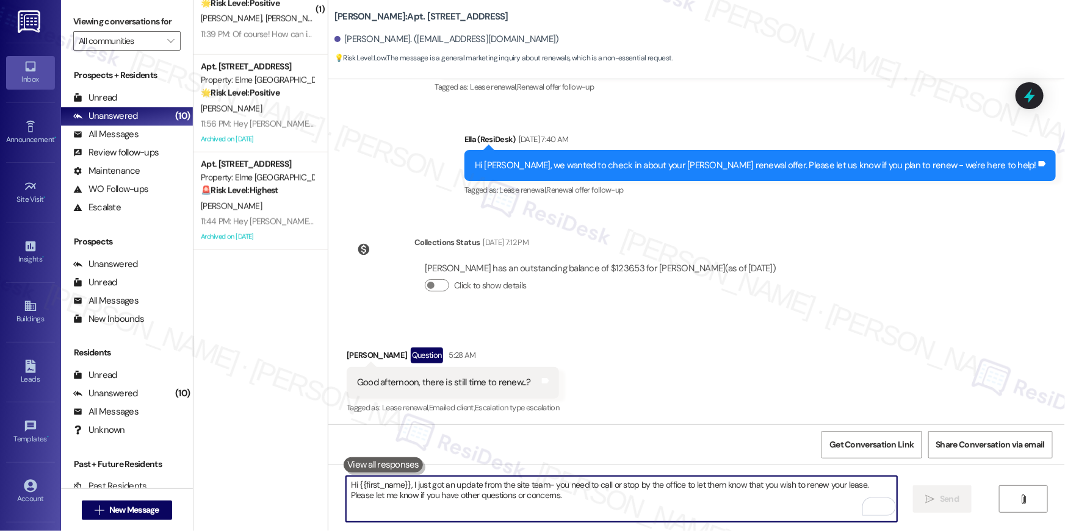
scroll to position [0, 0]
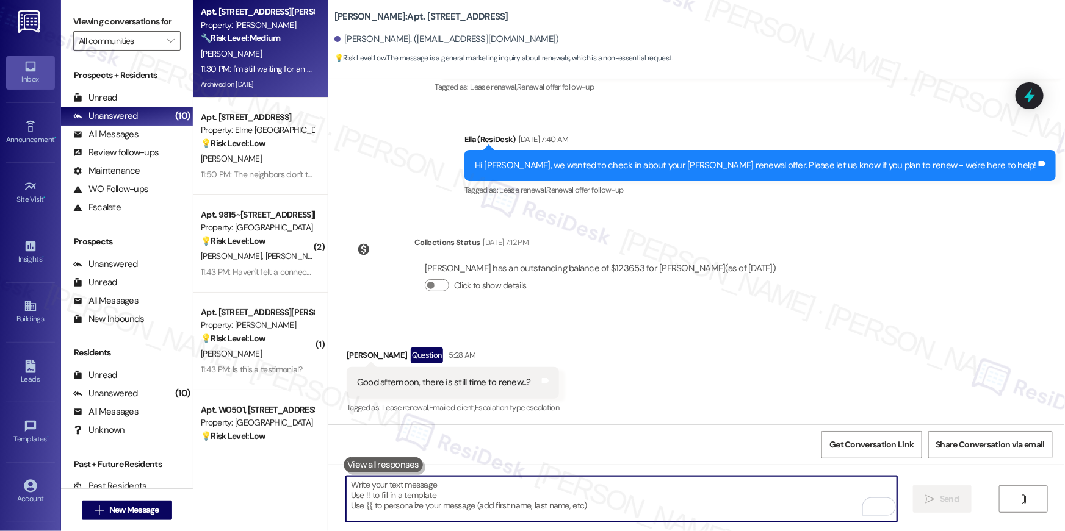
click at [252, 72] on div "11:30 PM: I'm still waiting for an answer to my question about when power washi…" at bounding box center [445, 68] width 489 height 11
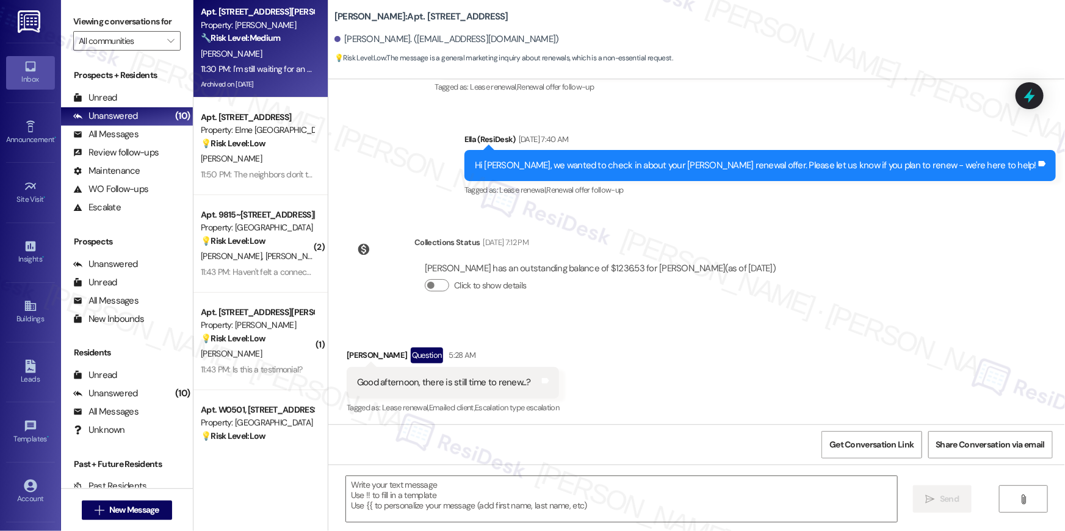
type textarea "Fetching suggested responses. Please feel free to read through the conversation…"
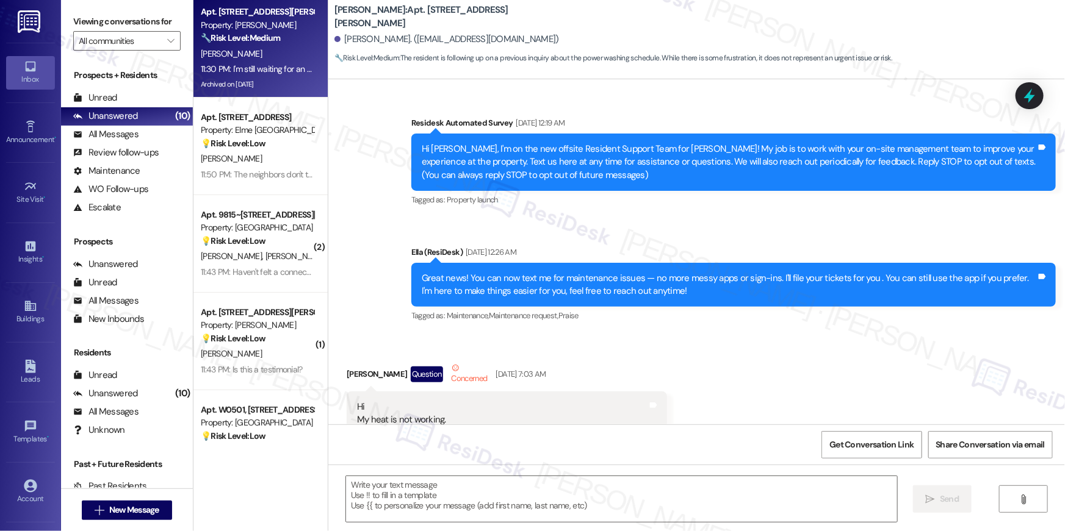
scroll to position [30385, 0]
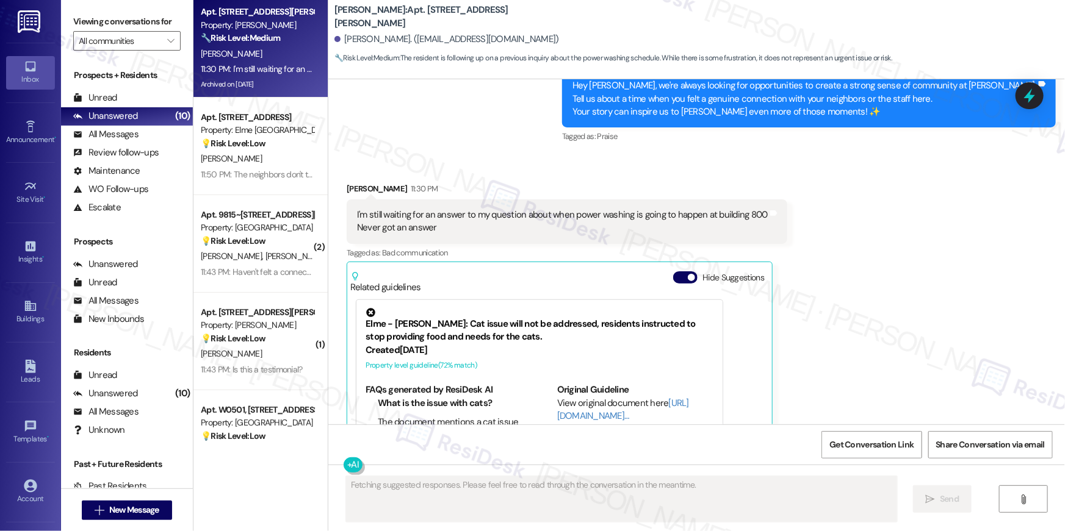
type textarea "Fetching suggested responses. Please feel free to read through the conversation…"
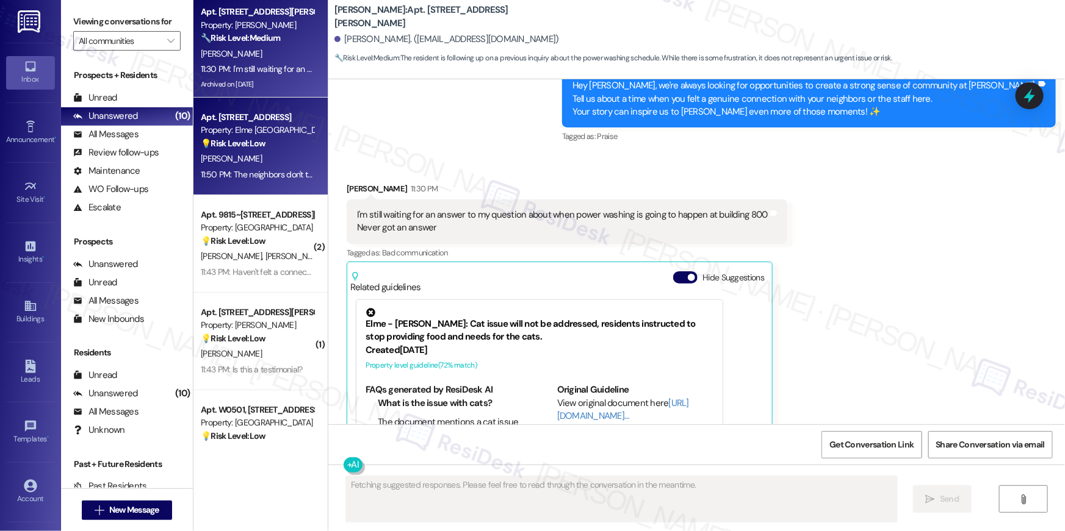
click at [306, 130] on div "Apt. 1102, [STREET_ADDRESS] Property: Elme Alexandria 💡 Risk Level: Low The res…" at bounding box center [260, 147] width 134 height 98
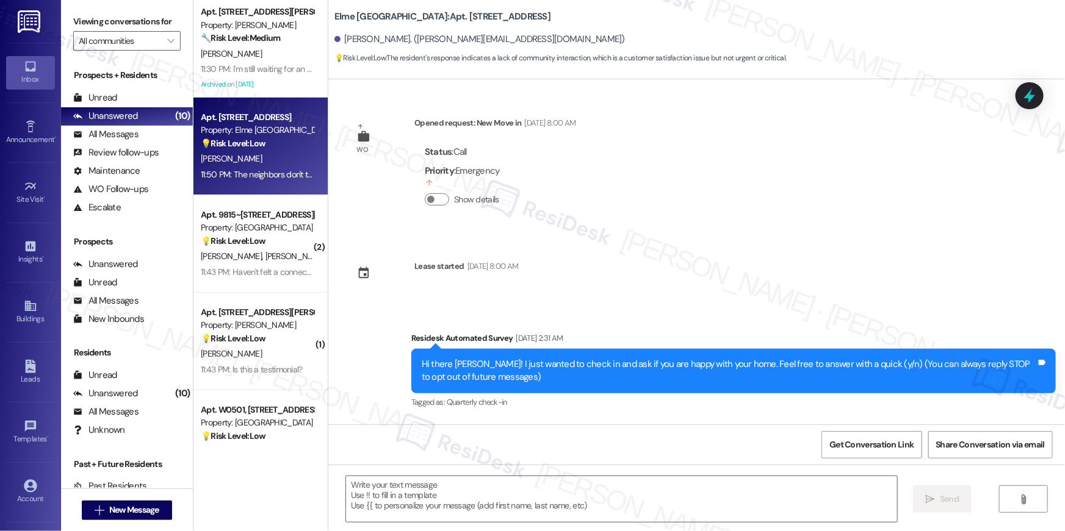
scroll to position [11477, 0]
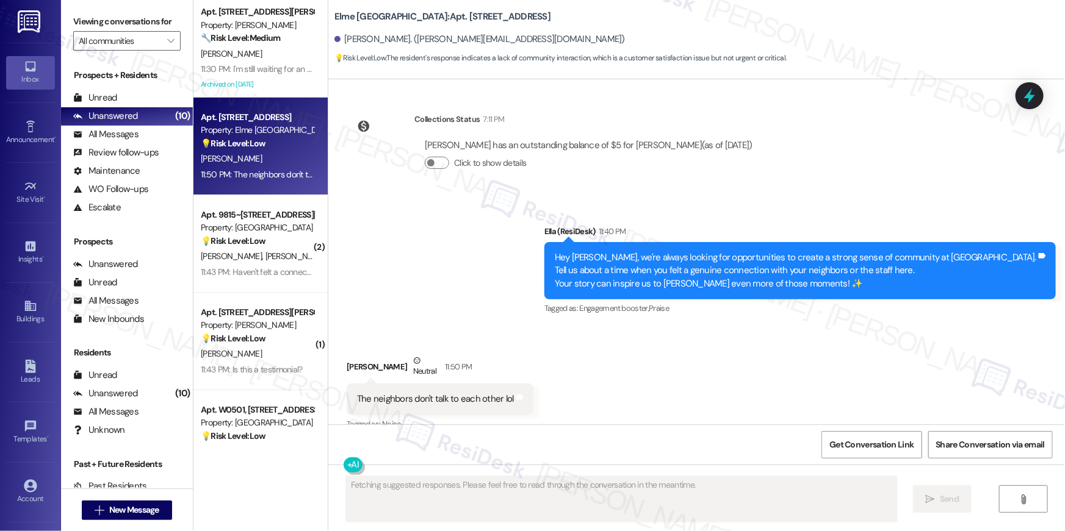
type textarea "Fetching suggested responses. Please feel free to read through the conversation…"
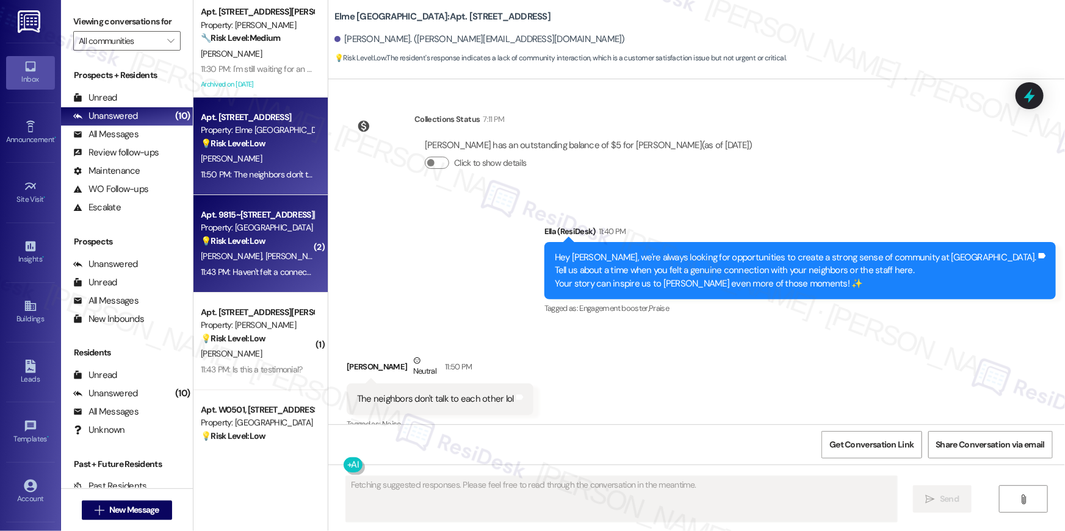
click at [270, 277] on div "11:43 PM: Haven't felt a connection at all 11:43 PM: Haven't felt a connection …" at bounding box center [269, 272] width 137 height 11
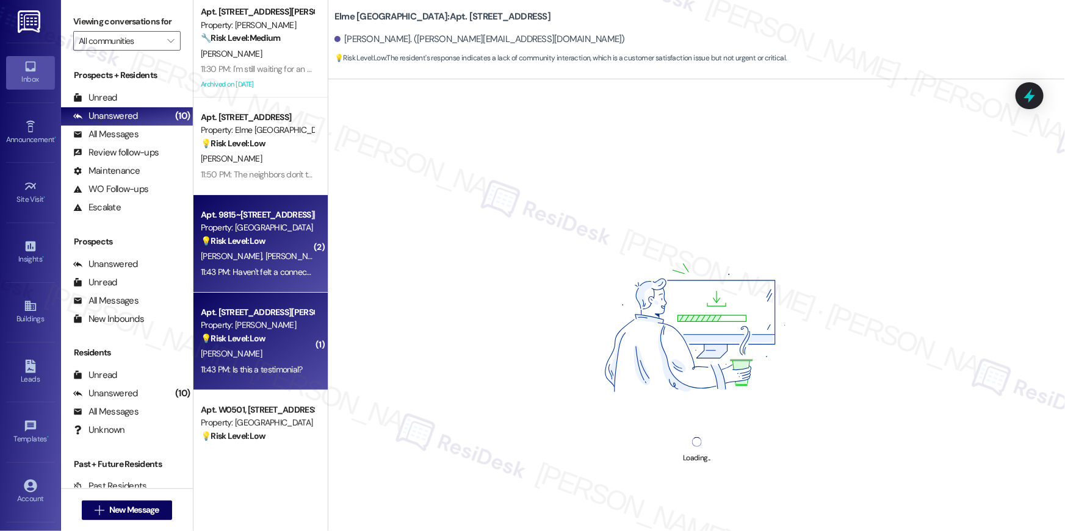
click at [264, 334] on div "💡 Risk Level: Low The resident is asking for clarification about the purpose of…" at bounding box center [257, 338] width 113 height 13
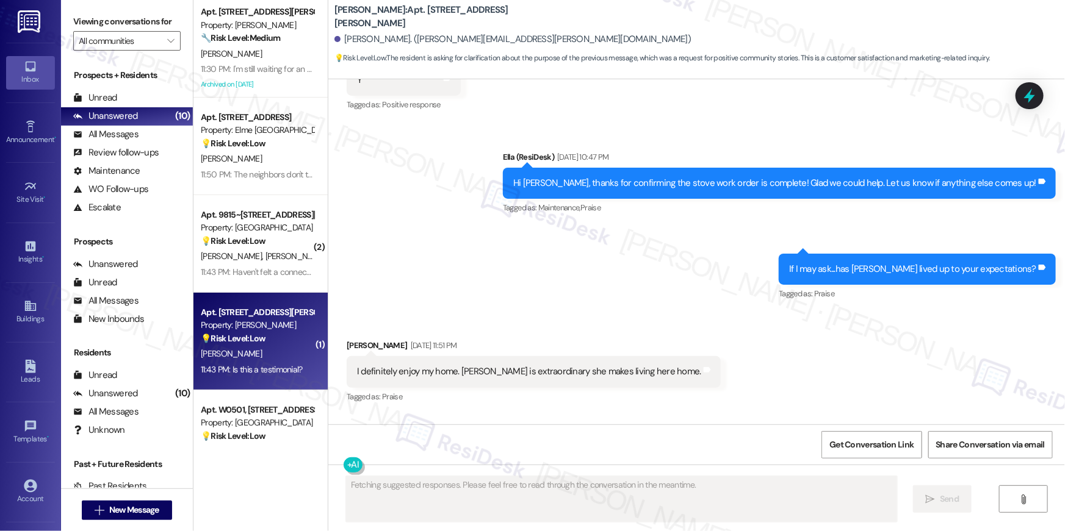
scroll to position [705, 0]
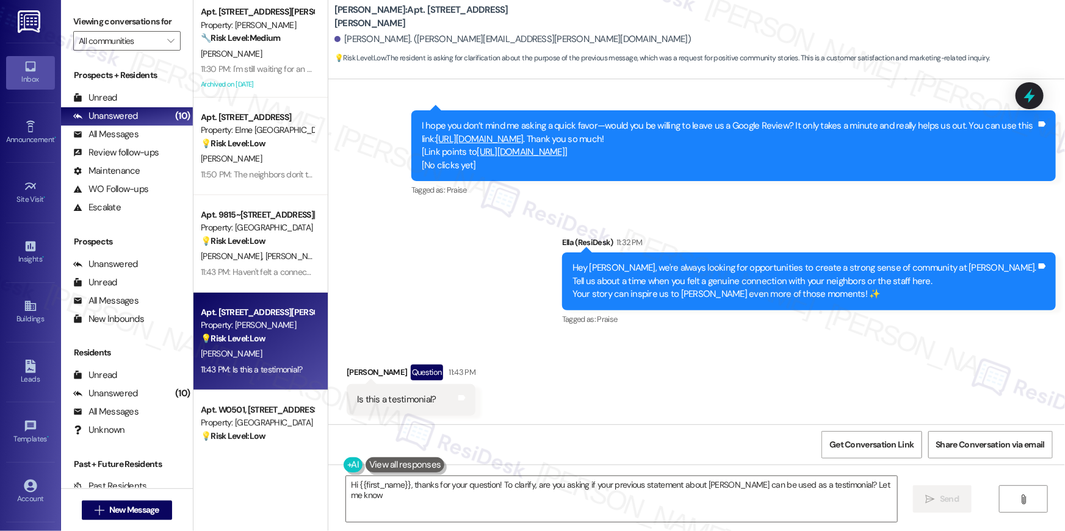
type textarea "Hi {{first_name}}, thanks for your question! To clarify, are you asking if your…"
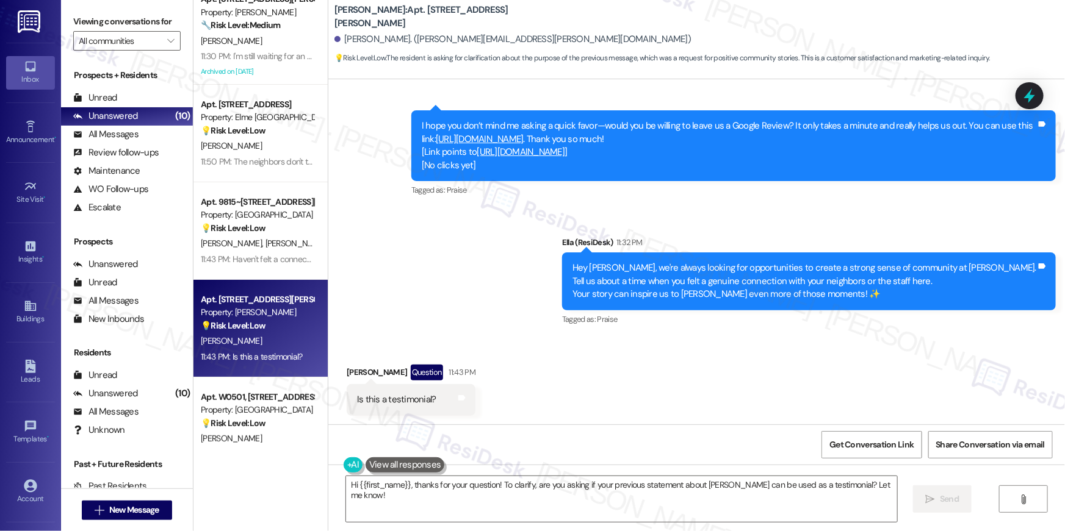
scroll to position [34, 0]
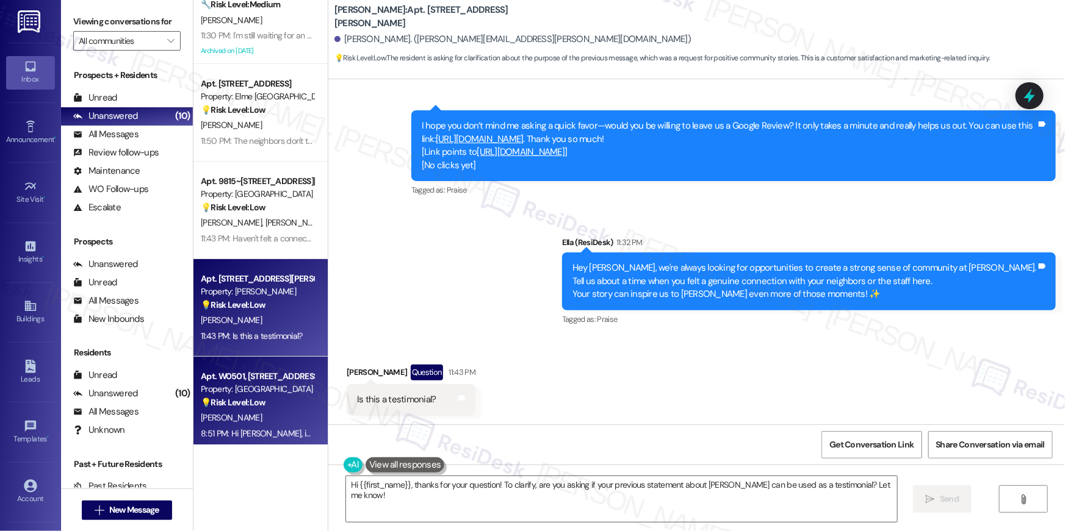
click at [275, 390] on div "Property: [GEOGRAPHIC_DATA]" at bounding box center [257, 389] width 113 height 13
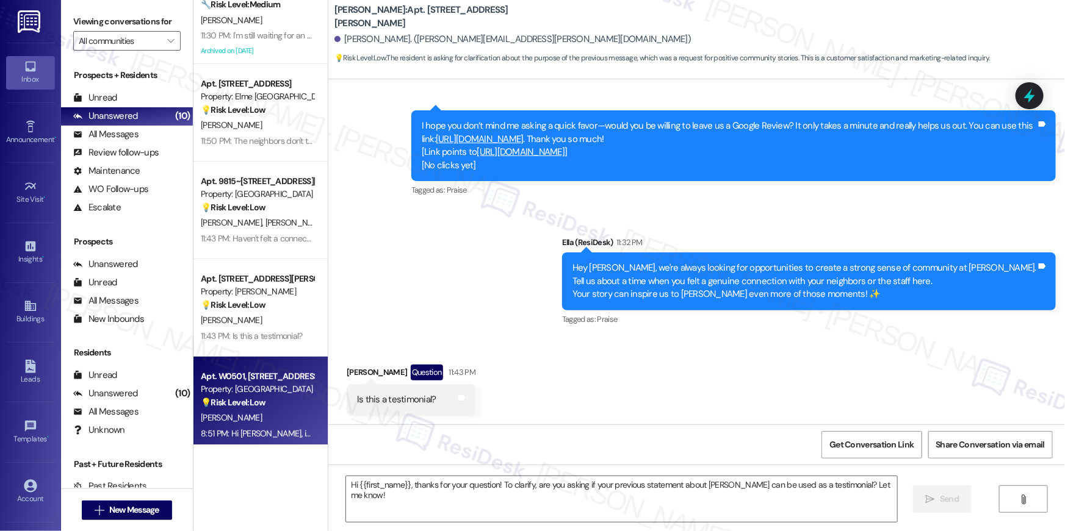
type textarea "Fetching suggested responses. Please feel free to read through the conversation…"
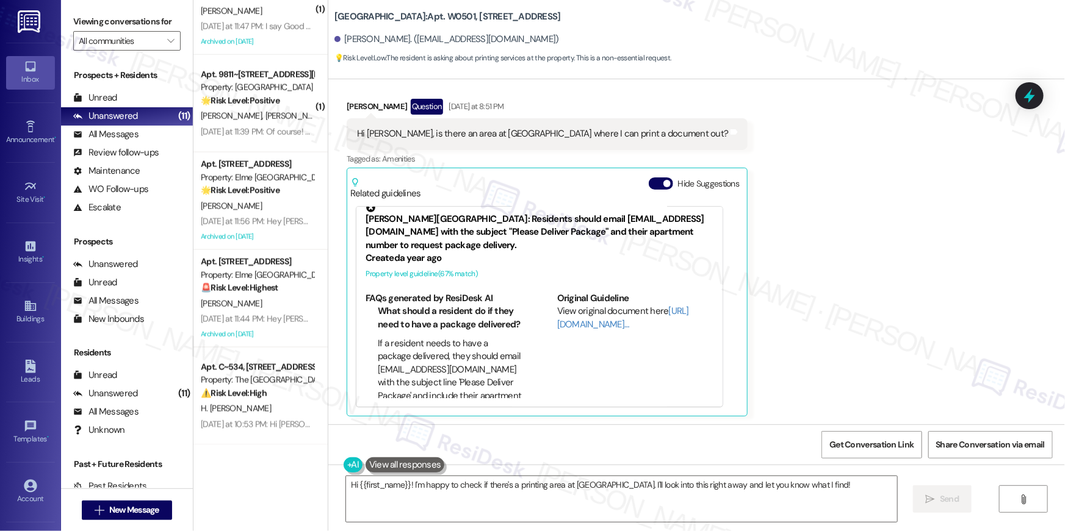
scroll to position [16, 0]
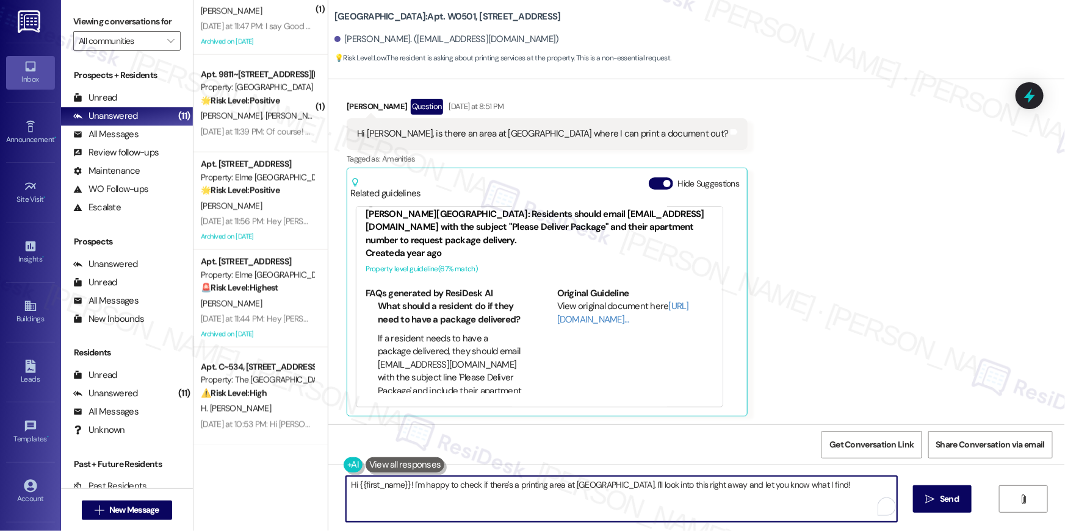
click at [525, 492] on textarea "Hi {{first_name}}! I'm happy to check if there's a printing area at [GEOGRAPHIC…" at bounding box center [621, 499] width 551 height 46
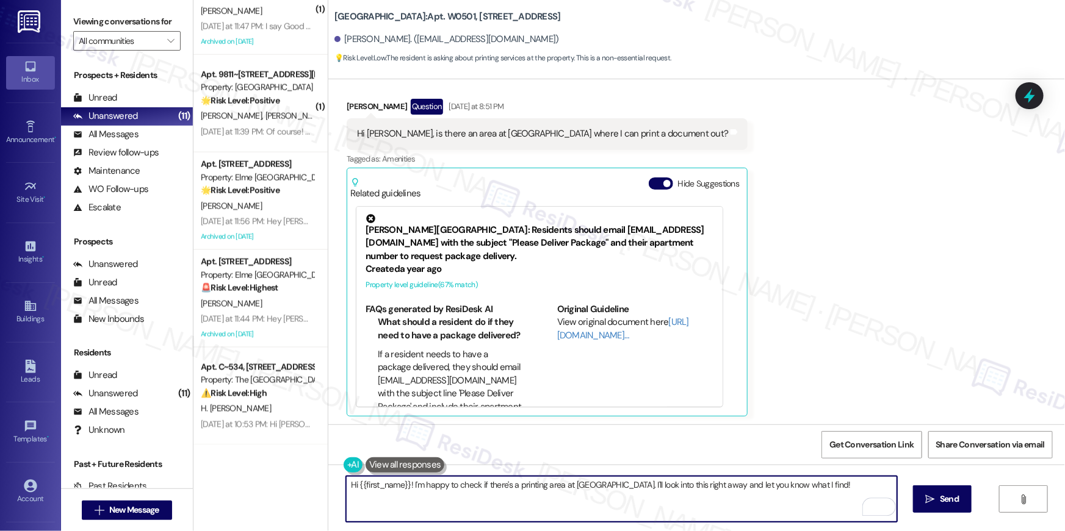
click at [565, 487] on textarea "Hi {{first_name}}! I'm happy to check if there's a printing area at [GEOGRAPHIC…" at bounding box center [621, 499] width 551 height 46
drag, startPoint x: 512, startPoint y: 486, endPoint x: 636, endPoint y: 531, distance: 131.8
click at [635, 531] on div "Hi {{first_name}}! I'm happy to check if there's a printing area at [GEOGRAPHIC…" at bounding box center [696, 511] width 736 height 92
type textarea "Hi {{first_name}}! I'm happy to check if there's an area you can print. I will …"
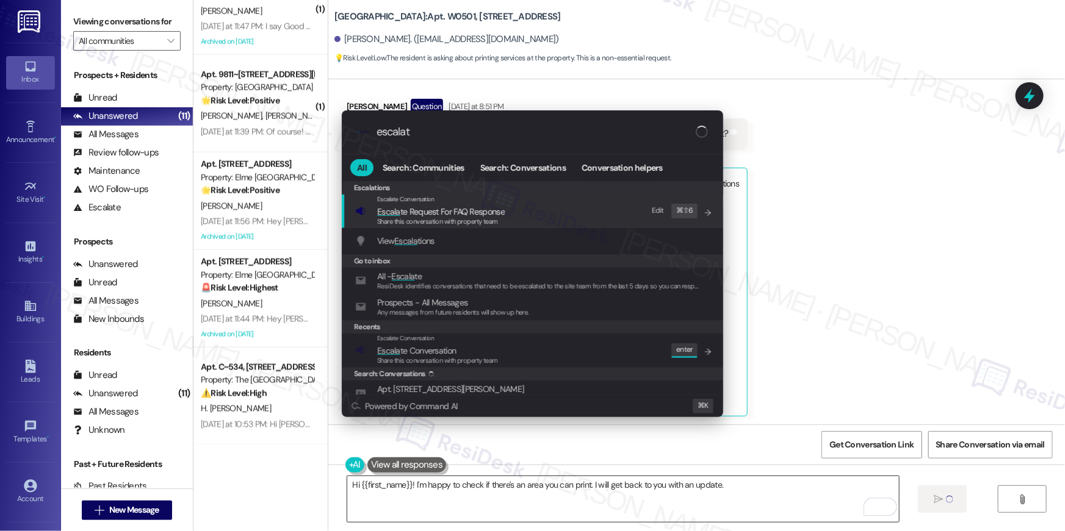
type input "escalate"
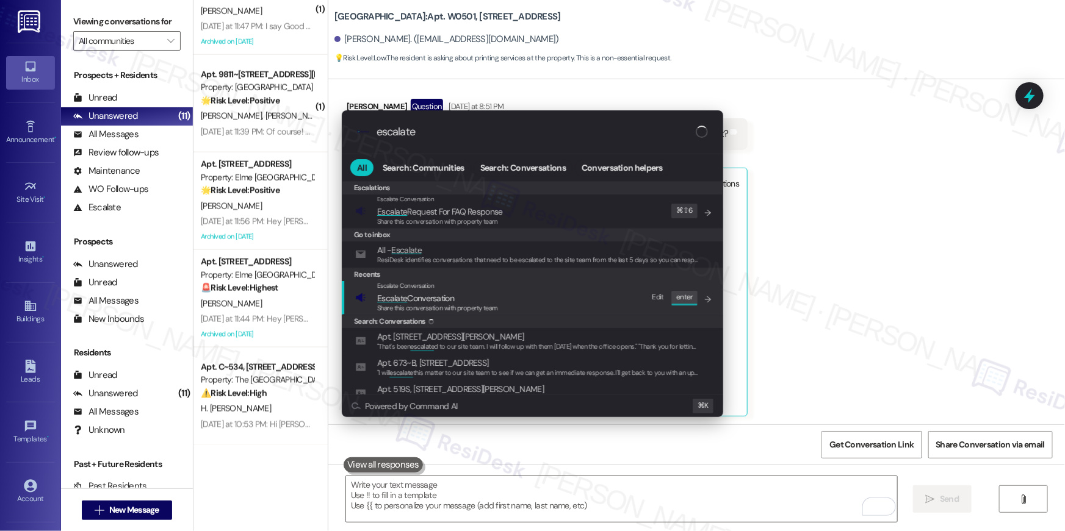
type input "escalate"
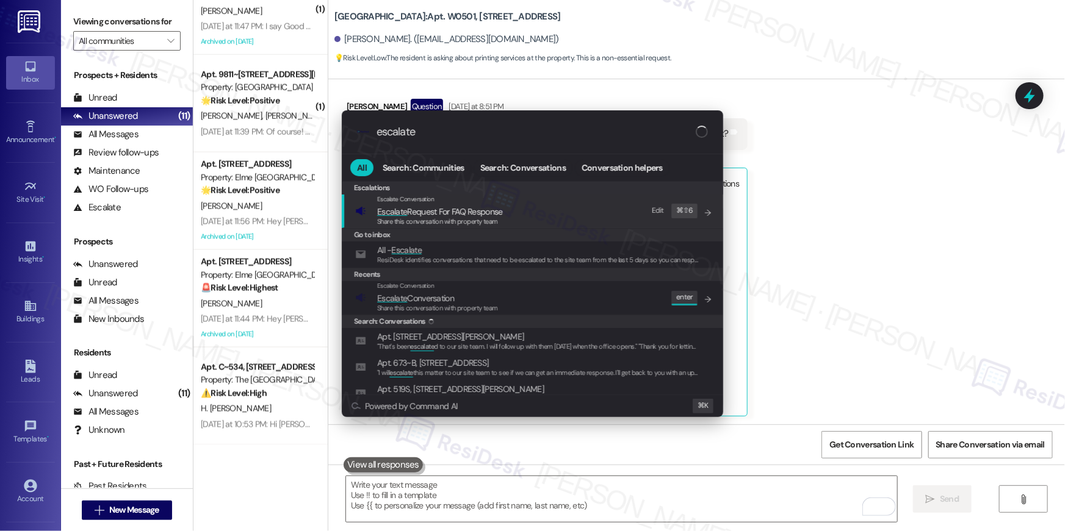
click at [471, 292] on span "Escalate Conversation" at bounding box center [437, 298] width 121 height 13
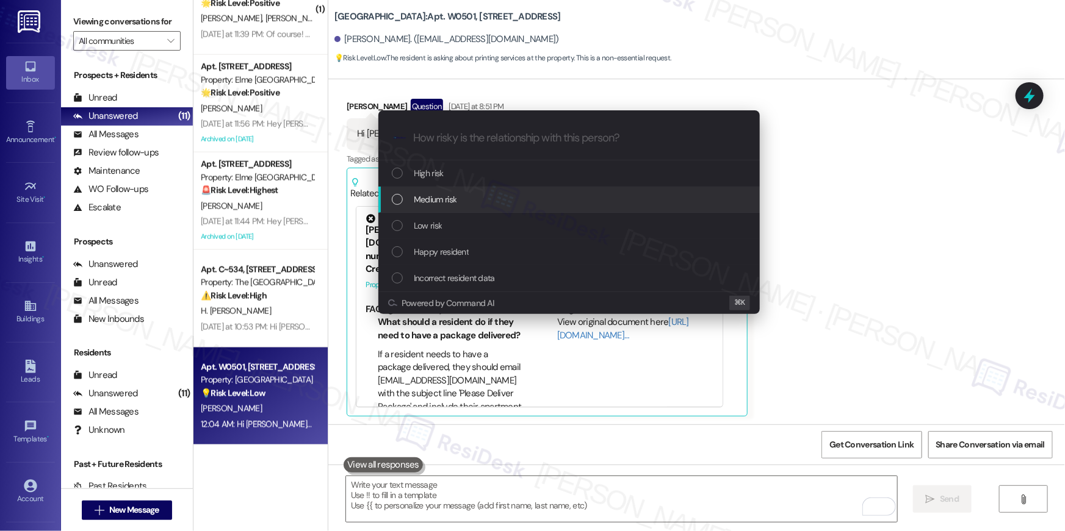
click at [442, 201] on span "Medium risk" at bounding box center [435, 199] width 43 height 13
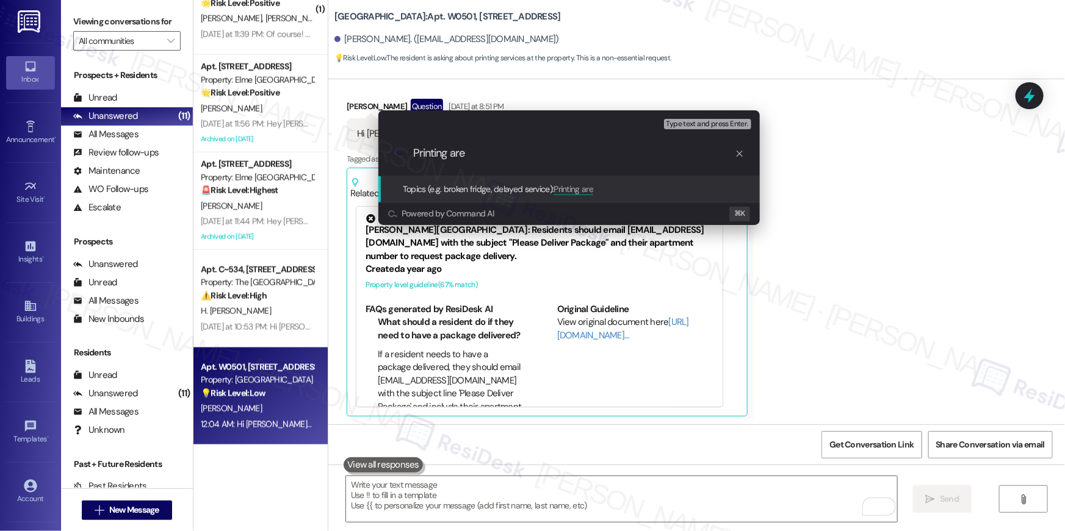
type input "Printing area"
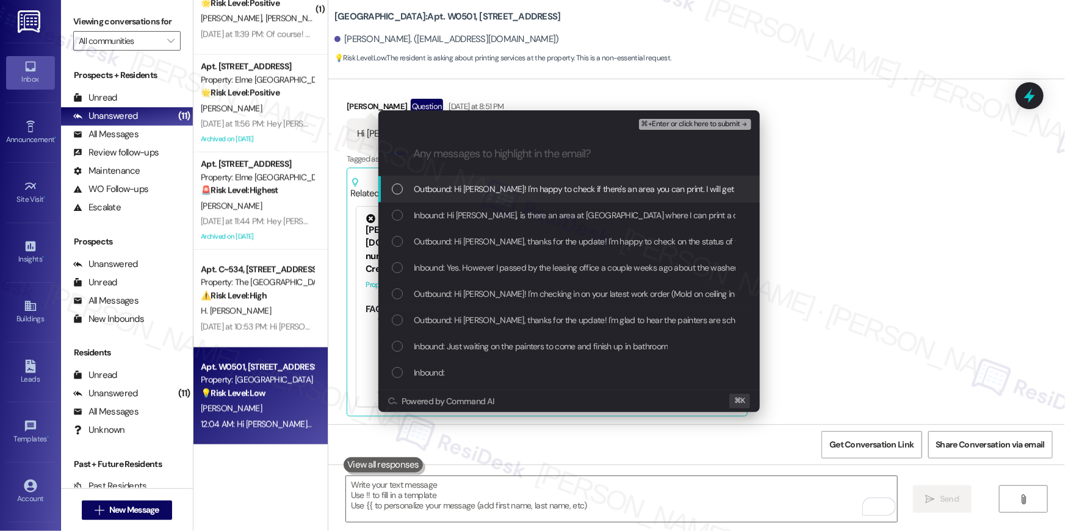
click at [481, 189] on span "Outbound: Hi [PERSON_NAME]! I'm happy to check if there's an area you can print…" at bounding box center [624, 188] width 421 height 13
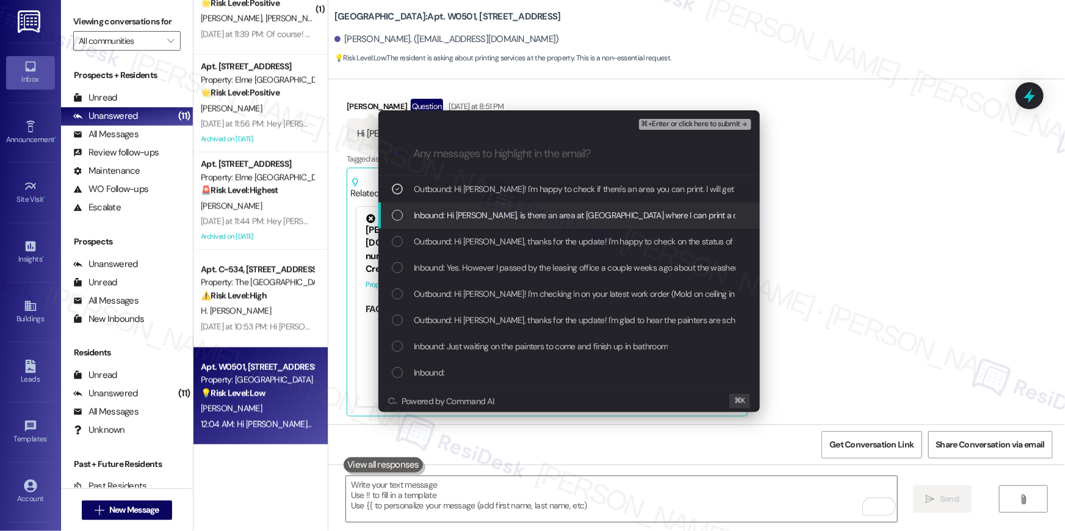
click at [477, 216] on span "Inbound: Hi [PERSON_NAME], is there an area at [GEOGRAPHIC_DATA] where I can pr…" at bounding box center [600, 215] width 373 height 13
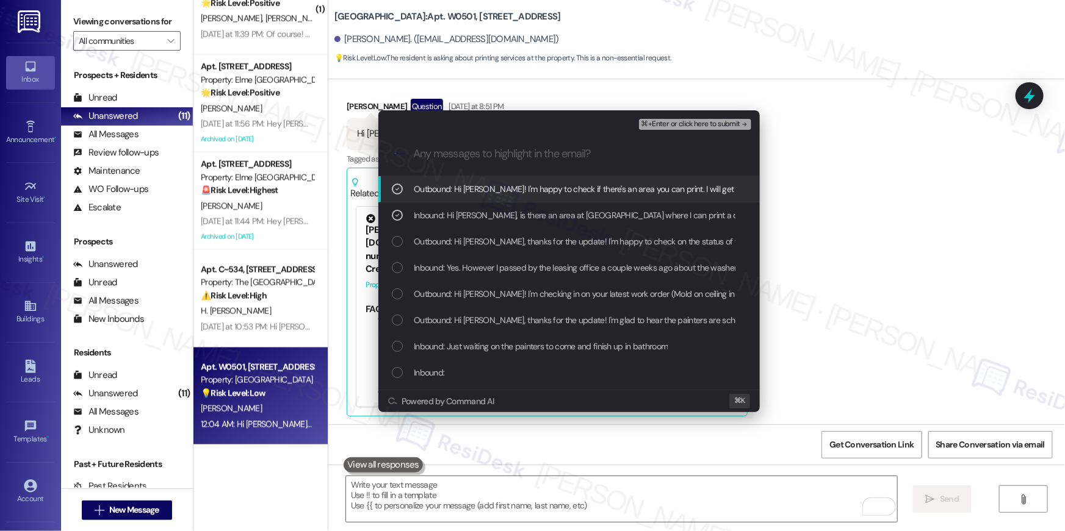
click at [703, 124] on span "⌘+Enter or click here to submit" at bounding box center [690, 124] width 99 height 9
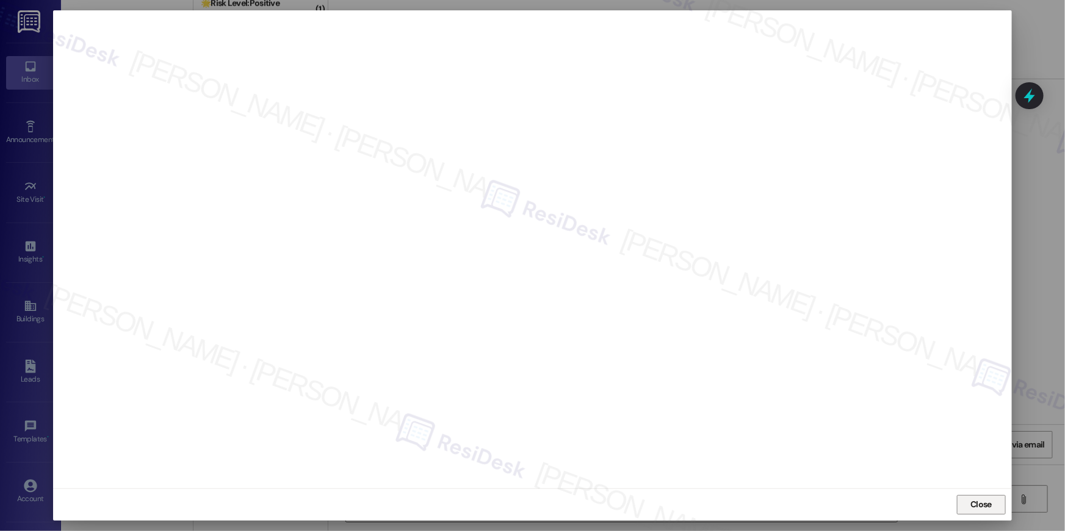
click at [965, 500] on button "Close" at bounding box center [981, 505] width 49 height 20
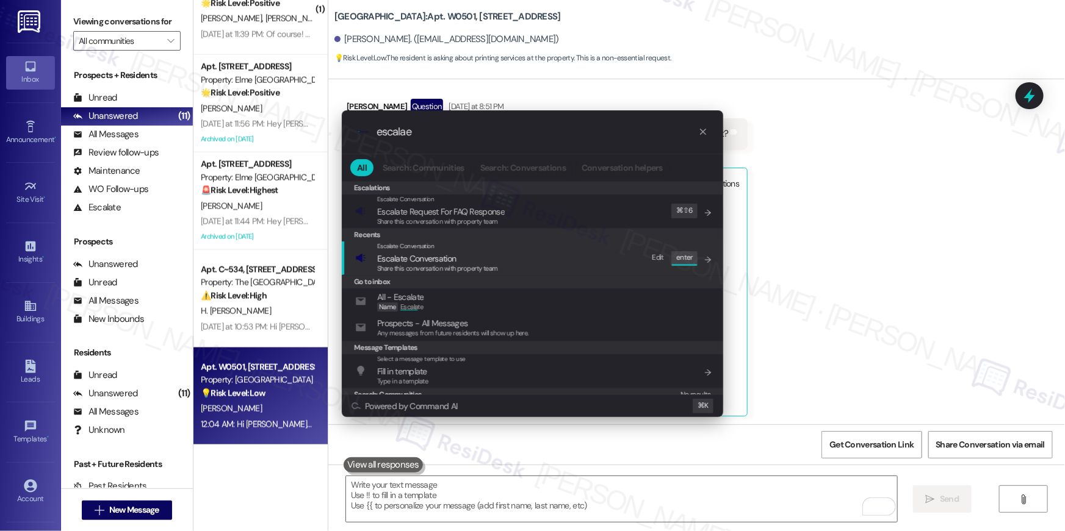
type input "escalae"
click at [483, 260] on span "Escalate Conversation" at bounding box center [437, 258] width 121 height 13
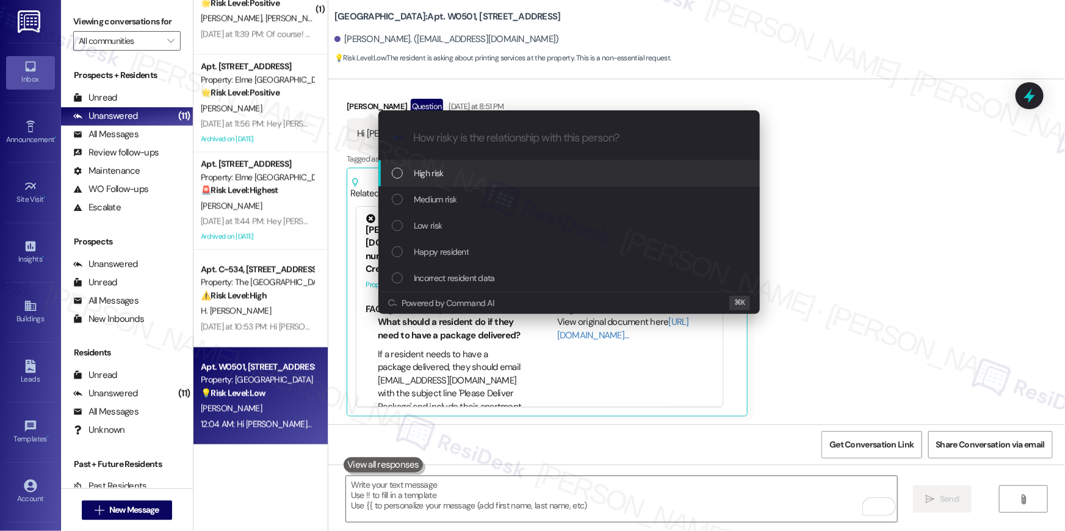
click at [470, 177] on div "High risk" at bounding box center [570, 173] width 357 height 13
paste input "Printing area"
type input "Printing area"
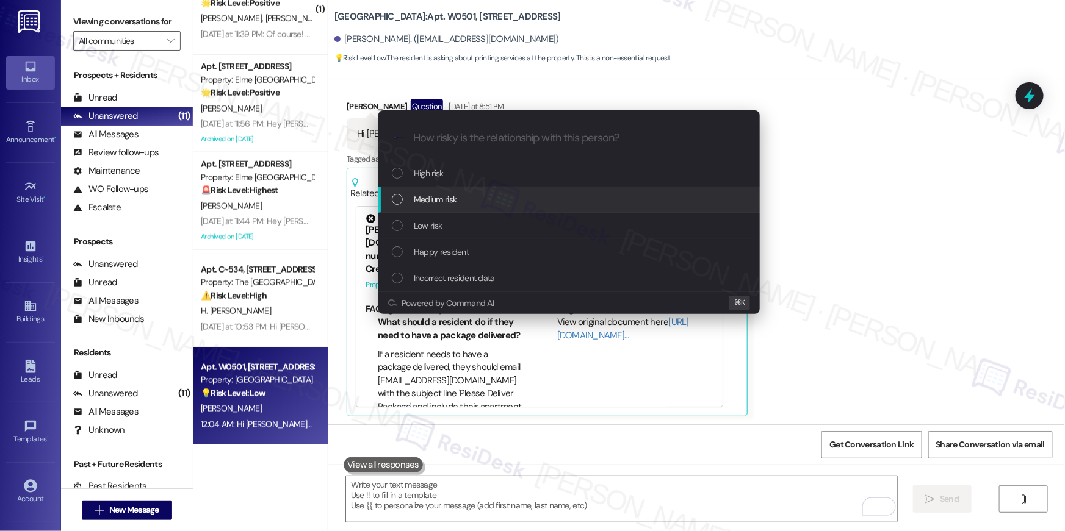
click at [481, 200] on div "Medium risk" at bounding box center [570, 199] width 357 height 13
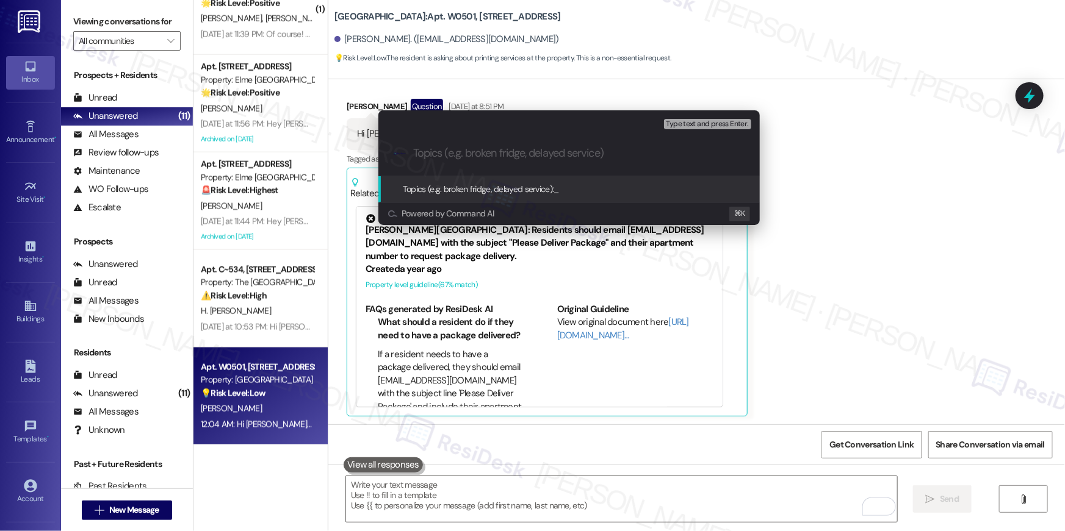
paste input "Printing area"
type input "Printing area"
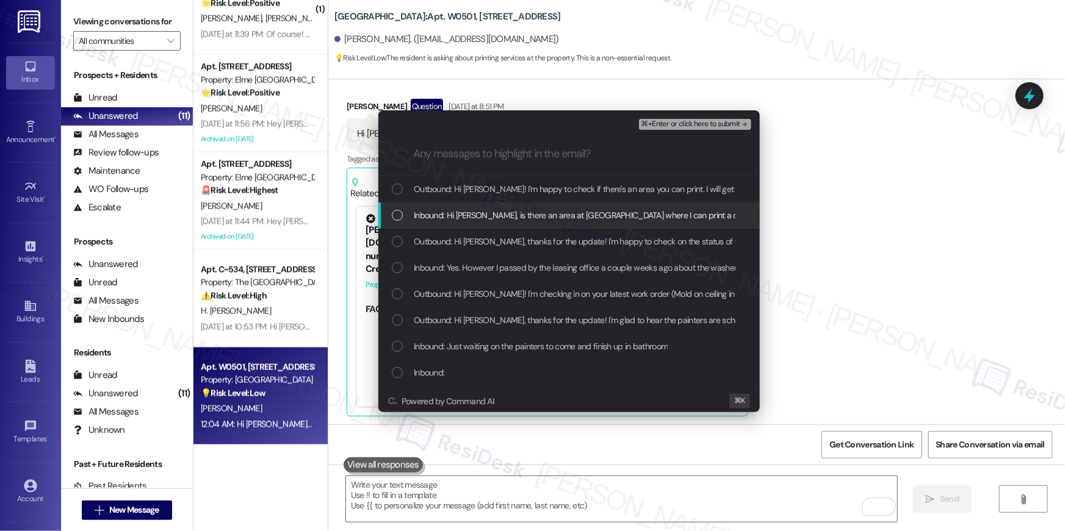
click at [490, 199] on div "Outbound: Hi [PERSON_NAME]! I'm happy to check if there's an area you can print…" at bounding box center [568, 189] width 381 height 26
drag, startPoint x: 489, startPoint y: 212, endPoint x: 496, endPoint y: 241, distance: 29.6
click at [489, 212] on span "Inbound: Hi [PERSON_NAME], is there an area at [GEOGRAPHIC_DATA] where I can pr…" at bounding box center [600, 215] width 373 height 13
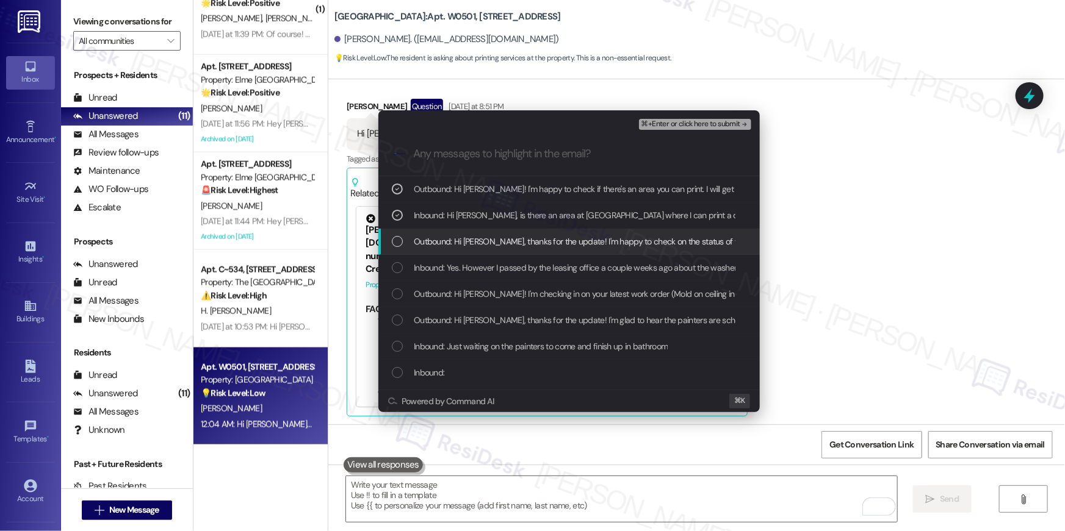
click at [496, 241] on span "Outbound: Hi [PERSON_NAME], thanks for the update! I'm happy to check on the st…" at bounding box center [771, 241] width 714 height 13
click at [509, 246] on span "Outbound: Hi [PERSON_NAME], thanks for the update! I'm happy to check on the st…" at bounding box center [771, 241] width 714 height 13
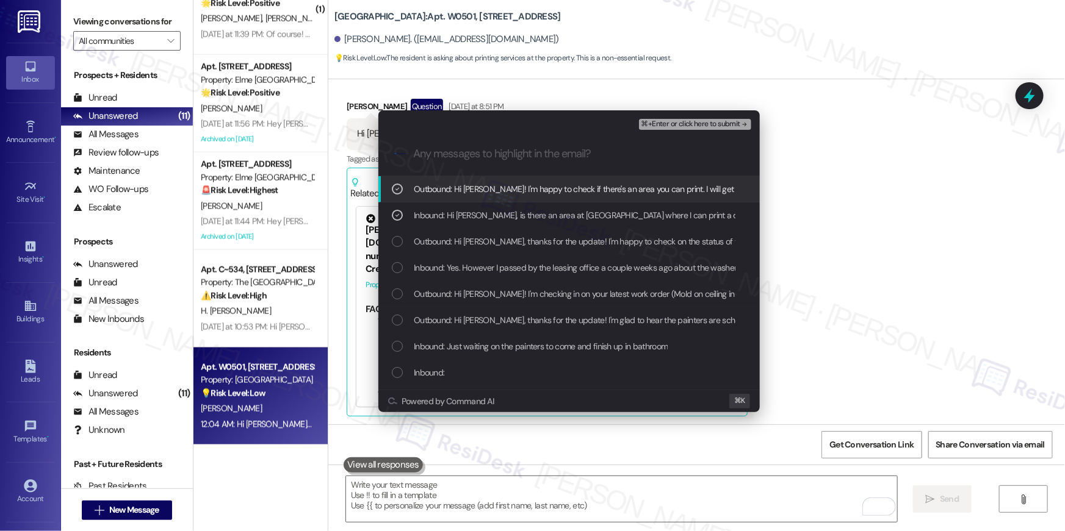
click at [658, 131] on div "⌘+Enter or click here to submit" at bounding box center [696, 125] width 115 height 16
click at [658, 128] on span "⌘+Enter or click here to submit" at bounding box center [690, 124] width 99 height 9
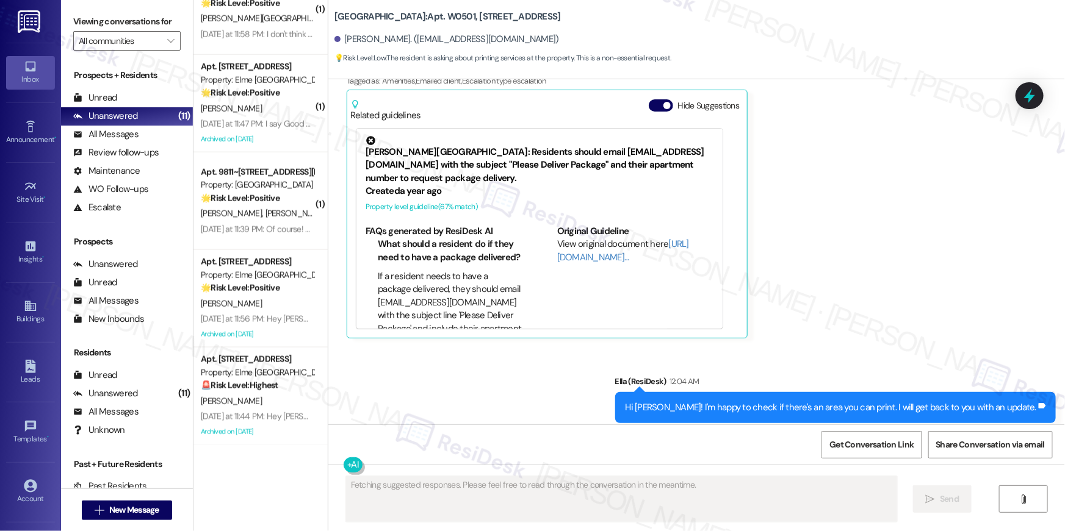
scroll to position [2451, 0]
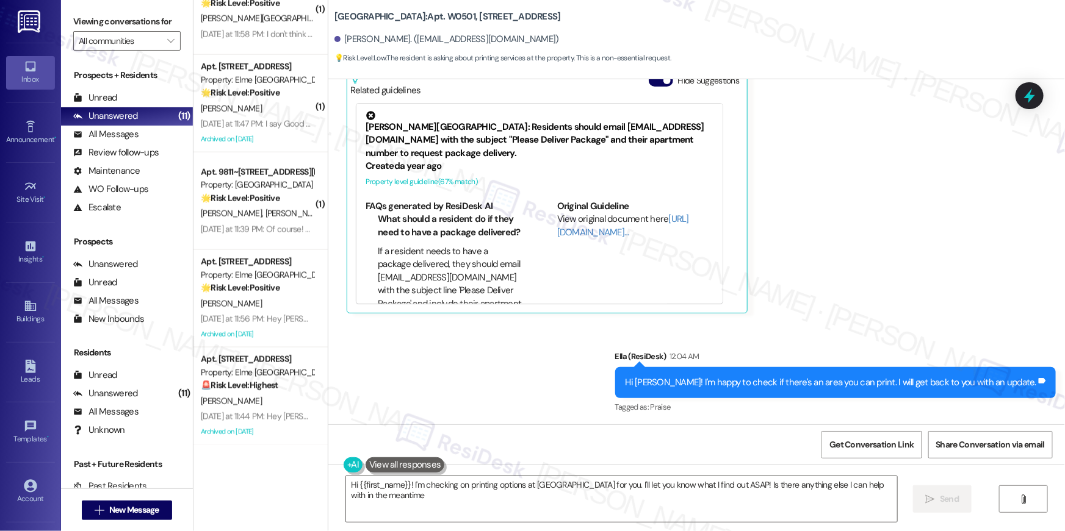
type textarea "Hi {{first_name}}! I'm checking on printing options at [GEOGRAPHIC_DATA] for yo…"
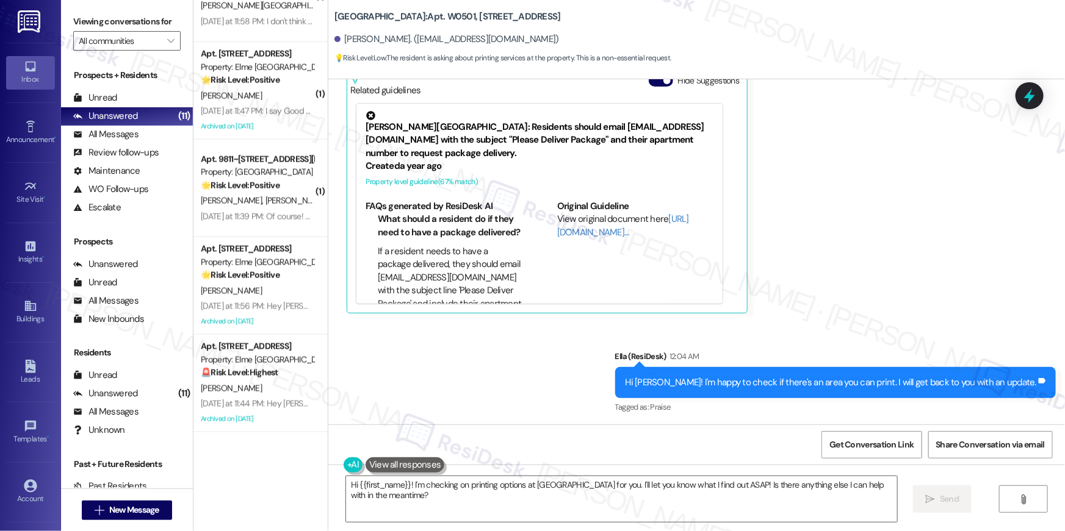
scroll to position [921, 0]
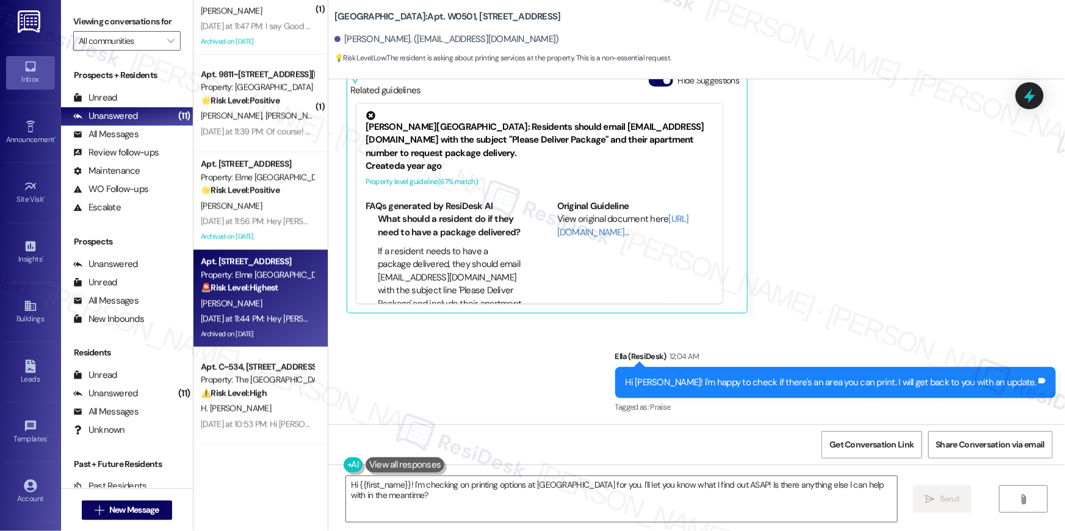
click at [243, 307] on div "[PERSON_NAME]" at bounding box center [256, 303] width 115 height 15
type textarea "Fetching suggested responses. Please feel free to read through the conversation…"
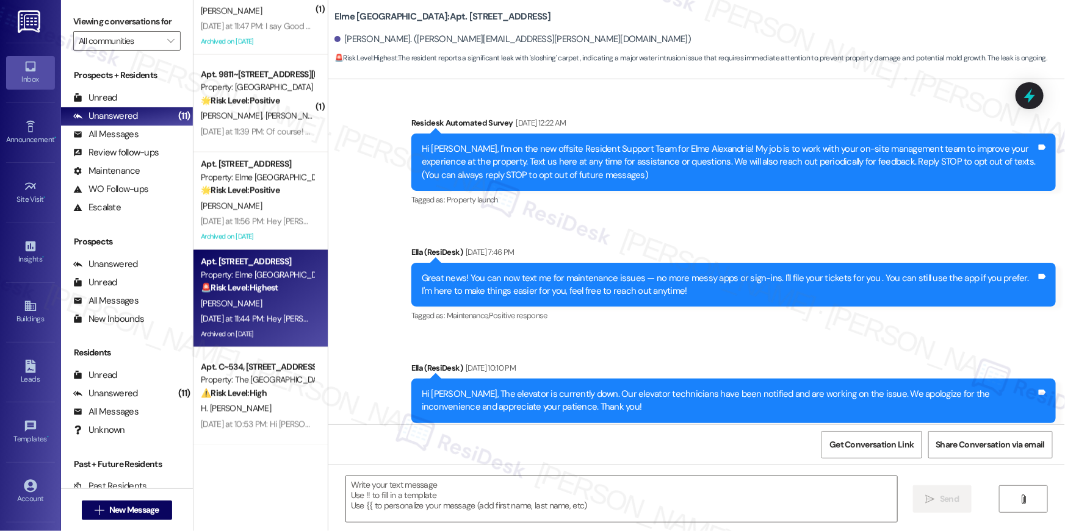
scroll to position [14703, 0]
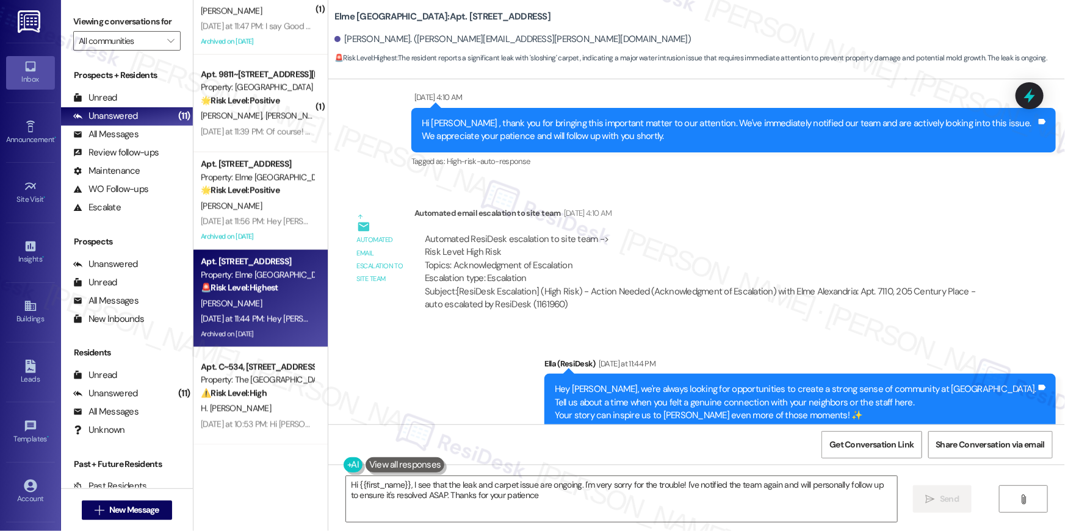
type textarea "Hi {{first_name}}, I see that the leak and carpet issue are ongoing. I'm very s…"
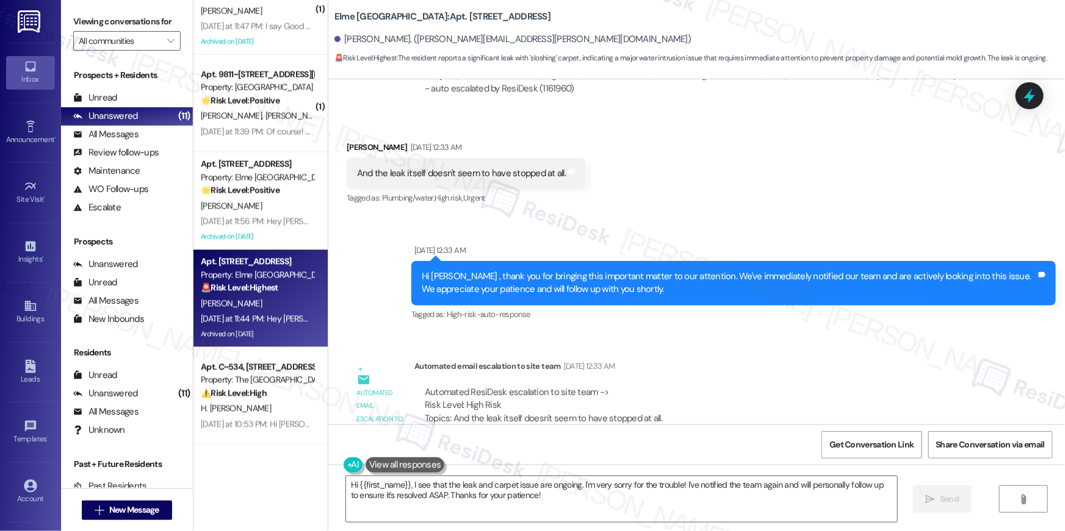
scroll to position [13836, 0]
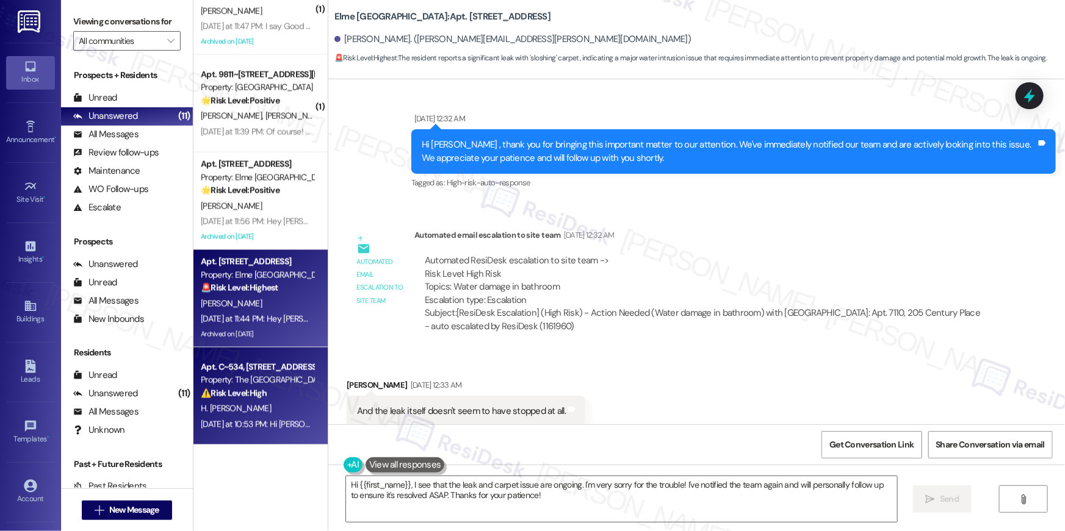
click at [247, 388] on strong "⚠️ Risk Level: High" at bounding box center [234, 393] width 66 height 11
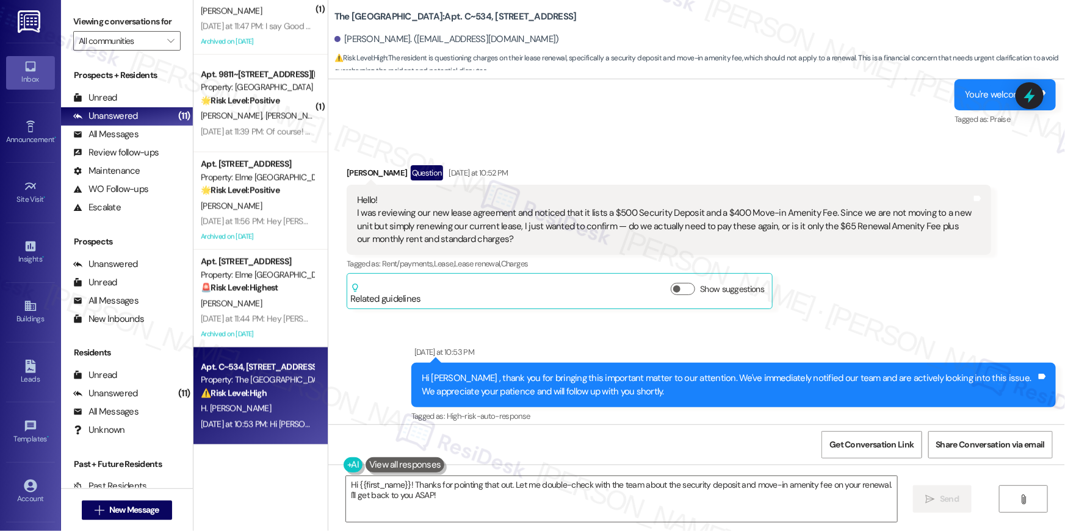
scroll to position [4239, 0]
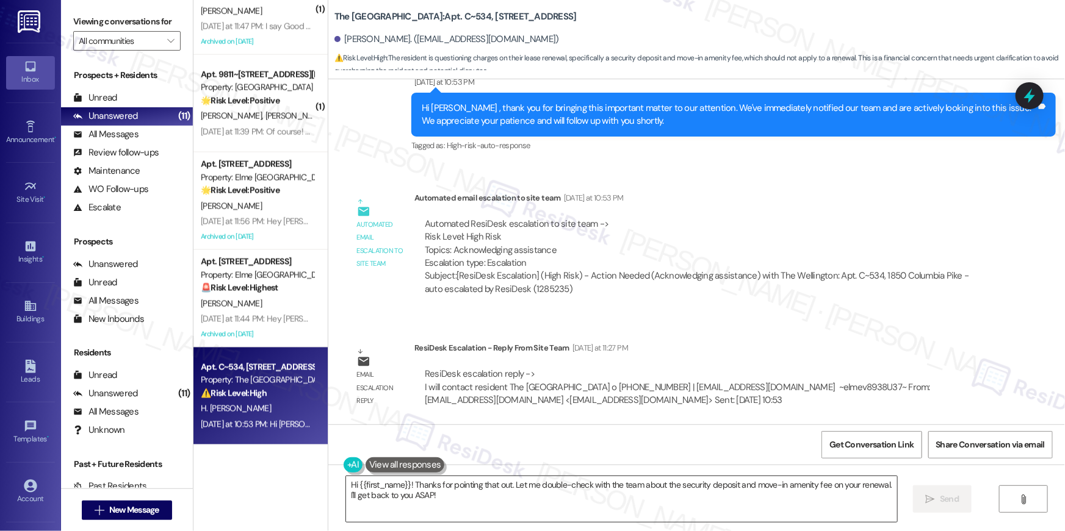
click at [492, 505] on textarea "Hi {{first_name}}! Thanks for pointing that out. Let me double-check with the t…" at bounding box center [621, 499] width 551 height 46
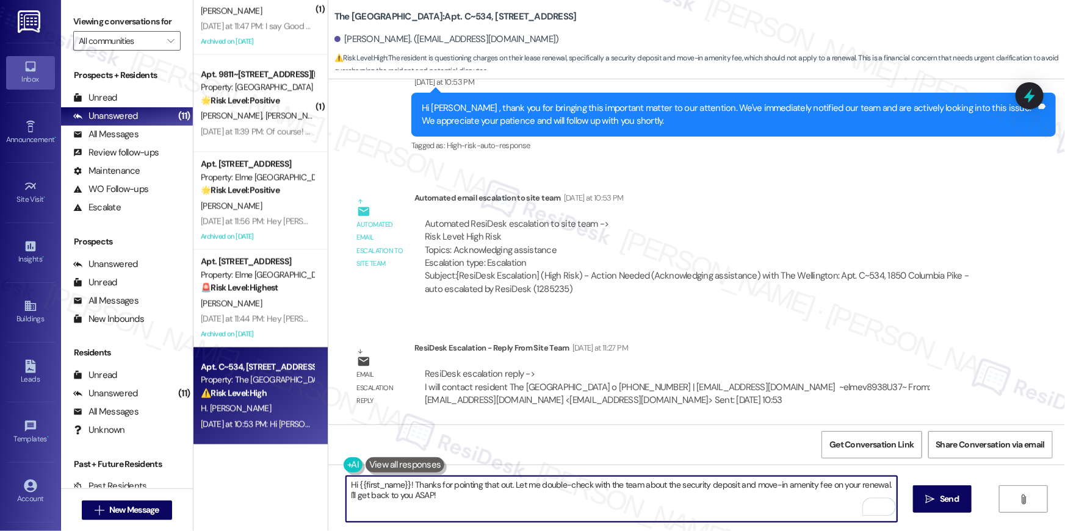
drag, startPoint x: 534, startPoint y: 503, endPoint x: 509, endPoint y: 484, distance: 31.4
click at [509, 484] on textarea "Hi {{first_name}}! Thanks for pointing that out. Let me double-check with the t…" at bounding box center [621, 499] width 551 height 46
type textarea "Hi {{first_name}}! Thanks for pointing that out. Our leasing office will be rea…"
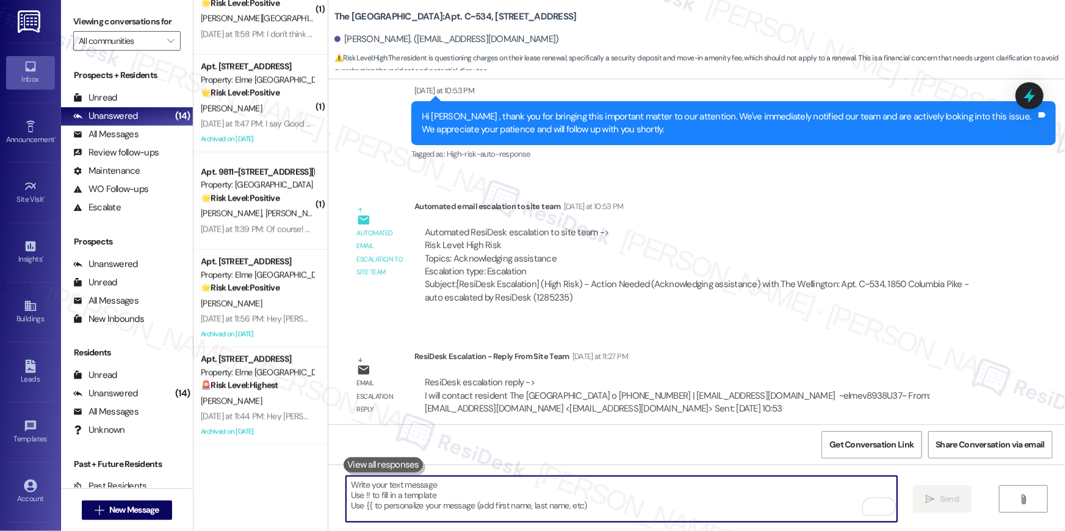
scroll to position [4324, 0]
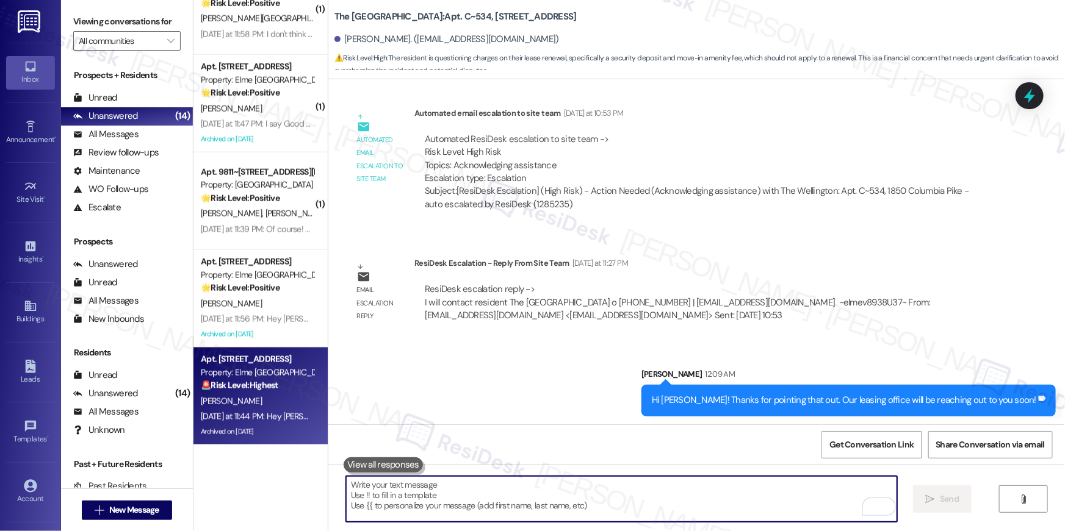
click at [249, 367] on div "Property: Elme [GEOGRAPHIC_DATA]" at bounding box center [257, 373] width 113 height 13
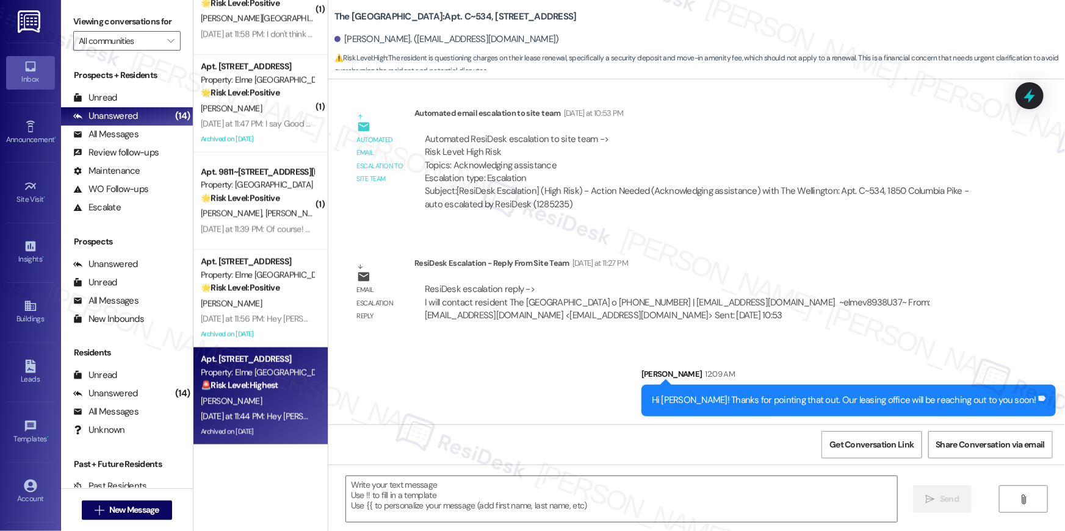
type textarea "Fetching suggested responses. Please feel free to read through the conversation…"
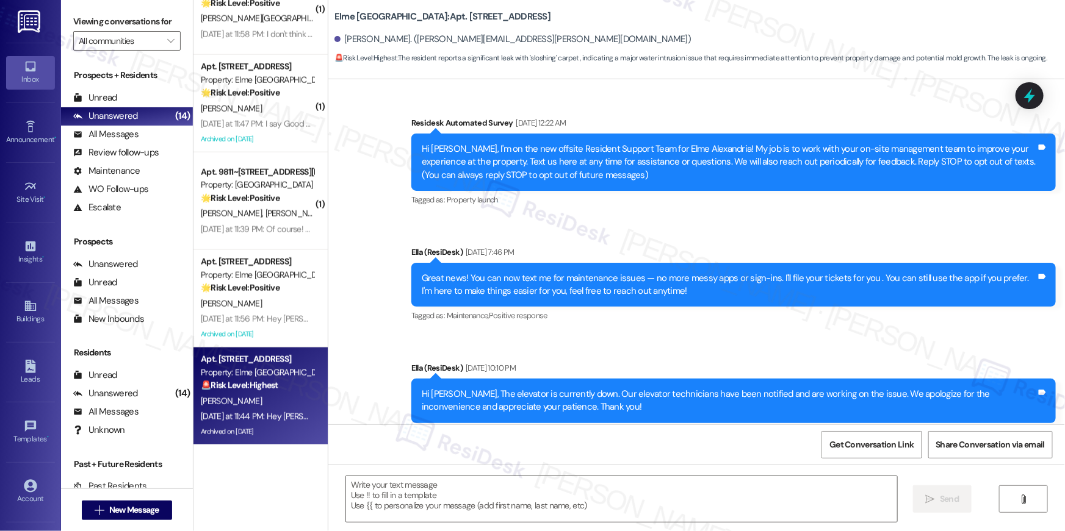
scroll to position [14703, 0]
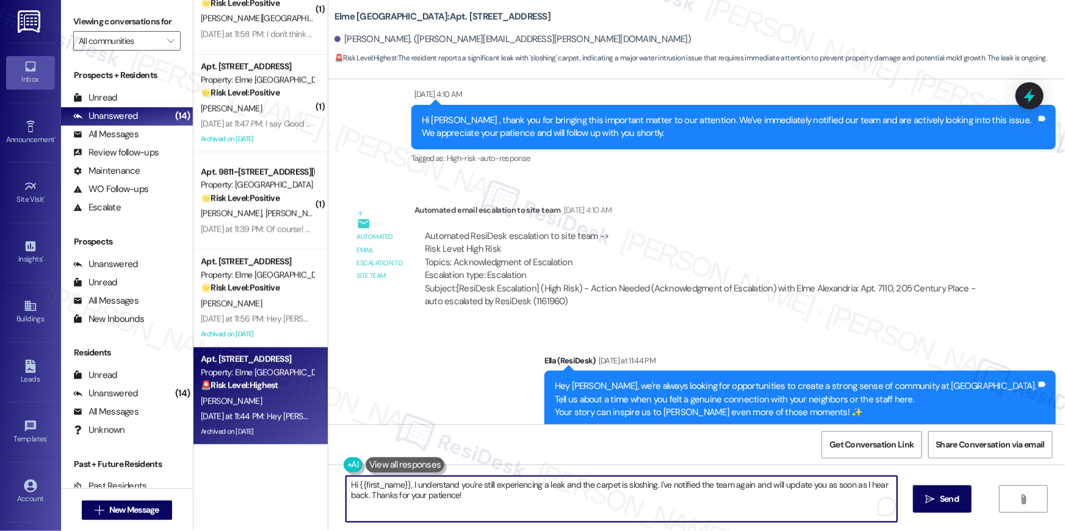
click at [650, 502] on textarea "Hi {{first_name}}, I understand you're still experiencing a leak and the carpet…" at bounding box center [621, 499] width 551 height 46
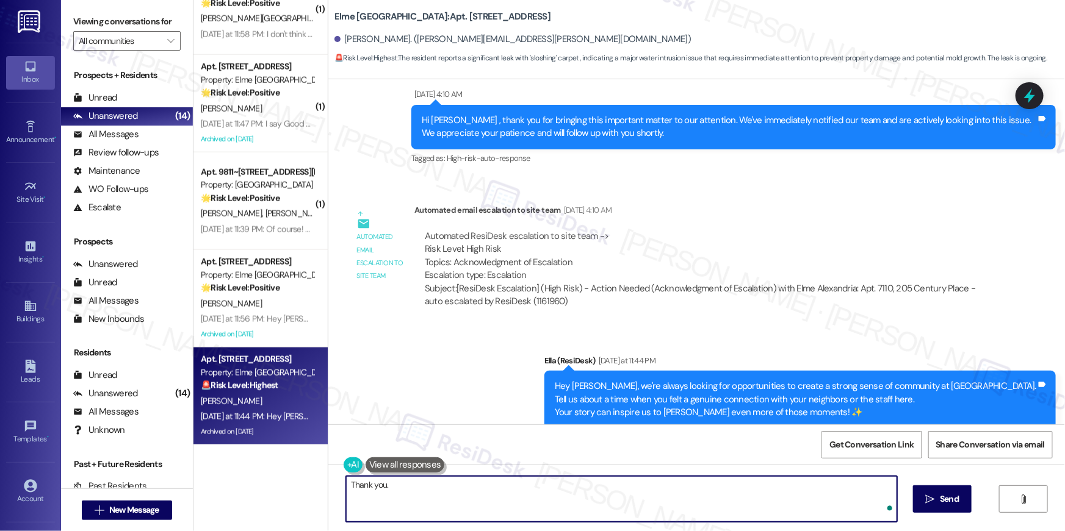
type textarea "Thank you."
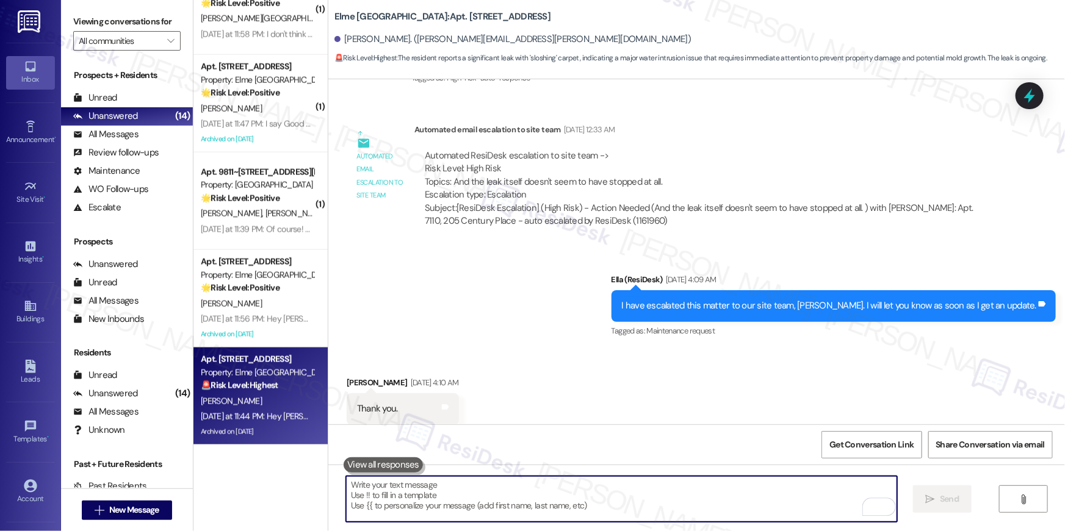
scroll to position [14307, 0]
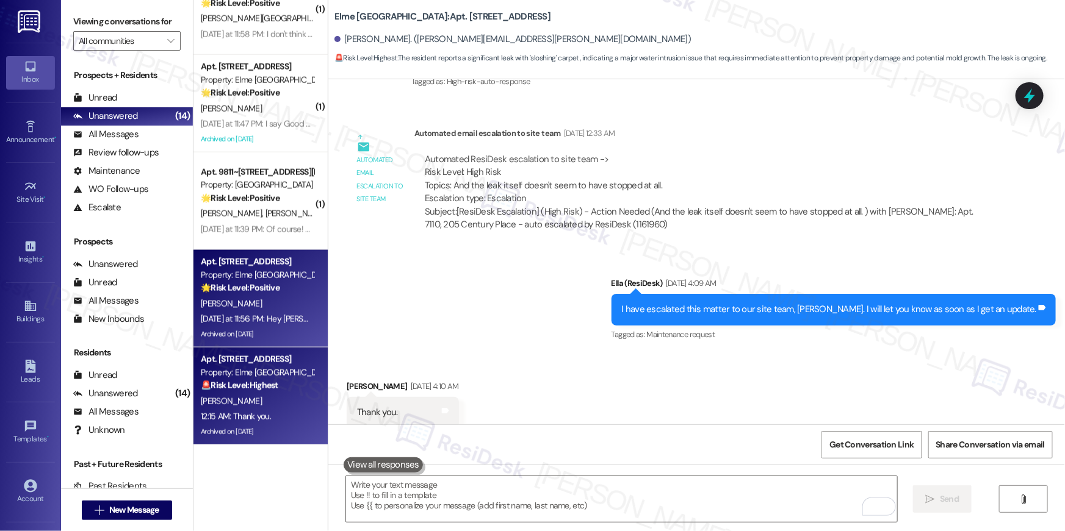
click at [292, 336] on div "Archived on [DATE]" at bounding box center [256, 334] width 115 height 15
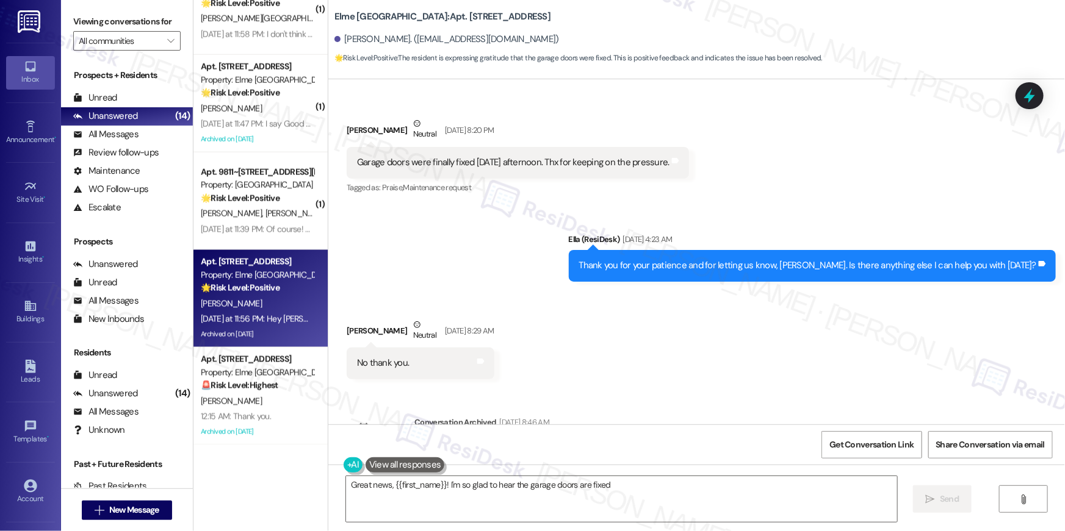
scroll to position [25999, 0]
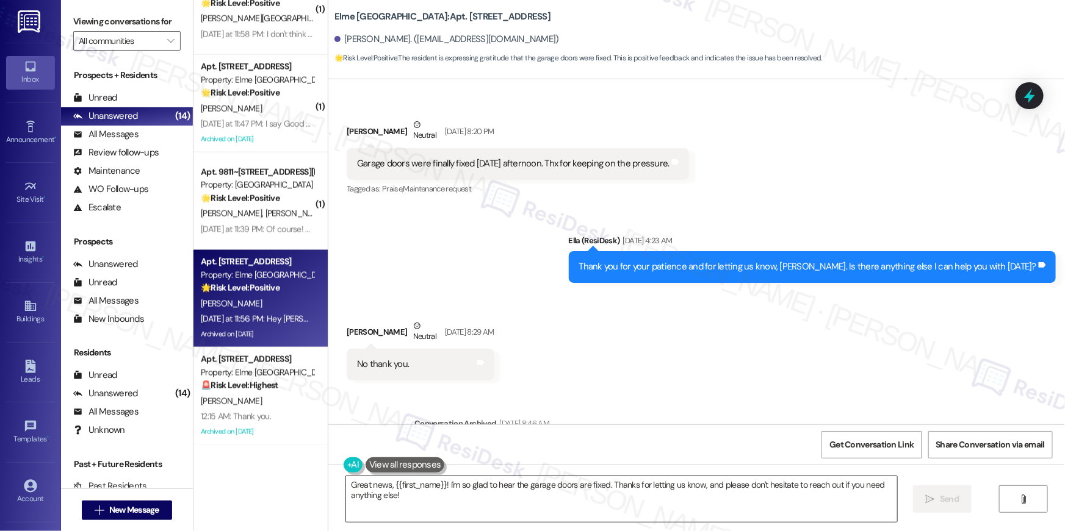
click at [588, 506] on textarea "Great news, {{first_name}}! I'm so glad to hear the garage doors are fixed. Tha…" at bounding box center [621, 499] width 551 height 46
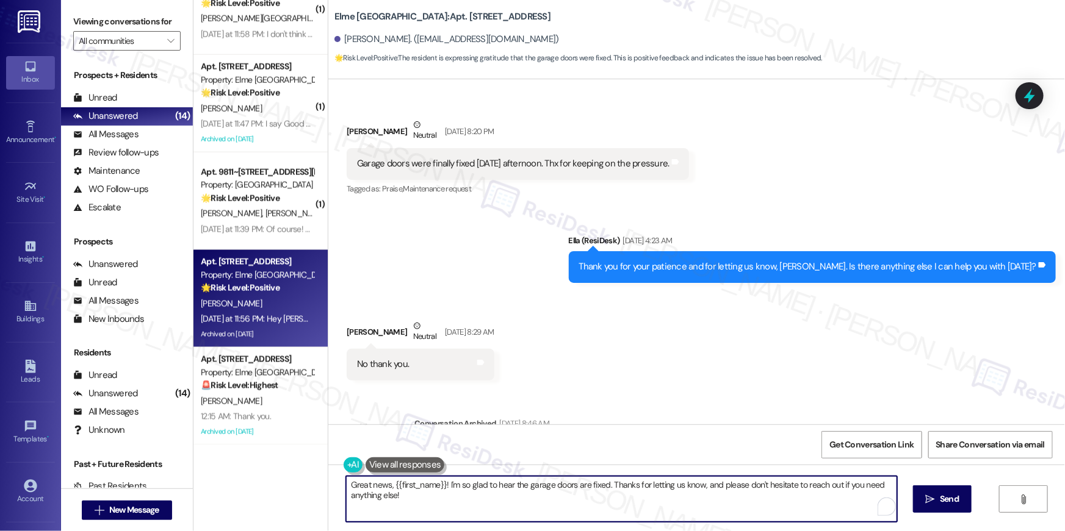
click at [588, 506] on textarea "Great news, {{first_name}}! I'm so glad to hear the garage doors are fixed. Tha…" at bounding box center [621, 499] width 551 height 46
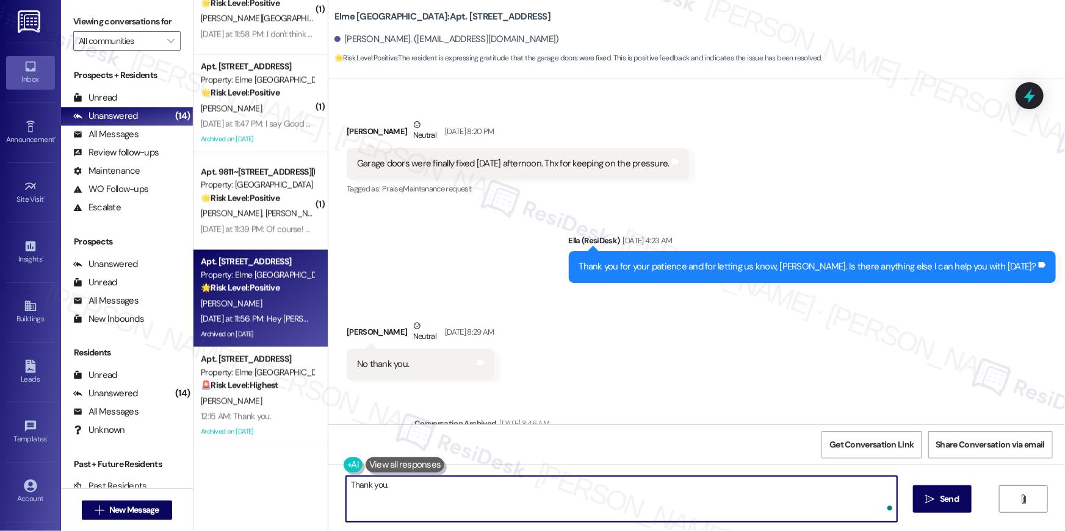
type textarea "Thank you."
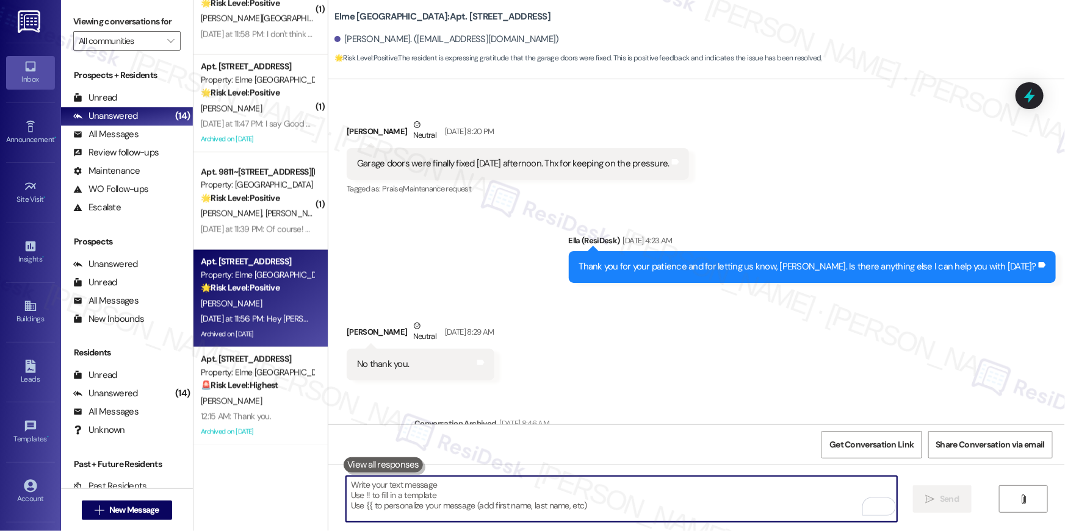
scroll to position [25809, 0]
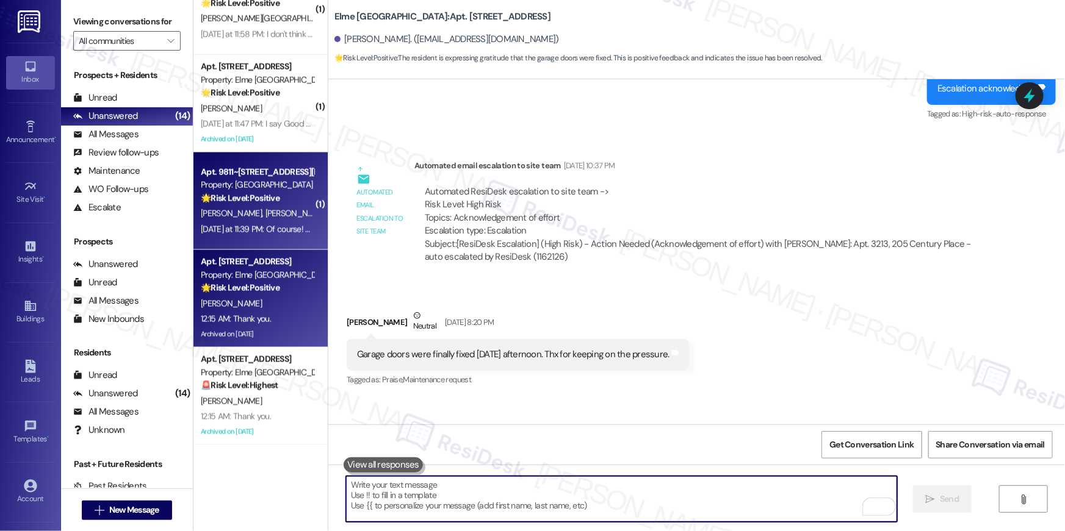
click at [289, 231] on div "[DATE] at 11:39 PM: Of course! How can i share? [DATE] at 11:39 PM: Of course! …" at bounding box center [283, 229] width 165 height 11
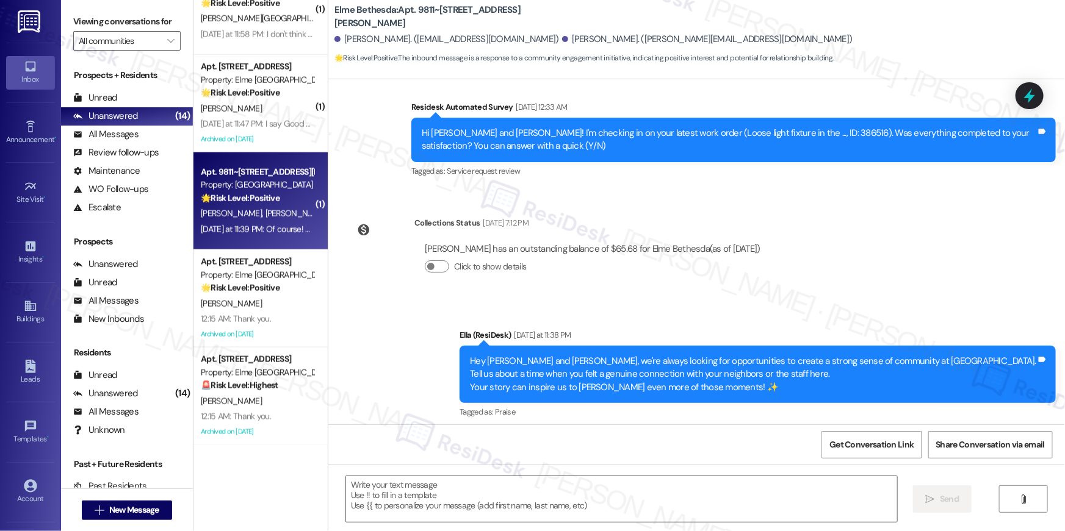
scroll to position [315, 0]
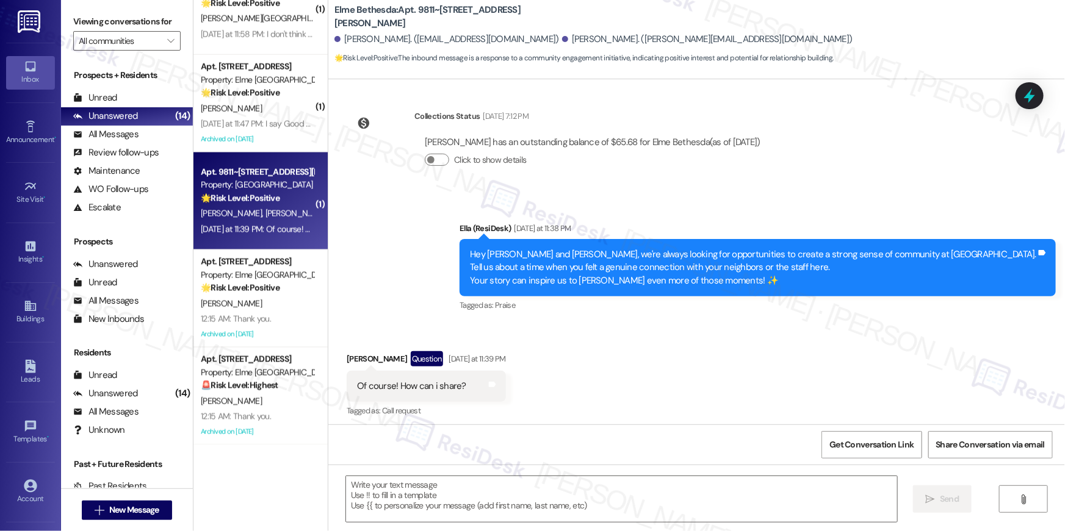
type textarea "Fetching suggested responses. Please feel free to read through the conversation…"
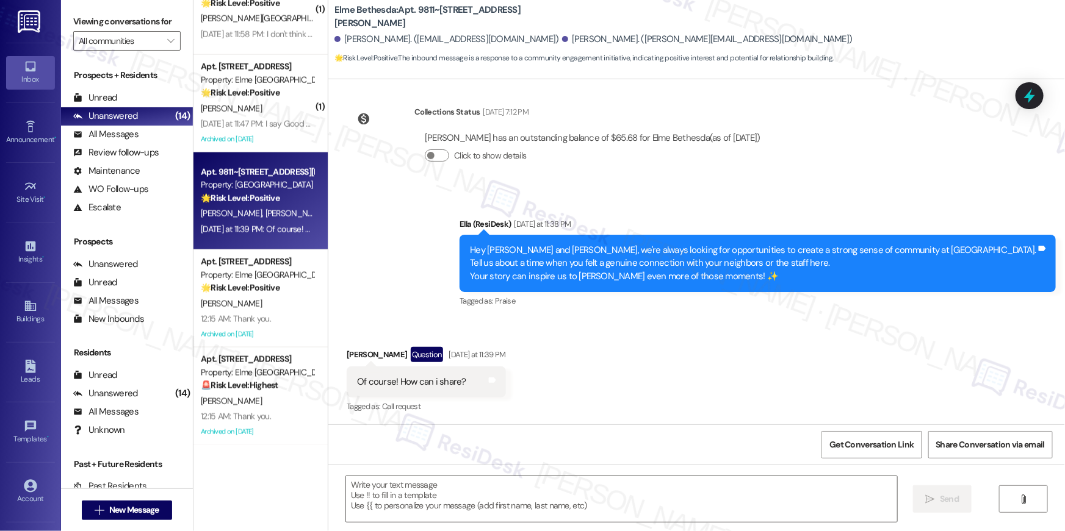
scroll to position [315, 0]
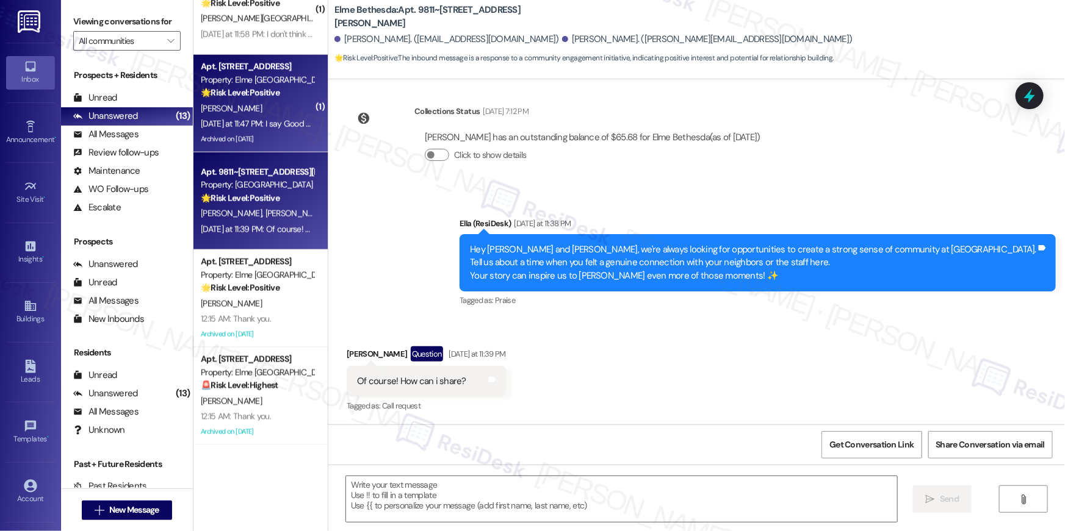
click at [253, 123] on div "Yesterday at 11:47 PM: I say Good morning and Good evening every time I see one…" at bounding box center [369, 123] width 336 height 11
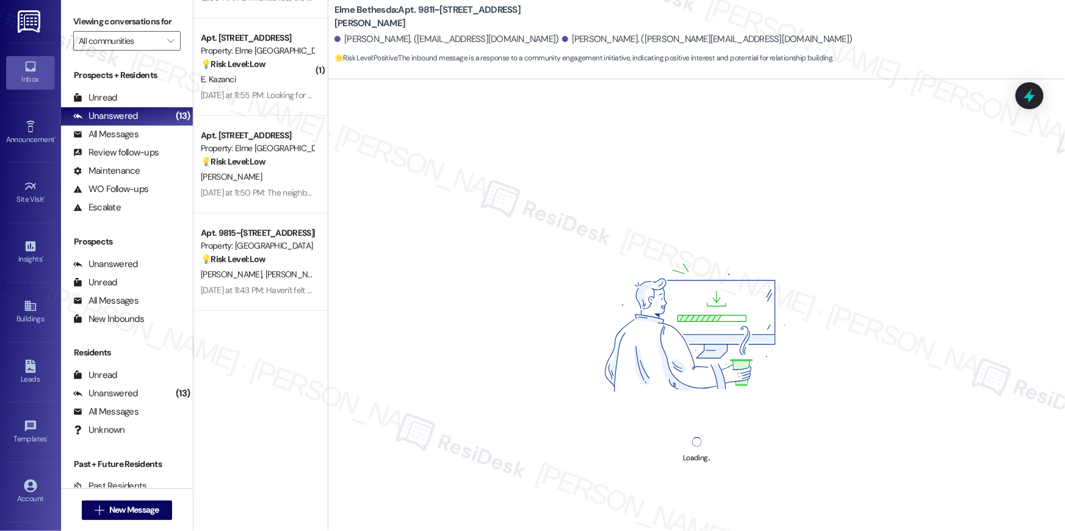
scroll to position [0, 0]
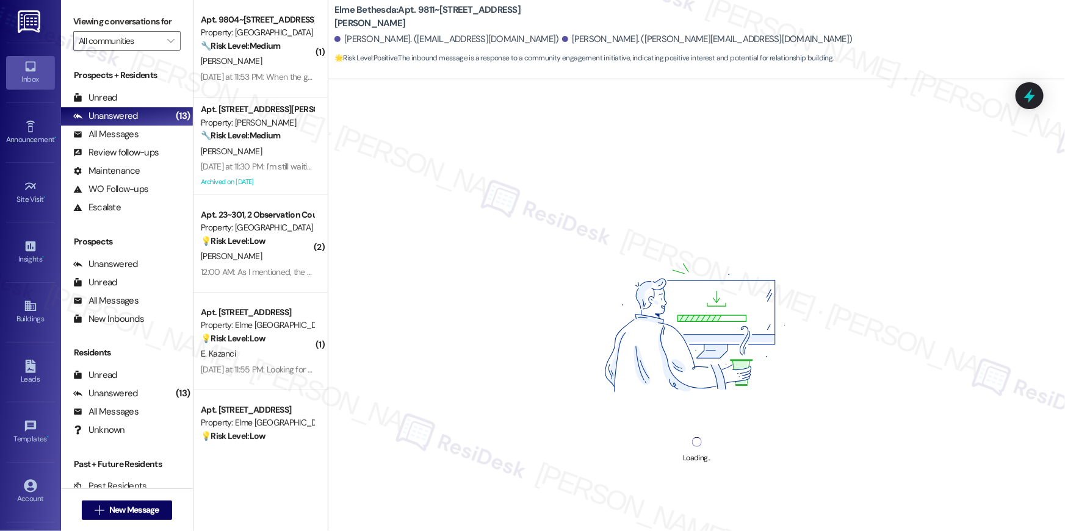
click at [238, 59] on div "[PERSON_NAME]" at bounding box center [256, 61] width 115 height 15
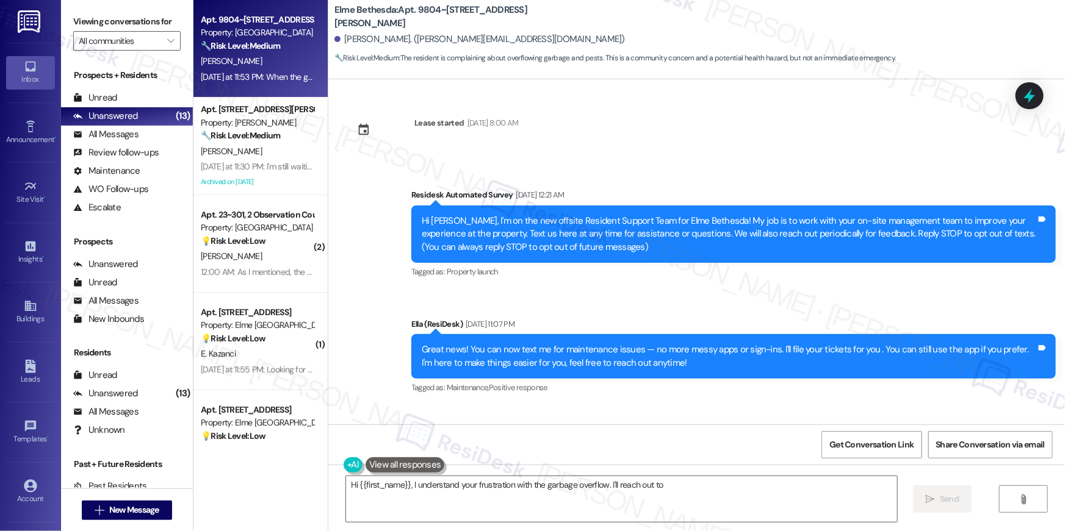
type textarea "Hi {{first_name}}, I understand your frustration with the garbage overflow. I'l…"
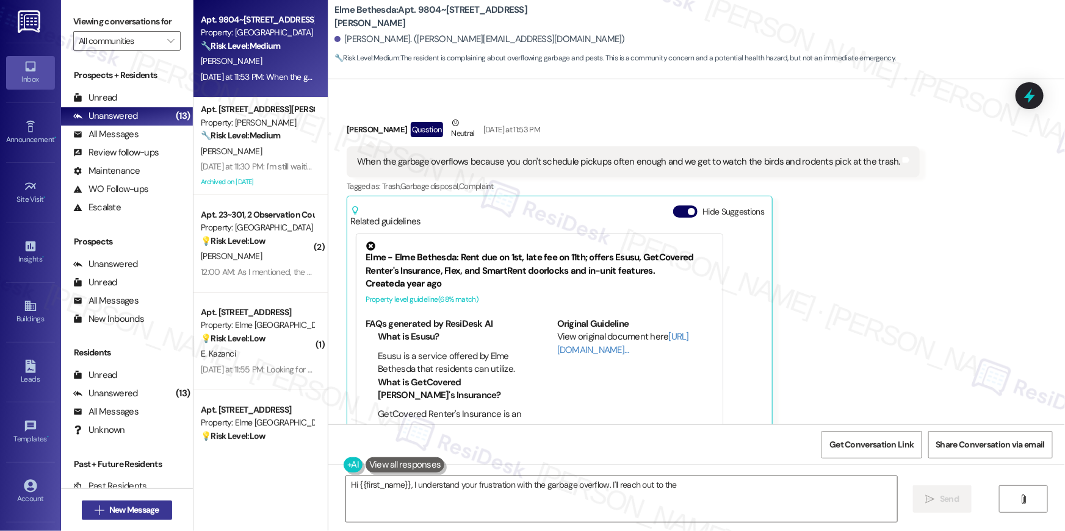
click at [119, 516] on span "New Message" at bounding box center [134, 510] width 50 height 13
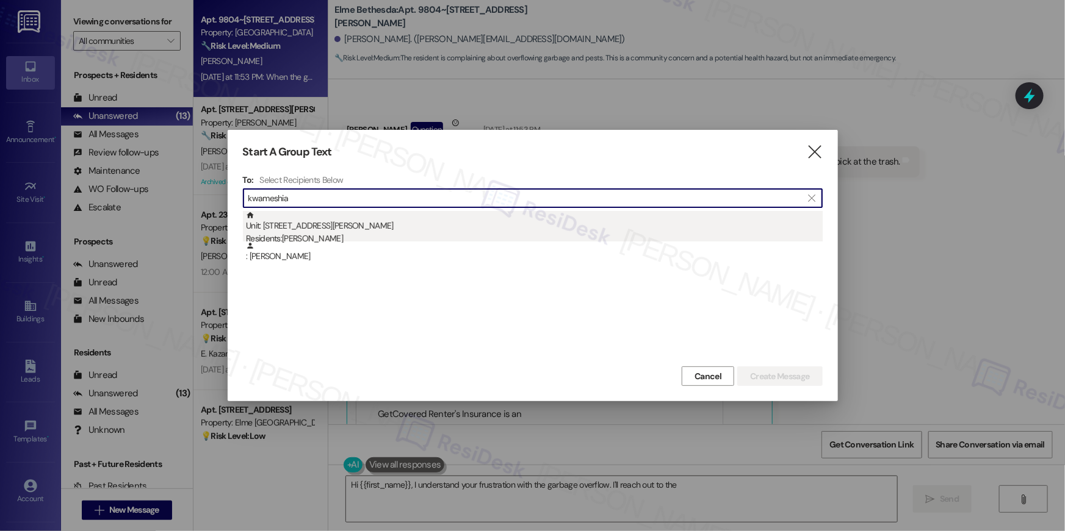
type input "kwameshia"
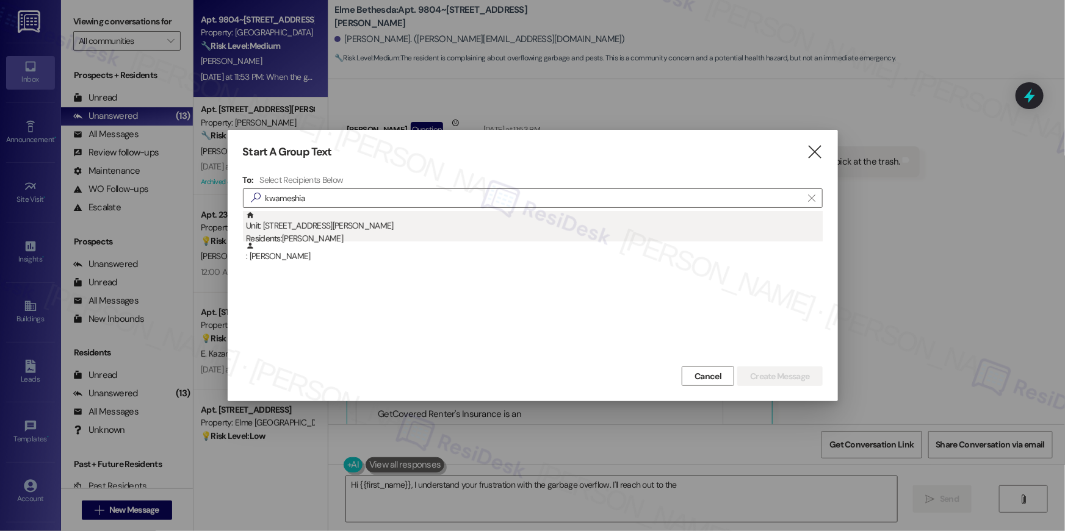
click at [313, 225] on div "Unit: 415 - 50 Greenleaf Road Residents: Kwameshia Harris" at bounding box center [534, 228] width 577 height 35
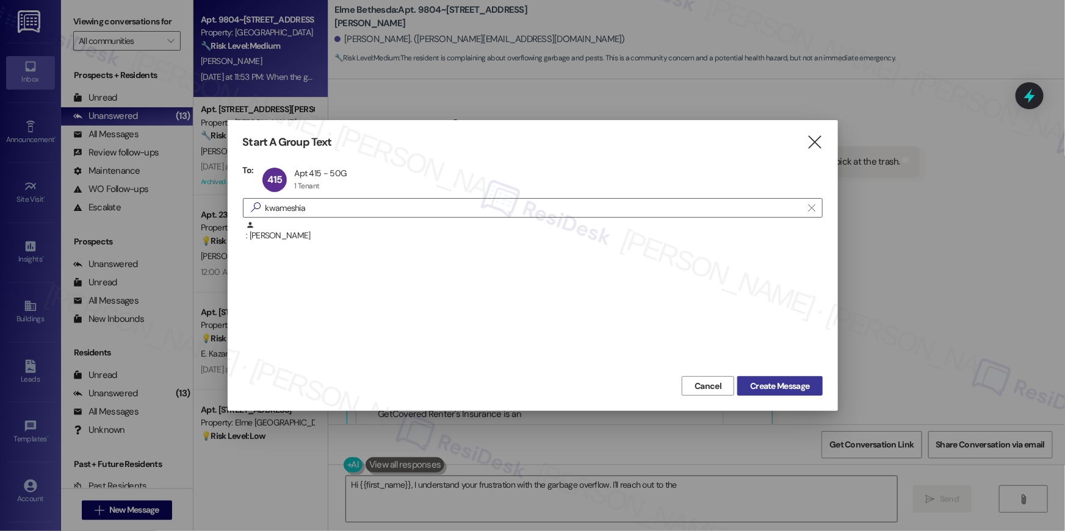
click at [785, 386] on span "Create Message" at bounding box center [779, 386] width 59 height 13
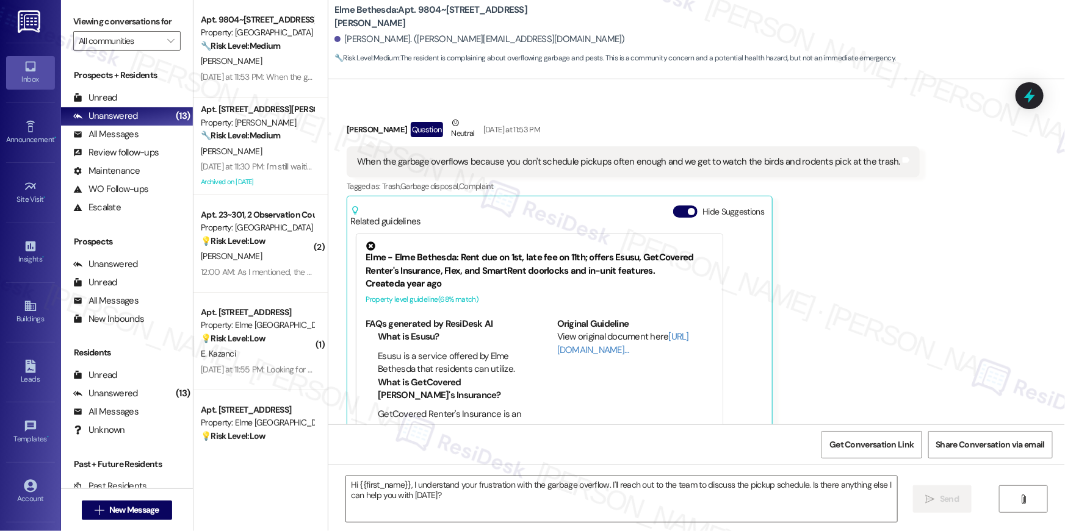
type textarea "Fetching suggested responses. Please feel free to read through the conversation…"
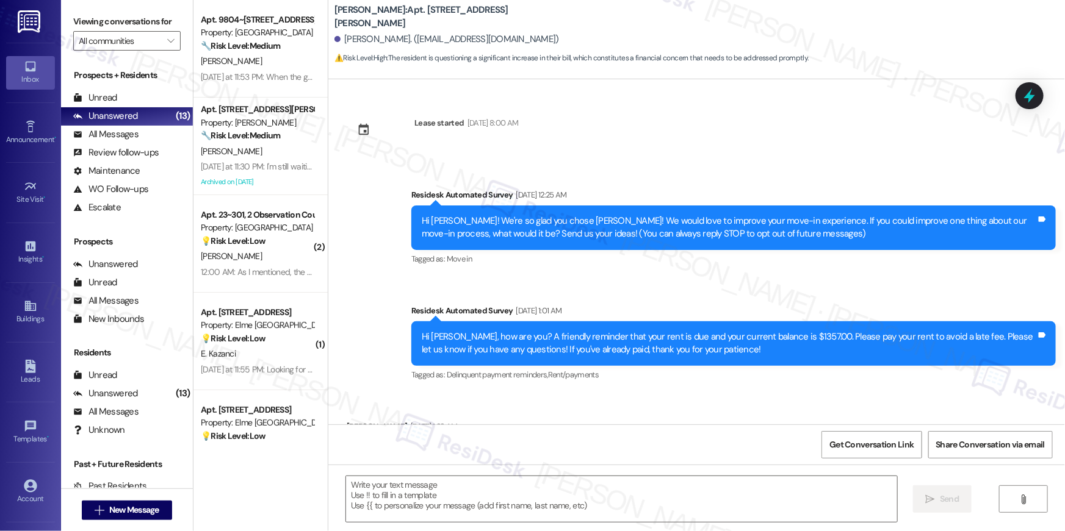
scroll to position [6369, 0]
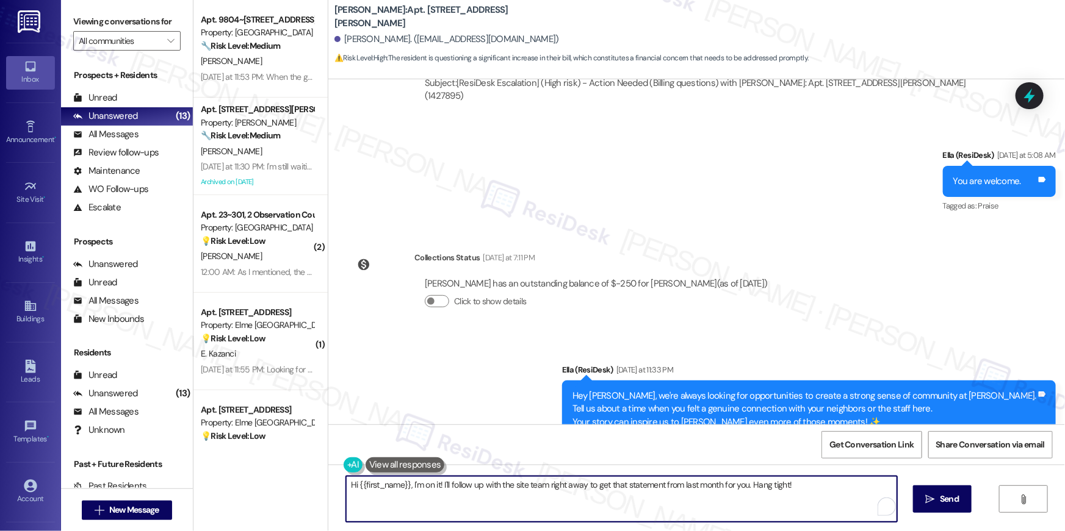
click at [415, 492] on textarea "Hi {{first_name}}, I'm on it! I'll follow up with the site team right away to g…" at bounding box center [621, 499] width 551 height 46
drag, startPoint x: 406, startPoint y: 485, endPoint x: 423, endPoint y: 506, distance: 27.3
click at [423, 506] on textarea "Hi {{first_name}}, I'm on it! I'll follow up with the site team right away to g…" at bounding box center [621, 499] width 551 height 46
paste textarea "The site team sent an update: the difference is because when you moved in durin…"
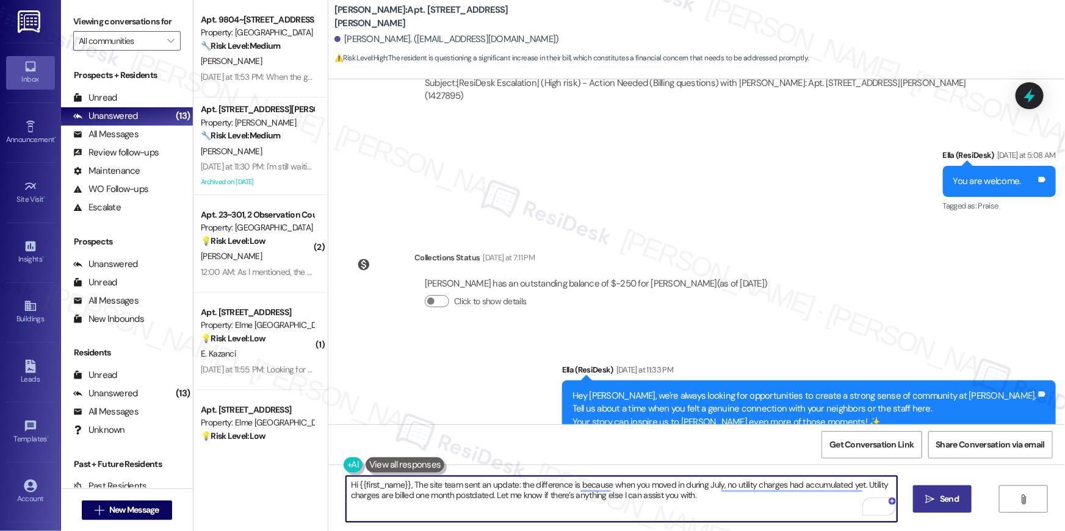
type textarea "Hi {{first_name}}, The site team sent an update: the difference is because when…"
click at [920, 496] on button " Send" at bounding box center [942, 499] width 59 height 27
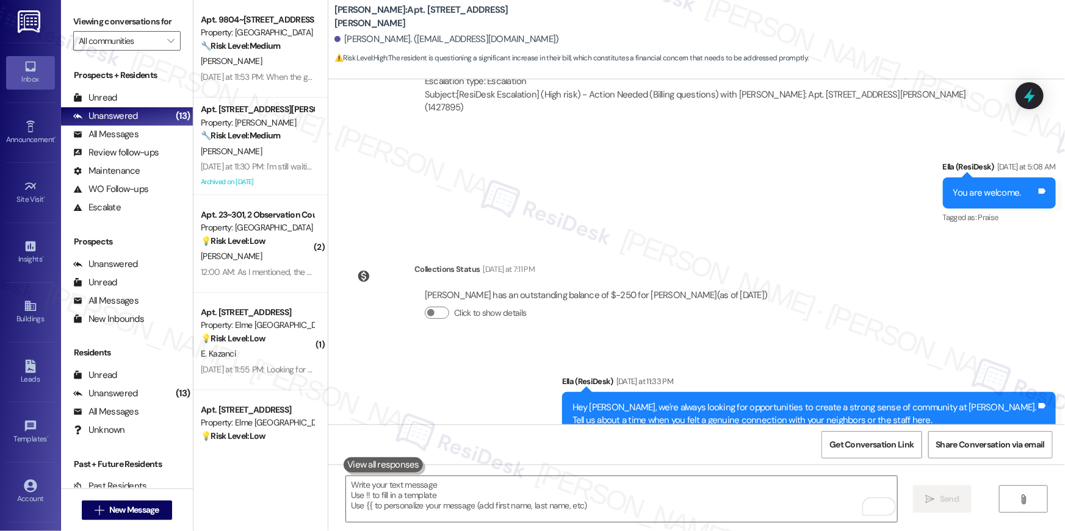
scroll to position [6551, 0]
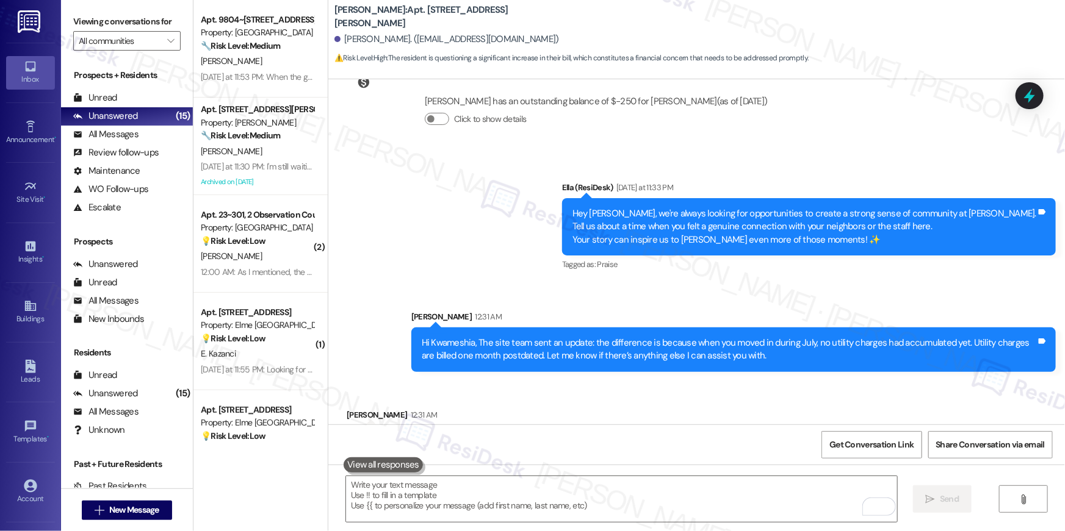
click at [663, 393] on div "Received via SMS Kwameshia Harris 12:31 AM Thanks for letting me know. Tags and…" at bounding box center [696, 423] width 736 height 85
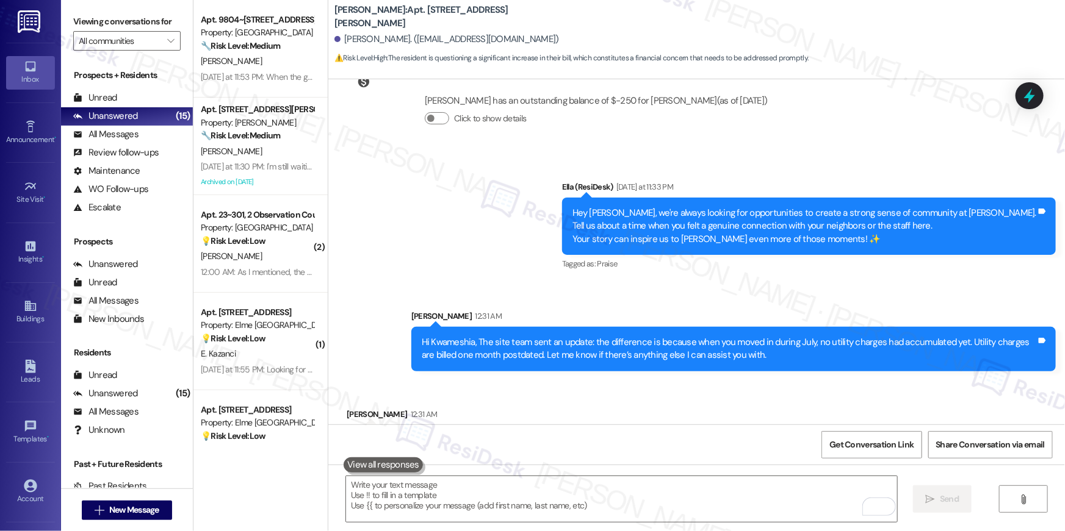
click at [649, 470] on div " Send " at bounding box center [696, 511] width 736 height 92
click at [650, 470] on div " Send " at bounding box center [696, 511] width 736 height 92
click at [656, 485] on textarea "To enrich screen reader interactions, please activate Accessibility in Grammarl…" at bounding box center [621, 499] width 551 height 46
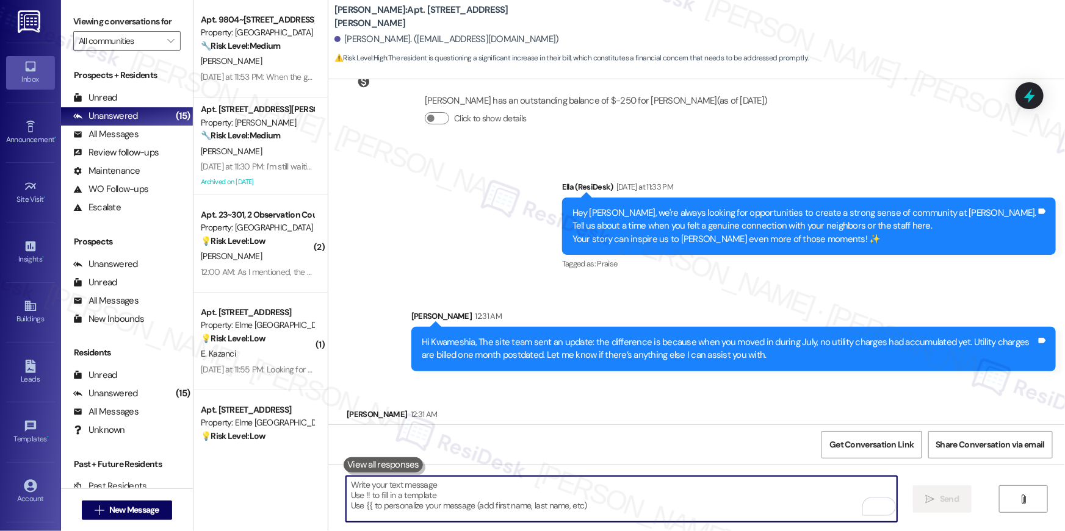
click at [656, 493] on textarea "To enrich screen reader interactions, please activate Accessibility in Grammarl…" at bounding box center [621, 499] width 551 height 46
click at [656, 495] on textarea "To enrich screen reader interactions, please activate Accessibility in Grammarl…" at bounding box center [621, 499] width 551 height 46
type textarea "You are welcome!"
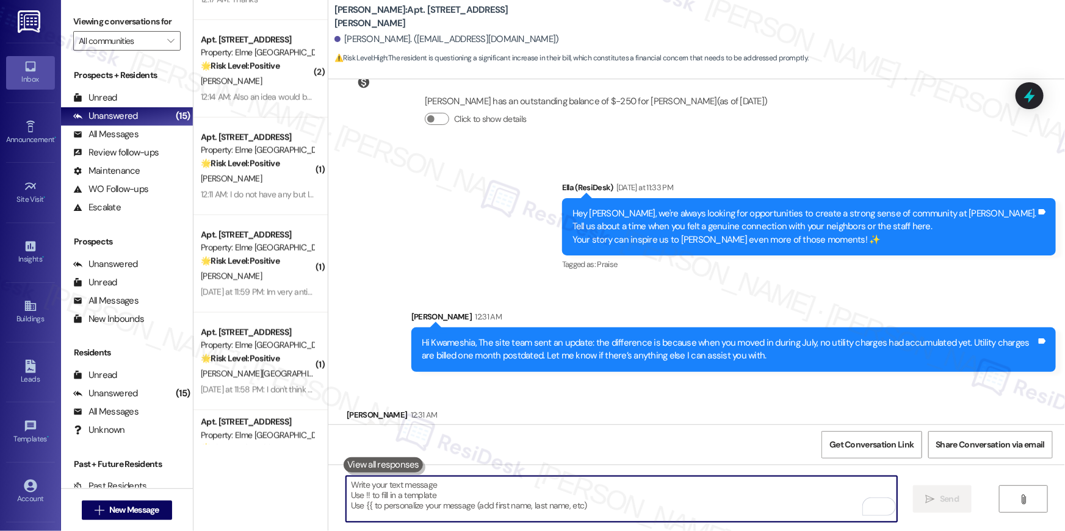
scroll to position [1019, 0]
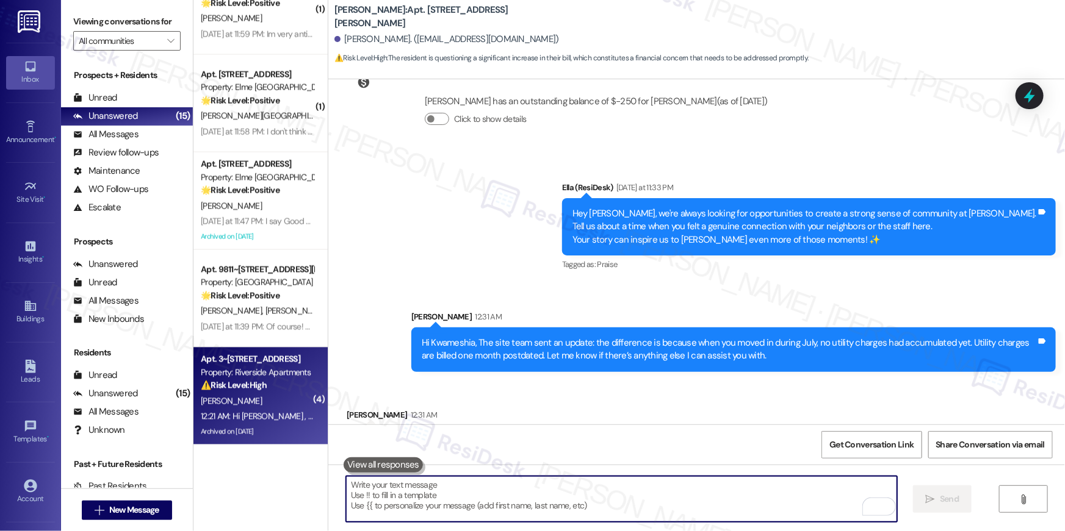
click at [267, 383] on div "⚠️ Risk Level: High The resident reports a water leak occurring when the washer…" at bounding box center [257, 385] width 113 height 13
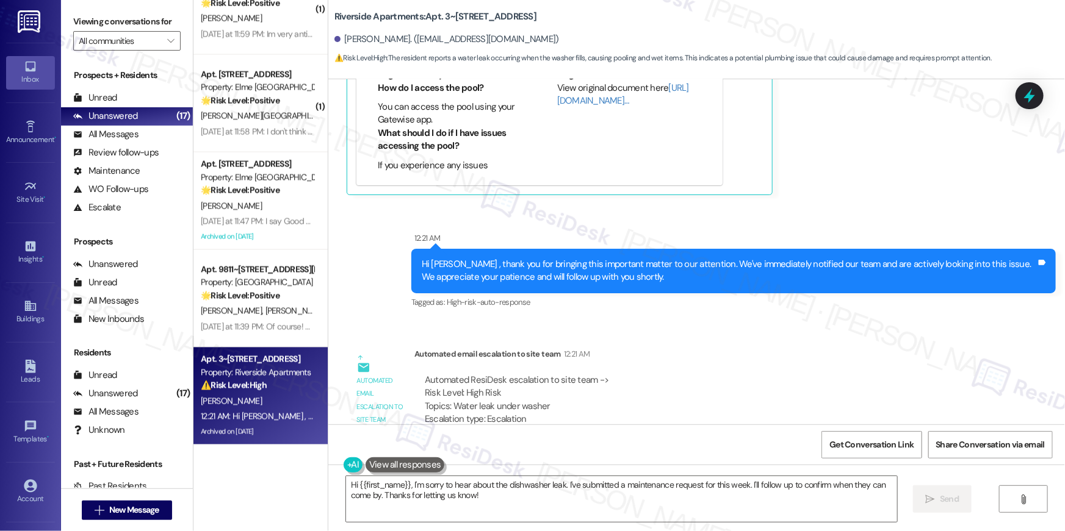
click at [401, 361] on div "Automated email escalation to site team" at bounding box center [380, 391] width 61 height 86
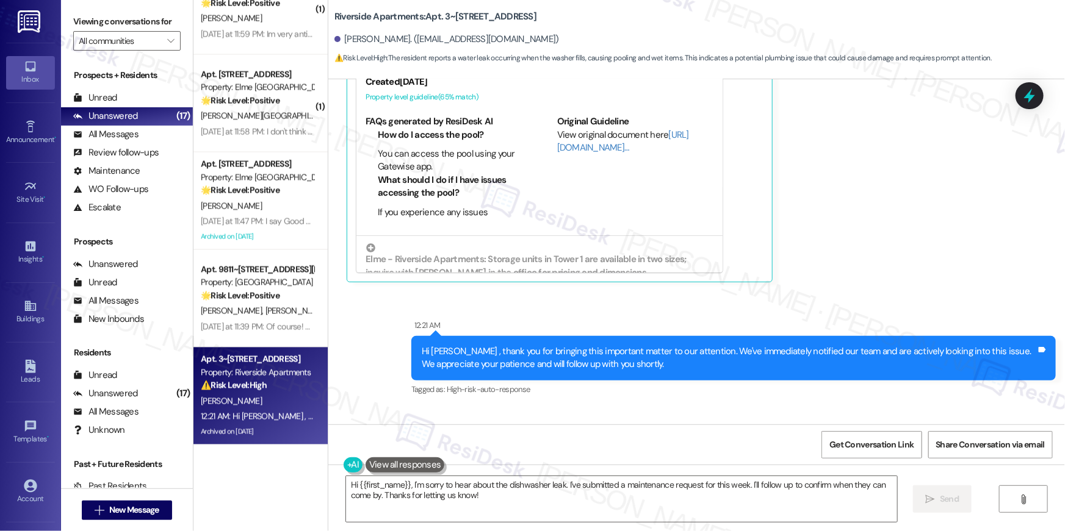
scroll to position [15197, 0]
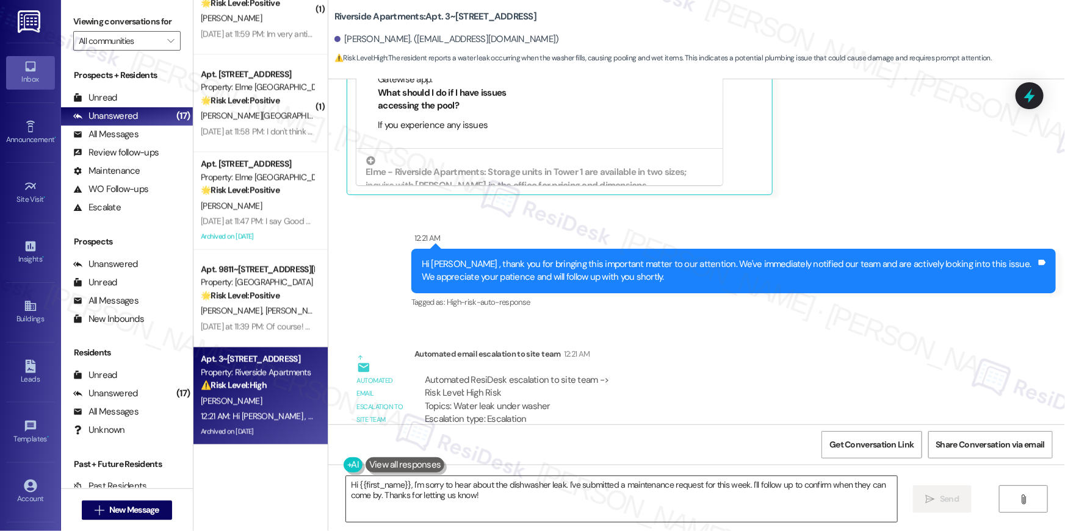
click at [764, 494] on textarea "Hi {{first_name}}, I'm sorry to hear about the dishwasher leak. I've submitted …" at bounding box center [621, 499] width 551 height 46
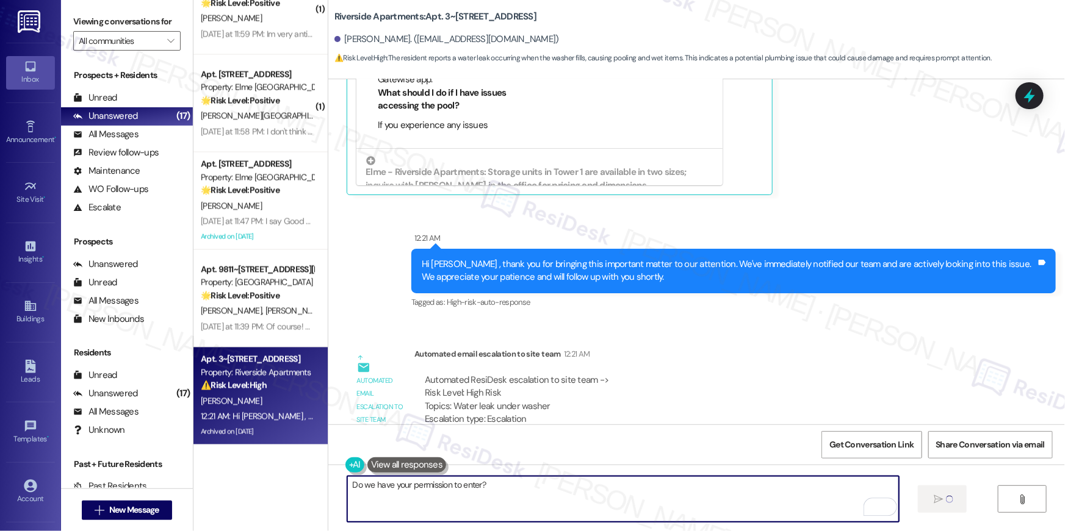
type textarea "Do we have your permission to enter?"
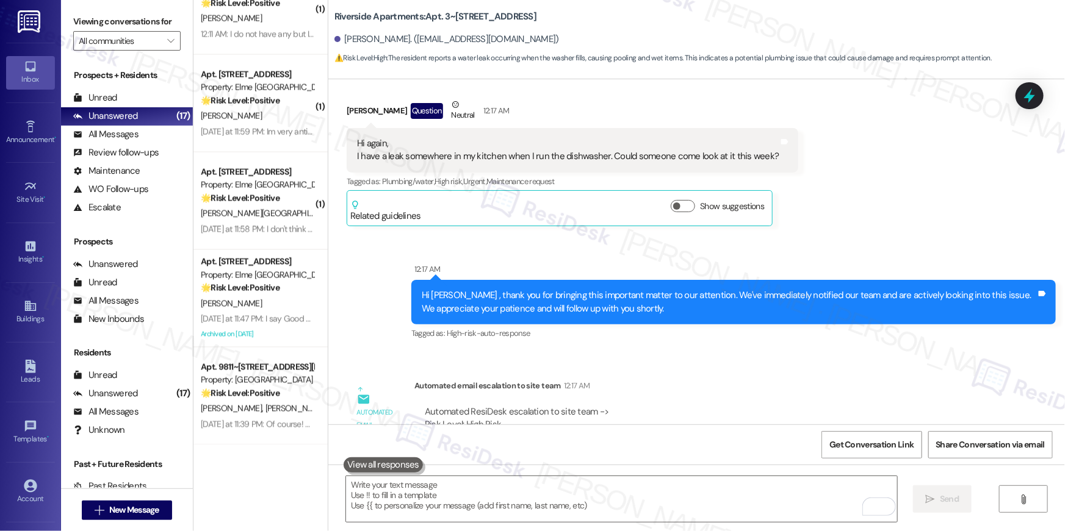
scroll to position [13502, 0]
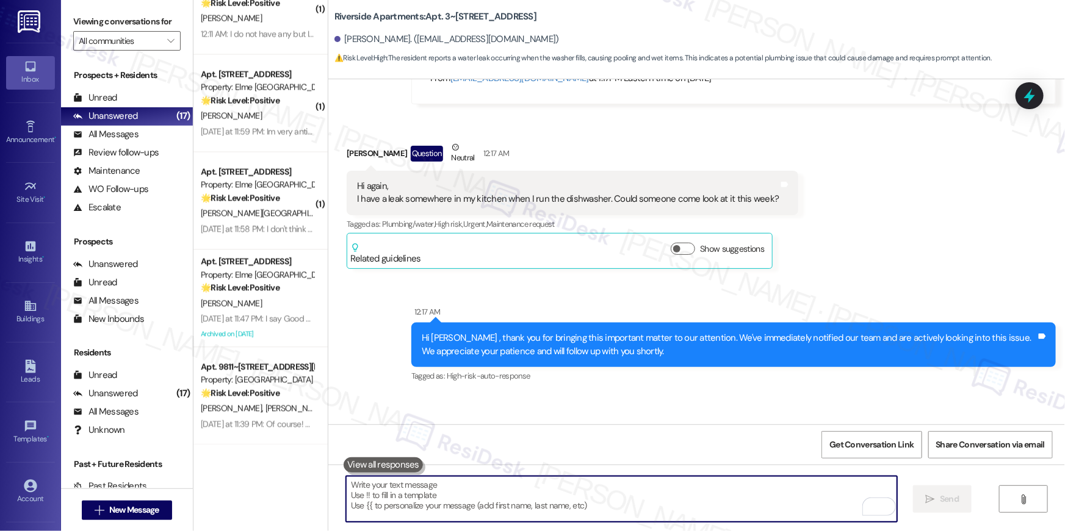
click at [551, 180] on div "Hi again, I have a leak somewhere in my kitchen when I run the dishwasher. Coul…" at bounding box center [568, 193] width 422 height 26
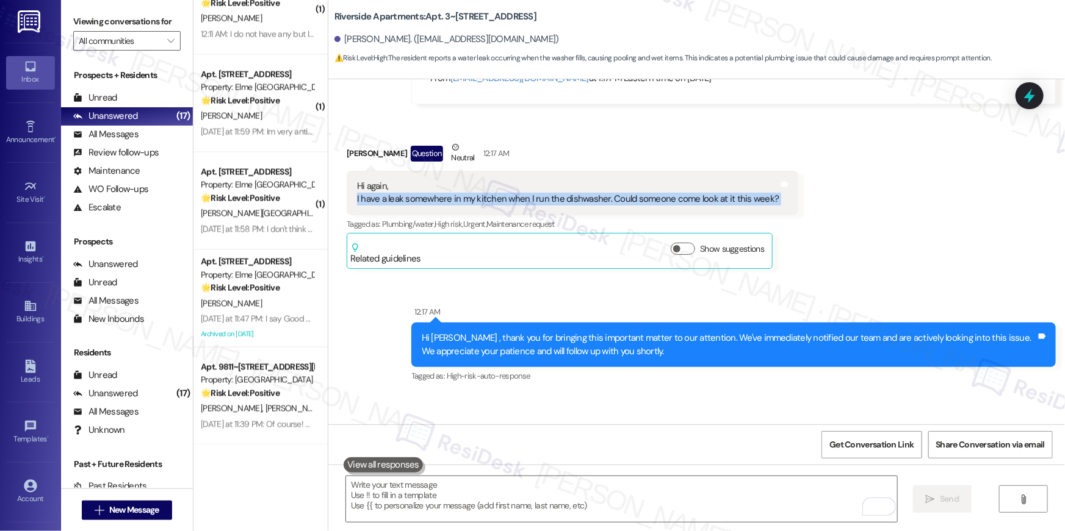
click at [551, 180] on div "Hi again, I have a leak somewhere in my kitchen when I run the dishwasher. Coul…" at bounding box center [568, 193] width 422 height 26
copy div "I have a leak somewhere in my kitchen when I run the dishwasher. Could someone …"
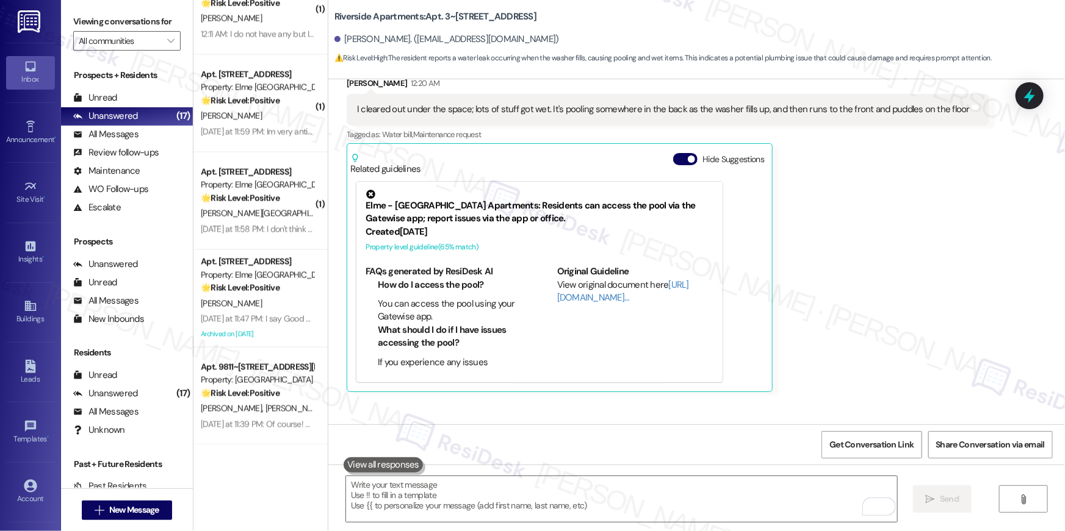
scroll to position [15367, 0]
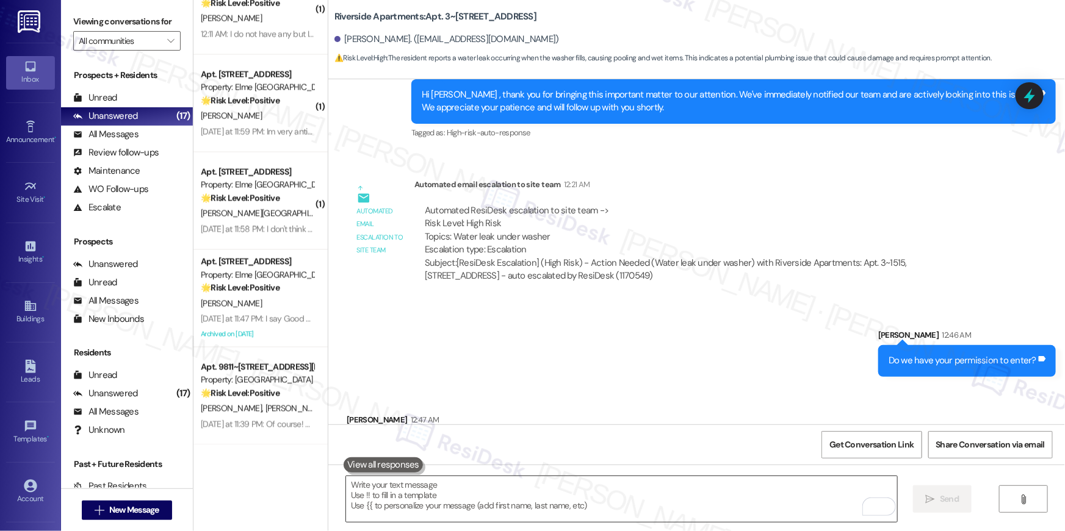
click at [746, 494] on textarea "To enrich screen reader interactions, please activate Accessibility in Grammarl…" at bounding box center [621, 499] width 551 height 46
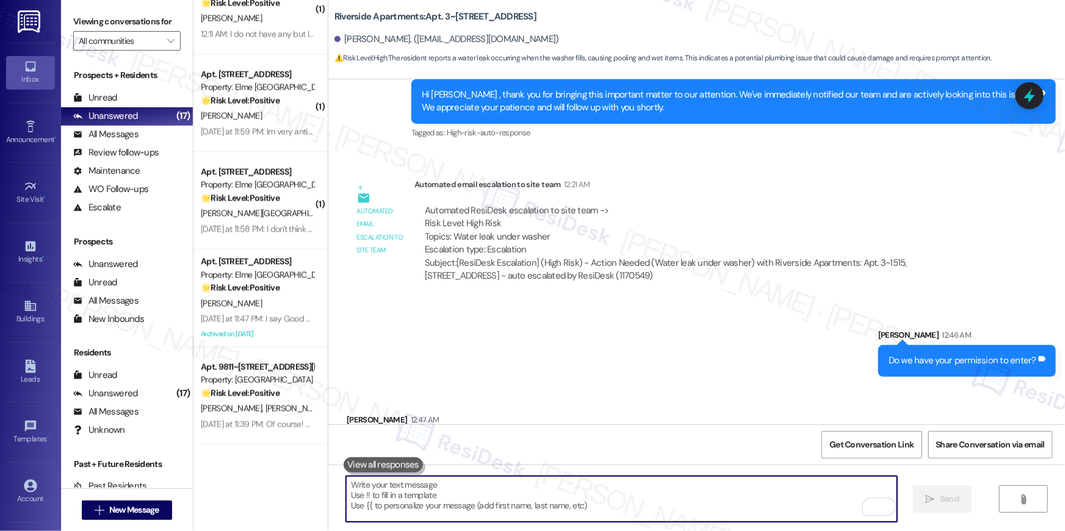
click at [746, 494] on textarea "To enrich screen reader interactions, please activate Accessibility in Grammarl…" at bounding box center [621, 499] width 551 height 46
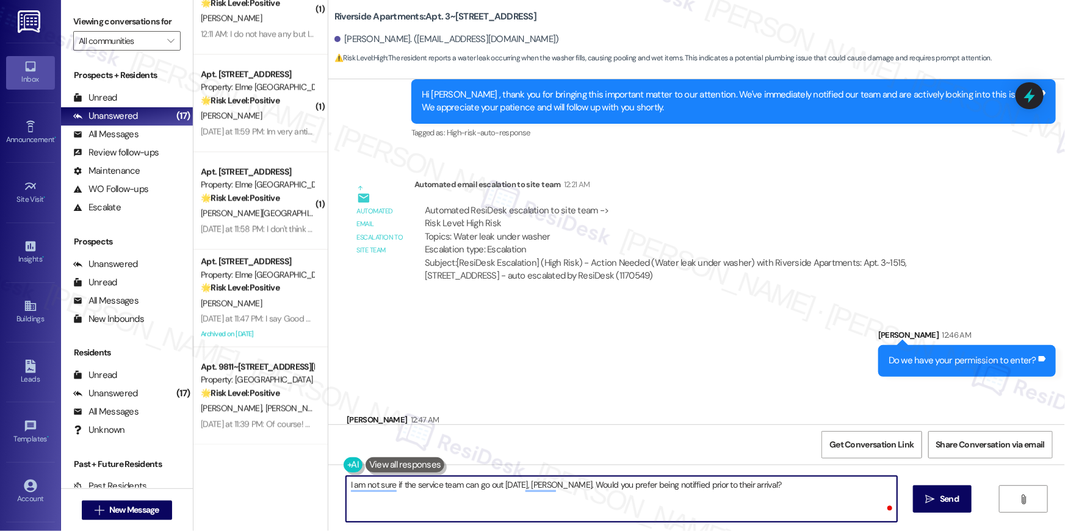
type textarea "I am not sure if the service team can go out today, Andrew. Would you prefer be…"
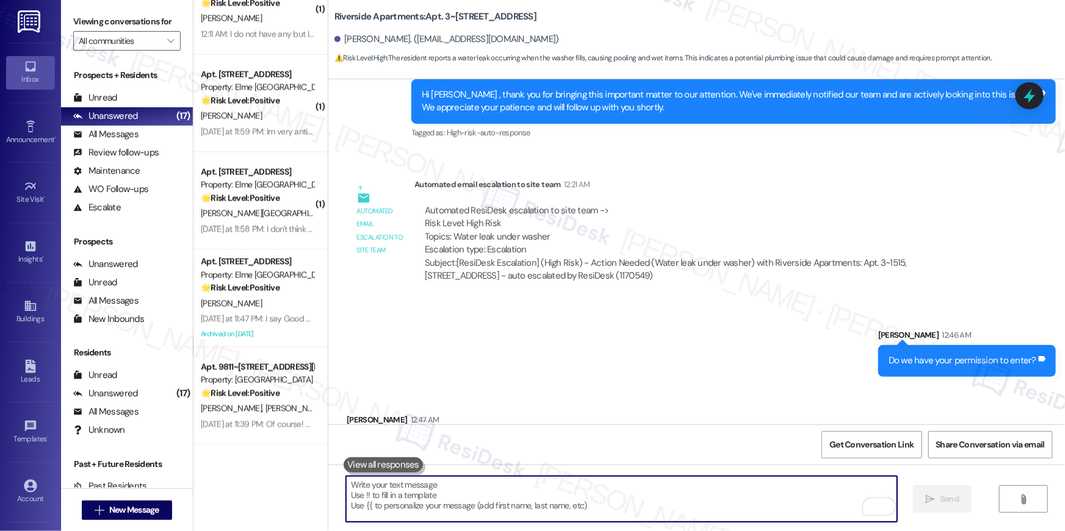
scroll to position [15550, 0]
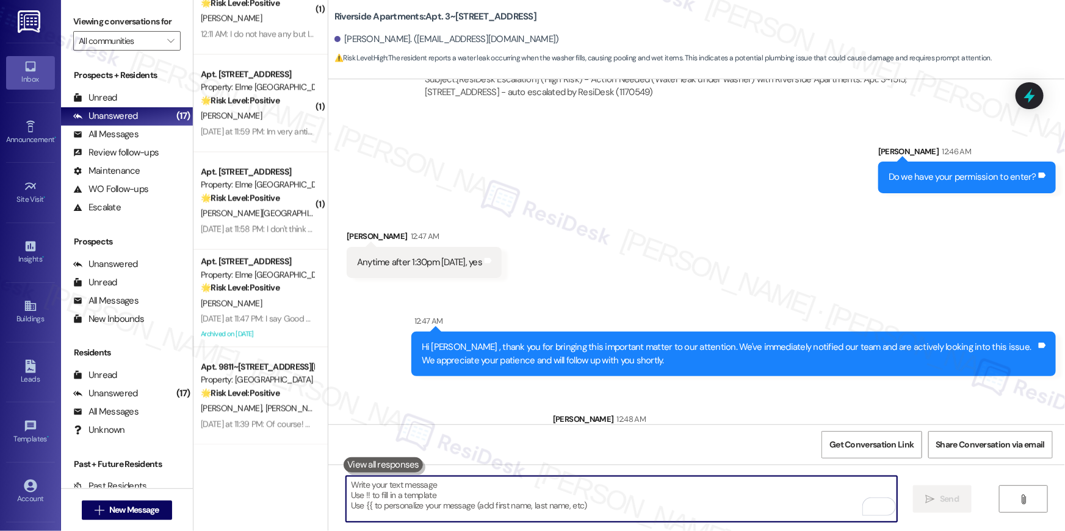
click at [778, 496] on textarea "To enrich screen reader interactions, please activate Accessibility in Grammarl…" at bounding box center [621, 499] width 551 height 46
click at [779, 497] on textarea "To enrich screen reader interactions, please activate Accessibility in Grammarl…" at bounding box center [621, 499] width 551 height 46
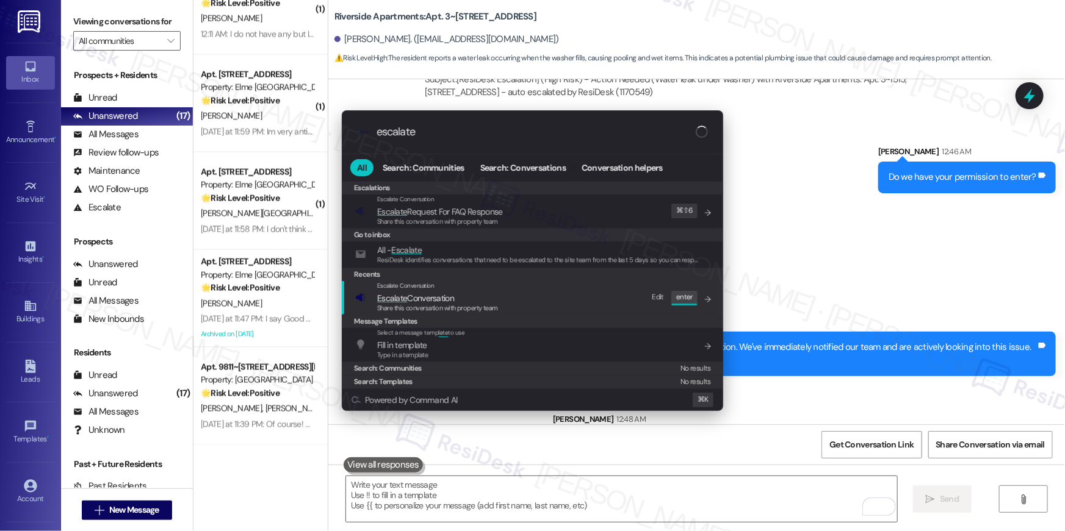
type input "escalate"
click at [495, 298] on span "Escalate Conversation" at bounding box center [437, 298] width 121 height 13
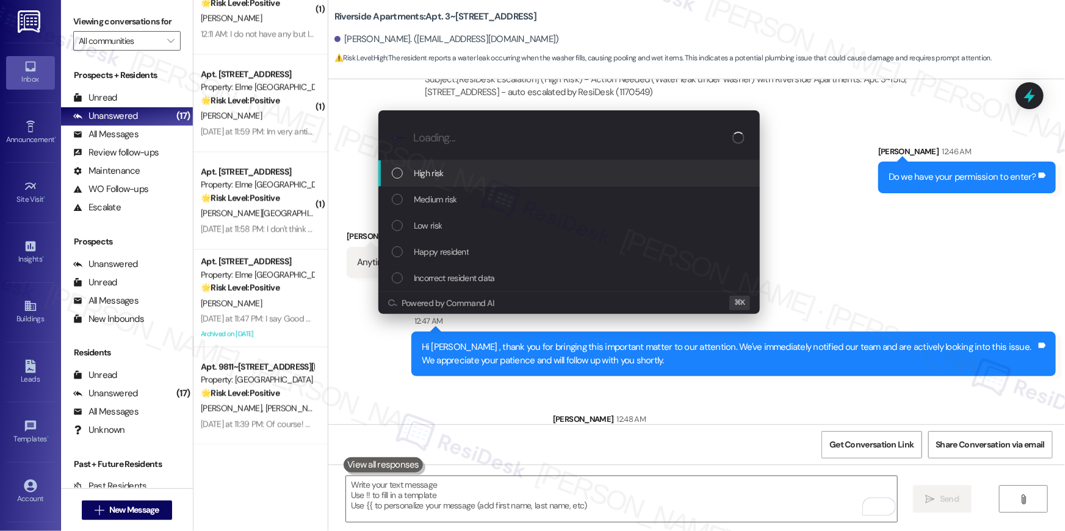
click at [463, 176] on div "High risk" at bounding box center [570, 173] width 357 height 13
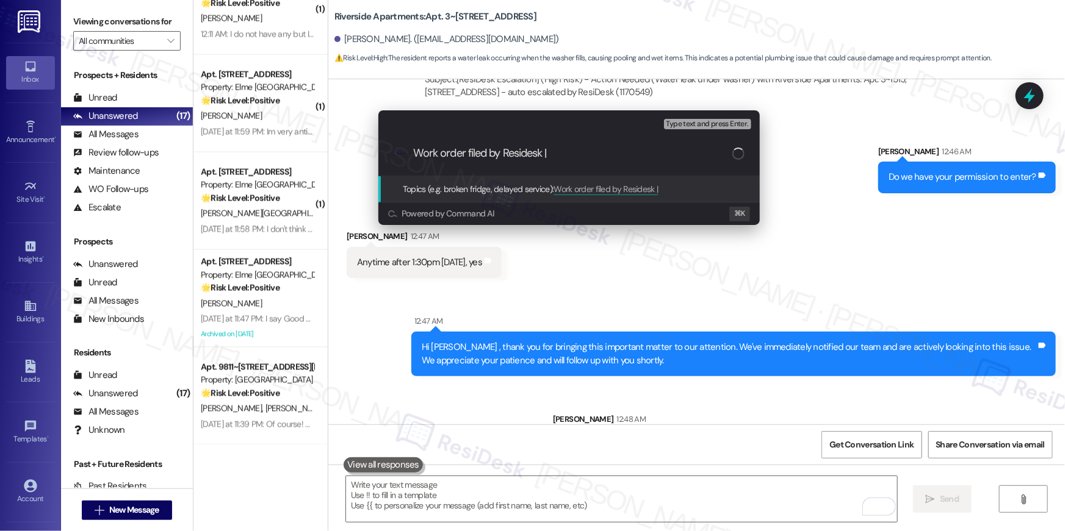
paste input "Work Order # 394192 Dishwasher leak"
type input "Work order filed by Residesk | Work Order # 394192 Dishwasher leak"
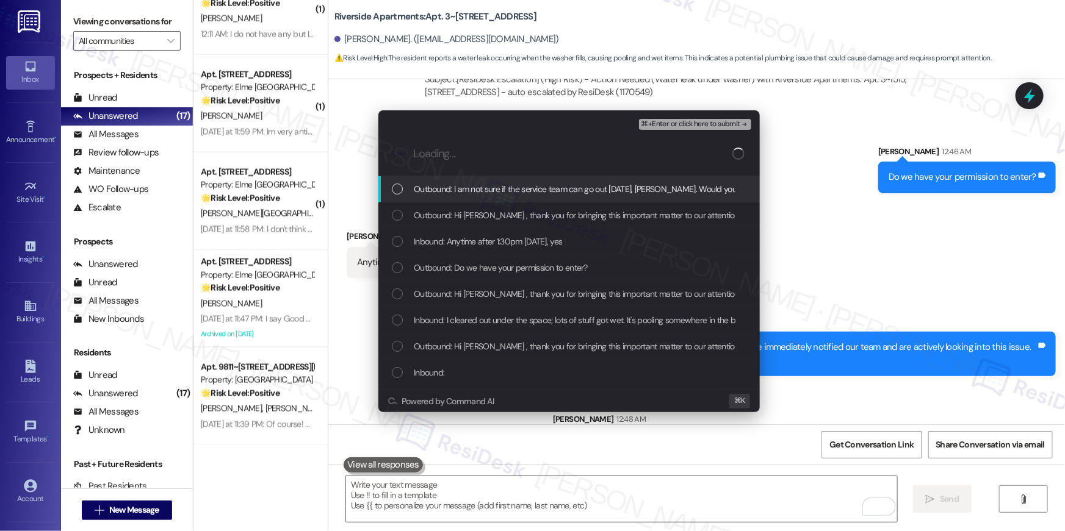
click at [534, 184] on span "Outbound: I am not sure if the service team can go out today, Andrew. Would you…" at bounding box center [649, 188] width 471 height 13
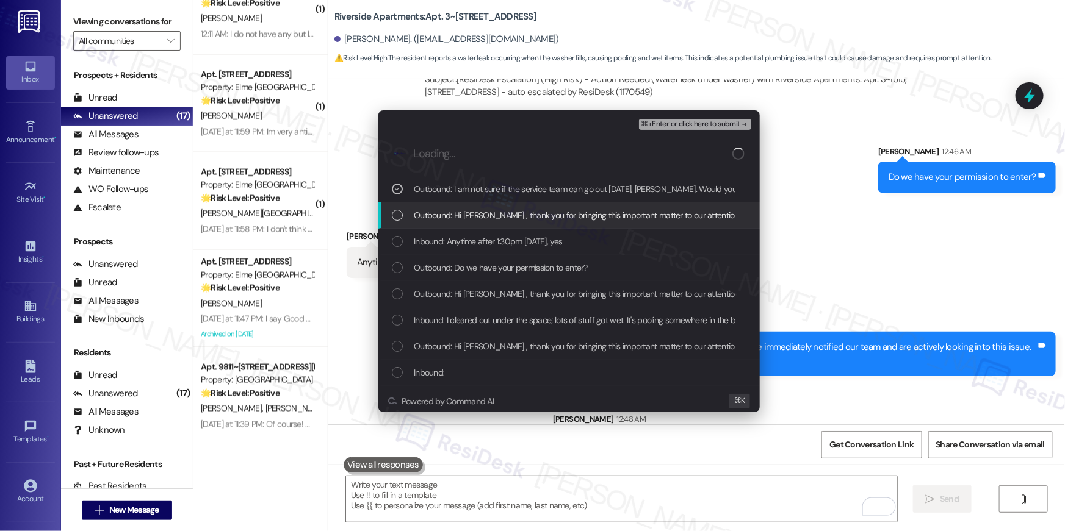
click at [520, 215] on span "Outbound: Hi Andrew , thank you for bringing this important matter to our atten…" at bounding box center [823, 215] width 819 height 13
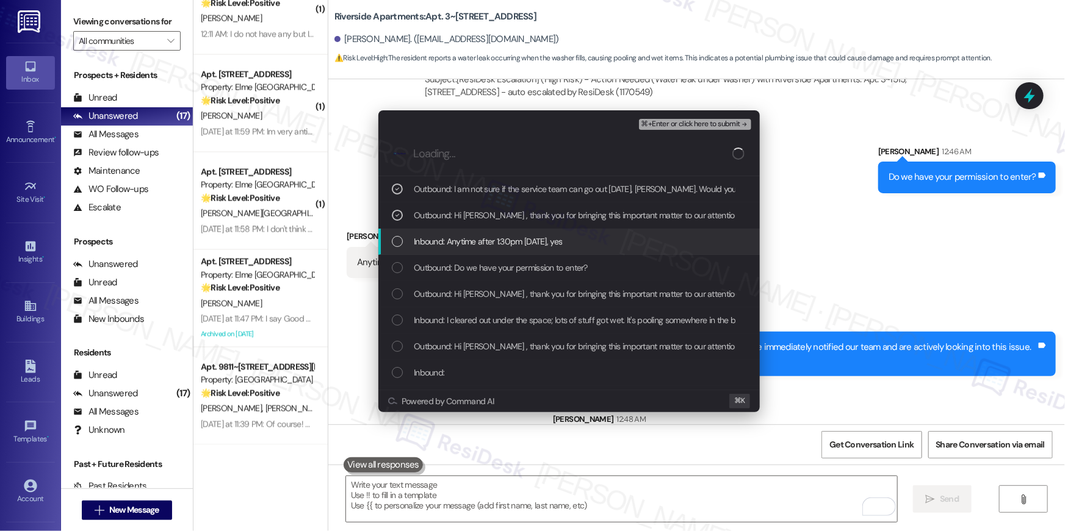
click at [520, 246] on span "Inbound: Anytime after 1:30pm today, yes" at bounding box center [488, 241] width 148 height 13
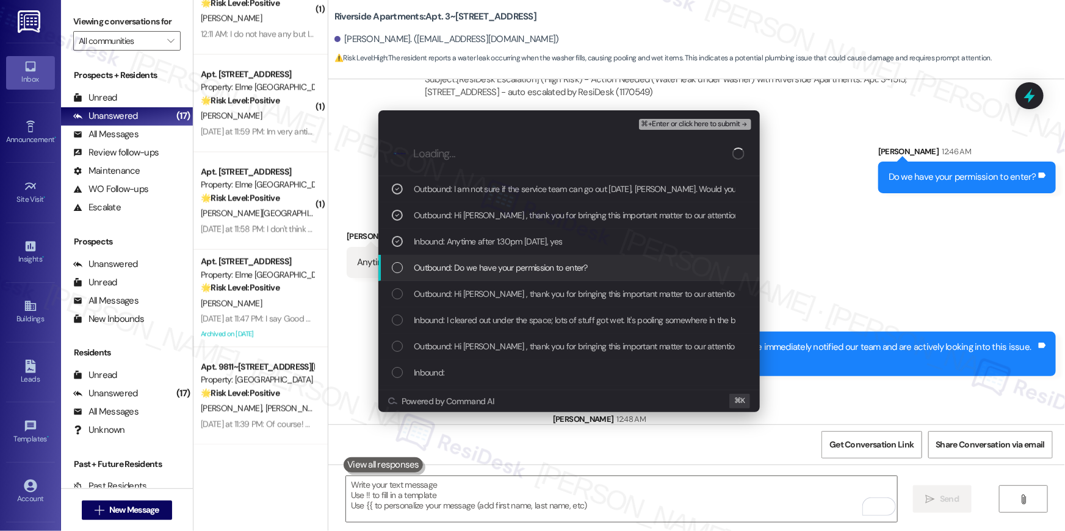
click at [522, 265] on span "Outbound: Do we have your permission to enter?" at bounding box center [501, 267] width 174 height 13
click at [577, 270] on span "Outbound: Do we have your permission to enter?" at bounding box center [501, 267] width 174 height 13
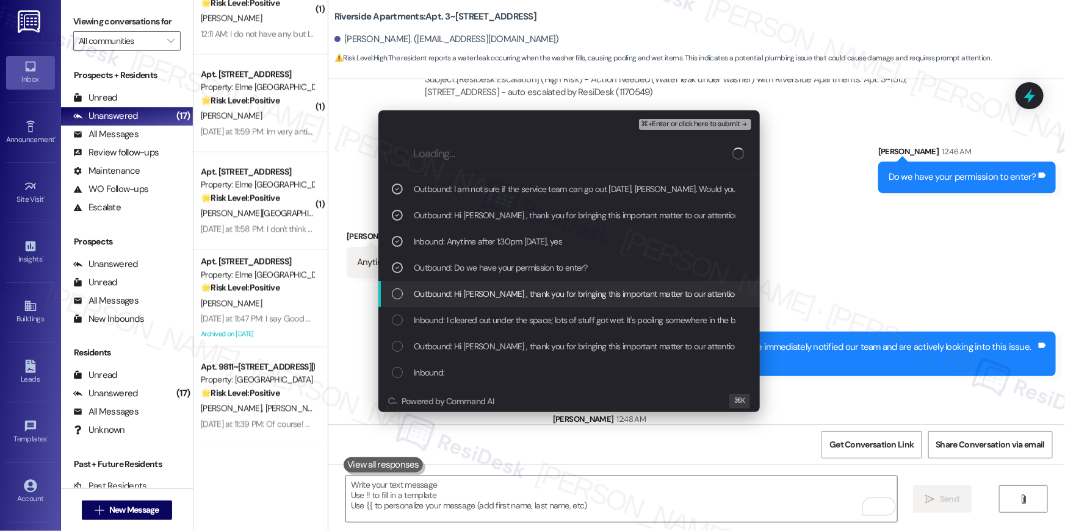
click at [569, 295] on span "Outbound: Hi Andrew , thank you for bringing this important matter to our atten…" at bounding box center [823, 293] width 819 height 13
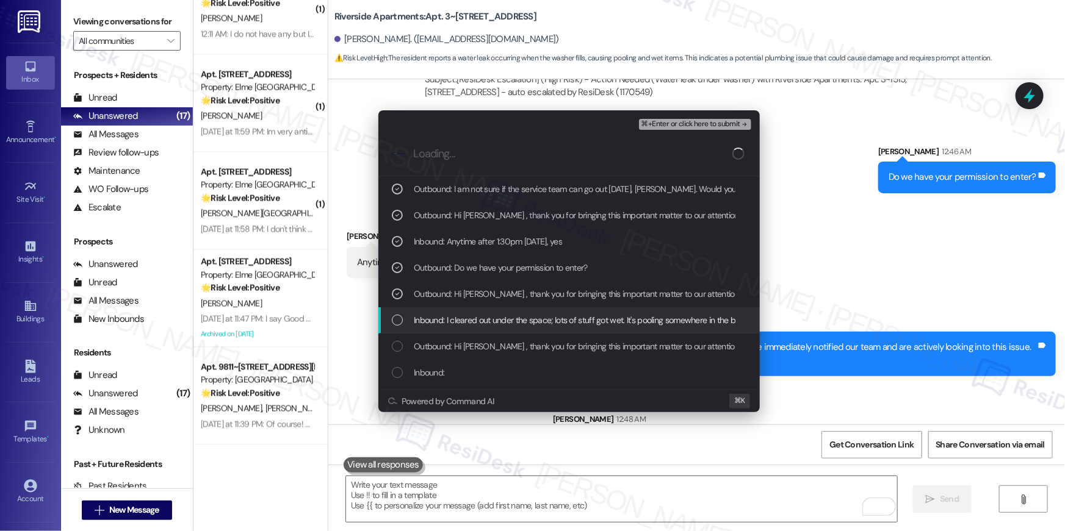
drag, startPoint x: 566, startPoint y: 310, endPoint x: 583, endPoint y: 321, distance: 19.8
click at [566, 310] on div "Inbound: I cleared out under the space; lots of stuff got wet. It's pooling som…" at bounding box center [568, 320] width 381 height 26
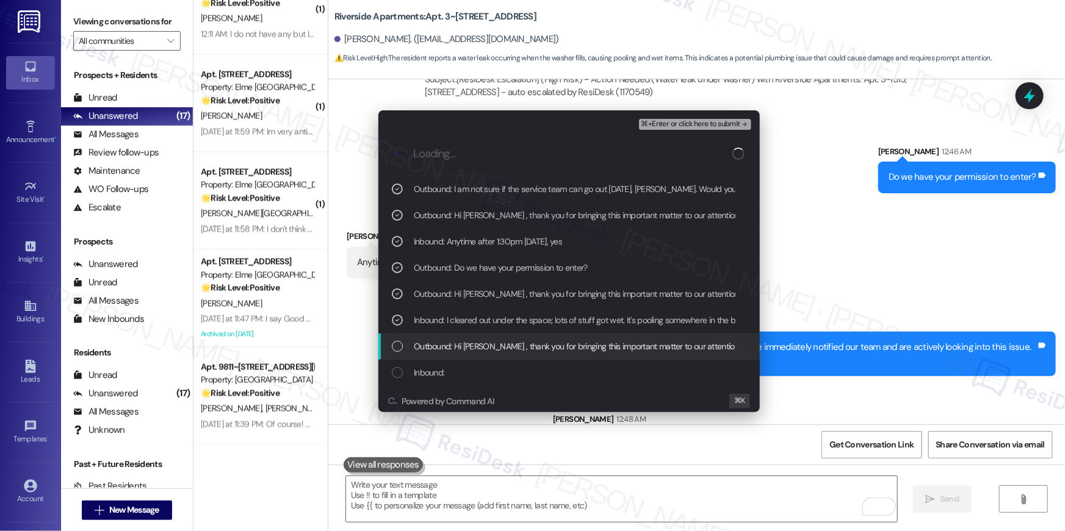
drag, startPoint x: 593, startPoint y: 344, endPoint x: 588, endPoint y: 361, distance: 17.4
click at [593, 344] on span "Outbound: Hi Andrew , thank you for bringing this important matter to our atten…" at bounding box center [823, 346] width 819 height 13
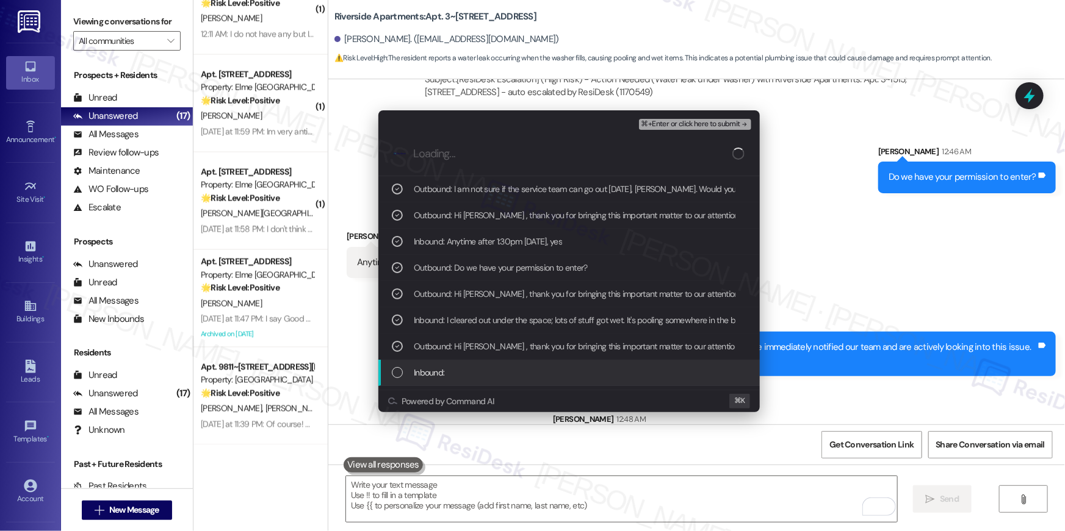
drag, startPoint x: 587, startPoint y: 365, endPoint x: 595, endPoint y: 343, distance: 23.0
click at [586, 365] on div "Inbound:" at bounding box center [568, 373] width 381 height 26
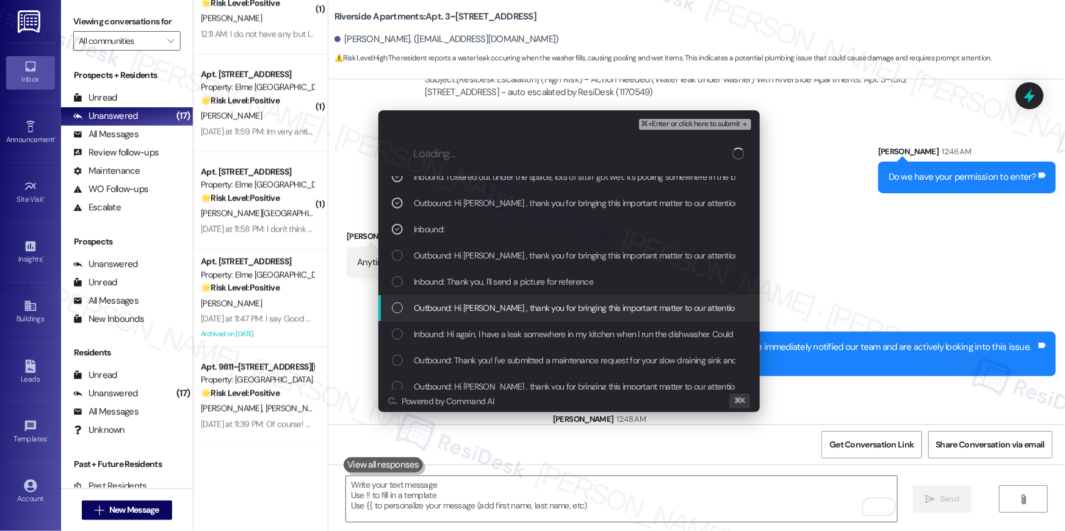
scroll to position [149, 0]
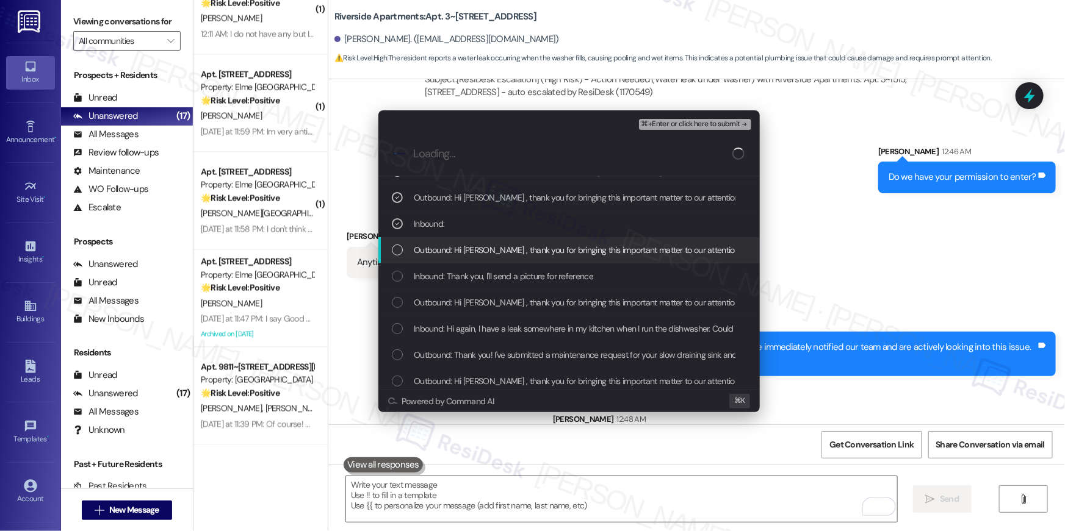
drag, startPoint x: 545, startPoint y: 251, endPoint x: 539, endPoint y: 281, distance: 29.9
click at [545, 254] on span "Outbound: Hi Andrew , thank you for bringing this important matter to our atten…" at bounding box center [823, 249] width 819 height 13
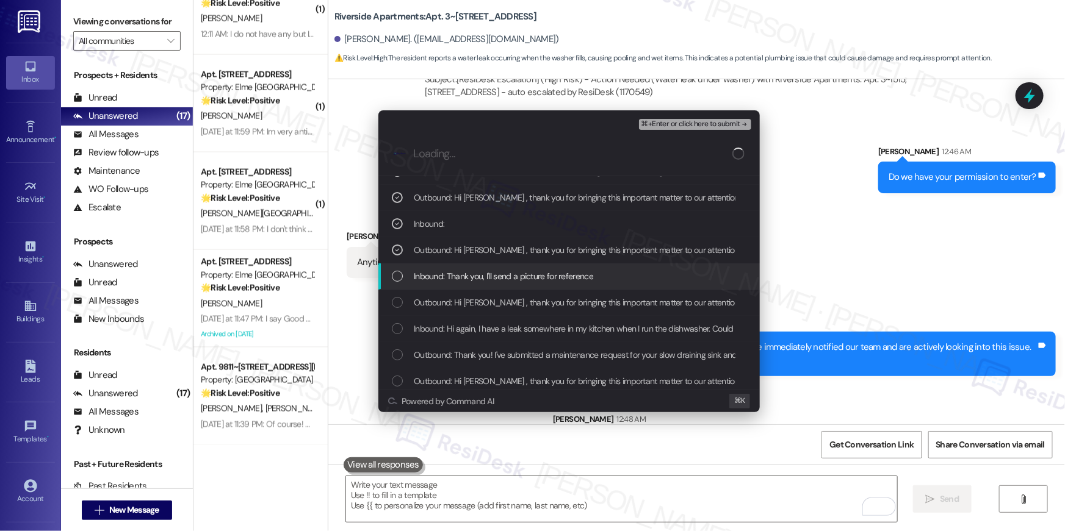
drag, startPoint x: 540, startPoint y: 282, endPoint x: 541, endPoint y: 309, distance: 26.9
click at [541, 285] on div "Inbound: Thank you, I'll send a picture for reference" at bounding box center [568, 277] width 381 height 26
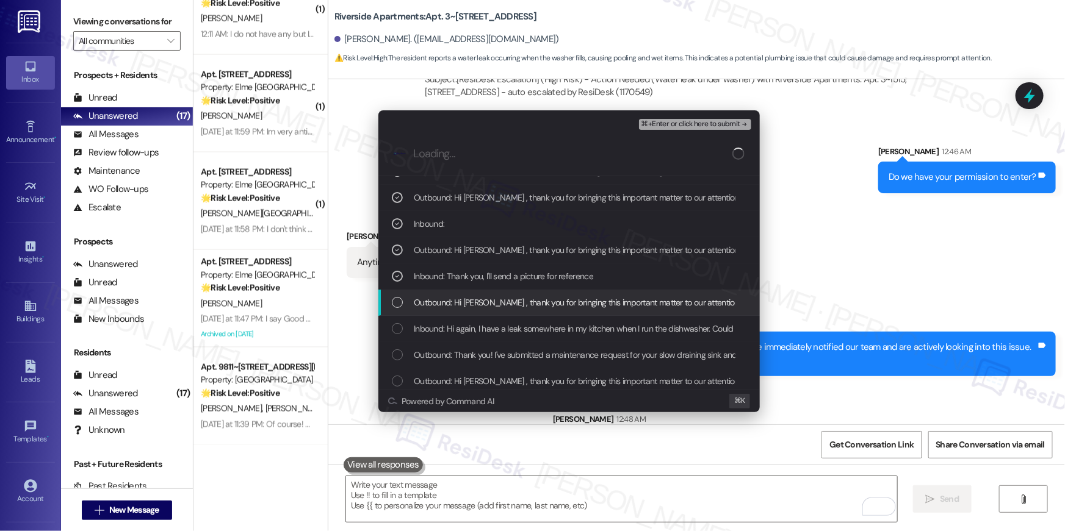
click at [541, 309] on div "Outbound: Hi Andrew , thank you for bringing this important matter to our atten…" at bounding box center [568, 303] width 381 height 26
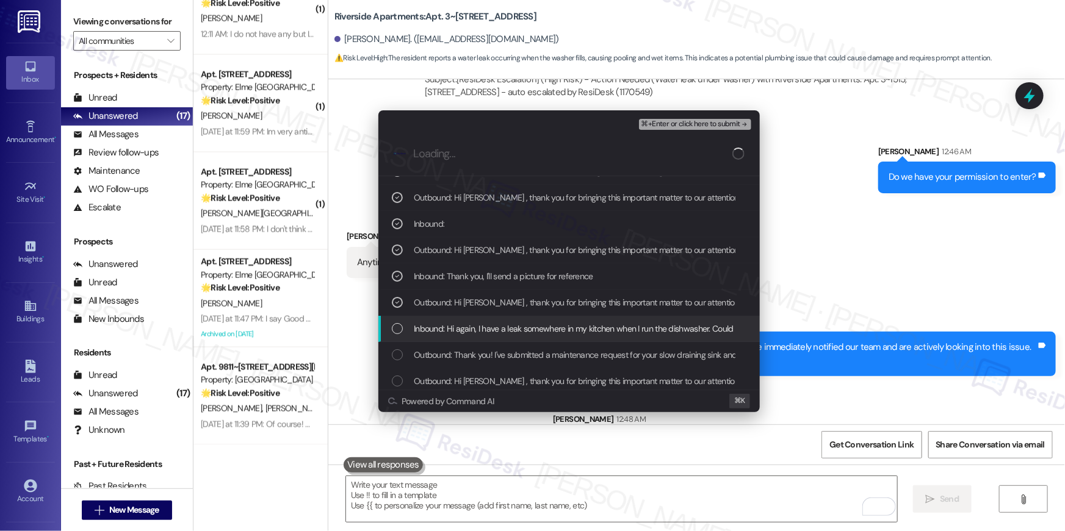
click at [564, 329] on span "Inbound: Hi again, I have a leak somewhere in my kitchen when I run the dishwas…" at bounding box center [637, 328] width 447 height 13
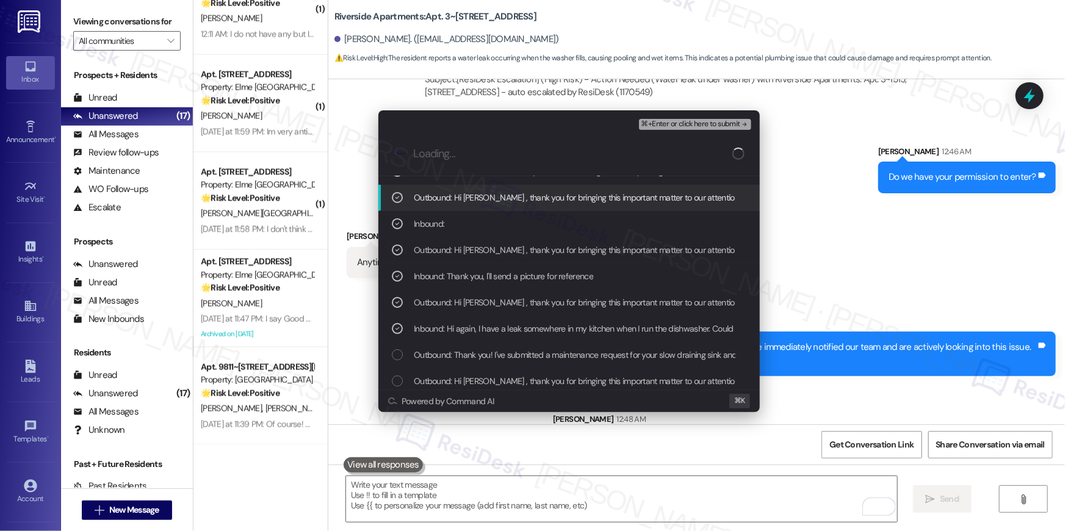
click at [705, 124] on span "⌘+Enter or click here to submit" at bounding box center [690, 124] width 99 height 9
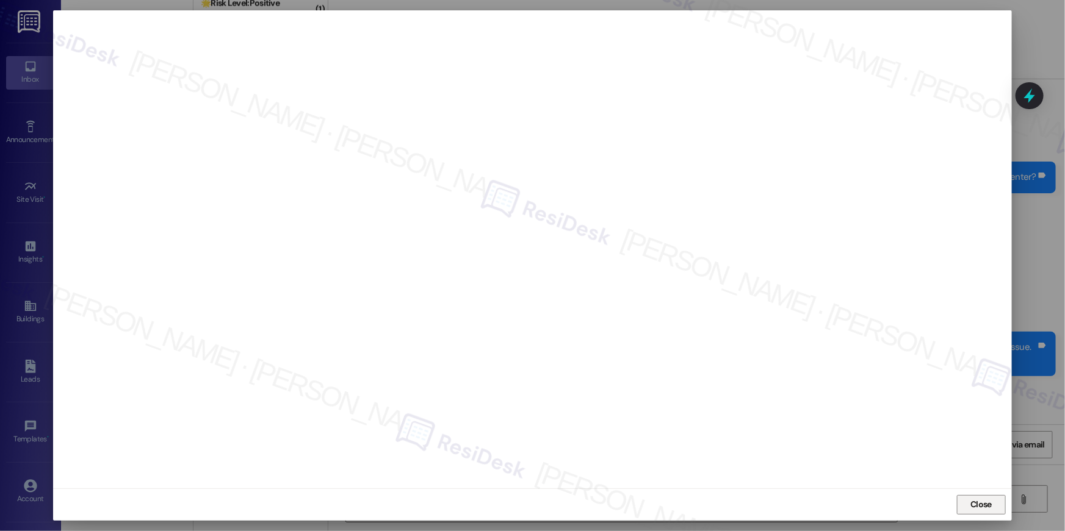
click at [1002, 499] on button "Close" at bounding box center [981, 505] width 49 height 20
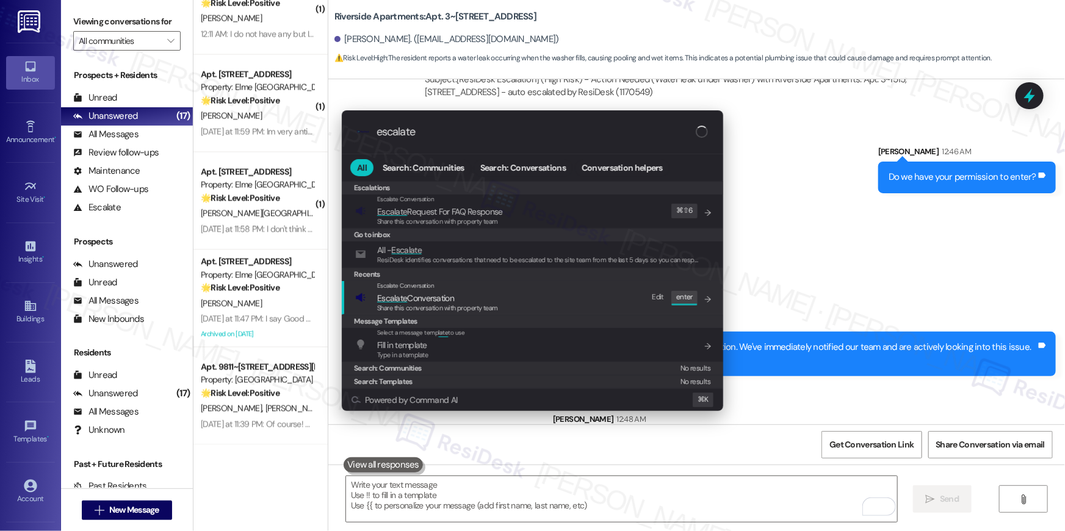
type input "escalate"
click at [600, 311] on div "Escalate Conversation Escalate Conversation Share this conversation with proper…" at bounding box center [533, 297] width 357 height 33
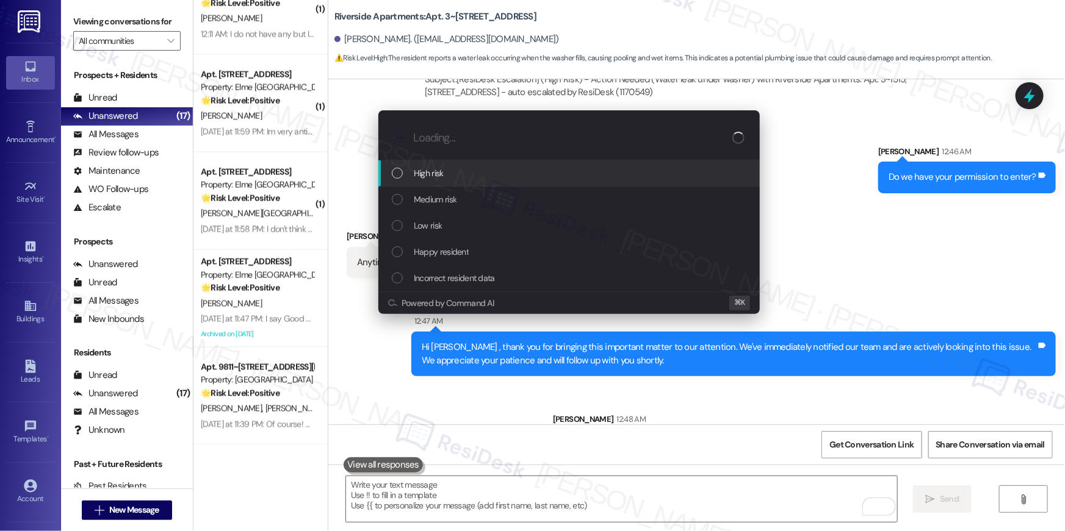
click at [480, 176] on div "High risk" at bounding box center [570, 173] width 357 height 13
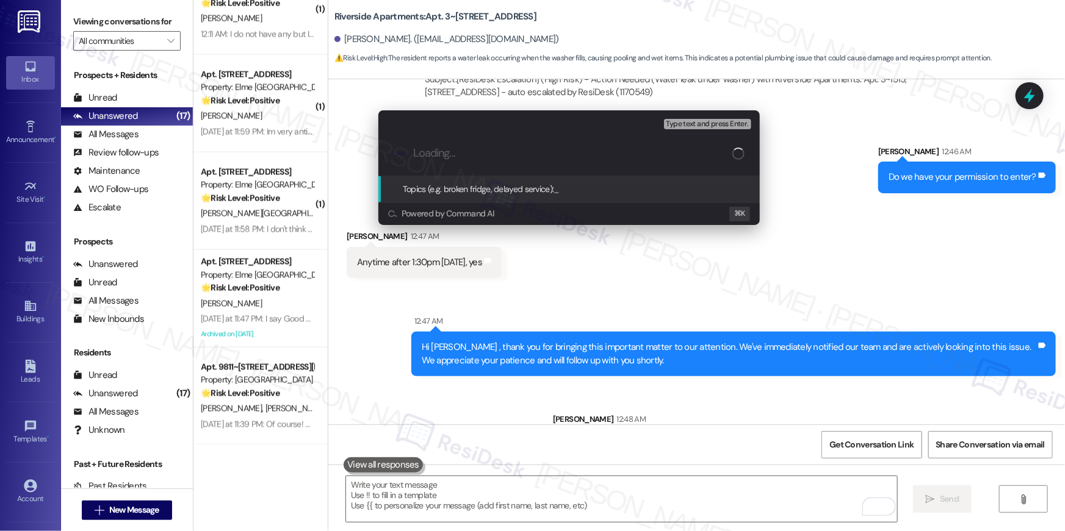
paste input "Work order filed by Residesk | Work Order # 394192 Dishwasher leak"
type input "Work order filed by Residesk | Work Order # 394192 Dishwasher leak"
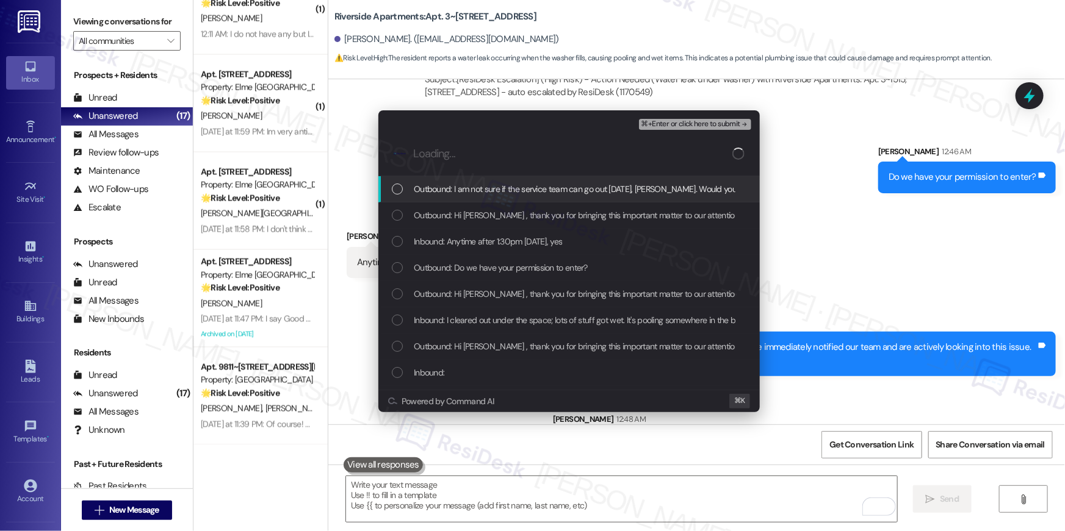
drag, startPoint x: 505, startPoint y: 193, endPoint x: 506, endPoint y: 214, distance: 20.1
click at [505, 194] on span "Outbound: I am not sure if the service team can go out today, Andrew. Would you…" at bounding box center [649, 188] width 471 height 13
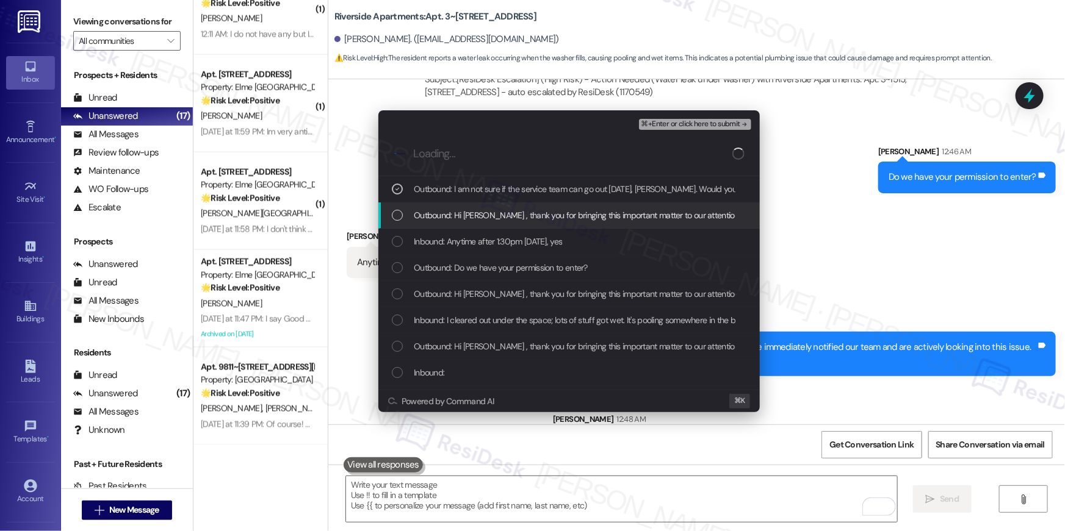
click at [506, 214] on span "Outbound: Hi Andrew , thank you for bringing this important matter to our atten…" at bounding box center [823, 215] width 819 height 13
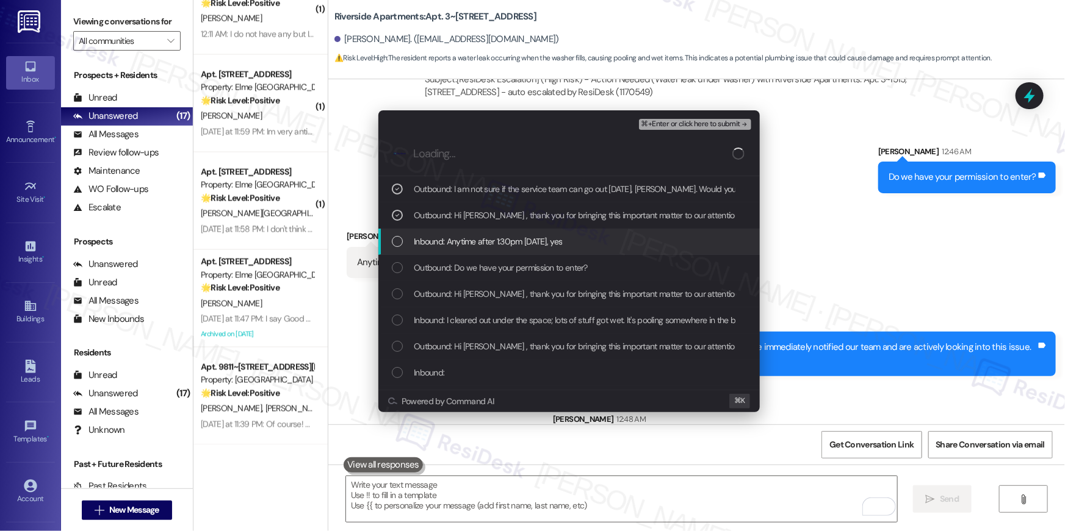
drag, startPoint x: 501, startPoint y: 235, endPoint x: 500, endPoint y: 253, distance: 18.3
click at [501, 235] on span "Inbound: Anytime after 1:30pm today, yes" at bounding box center [488, 241] width 148 height 13
click at [497, 269] on span "Outbound: Do we have your permission to enter?" at bounding box center [501, 267] width 174 height 13
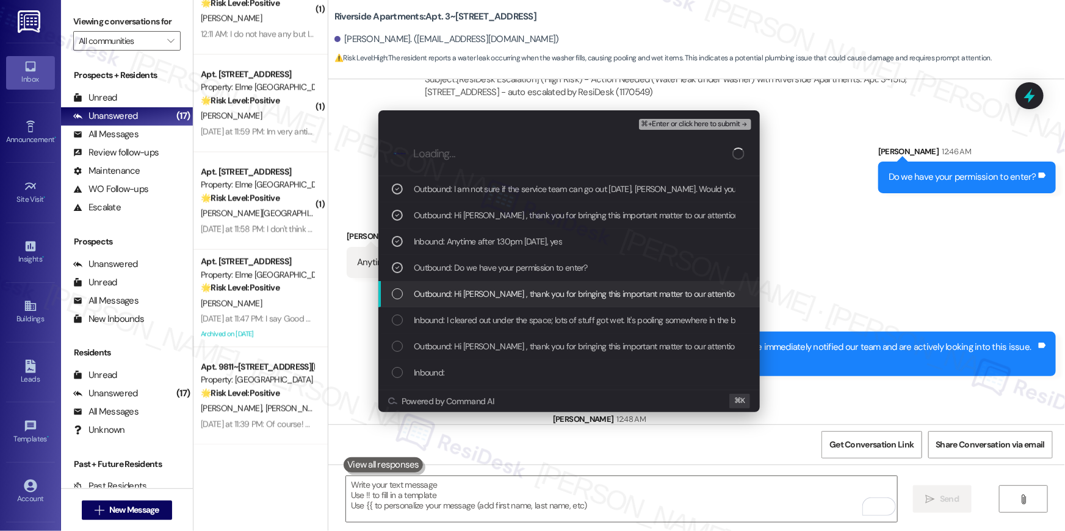
drag, startPoint x: 494, startPoint y: 293, endPoint x: 497, endPoint y: 305, distance: 12.6
click at [495, 293] on span "Outbound: Hi Andrew , thank you for bringing this important matter to our atten…" at bounding box center [823, 293] width 819 height 13
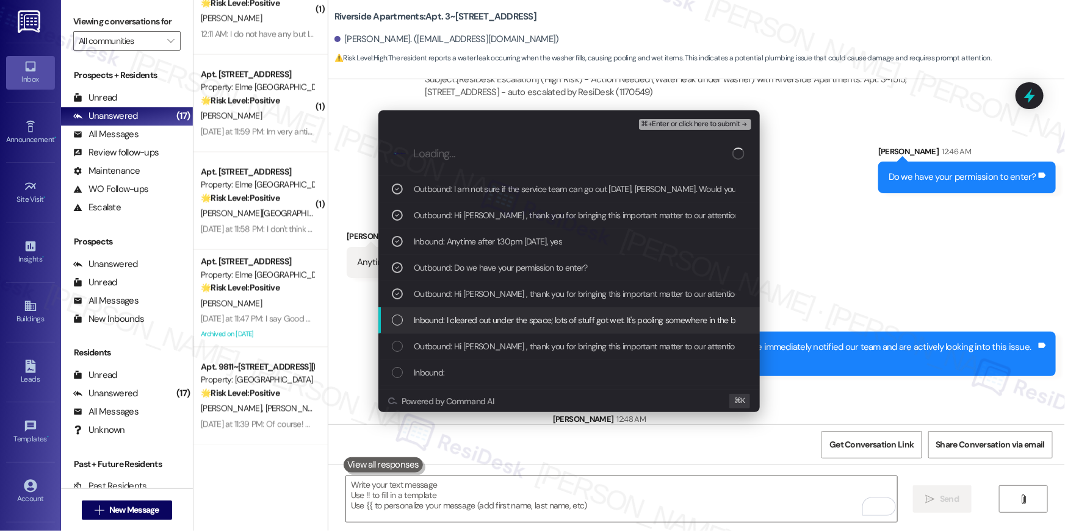
drag, startPoint x: 499, startPoint y: 315, endPoint x: 513, endPoint y: 324, distance: 16.4
click at [500, 316] on span "Inbound: I cleared out under the space; lots of stuff got wet. It's pooling som…" at bounding box center [711, 320] width 594 height 13
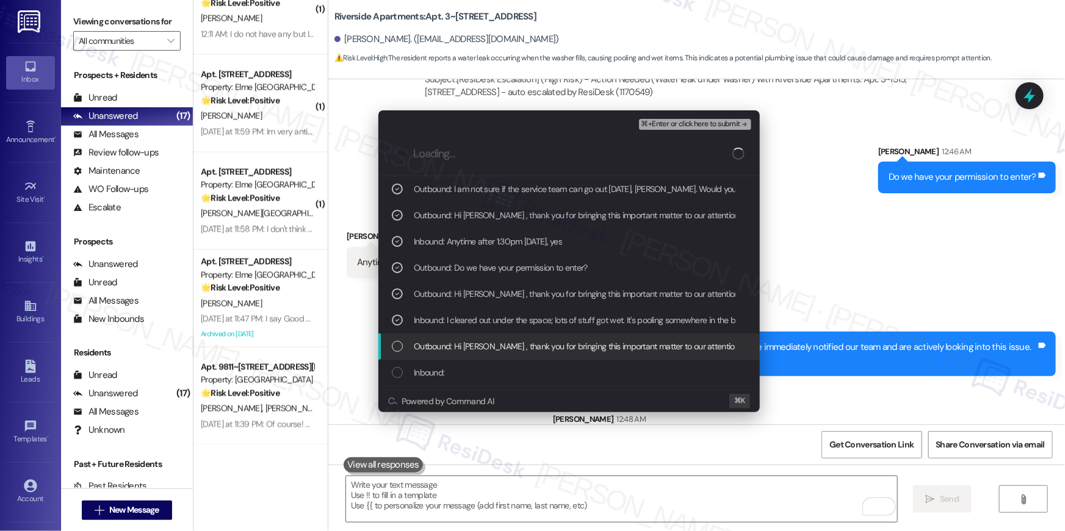
drag, startPoint x: 522, startPoint y: 337, endPoint x: 526, endPoint y: 351, distance: 14.7
click at [522, 338] on div "Outbound: Hi Andrew , thank you for bringing this important matter to our atten…" at bounding box center [568, 347] width 381 height 26
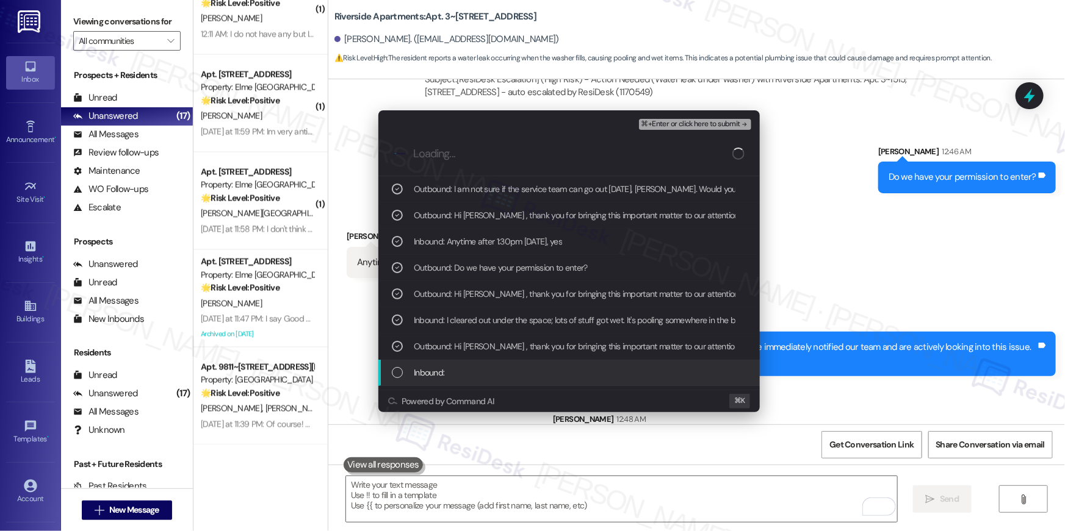
click at [529, 368] on div "Inbound:" at bounding box center [570, 372] width 357 height 13
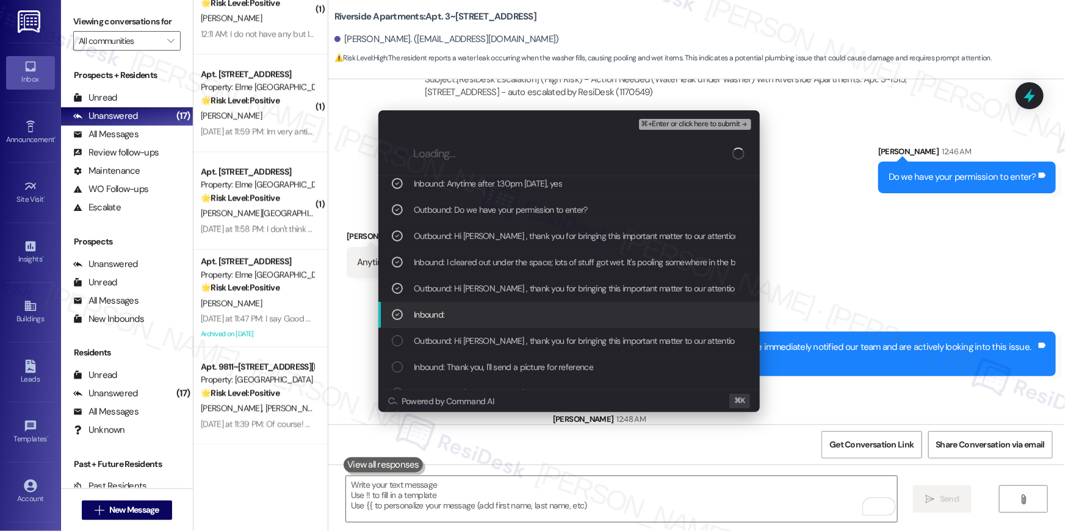
scroll to position [68, 0]
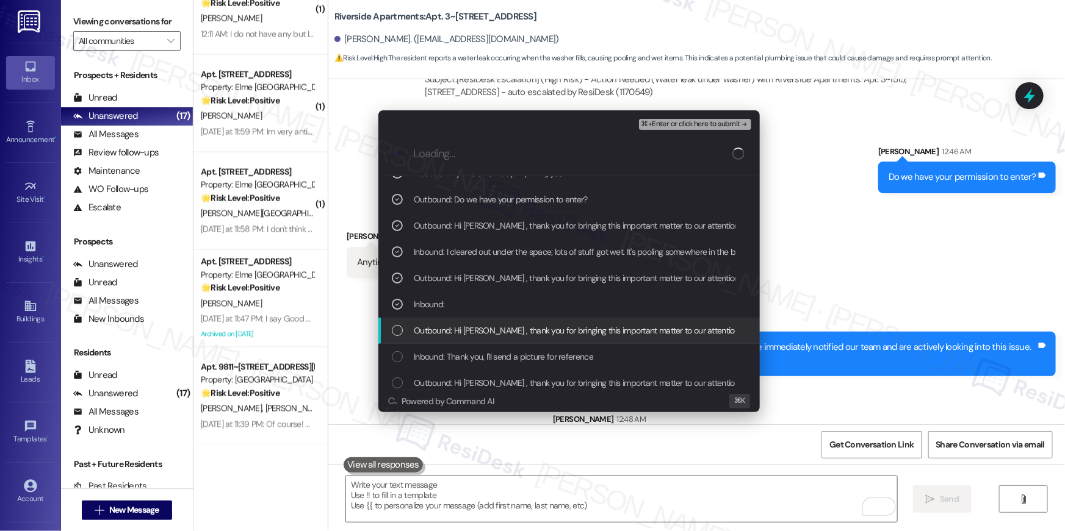
click at [489, 333] on span "Outbound: Hi Andrew , thank you for bringing this important matter to our atten…" at bounding box center [823, 330] width 819 height 13
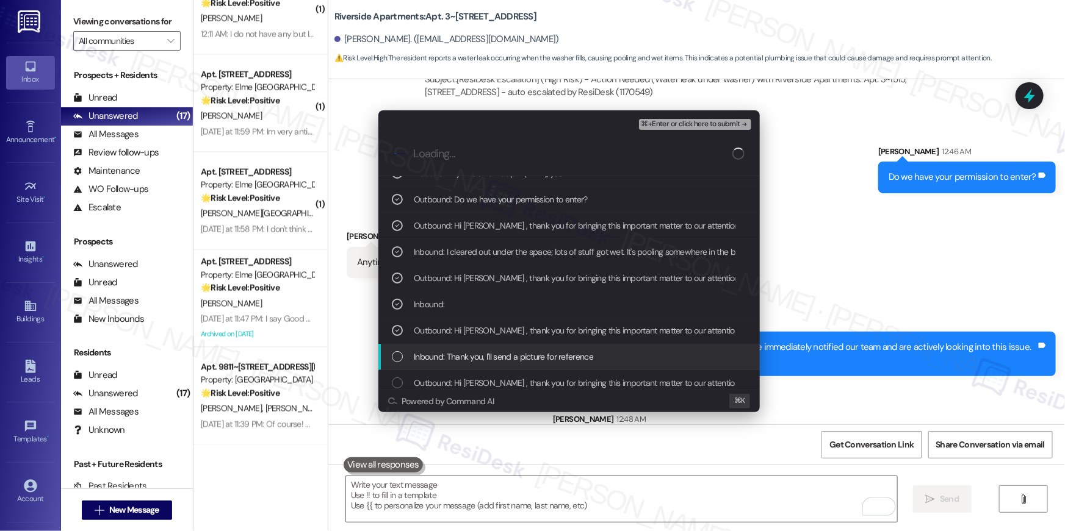
click at [498, 352] on span "Inbound: Thank you, I'll send a picture for reference" at bounding box center [503, 356] width 179 height 13
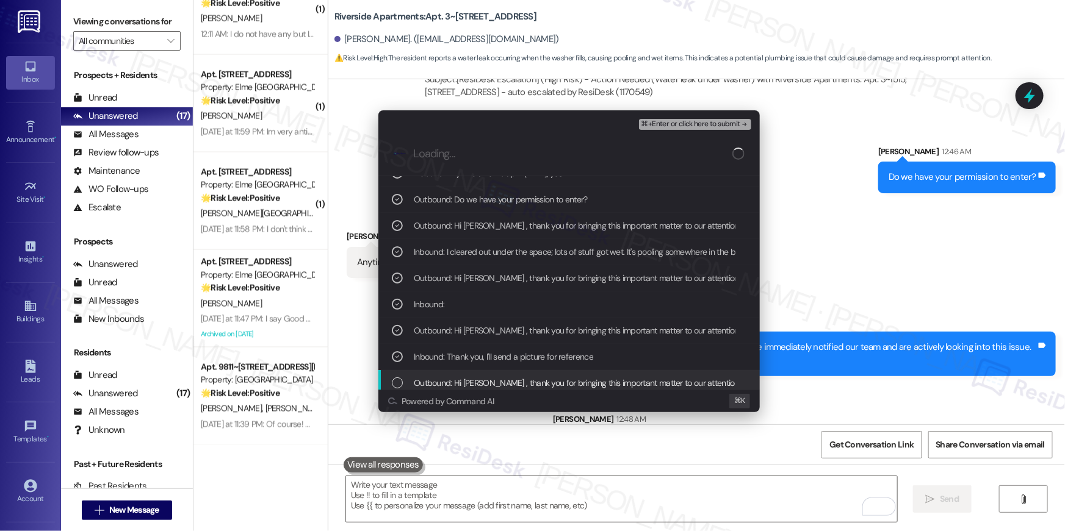
click at [564, 386] on span "Outbound: Hi Andrew , thank you for bringing this important matter to our atten…" at bounding box center [823, 382] width 819 height 13
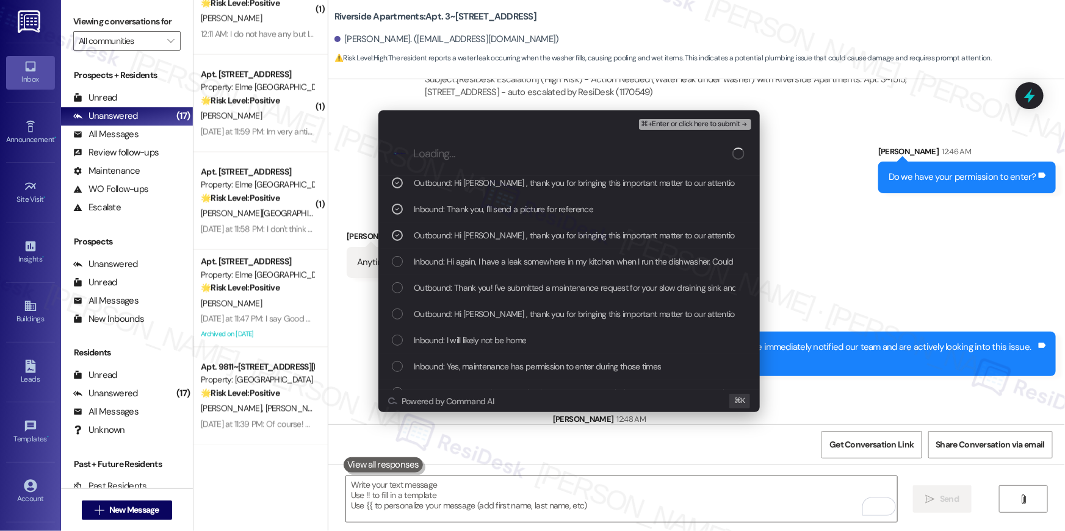
scroll to position [255, 0]
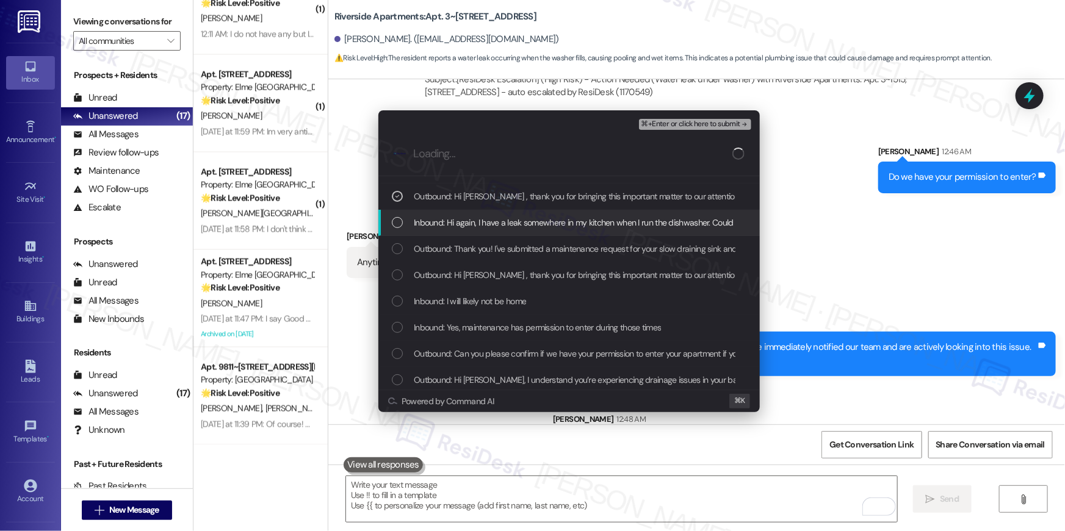
click at [516, 228] on span "Inbound: Hi again, I have a leak somewhere in my kitchen when I run the dishwas…" at bounding box center [637, 222] width 447 height 13
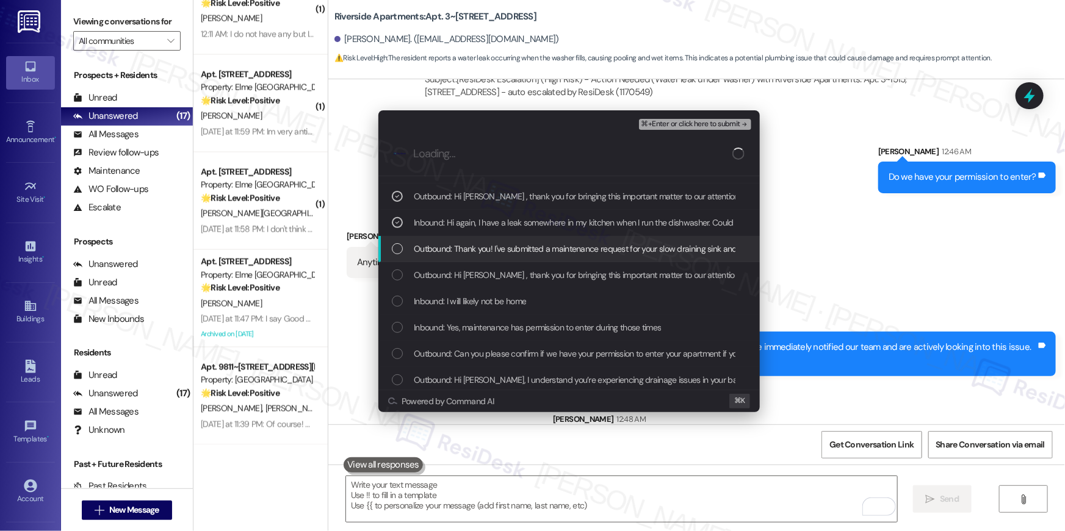
click at [520, 243] on span "Outbound: Thank you! I've submitted a maintenance request for your slow drainin…" at bounding box center [802, 248] width 776 height 13
click at [539, 239] on div "Outbound: Thank you! I've submitted a maintenance request for your slow drainin…" at bounding box center [568, 249] width 381 height 26
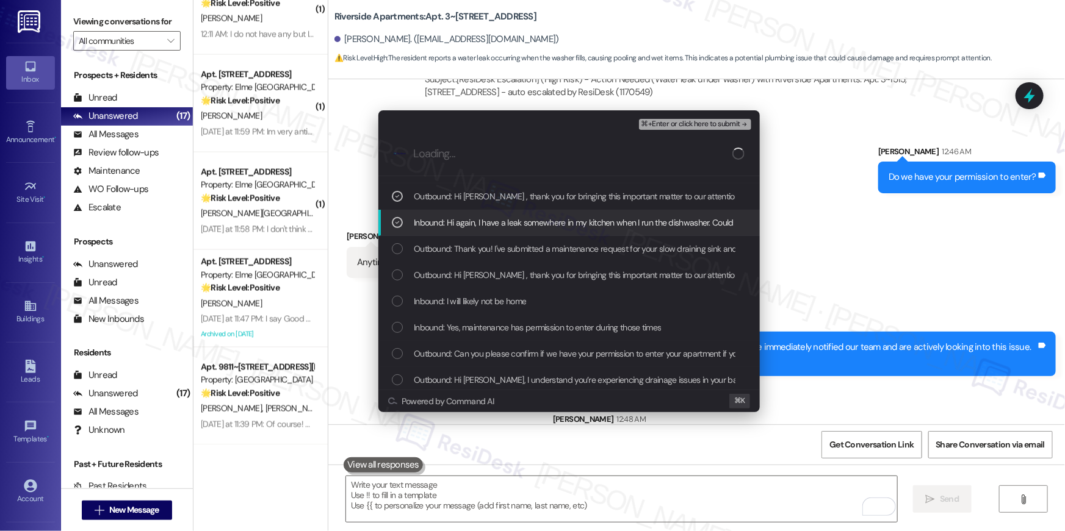
click at [706, 120] on span "⌘+Enter or click here to submit" at bounding box center [690, 124] width 99 height 9
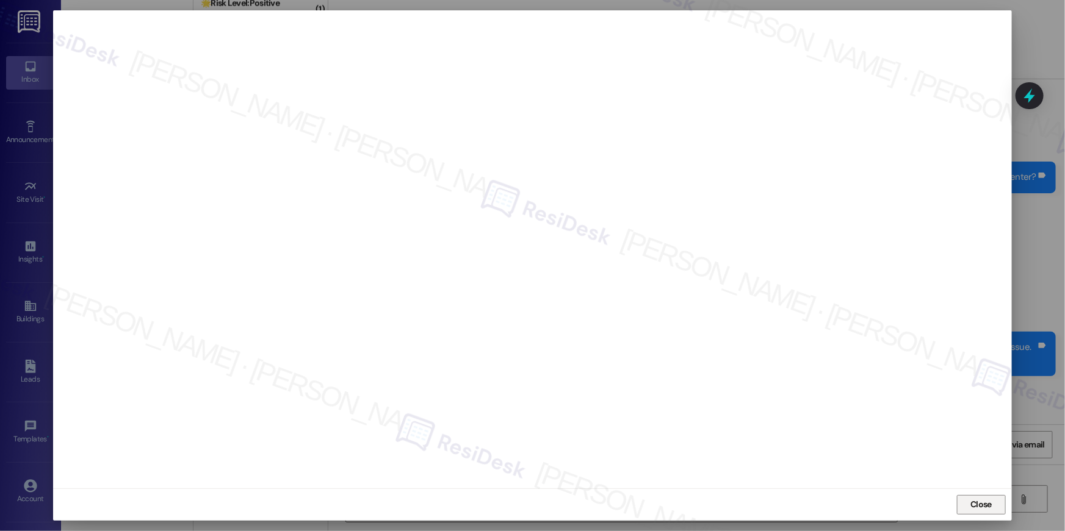
click at [977, 498] on span "Close" at bounding box center [980, 504] width 21 height 13
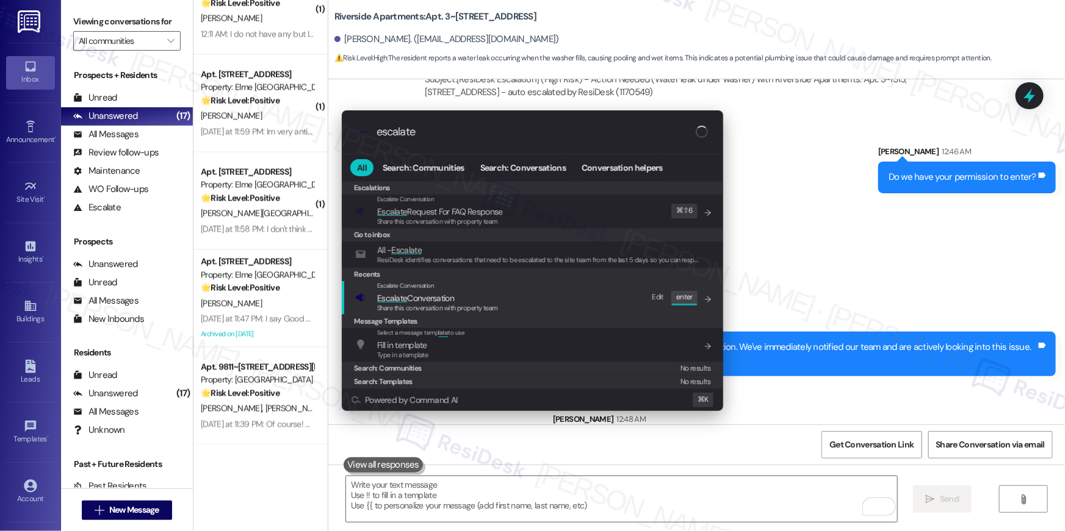
type input "escalate"
click at [537, 305] on div "Escalate Conversation Escalate Conversation Share this conversation with proper…" at bounding box center [533, 297] width 357 height 33
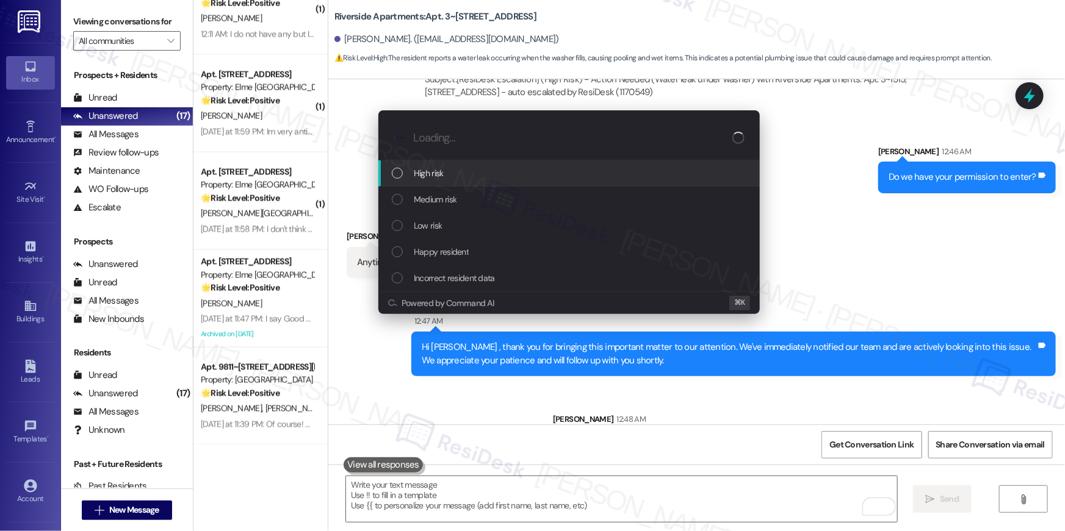
click at [457, 174] on div "High risk" at bounding box center [570, 173] width 357 height 13
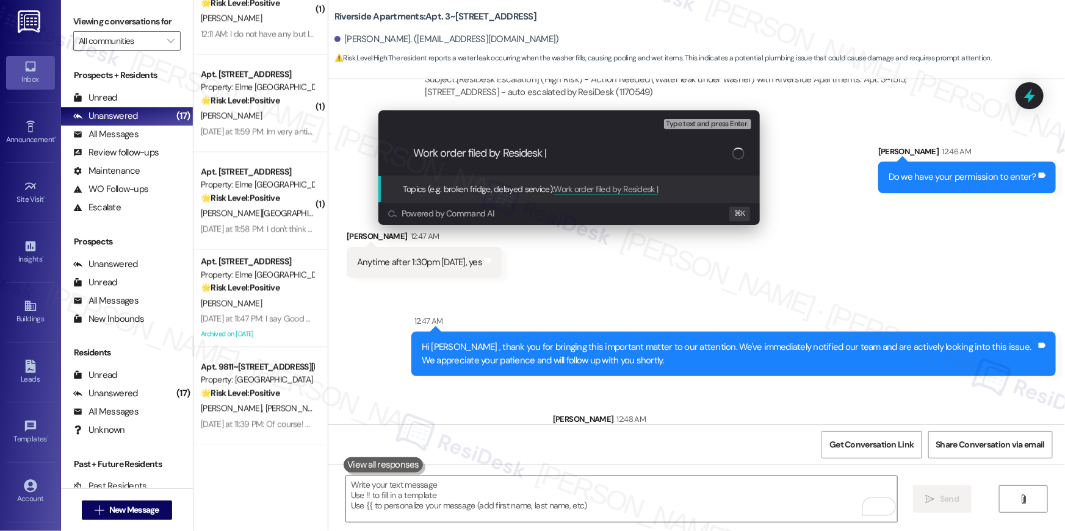
paste input "Work order filed by Residesk | Work Order # 394192 Dishwasher leak"
type input "Work order filed by Residesk | Work order filed by Residesk | Work Order # 3941…"
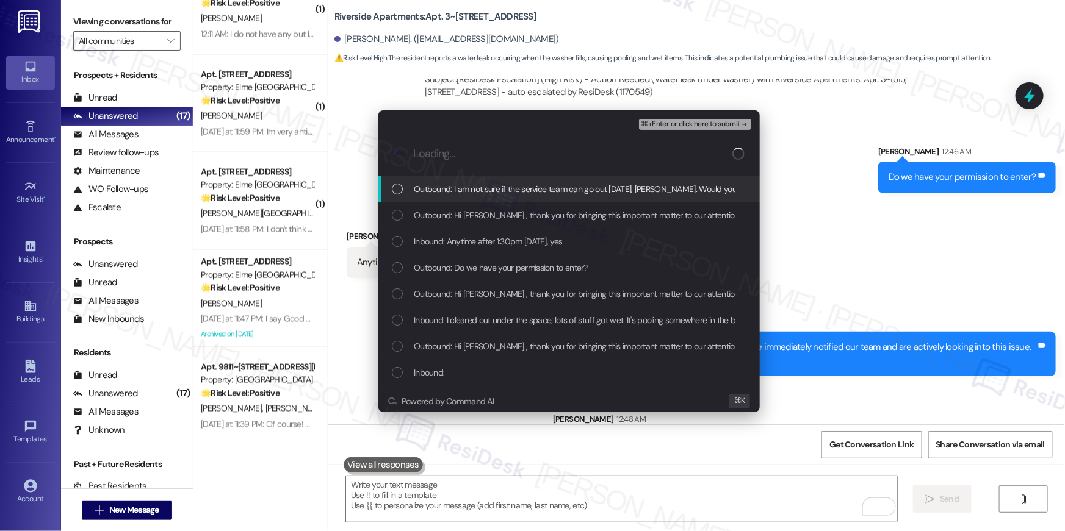
paste input "Work order filed by Residesk | Work order filed by Residesk | Work Order # 3941…"
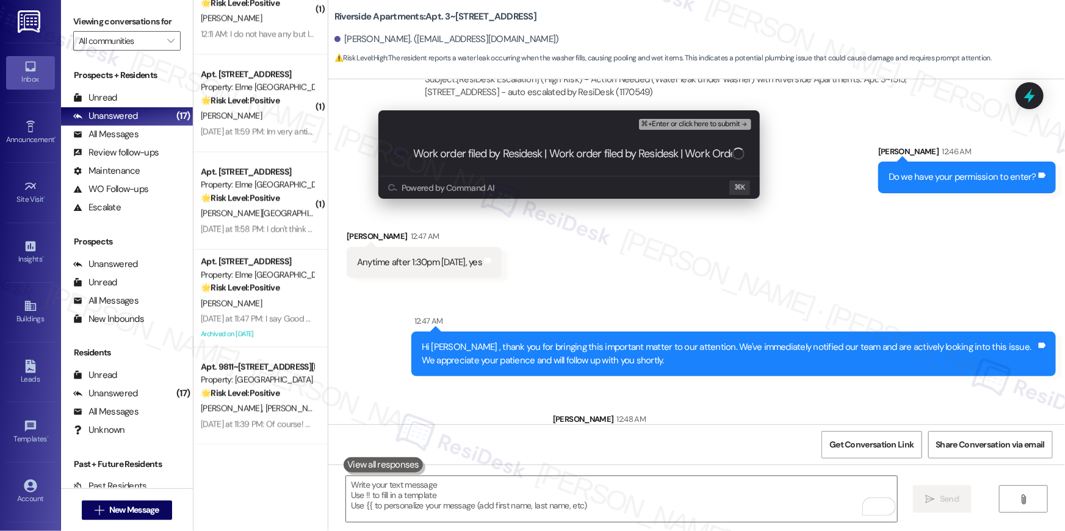
drag, startPoint x: 416, startPoint y: 155, endPoint x: 334, endPoint y: 156, distance: 82.4
click at [334, 156] on div "Escalate Conversation High risk Work order filed by Residesk | Work order filed…" at bounding box center [532, 265] width 1065 height 531
type input "Work order filed by Residesk | Work Order # 394192 Dishwasher leak"
click at [506, 158] on input "Work order filed by Residesk | Work Order # 394192 Dishwasher leak" at bounding box center [572, 154] width 319 height 13
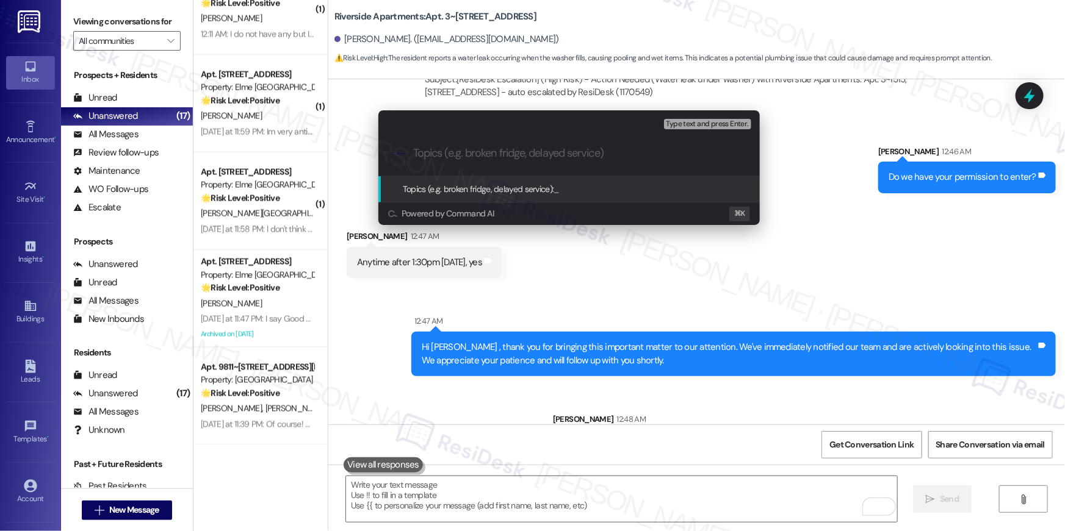
paste input "Work order filed by Residesk | Work Order # 394192 Dishwasher leak"
type input "Work order filed by Residesk | Work Order # 394192 Dishwasher leak"
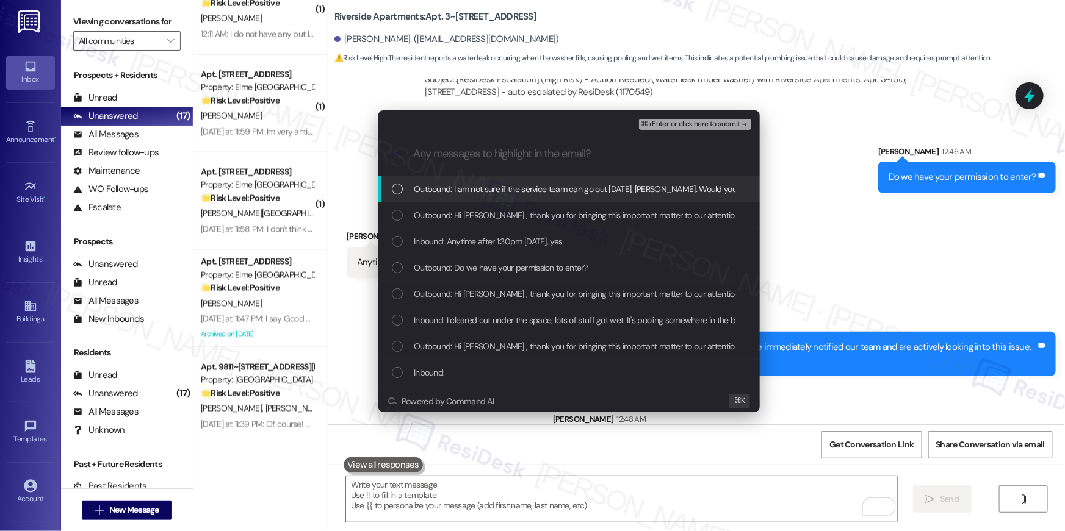
click at [658, 192] on span "Outbound: I am not sure if the service team can go out today, Andrew. Would you…" at bounding box center [649, 188] width 471 height 13
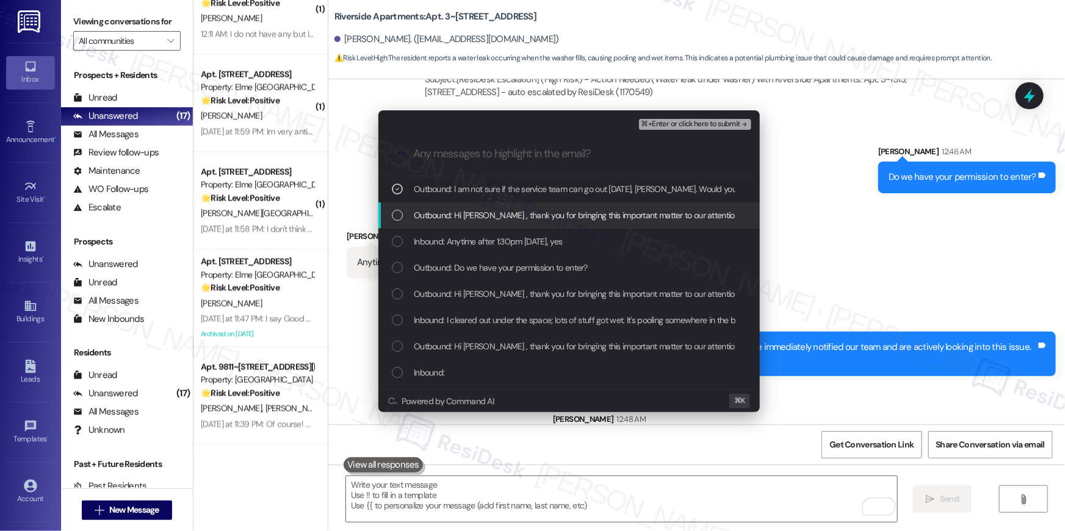
drag, startPoint x: 641, startPoint y: 218, endPoint x: 625, endPoint y: 237, distance: 25.2
click at [641, 218] on span "Outbound: Hi Andrew , thank you for bringing this important matter to our atten…" at bounding box center [823, 215] width 819 height 13
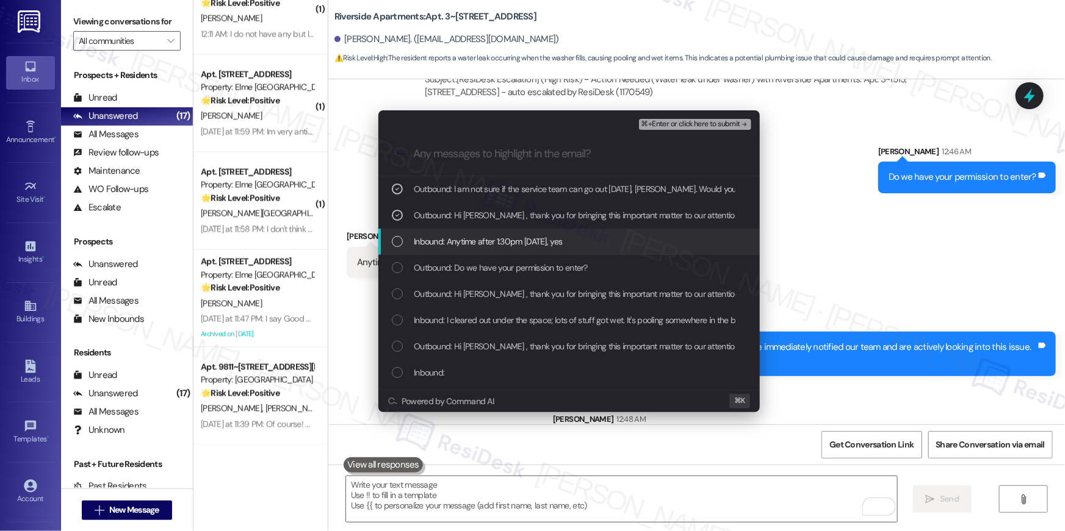
click at [625, 237] on div "Inbound: Anytime after 1:30pm today, yes" at bounding box center [570, 241] width 357 height 13
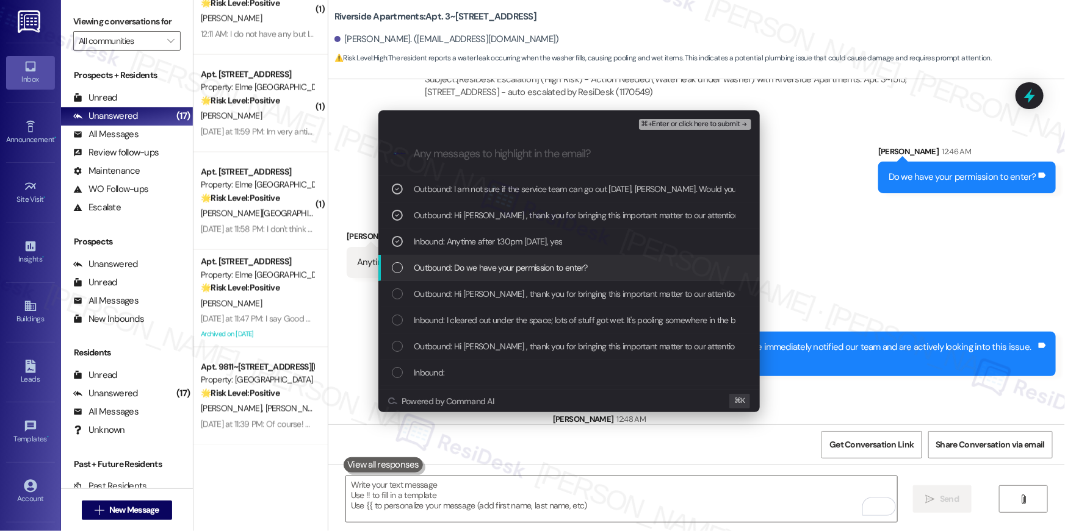
click at [630, 268] on div "Outbound: Do we have your permission to enter?" at bounding box center [570, 267] width 357 height 13
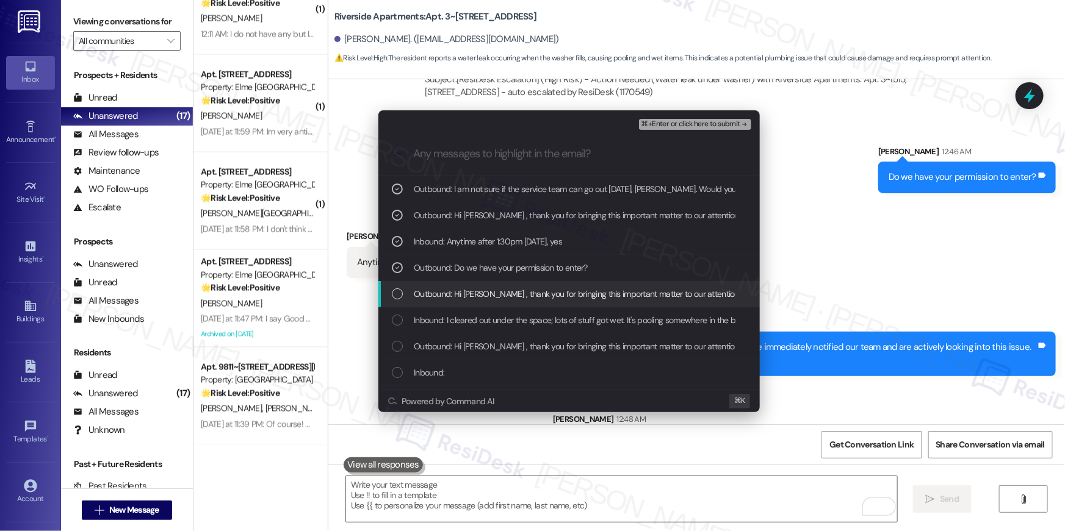
click at [625, 300] on span "Outbound: Hi Andrew , thank you for bringing this important matter to our atten…" at bounding box center [823, 293] width 819 height 13
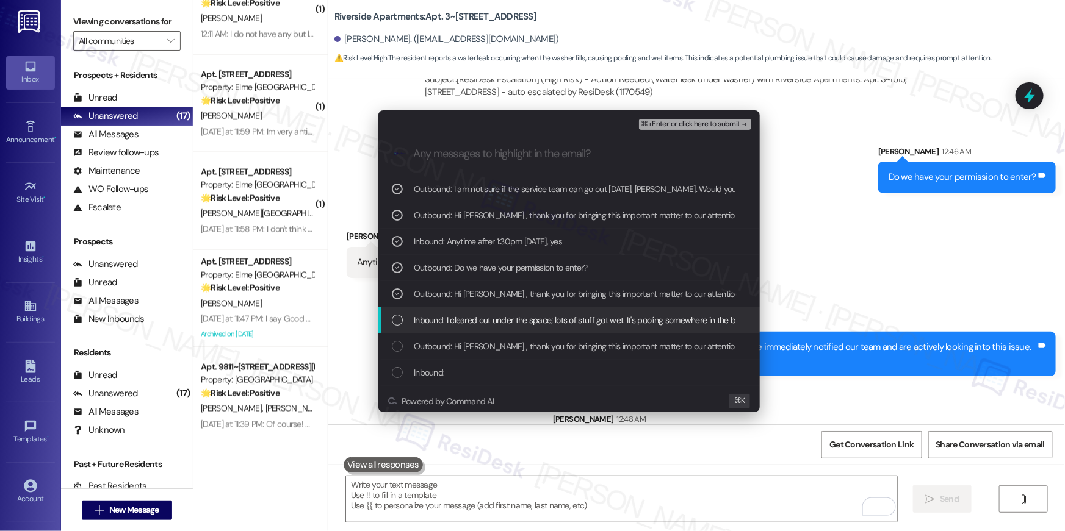
click at [623, 320] on span "Inbound: I cleared out under the space; lots of stuff got wet. It's pooling som…" at bounding box center [711, 320] width 594 height 13
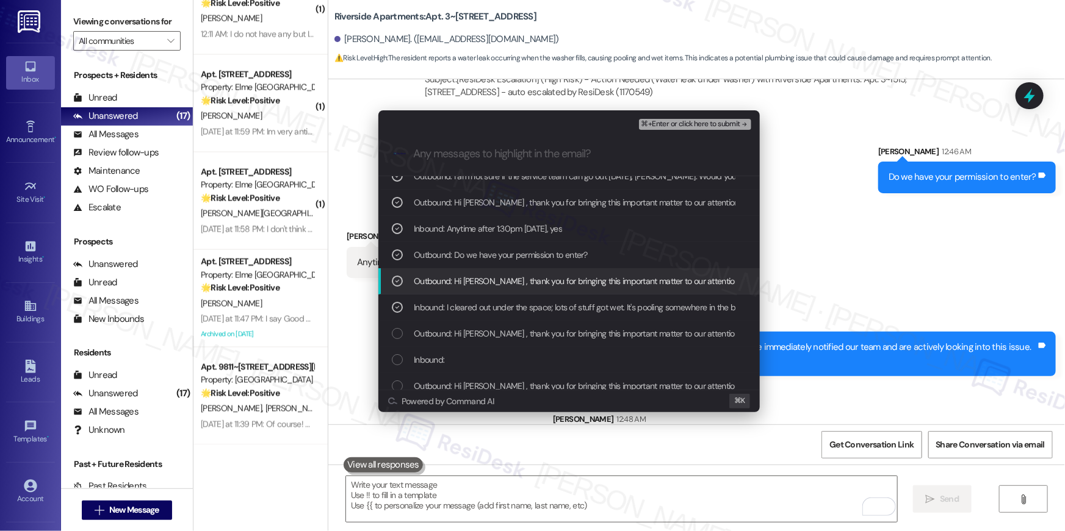
scroll to position [34, 0]
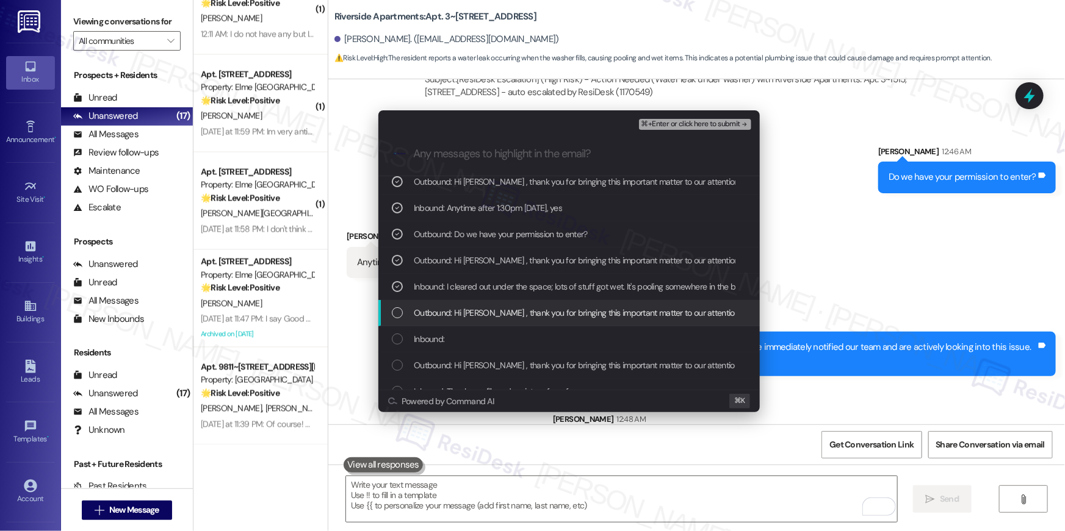
click at [606, 306] on span "Outbound: Hi Andrew , thank you for bringing this important matter to our atten…" at bounding box center [823, 312] width 819 height 13
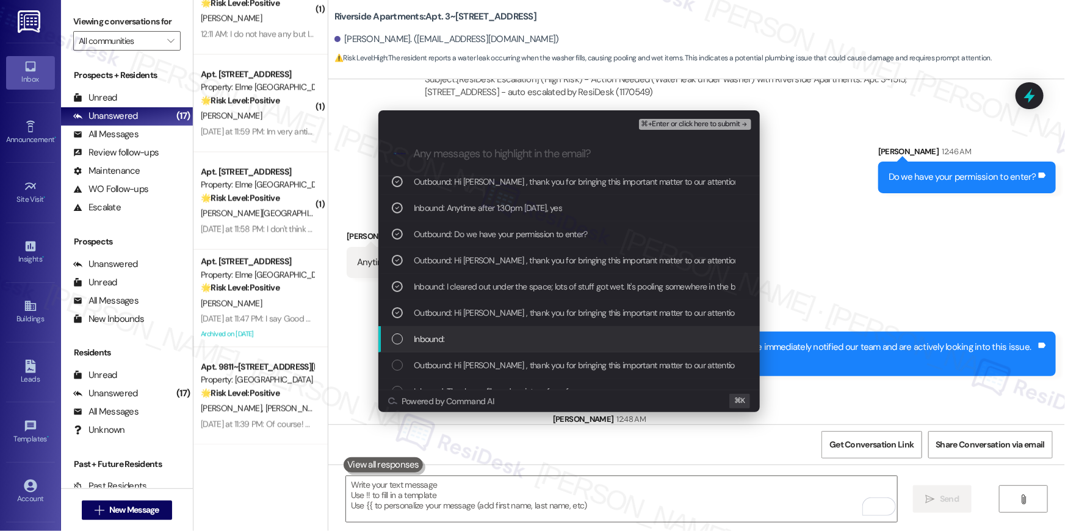
drag, startPoint x: 595, startPoint y: 335, endPoint x: 597, endPoint y: 363, distance: 28.2
click at [595, 335] on div "Inbound:" at bounding box center [570, 338] width 357 height 13
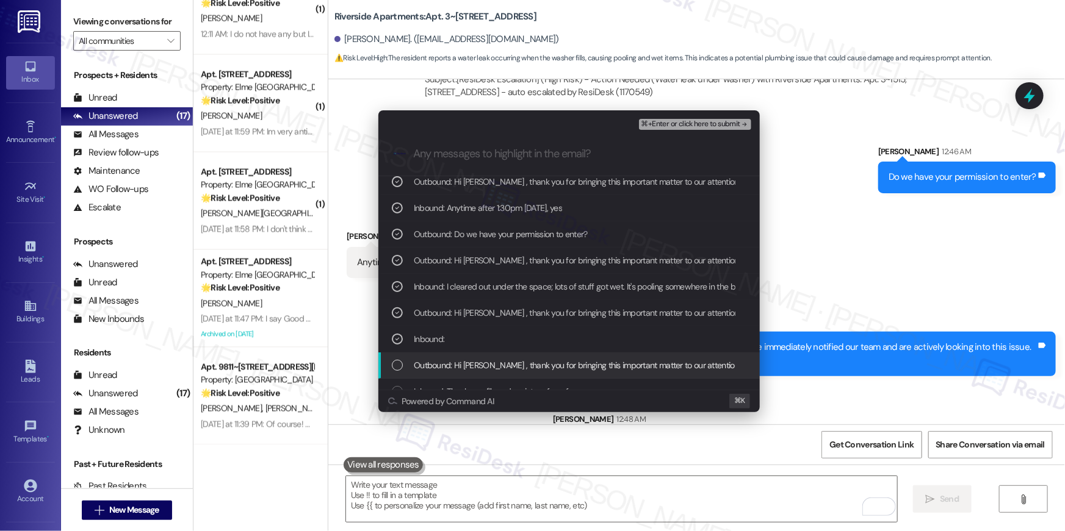
click at [599, 370] on span "Outbound: Hi Andrew , thank you for bringing this important matter to our atten…" at bounding box center [823, 365] width 819 height 13
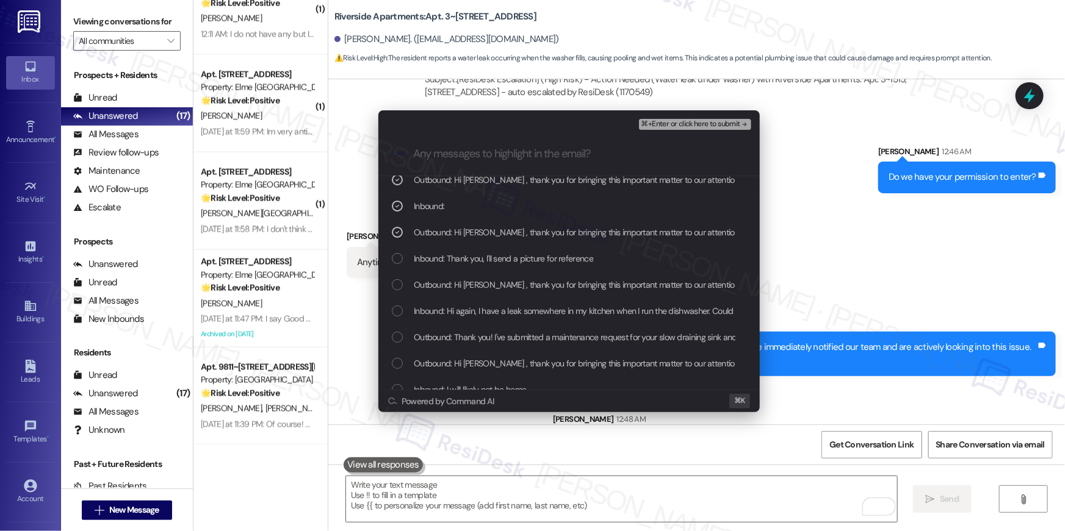
scroll to position [178, 0]
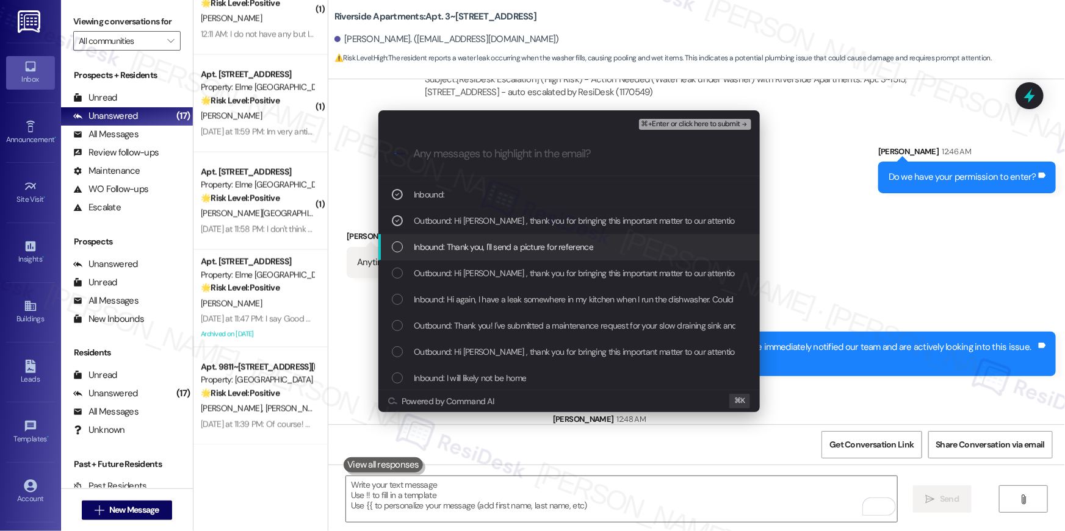
click at [567, 242] on span "Inbound: Thank you, I'll send a picture for reference" at bounding box center [503, 246] width 179 height 13
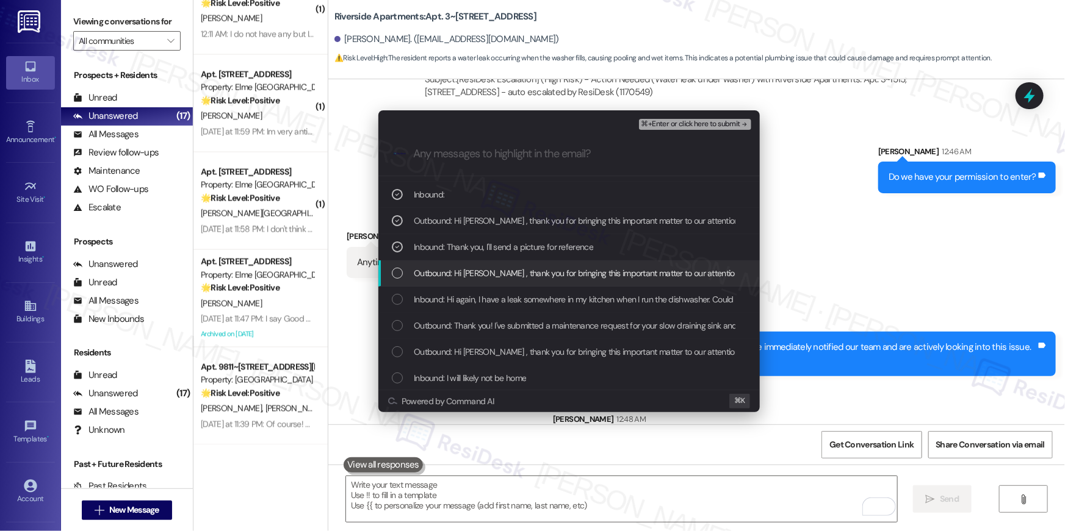
drag, startPoint x: 572, startPoint y: 273, endPoint x: 573, endPoint y: 290, distance: 17.7
click at [572, 275] on span "Outbound: Hi Andrew , thank you for bringing this important matter to our atten…" at bounding box center [823, 273] width 819 height 13
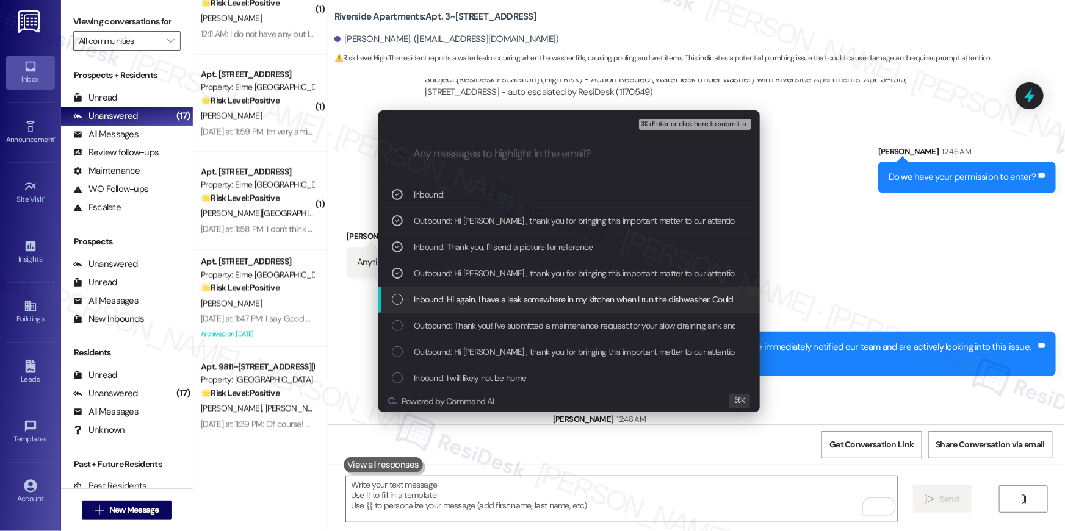
drag, startPoint x: 573, startPoint y: 293, endPoint x: 578, endPoint y: 301, distance: 8.8
click at [573, 294] on span "Inbound: Hi again, I have a leak somewhere in my kitchen when I run the dishwas…" at bounding box center [637, 299] width 447 height 13
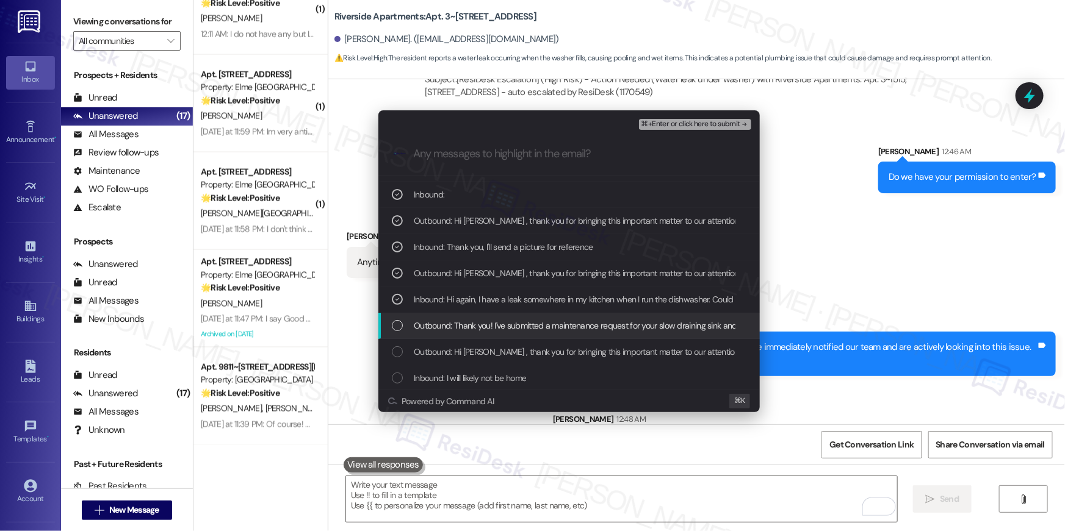
click at [577, 320] on span "Outbound: Thank you! I've submitted a maintenance request for your slow drainin…" at bounding box center [802, 325] width 776 height 13
click at [577, 347] on span "Outbound: Hi Andrew , thank you for bringing this important matter to our atten…" at bounding box center [823, 351] width 819 height 13
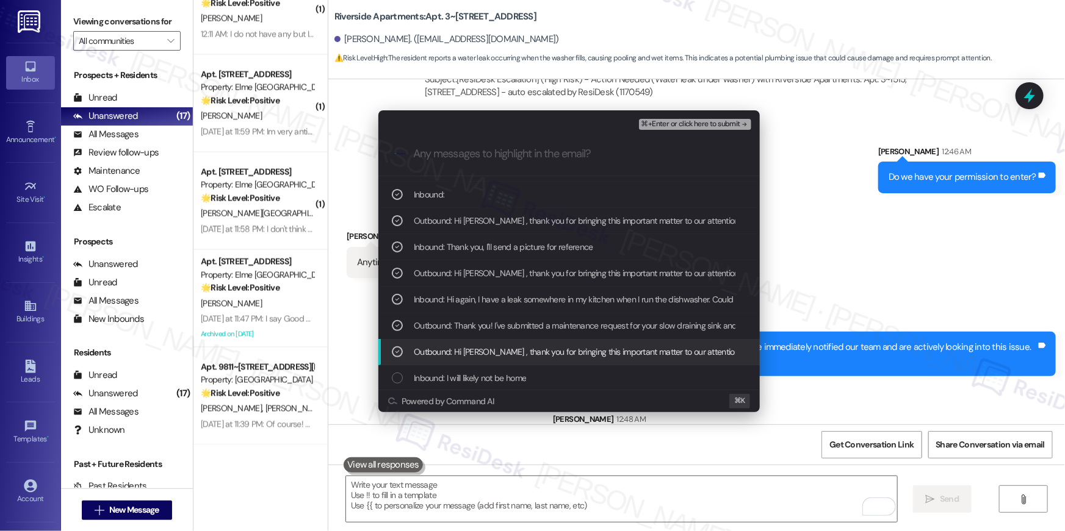
click at [578, 361] on div "Outbound: Hi Andrew , thank you for bringing this important matter to our atten…" at bounding box center [568, 352] width 381 height 26
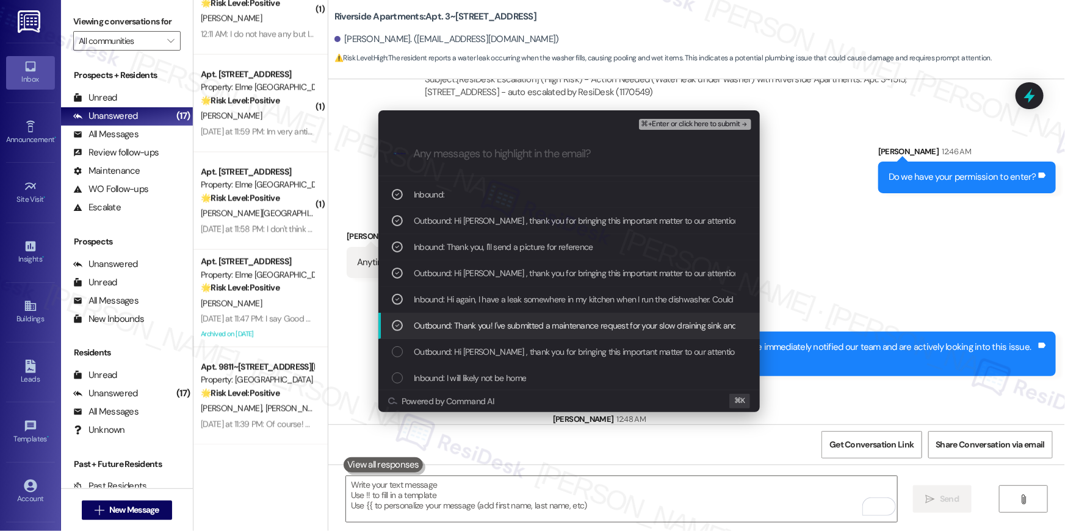
click at [577, 331] on span "Outbound: Thank you! I've submitted a maintenance request for your slow drainin…" at bounding box center [802, 325] width 776 height 13
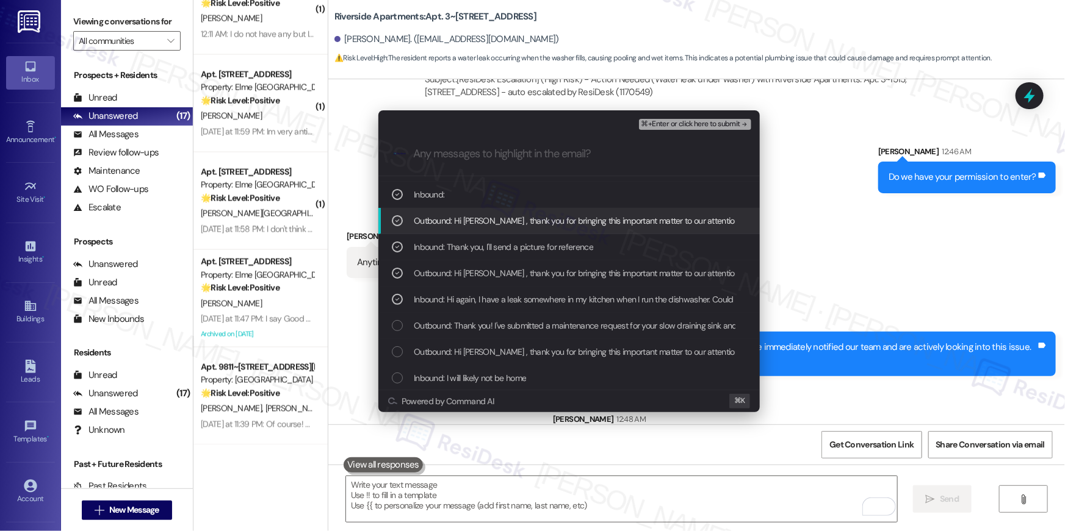
click at [676, 123] on span "⌘+Enter or click here to submit" at bounding box center [690, 124] width 99 height 9
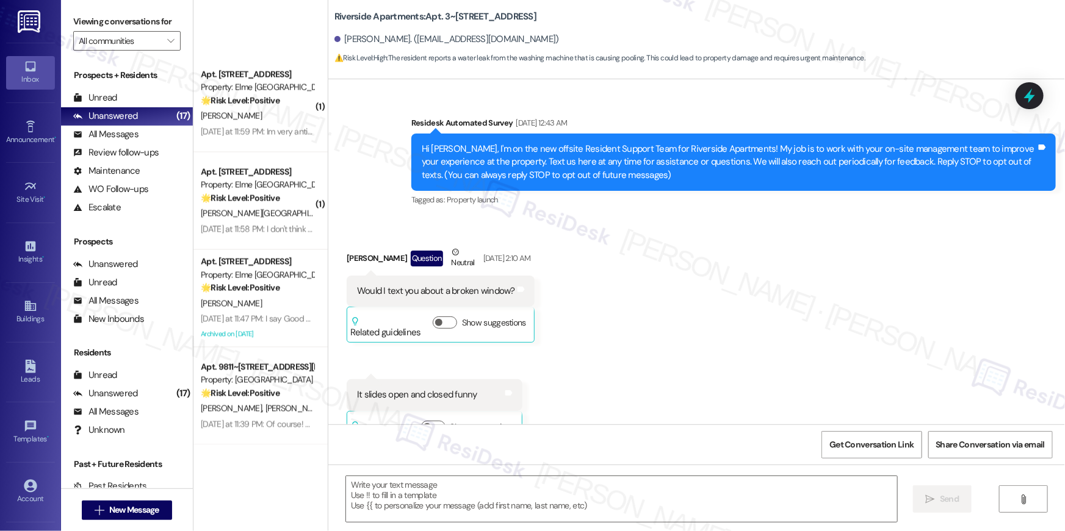
type textarea "Fetching suggested responses. Please feel free to read through the conversation…"
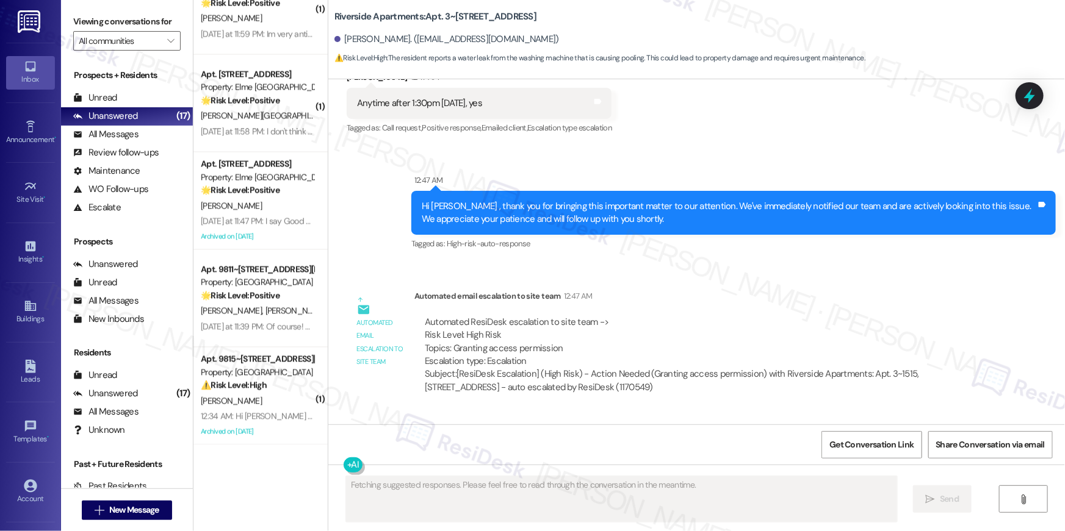
scroll to position [15559, 0]
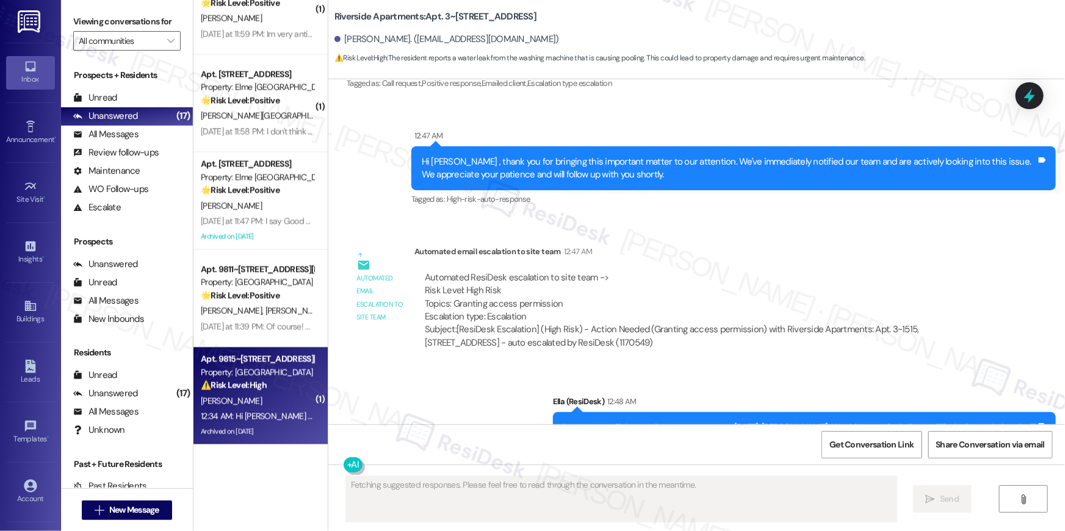
click at [281, 397] on div "C. Anderson" at bounding box center [256, 401] width 115 height 15
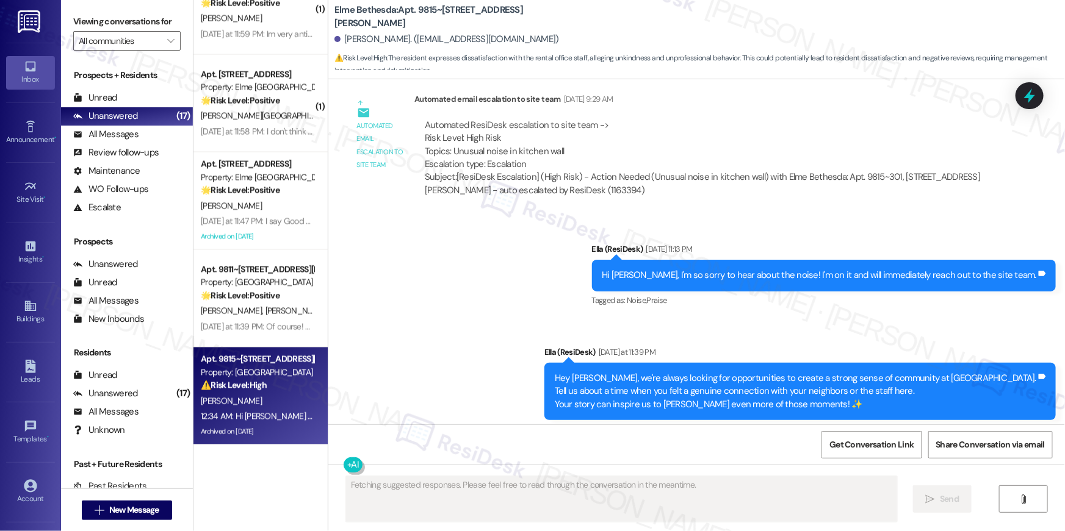
scroll to position [53934, 0]
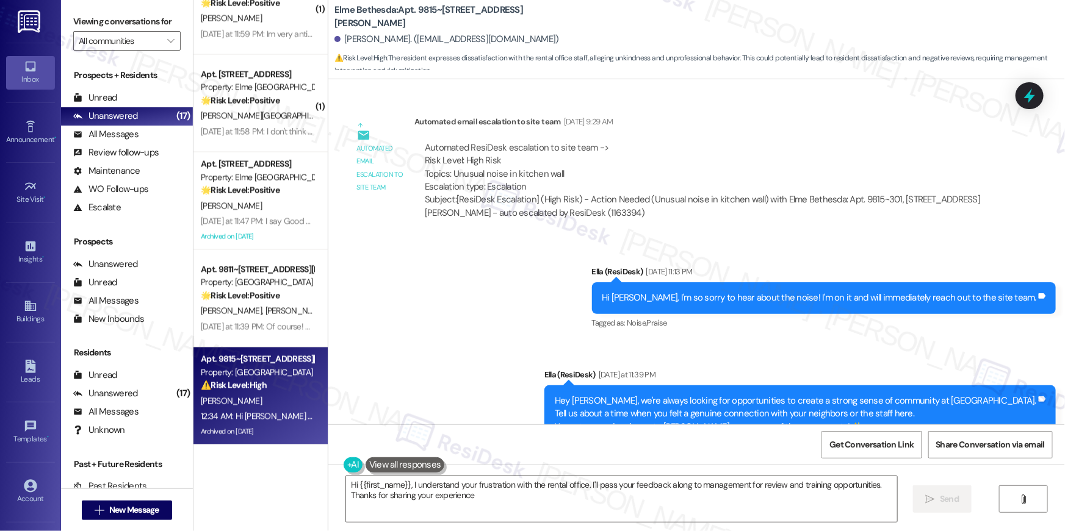
type textarea "Hi {{first_name}}, I understand your frustration with the rental office. I'll p…"
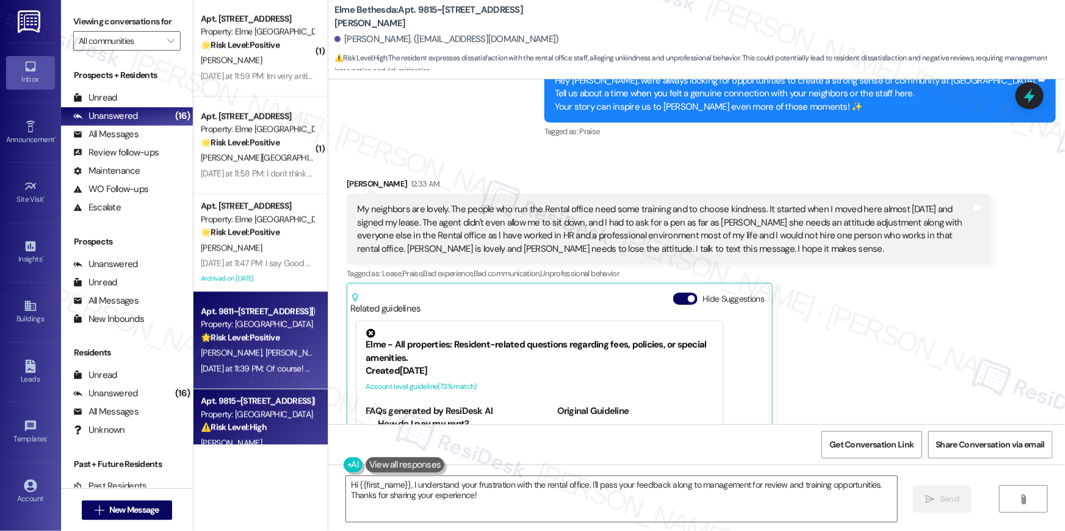
scroll to position [1116, 0]
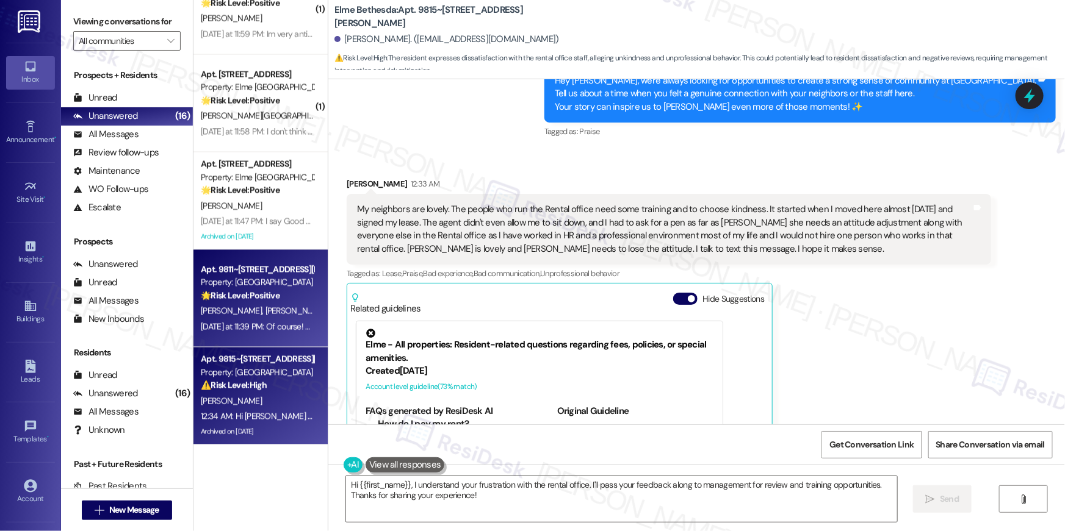
click at [293, 311] on div "K. Najarro L. Whitworth" at bounding box center [256, 311] width 115 height 15
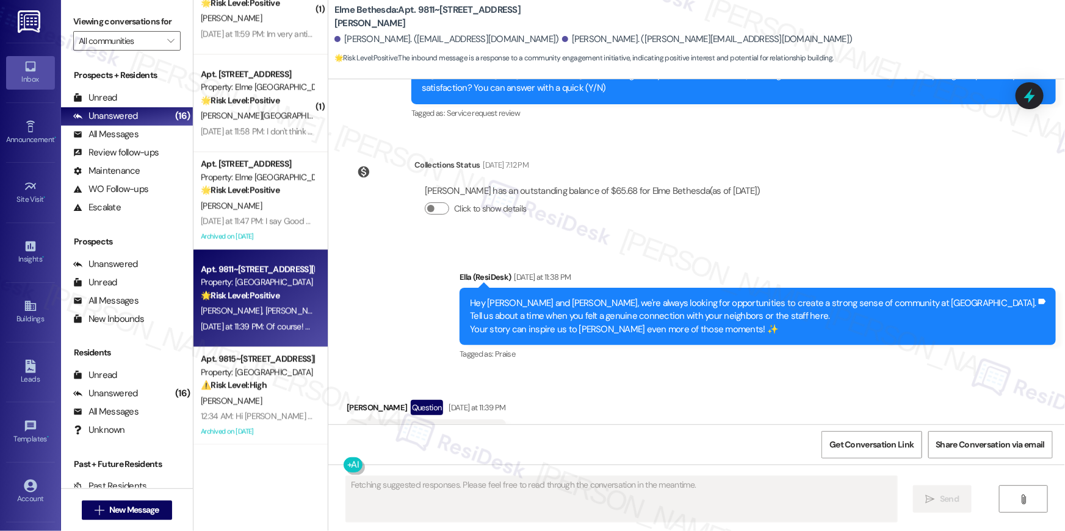
scroll to position [315, 0]
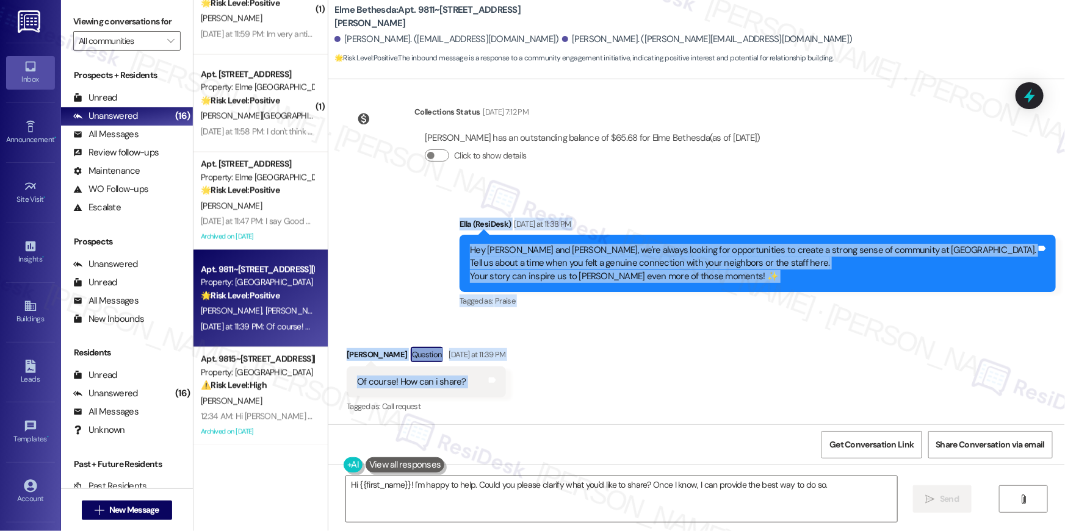
drag, startPoint x: 562, startPoint y: 226, endPoint x: 600, endPoint y: 399, distance: 177.2
click at [600, 399] on div "Lease started Jul 28, 2025 at 8:00 AM Survey, sent via SMS Residesk Automated S…" at bounding box center [696, 251] width 736 height 345
copy div "Ella (ResiDesk) Yesterday at 11:38 PM Hey Lucas and Katheryn, we're always look…"
click at [521, 516] on textarea "Hi {{first_name}}! I'm happy to help. Could you please clarify what you'd like …" at bounding box center [621, 499] width 551 height 46
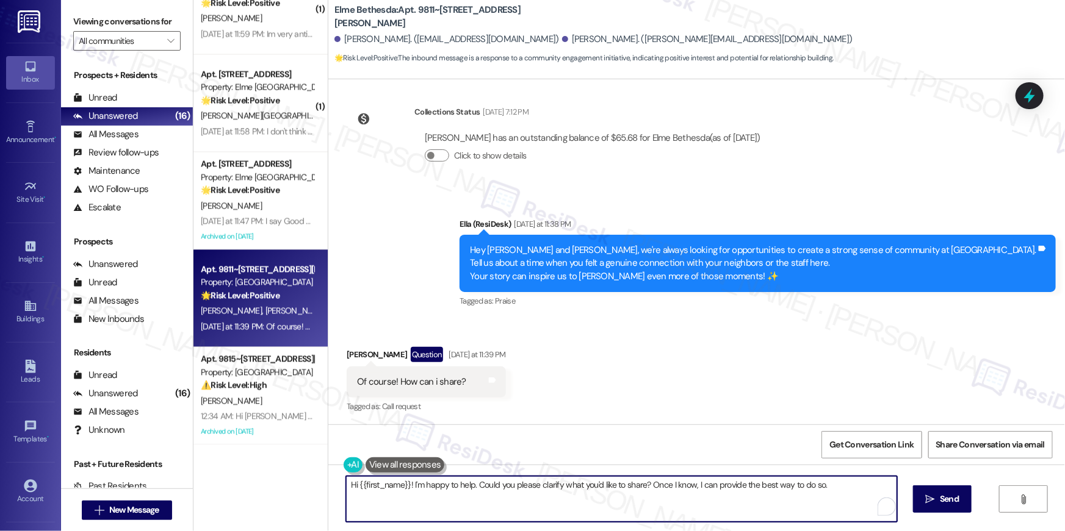
click at [514, 503] on textarea "Hi {{first_name}}! I'm happy to help. Could you please clarify what you'd like …" at bounding box center [621, 499] width 551 height 46
paste textarea "Thanks, Katheryn! You can reply here with your experience and I’ll share it wit…"
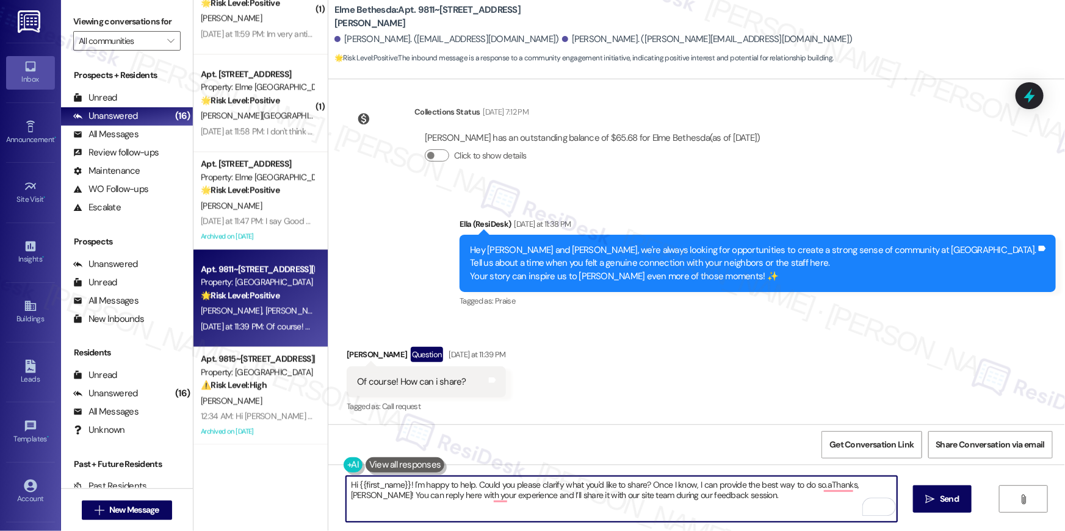
paste textarea "To enrich screen reader interactions, please activate Accessibility in Grammarl…"
type textarea "Thanks, Katheryn! You can reply here with your experience and I’ll share it wit…"
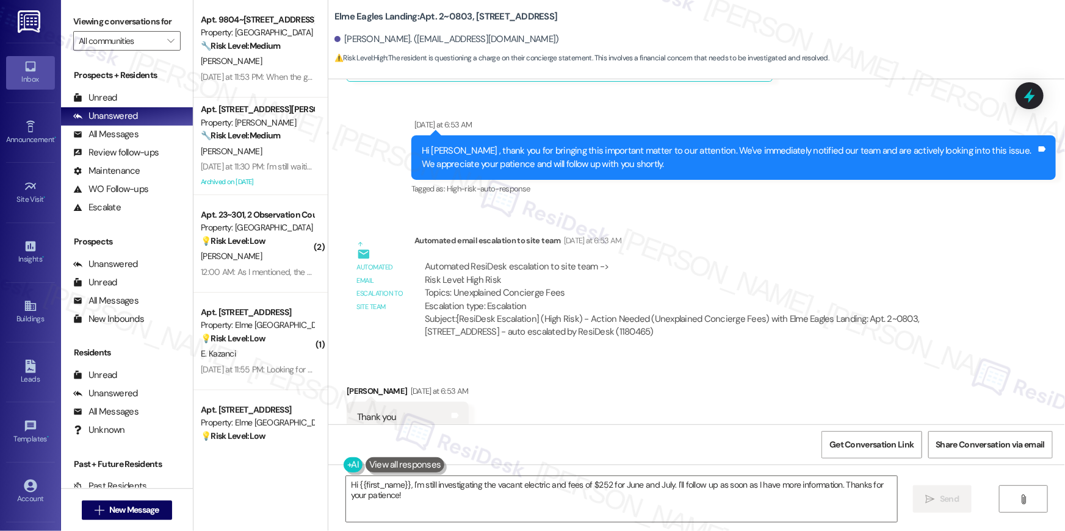
scroll to position [11696, 0]
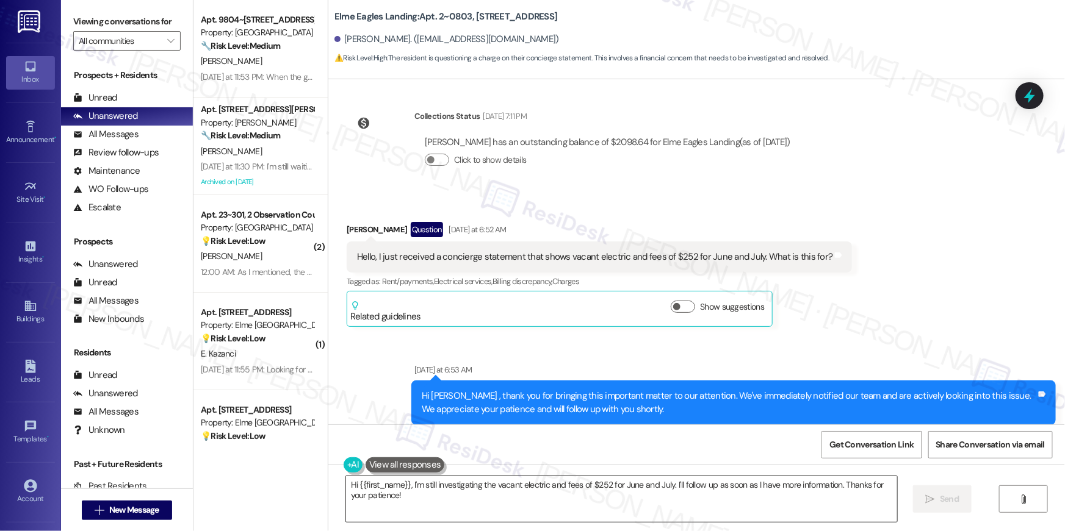
click at [451, 487] on textarea "Hi {{first_name}}, I'm still investigating the vacant electric and fees of $252…" at bounding box center [621, 499] width 551 height 46
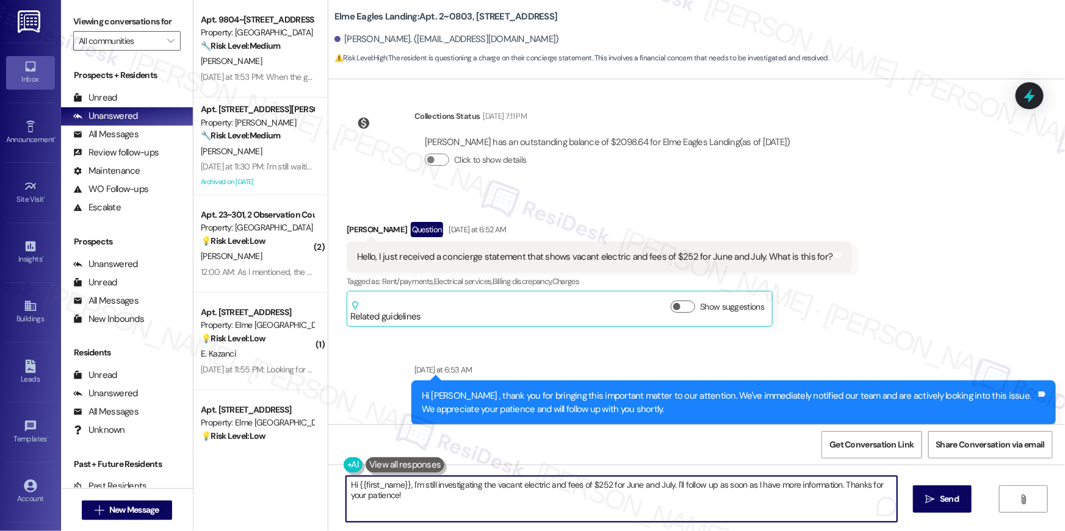
drag, startPoint x: 440, startPoint y: 505, endPoint x: 406, endPoint y: 488, distance: 37.9
click at [406, 488] on textarea "Hi {{first_name}}, I'm still investigating the vacant electric and fees of $252…" at bounding box center [621, 499] width 551 height 46
paste textarea "The site team sent an update: please provide more information, as your ledger d…"
click at [512, 486] on textarea "Hi {{first_name}}, The site team sent an update: please provide more informatio…" at bounding box center [621, 499] width 551 height 46
click at [579, 505] on textarea "Hi {{first_name}}, The site team sent an update- can you please provide more in…" at bounding box center [621, 499] width 551 height 46
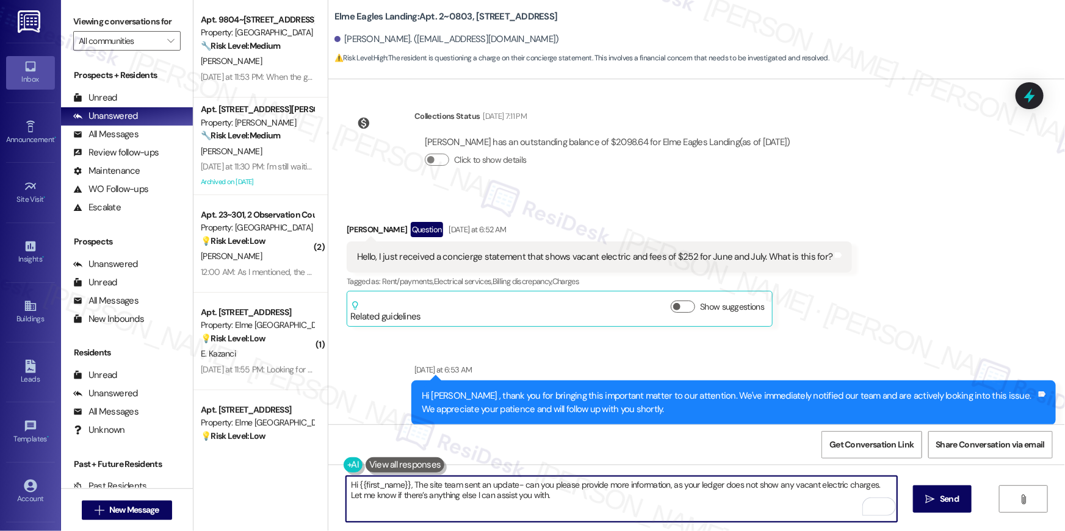
click at [871, 485] on textarea "Hi {{first_name}}, The site team sent an update- can you please provide more in…" at bounding box center [621, 499] width 551 height 46
type textarea "Hi {{first_name}}, The site team sent an update- can you please provide more in…"
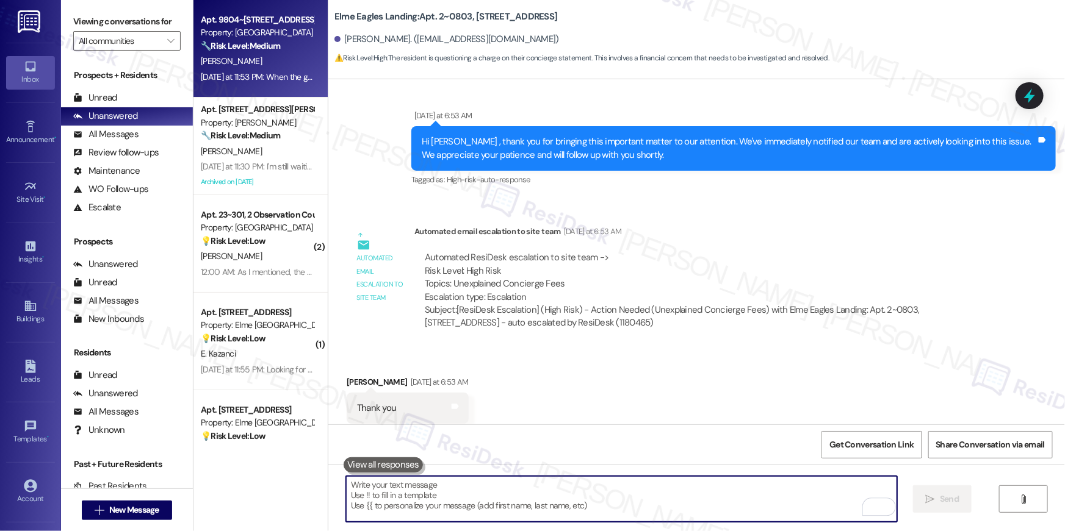
scroll to position [11959, 0]
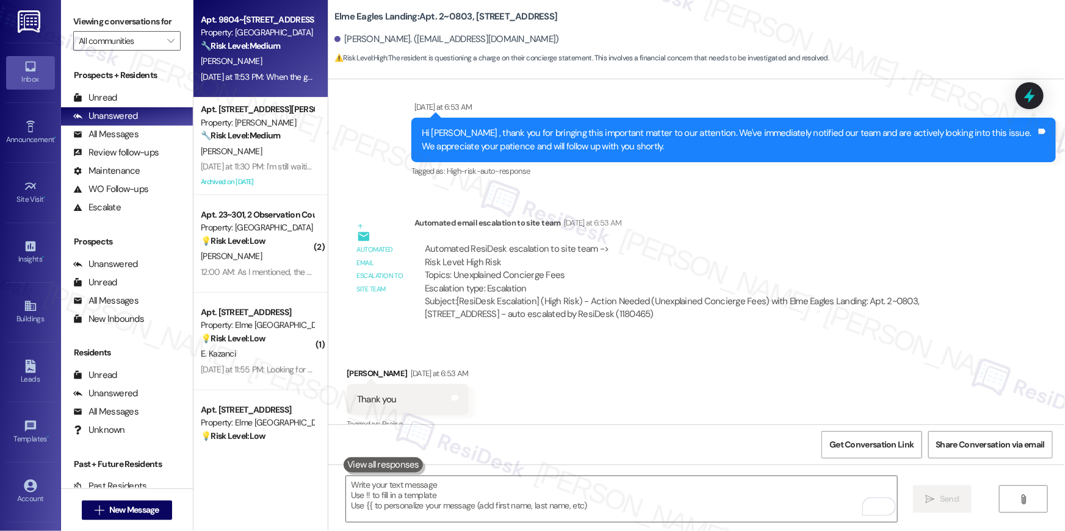
click at [254, 58] on div "[PERSON_NAME]" at bounding box center [256, 61] width 115 height 15
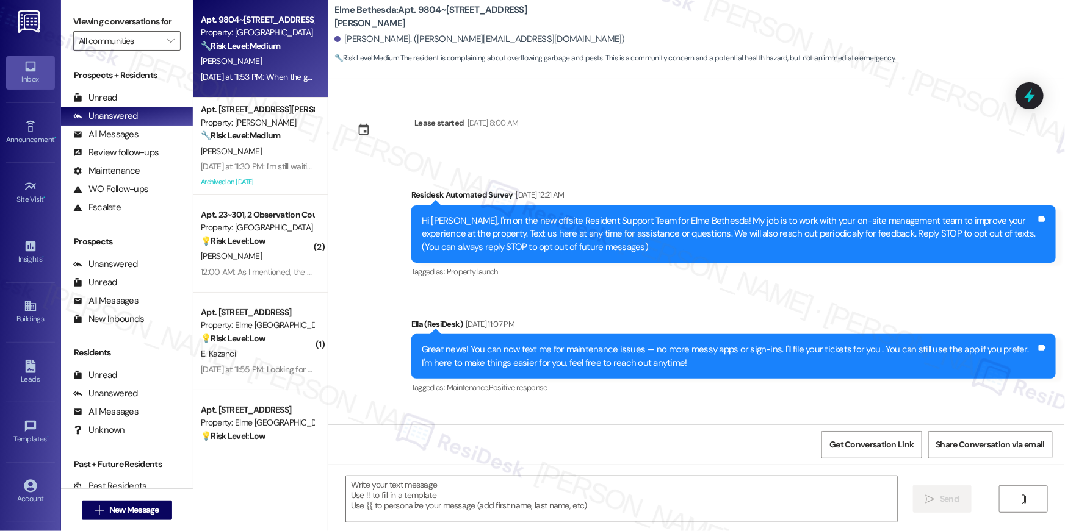
scroll to position [7209, 0]
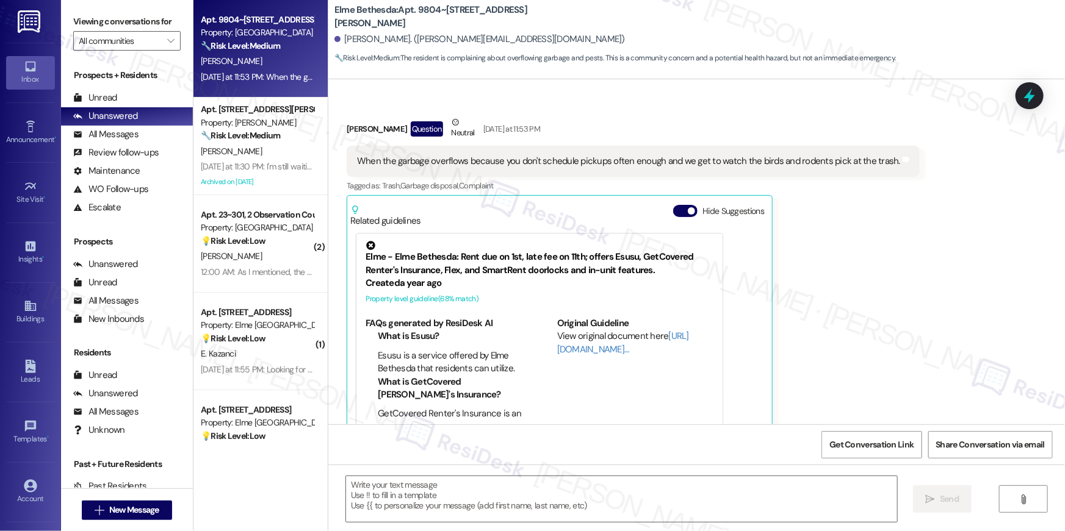
type textarea "Fetching suggested responses. Please feel free to read through the conversation…"
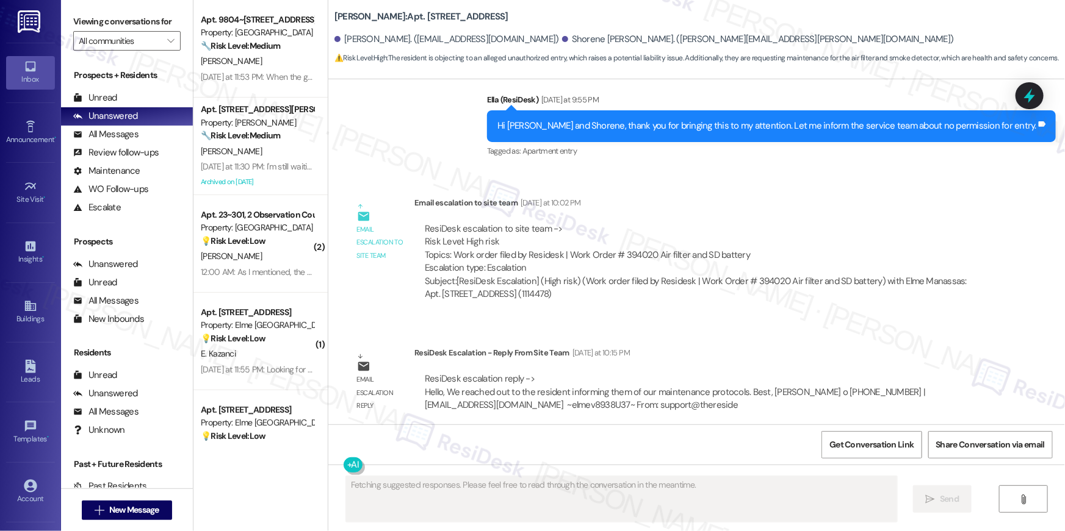
scroll to position [11549, 0]
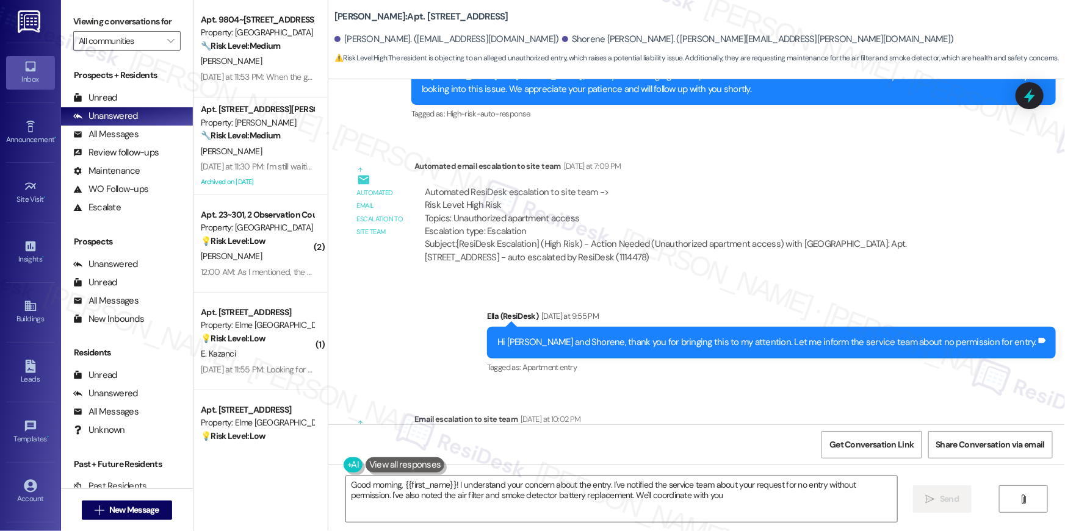
type textarea "Good morning, {{first_name}}! I understand your concern about the entry. I've n…"
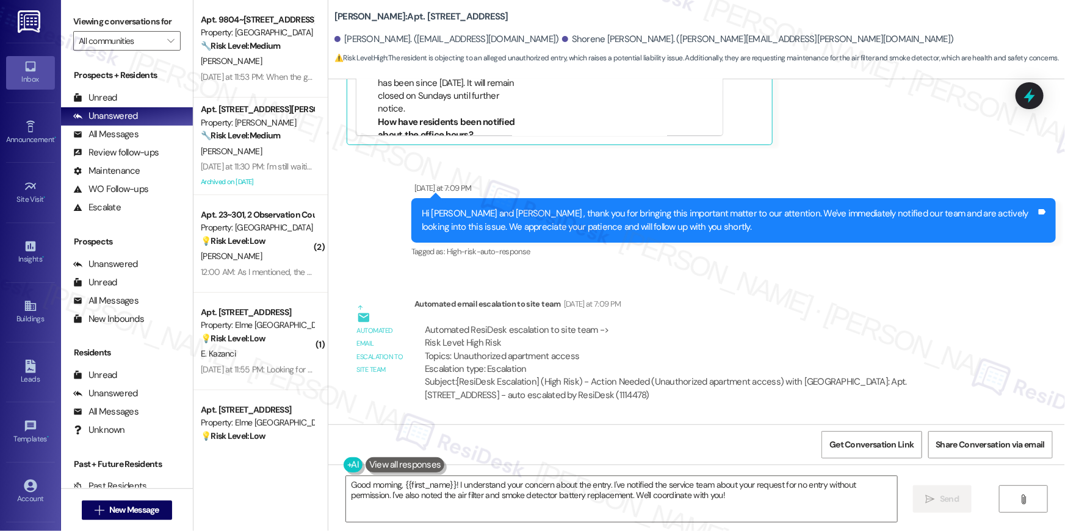
scroll to position [11766, 0]
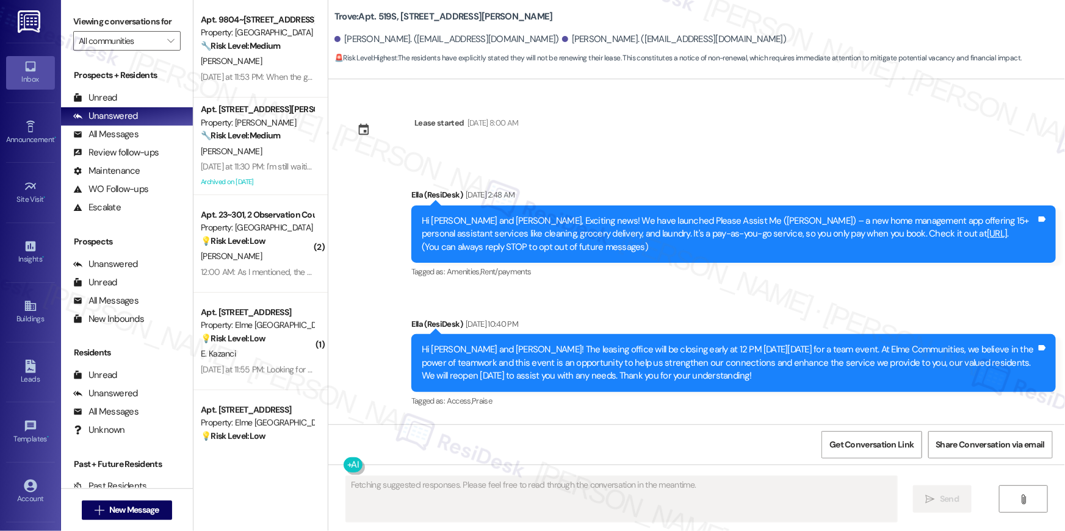
scroll to position [6865, 0]
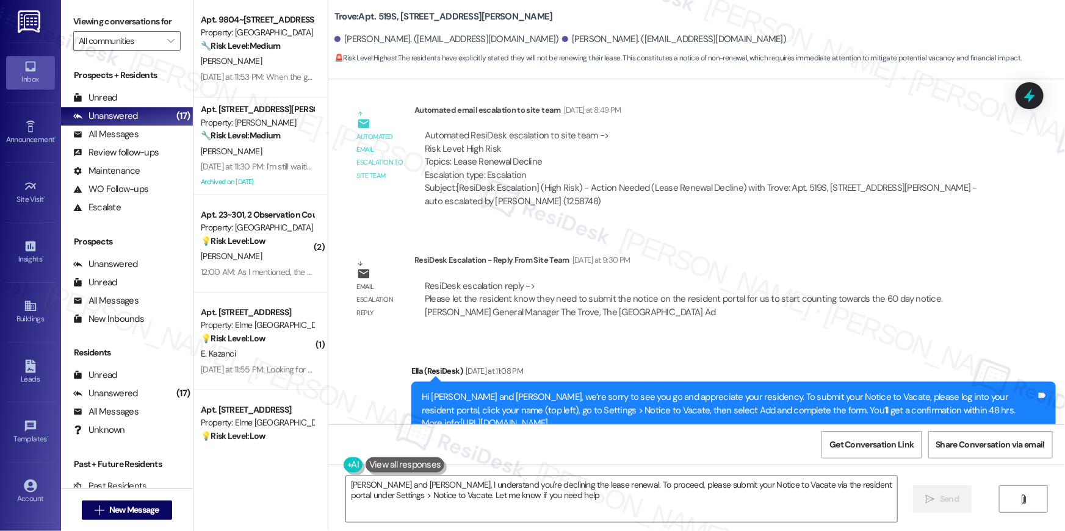
type textarea "[PERSON_NAME] and [PERSON_NAME], I understand you're declining the lease renewa…"
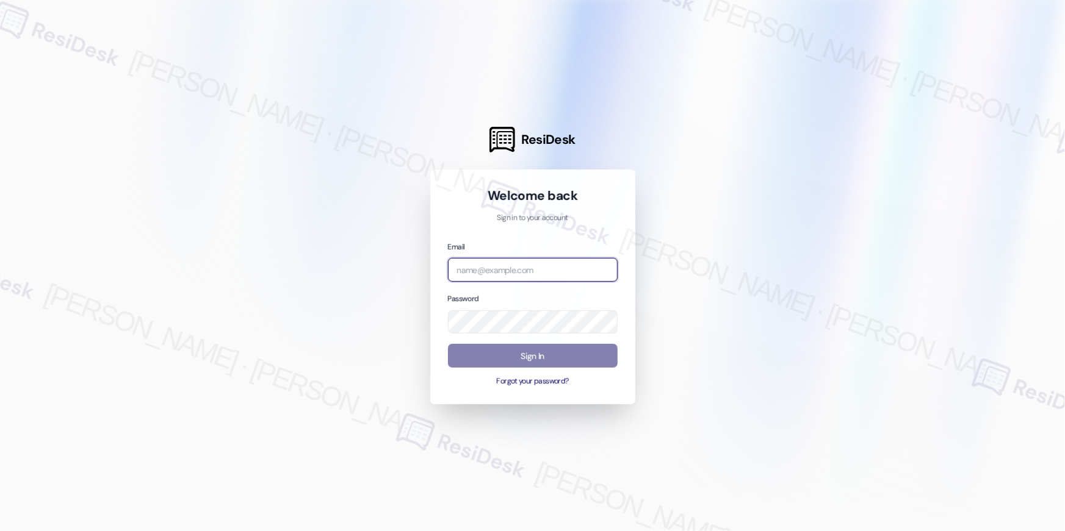
click at [539, 277] on input "email" at bounding box center [533, 270] width 170 height 24
click at [547, 274] on input "email" at bounding box center [533, 270] width 170 height 24
click at [566, 269] on input "email" at bounding box center [533, 270] width 170 height 24
click at [486, 272] on input "email" at bounding box center [533, 270] width 170 height 24
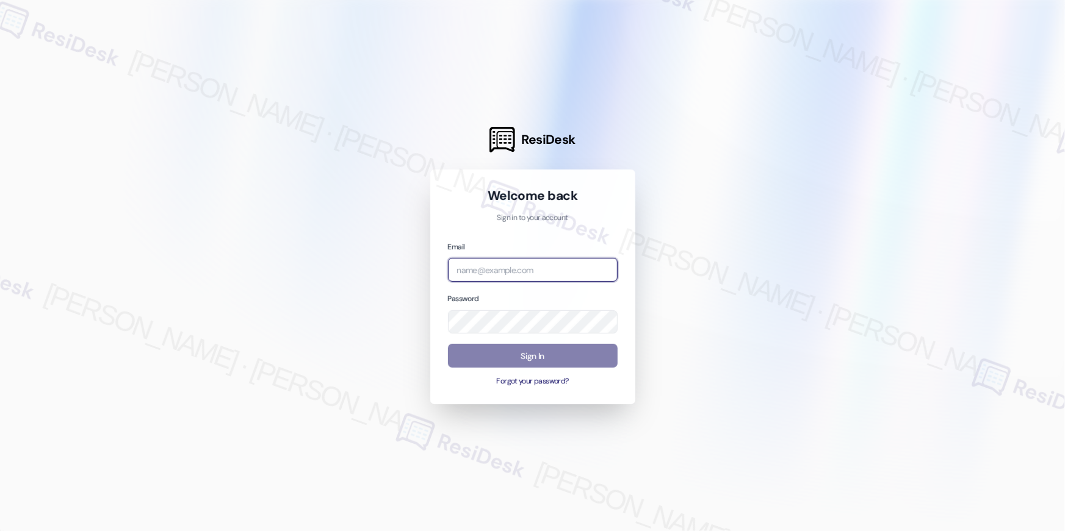
paste input "[EMAIL_ADDRESS][DOMAIN_NAME]"
type input "[EMAIL_ADDRESS][DOMAIN_NAME]"
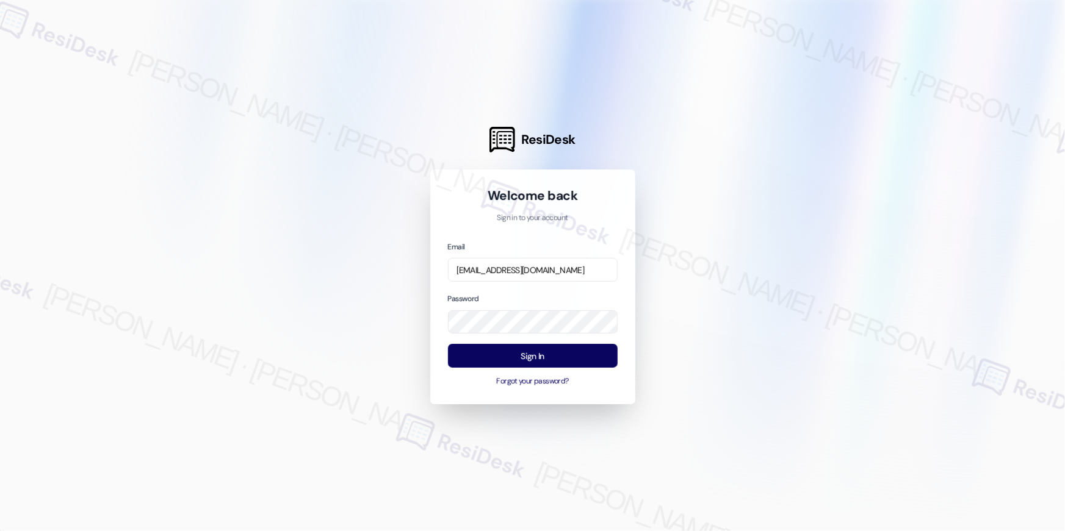
click at [621, 204] on div "Welcome back Sign in to your account Email [EMAIL_ADDRESS][DOMAIN_NAME] Passwor…" at bounding box center [532, 287] width 205 height 235
click at [550, 359] on button "Sign In" at bounding box center [533, 356] width 170 height 24
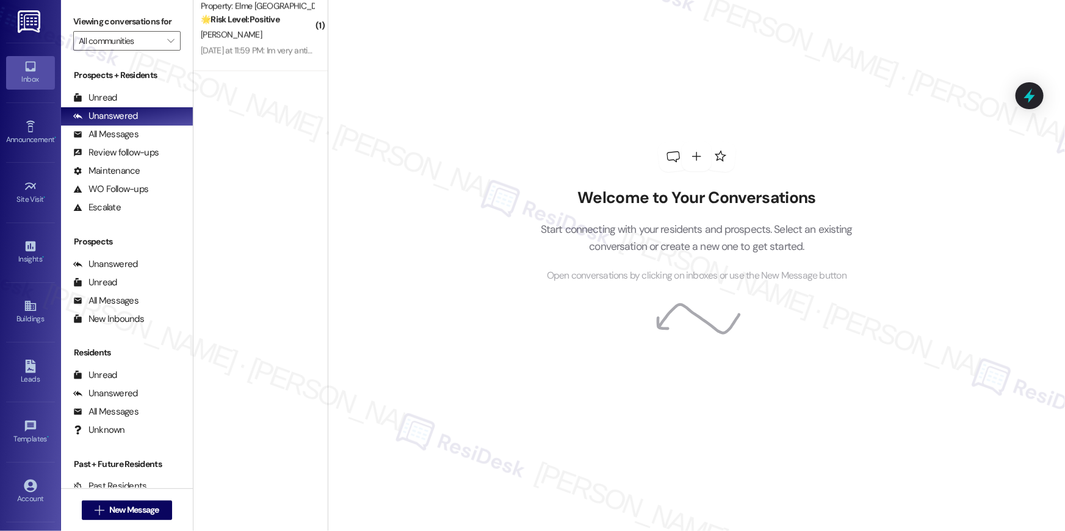
scroll to position [1214, 0]
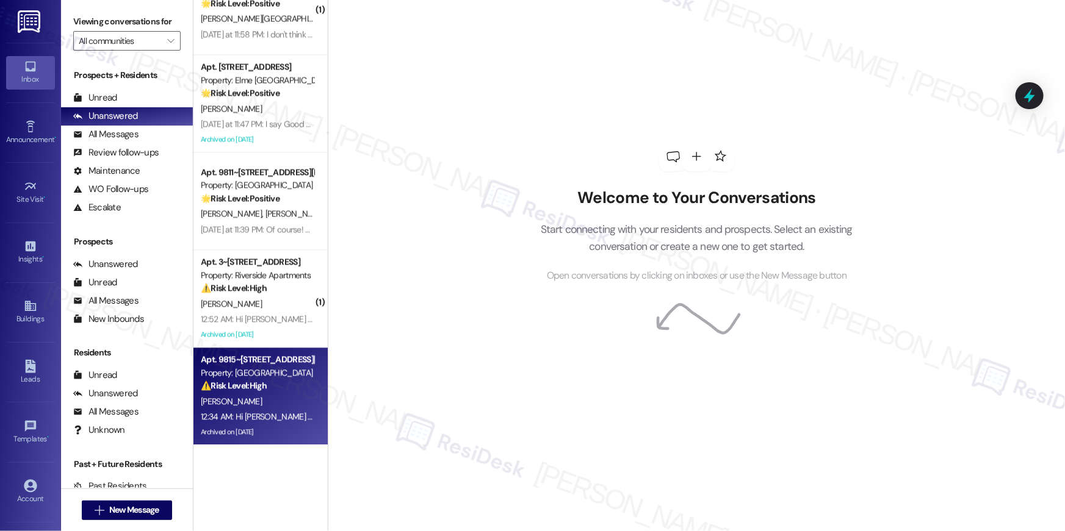
click at [288, 440] on div "Apt. 9815~301, [STREET_ADDRESS][PERSON_NAME] Property: [GEOGRAPHIC_DATA] ⚠️ Ris…" at bounding box center [260, 397] width 134 height 98
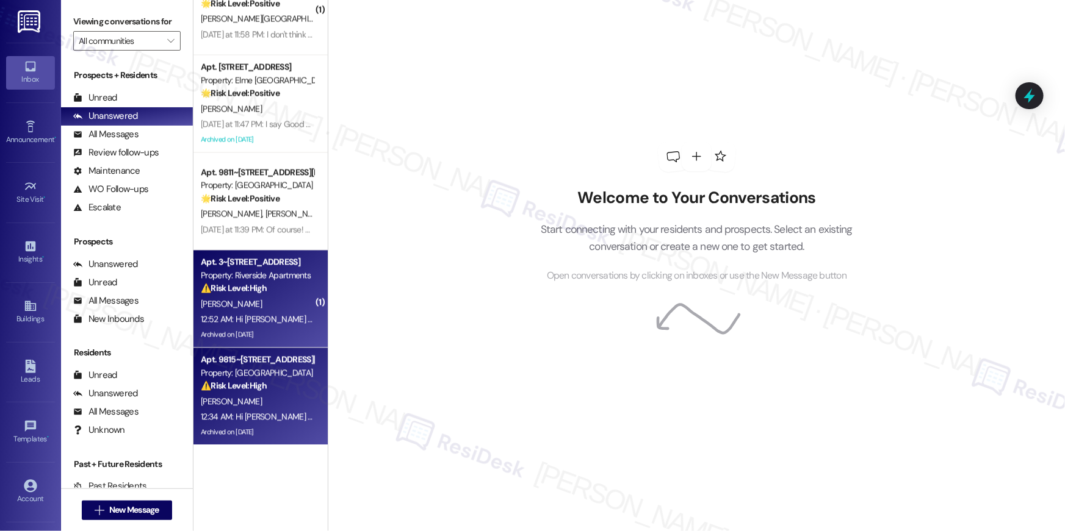
scroll to position [0, 0]
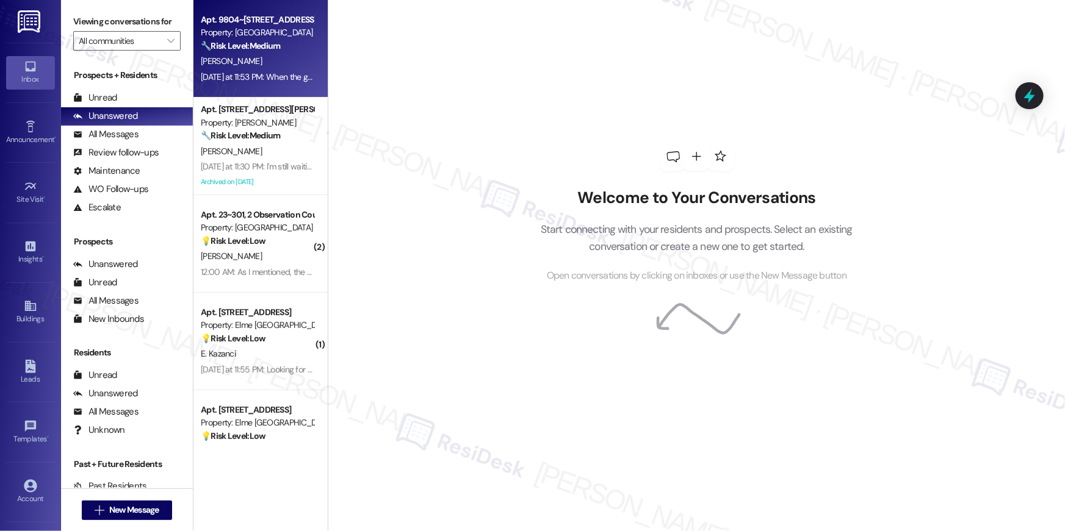
click at [264, 80] on div "[DATE] at 11:53 PM: When the garbage overflows because you don't schedule picku…" at bounding box center [483, 76] width 565 height 11
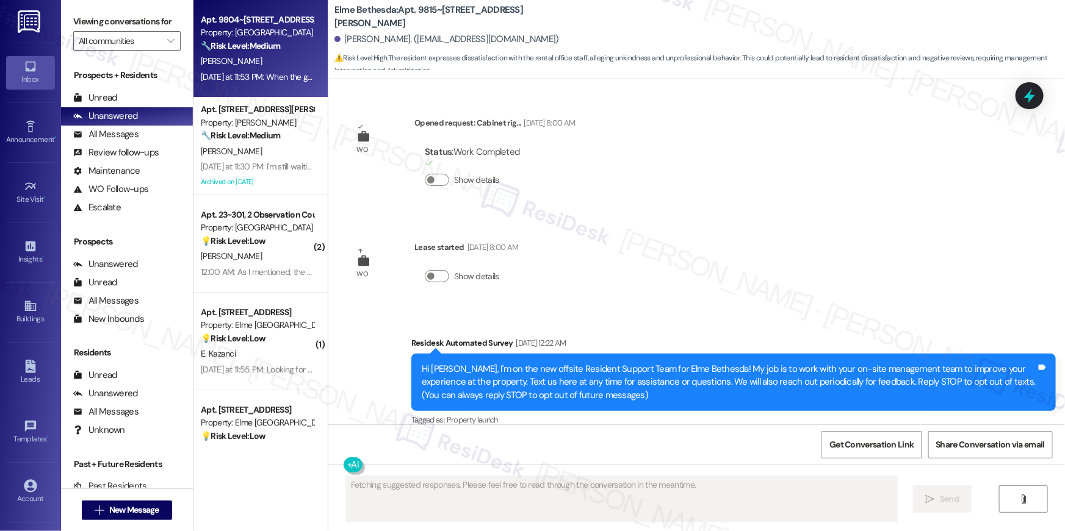
scroll to position [54254, 0]
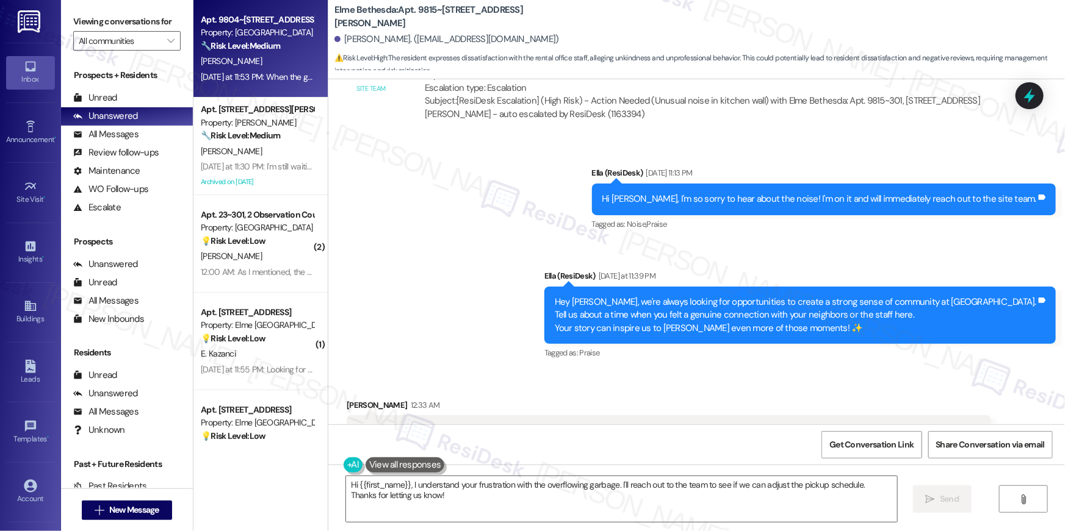
scroll to position [53837, 0]
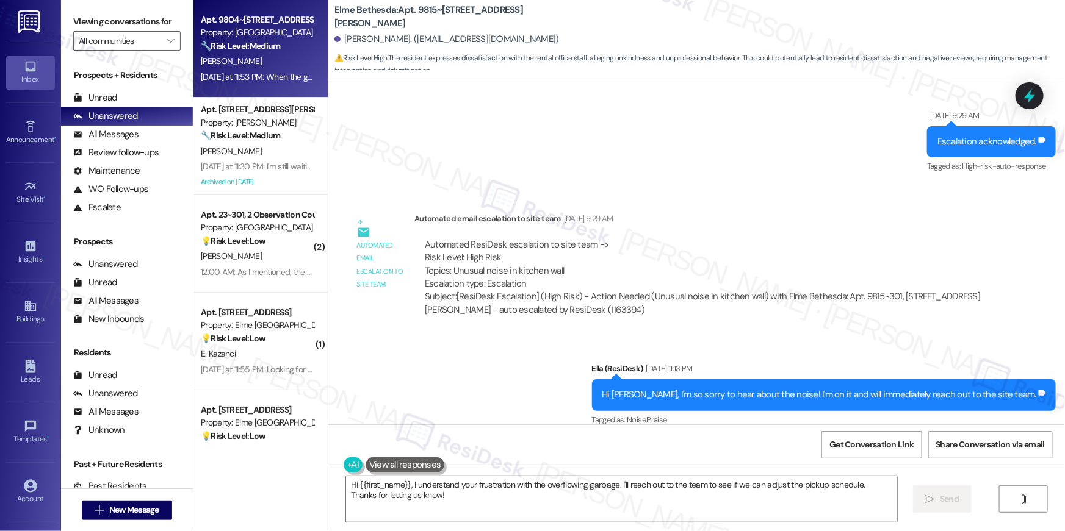
drag, startPoint x: 702, startPoint y: 302, endPoint x: 352, endPoint y: 241, distance: 355.5
copy div "My neighbors are lovely. The people who run the Rental office need some trainin…"
click at [503, 500] on textarea "Hi {{first_name}}, I understand your frustration with the overflowing garbage. …" at bounding box center [621, 499] width 551 height 46
click at [442, 497] on textarea "Hi {{first_name}}, I understand your frustration with the overflowing garbage. …" at bounding box center [621, 499] width 551 height 46
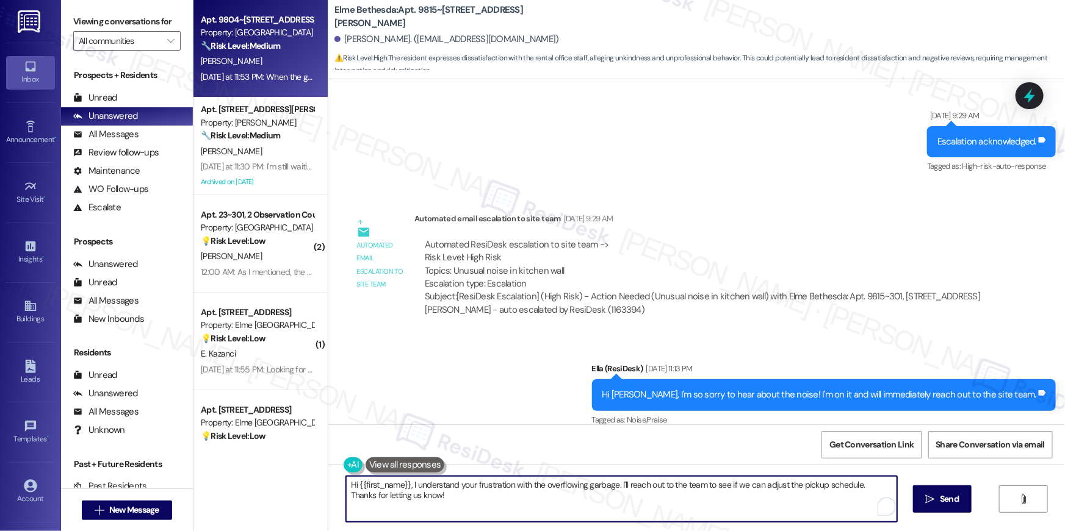
click at [442, 501] on textarea "Hi {{first_name}}, I understand your frustration with the overflowing garbage. …" at bounding box center [621, 499] width 551 height 46
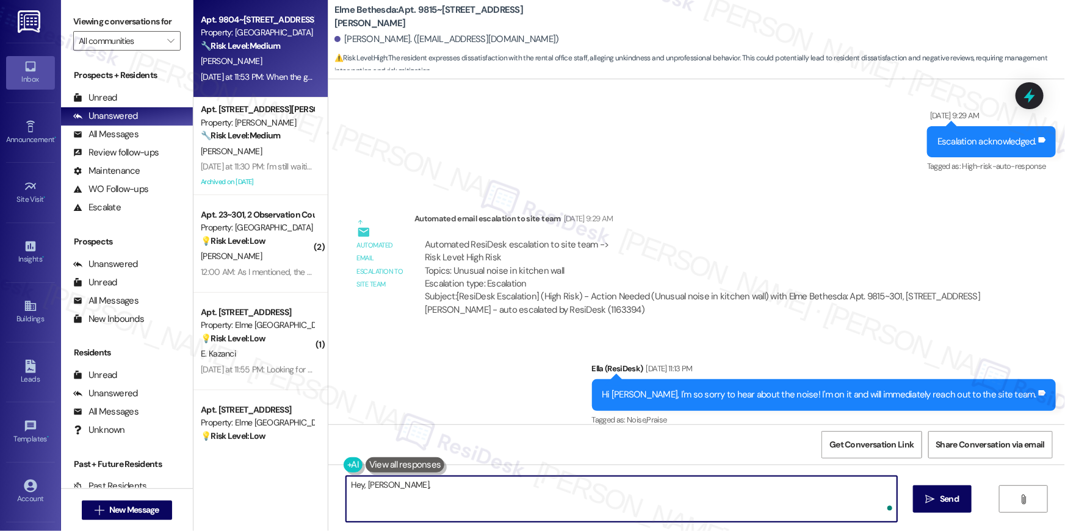
paste textarea "Thanks a lot for being so open and honest with your feedback. I’m really sorry …"
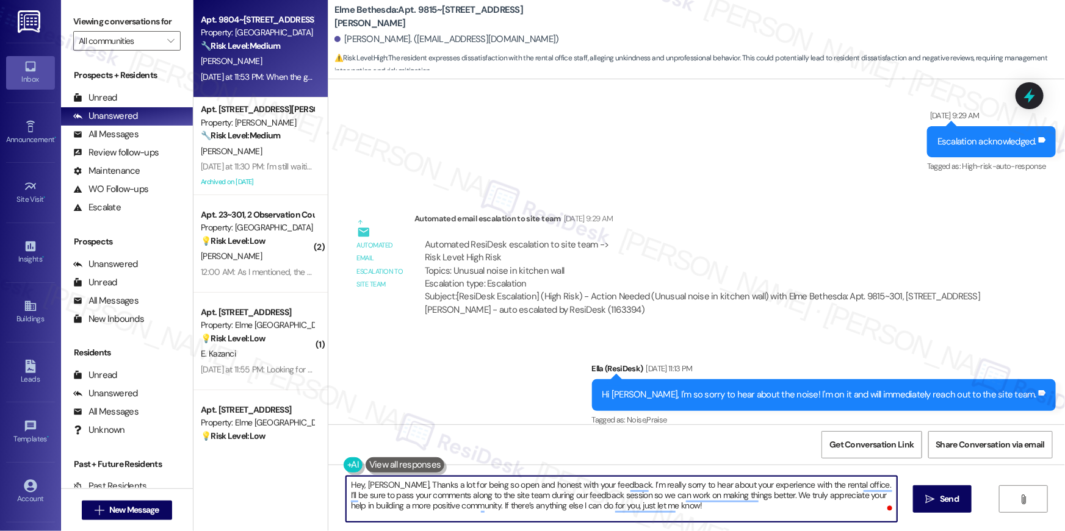
drag, startPoint x: 392, startPoint y: 481, endPoint x: 400, endPoint y: 482, distance: 7.3
click at [392, 481] on textarea "Hey, Cynthia, Thanks a lot for being so open and honest with your feedback. I’m…" at bounding box center [621, 499] width 551 height 46
type textarea "Hey, Cynthia, thanks a lot for being so open and honest with your feedback. I’m…"
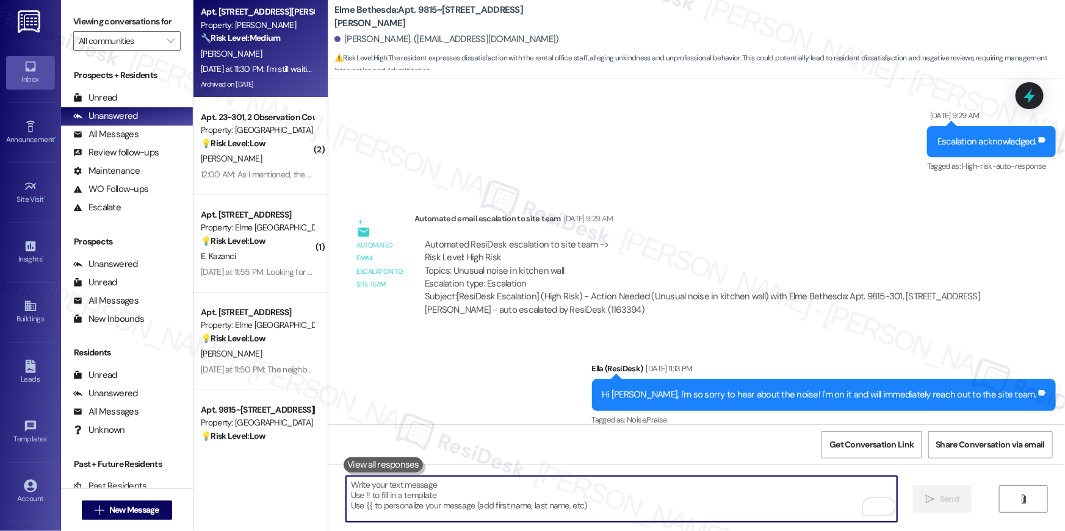
click at [273, 56] on div "[PERSON_NAME]" at bounding box center [256, 53] width 115 height 15
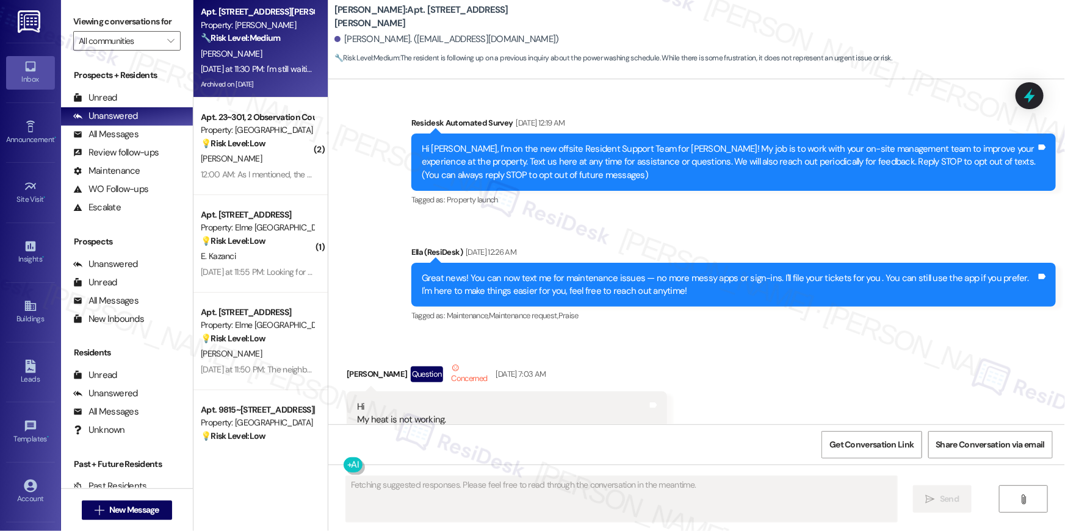
scroll to position [30385, 0]
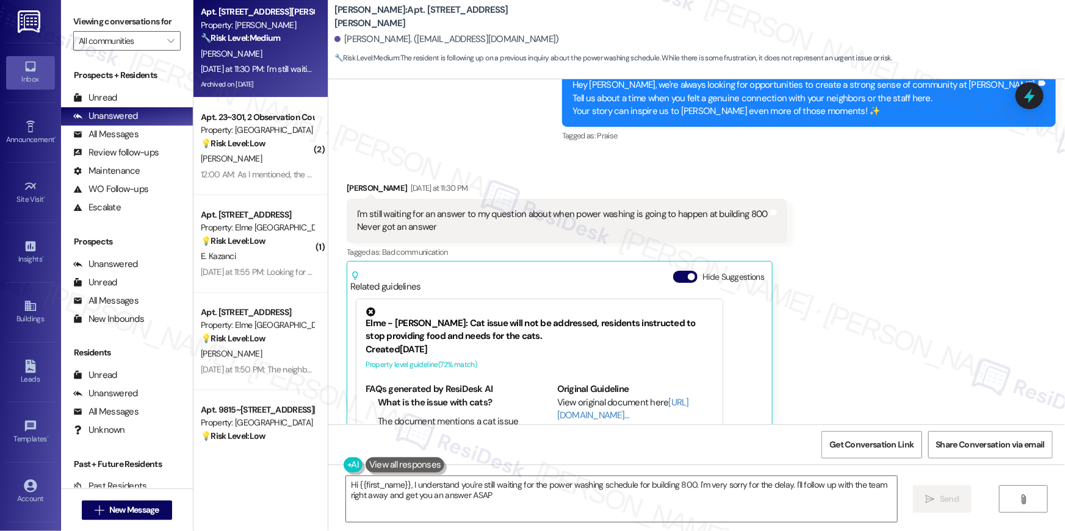
type textarea "Hi {{first_name}}, I understand you're still waiting for the power washing sche…"
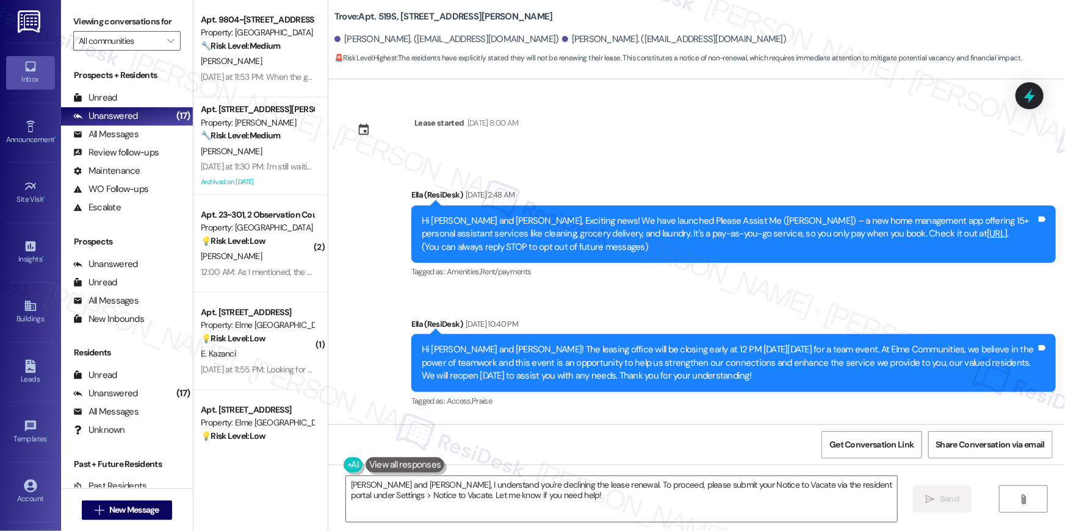
scroll to position [6865, 0]
